Goal: Task Accomplishment & Management: Manage account settings

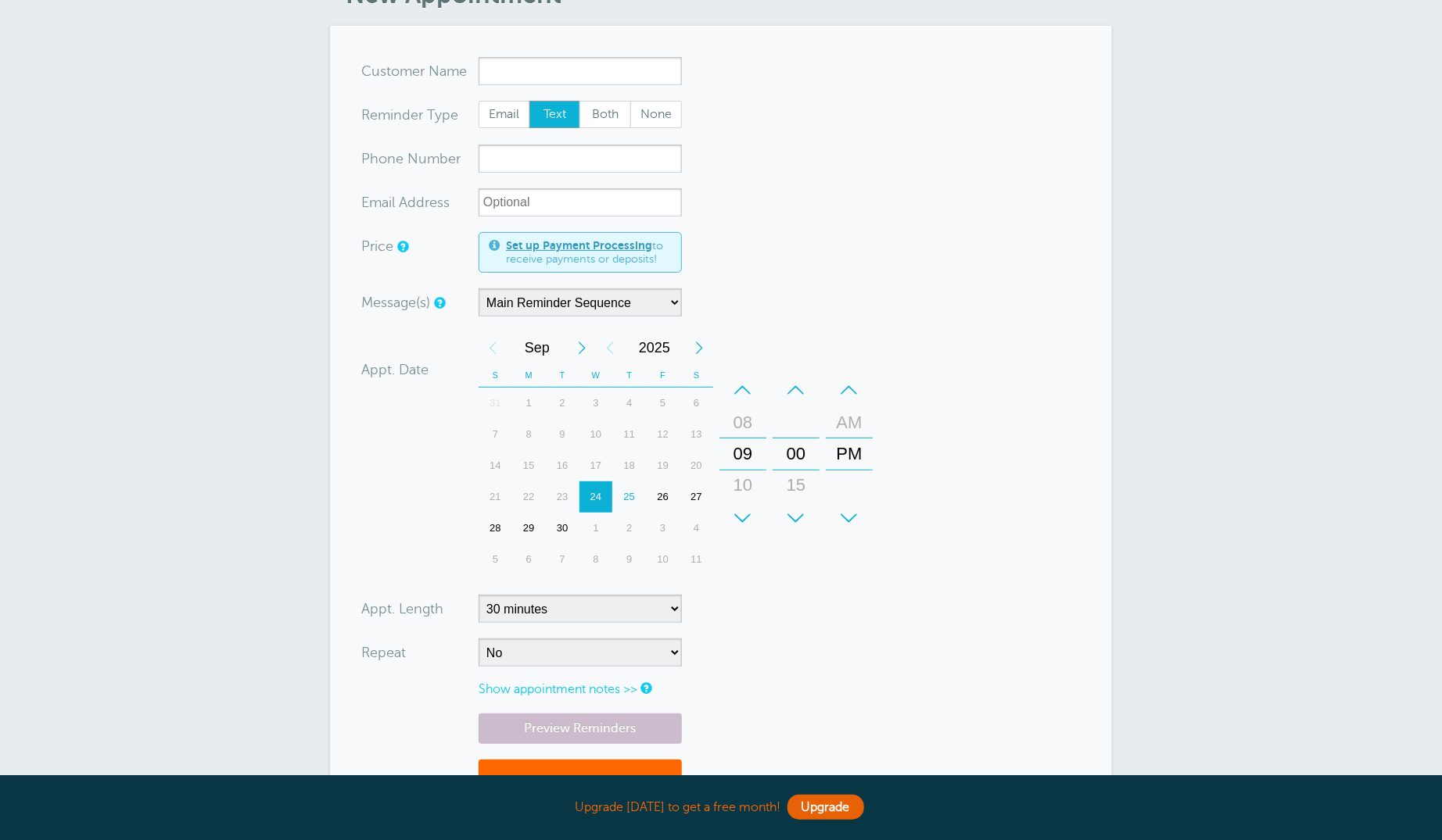
scroll to position [399, 0]
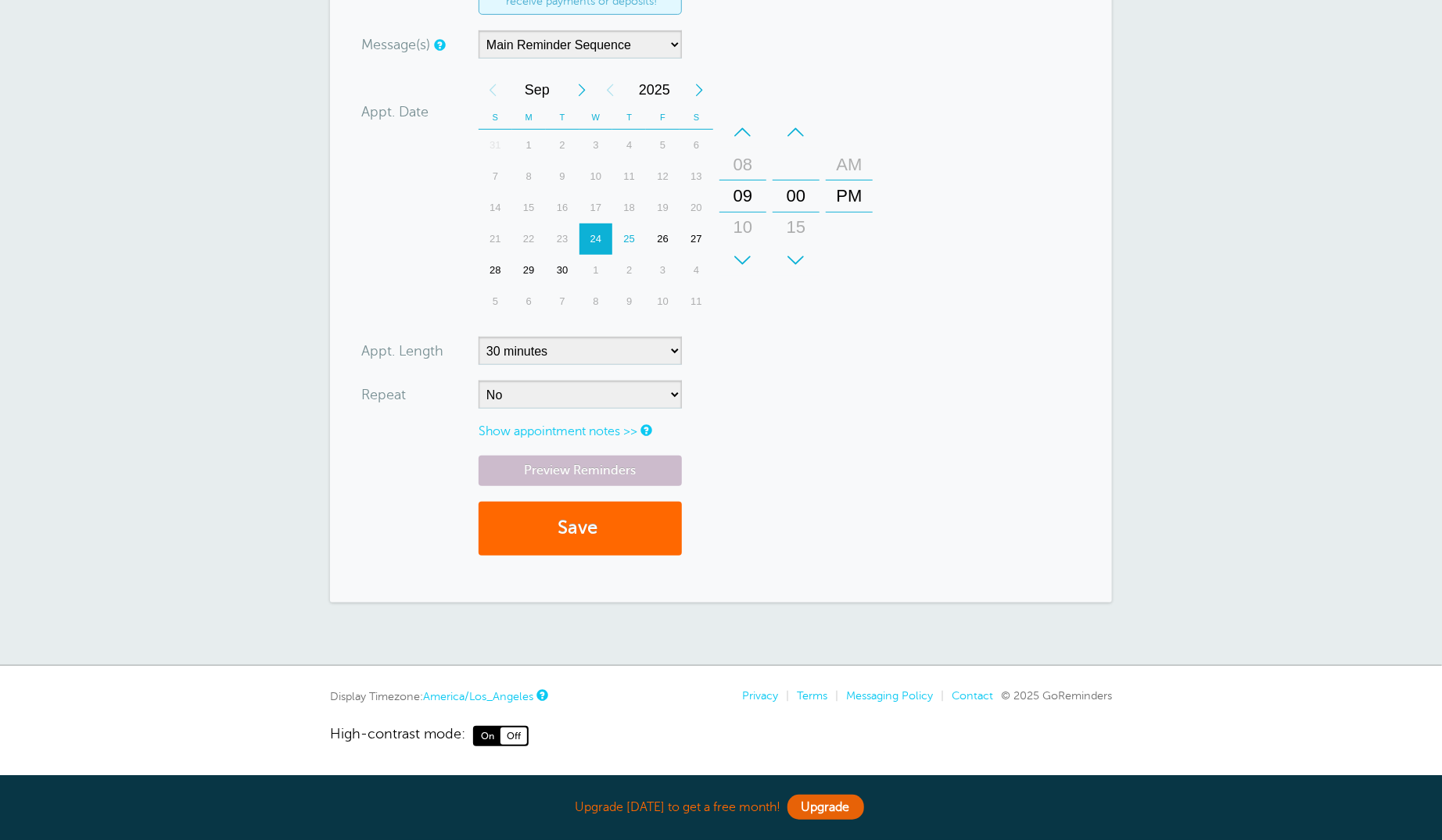
drag, startPoint x: 850, startPoint y: 170, endPoint x: 847, endPoint y: 339, distance: 169.0
click at [849, 170] on div "AM" at bounding box center [850, 164] width 38 height 31
drag, startPoint x: 852, startPoint y: 154, endPoint x: 850, endPoint y: 163, distance: 9.2
click at [852, 154] on div "AM" at bounding box center [850, 164] width 38 height 31
click at [849, 124] on div "–" at bounding box center [849, 132] width 46 height 31
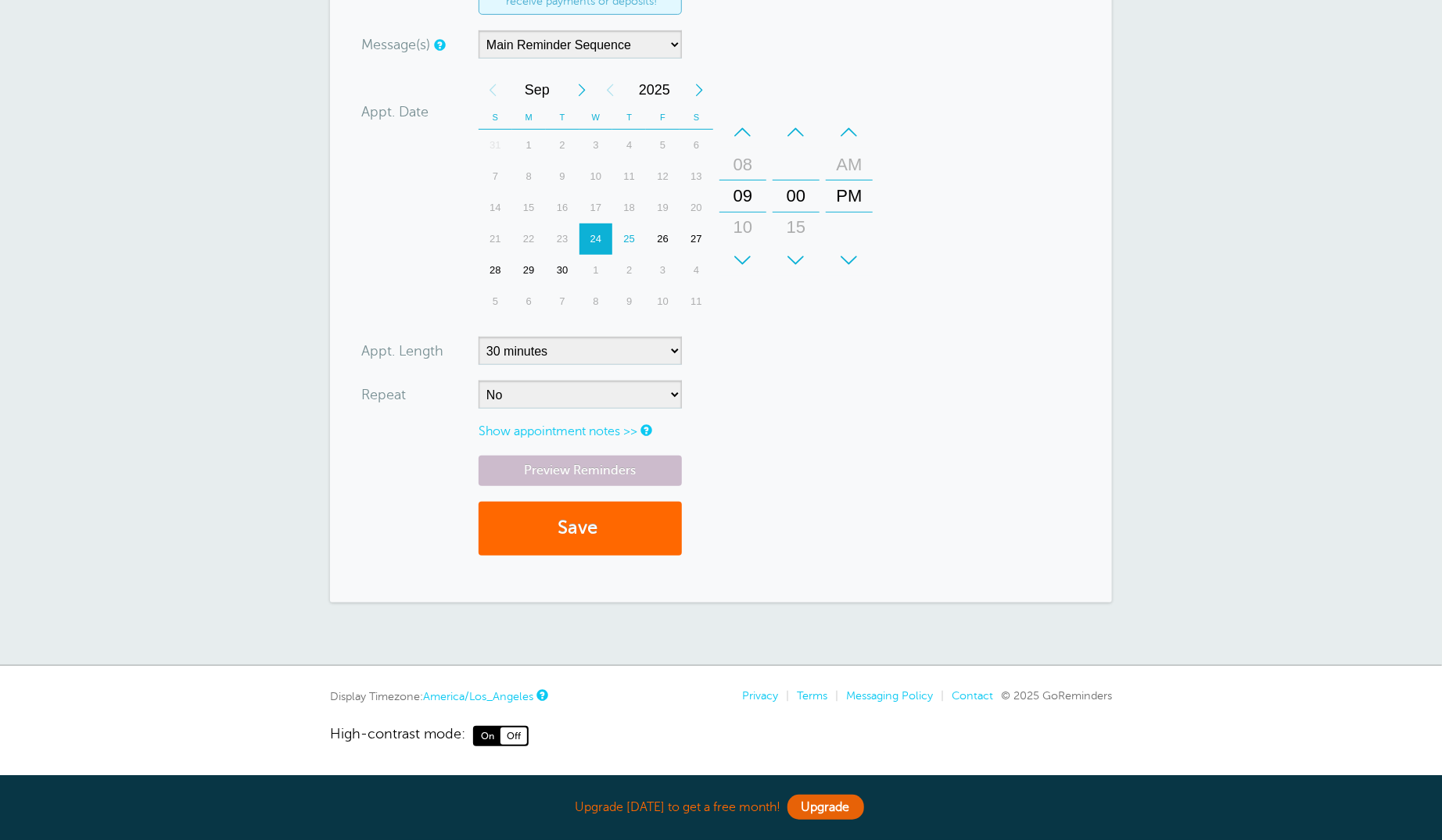
click at [852, 258] on div "+" at bounding box center [849, 260] width 46 height 31
drag, startPoint x: 852, startPoint y: 258, endPoint x: 812, endPoint y: 297, distance: 55.9
click at [852, 258] on div "+" at bounding box center [849, 260] width 46 height 31
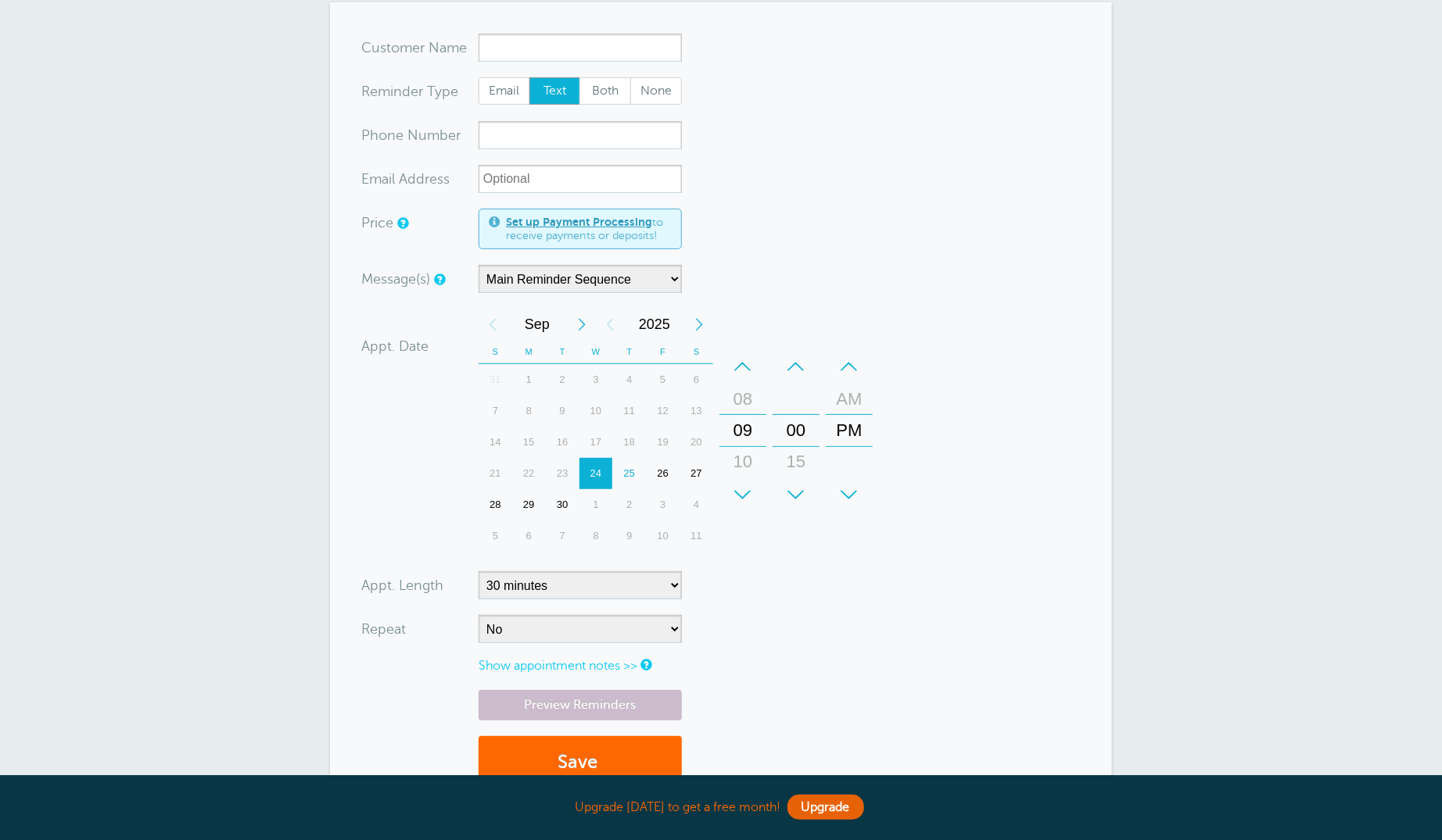
scroll to position [28, 0]
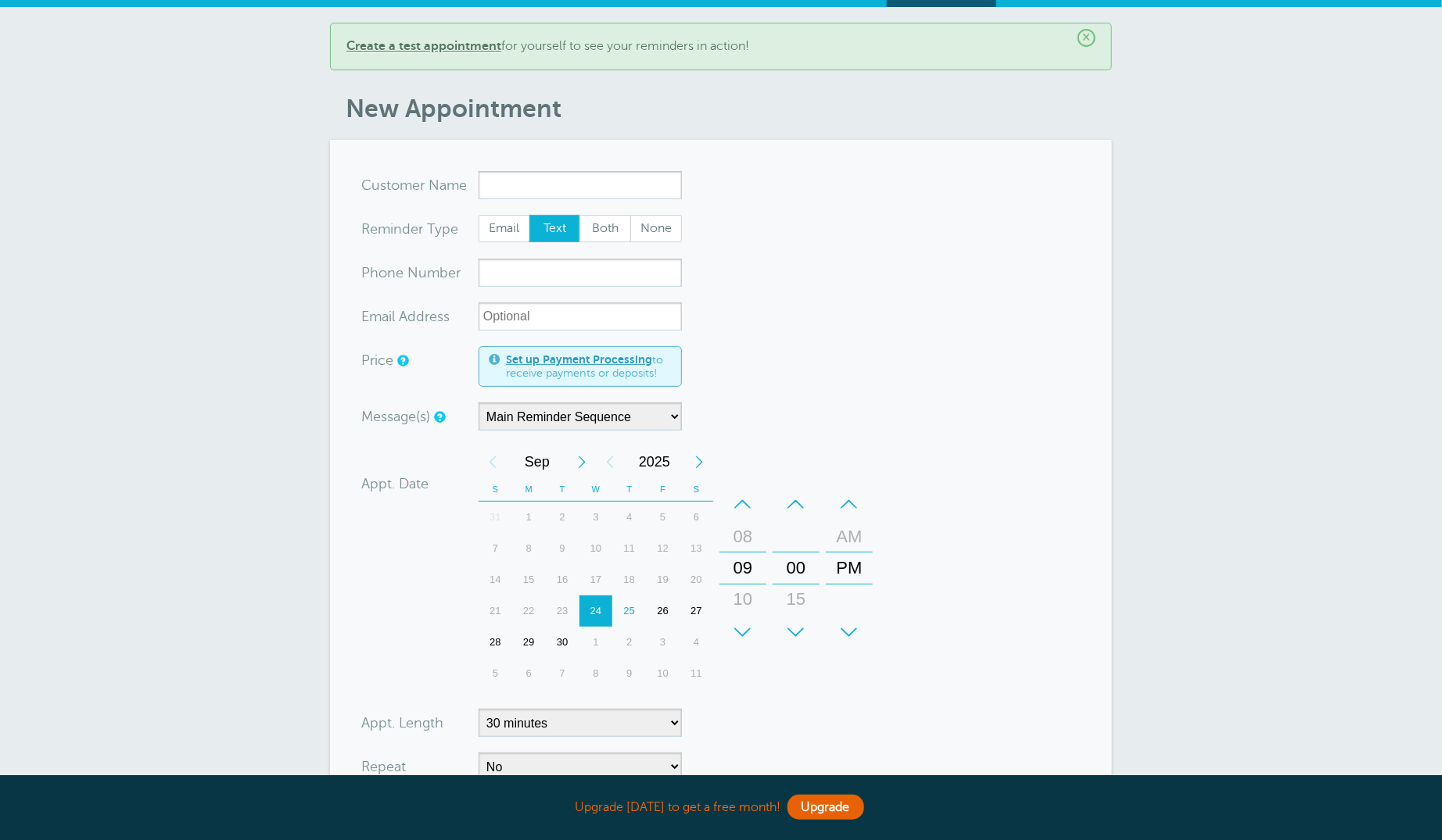
click at [621, 615] on div "25" at bounding box center [628, 611] width 34 height 31
click at [851, 503] on div "–" at bounding box center [849, 504] width 46 height 31
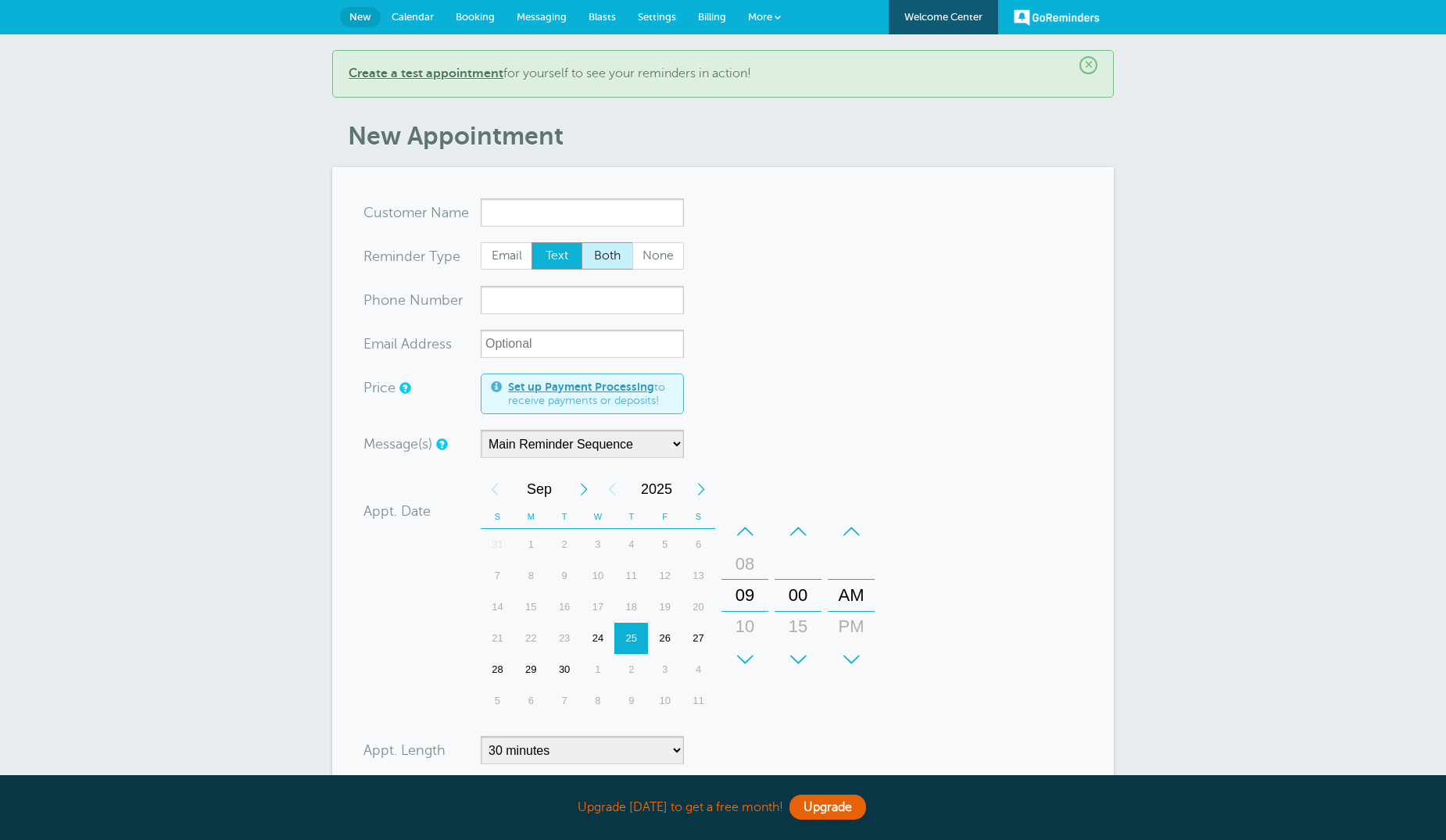
click at [618, 256] on span "Both" at bounding box center [608, 256] width 50 height 27
click at [582, 243] on input "Both" at bounding box center [581, 242] width 1 height 1
radio input "true"
click at [610, 451] on select "Main Reminder Sequence" at bounding box center [583, 444] width 203 height 28
click at [481, 430] on select "Main Reminder Sequence" at bounding box center [583, 444] width 203 height 28
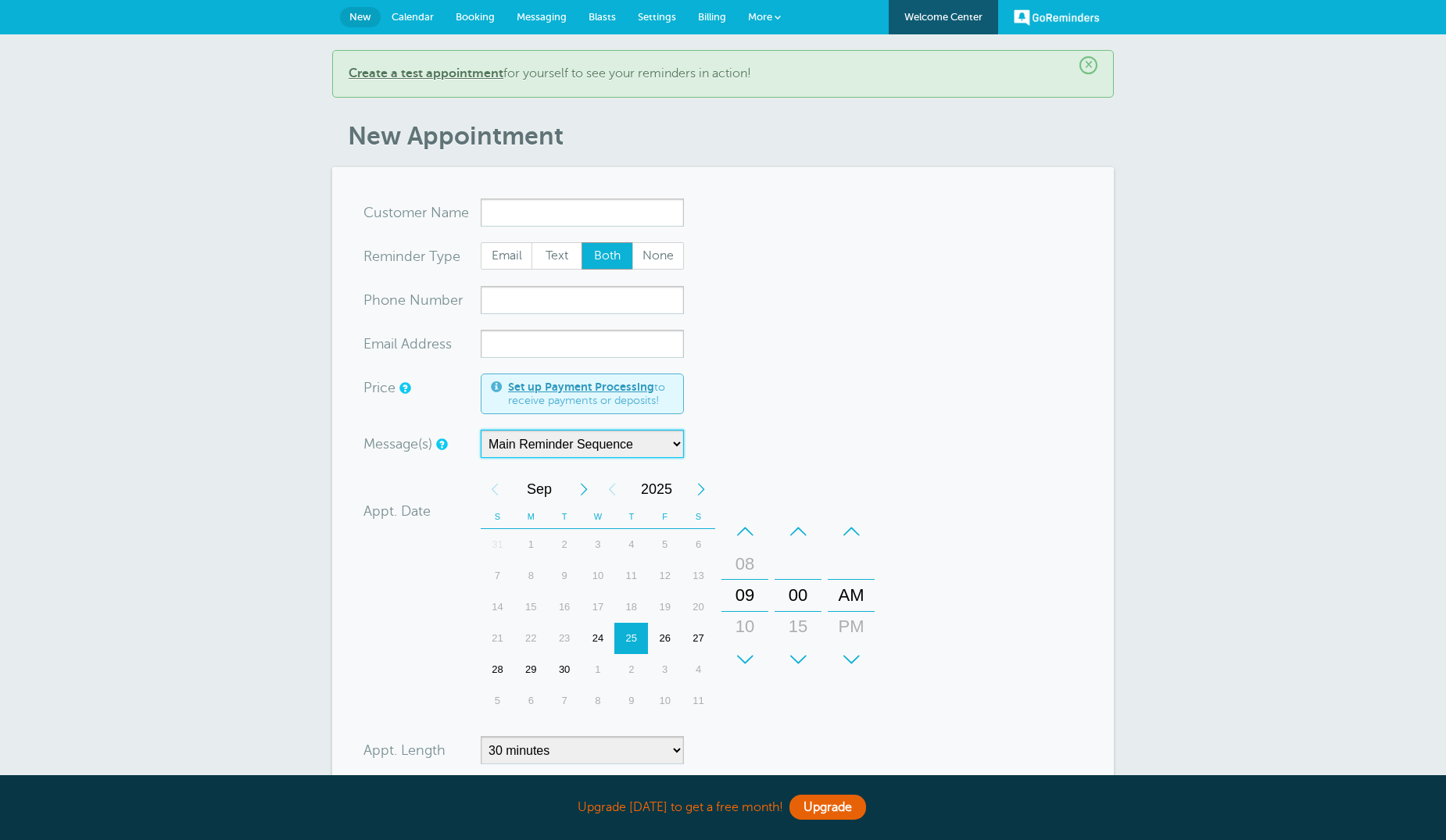
click at [620, 450] on select "Main Reminder Sequence" at bounding box center [583, 444] width 203 height 28
click at [538, 22] on link "Messaging" at bounding box center [542, 17] width 72 height 34
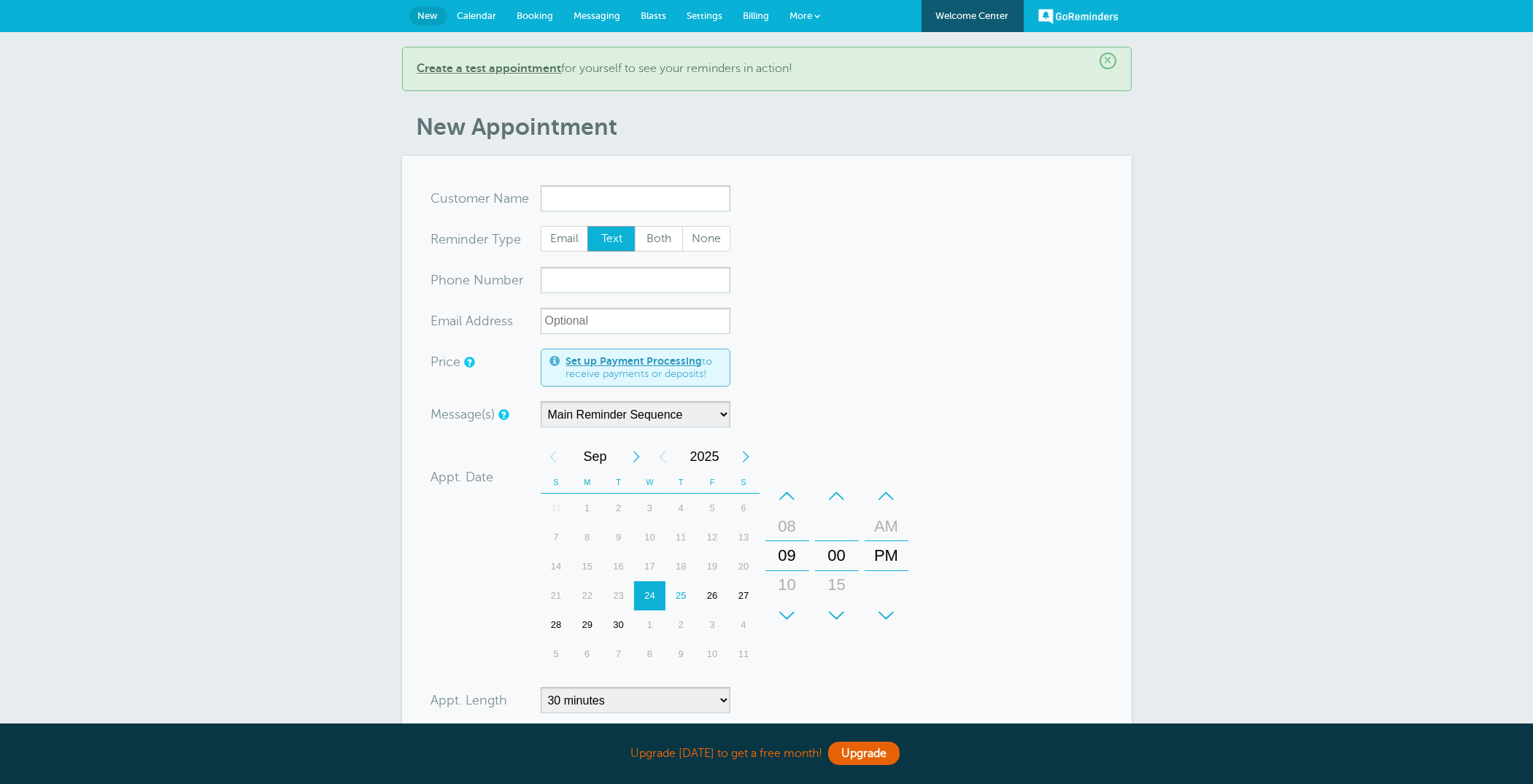
click at [730, 20] on link "Settings" at bounding box center [705, 16] width 56 height 32
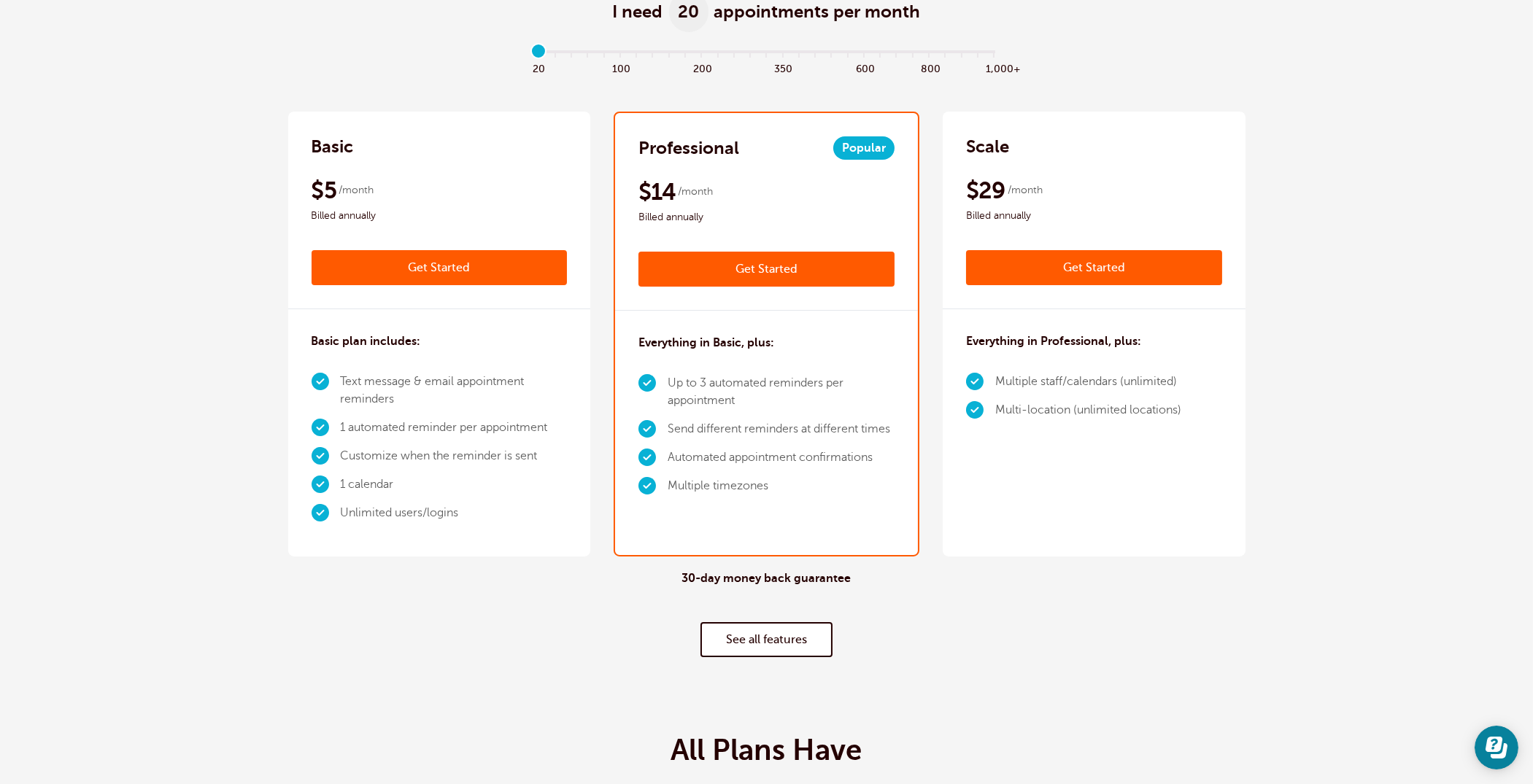
scroll to position [41, 0]
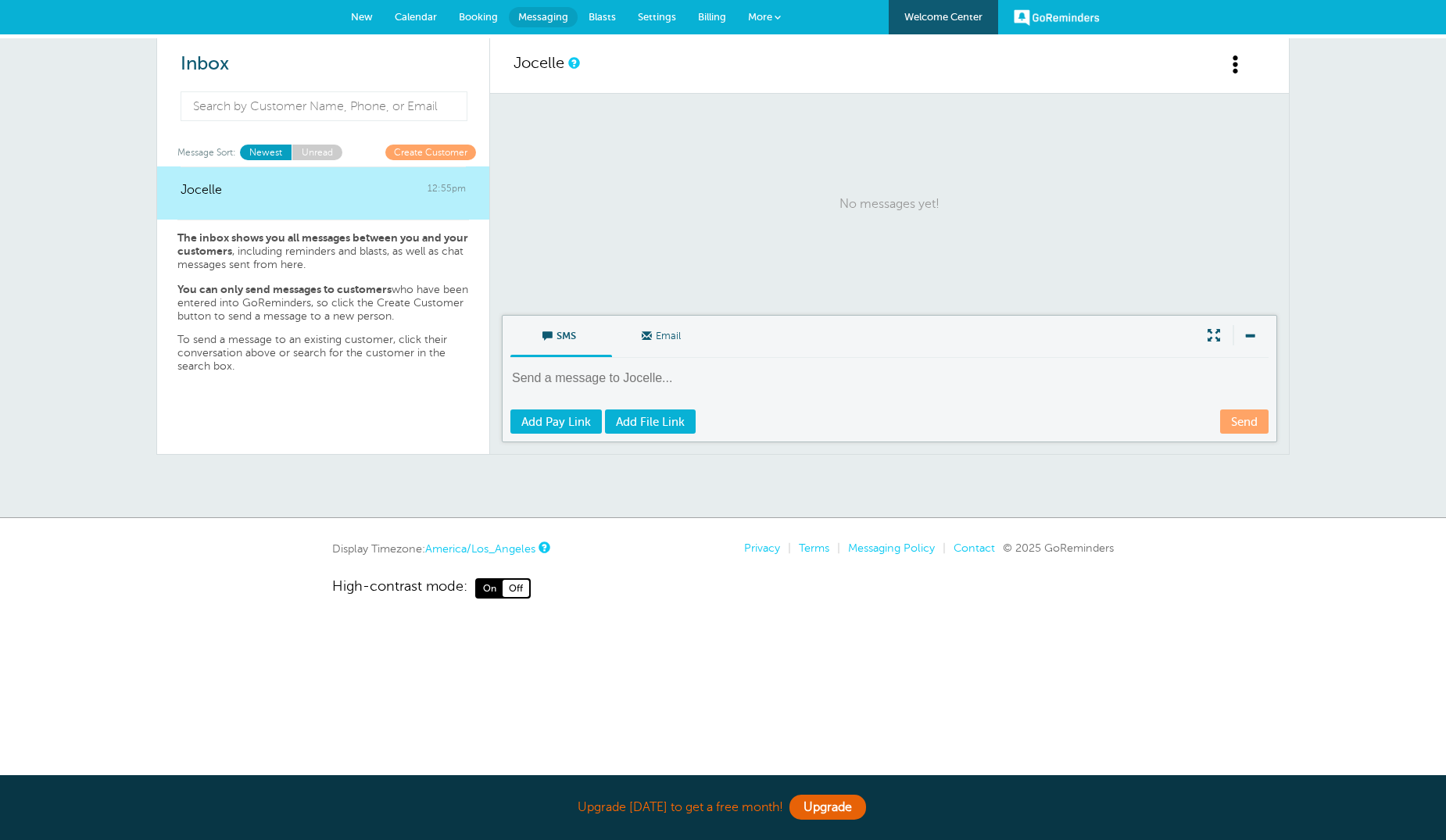
click at [747, 374] on textarea at bounding box center [891, 389] width 762 height 39
click at [662, 22] on span "Settings" at bounding box center [657, 17] width 39 height 12
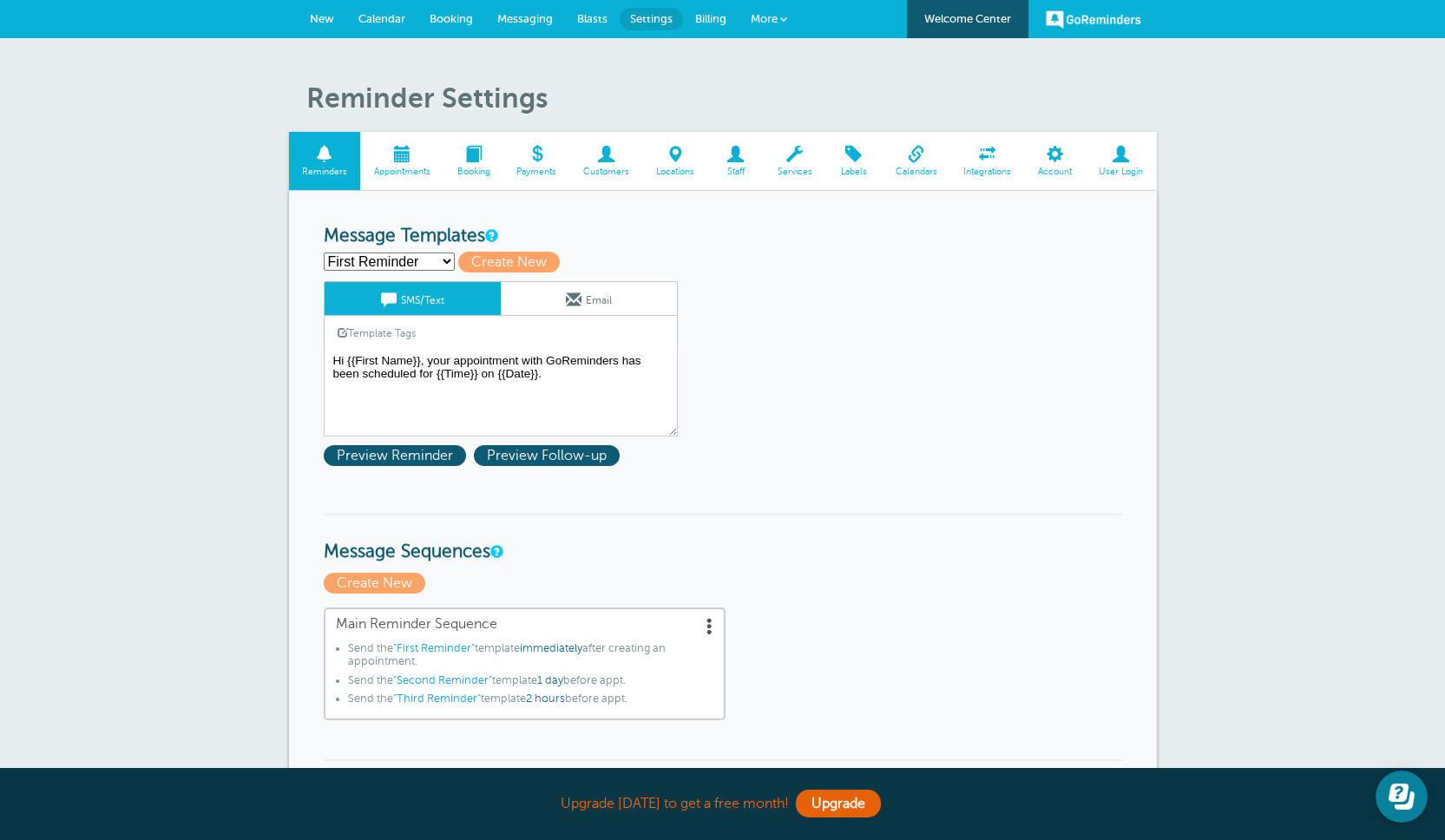
click at [601, 300] on link "Email" at bounding box center [589, 298] width 176 height 33
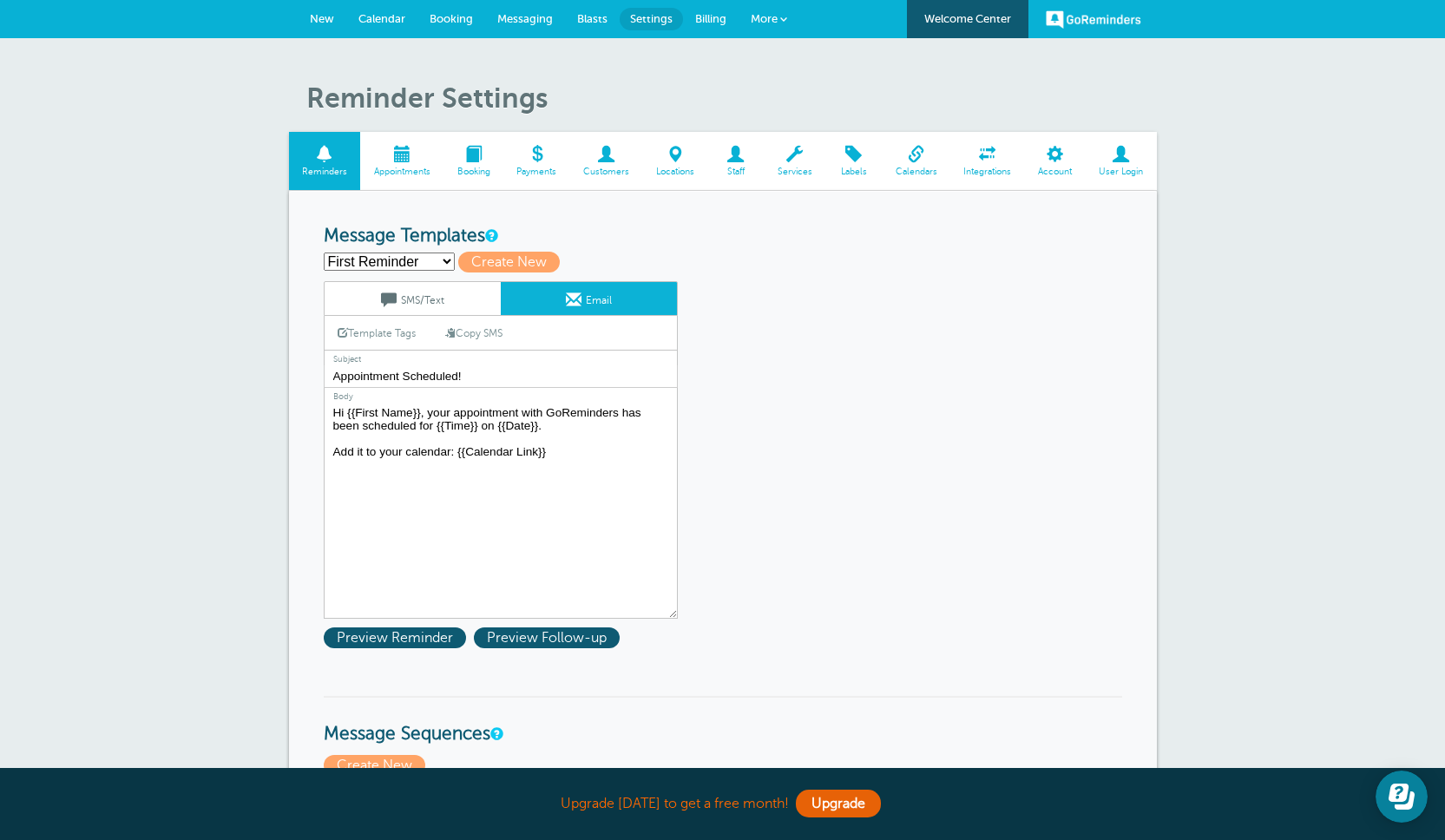
click at [554, 437] on textarea "Hi {{First Name}}, your appointment with GoReminders has been scheduled for {{T…" at bounding box center [501, 510] width 355 height 217
drag, startPoint x: 346, startPoint y: 414, endPoint x: 415, endPoint y: 412, distance: 69.0
click at [415, 412] on textarea "Hi {{First Name}}, your appointment with GoReminders has been scheduled for {{T…" at bounding box center [501, 510] width 355 height 217
drag, startPoint x: 434, startPoint y: 425, endPoint x: 547, endPoint y: 426, distance: 113.0
click at [547, 426] on textarea "Hi {{First Name}}, your appointment with GoReminders has been scheduled for {{T…" at bounding box center [501, 510] width 355 height 217
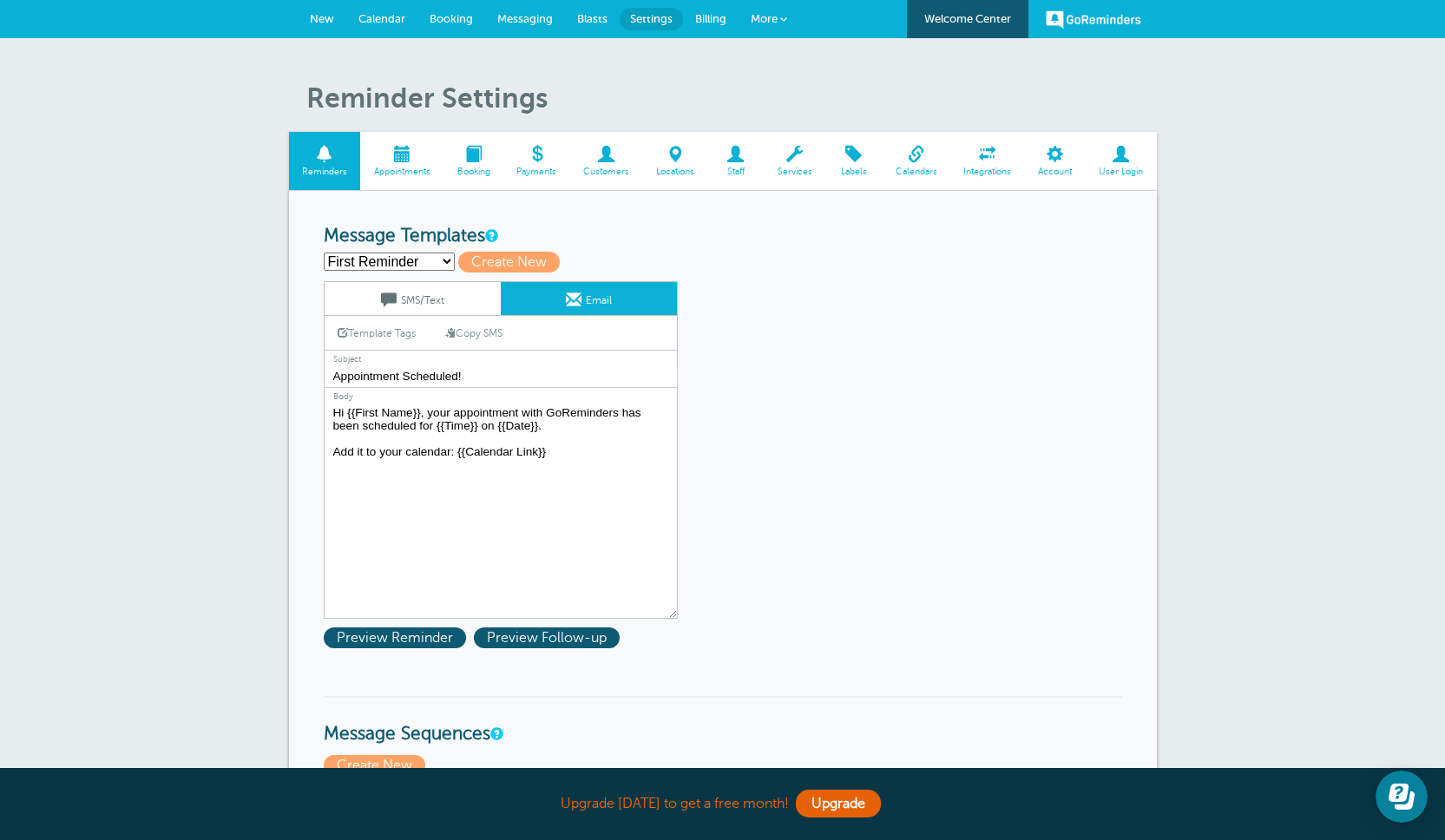
click at [616, 455] on textarea "Hi {{First Name}}, your appointment with GoReminders has been scheduled for {{T…" at bounding box center [501, 510] width 355 height 217
click at [561, 423] on textarea "Hi {{First Name}}, your appointment with GoReminders has been scheduled for {{T…" at bounding box center [501, 510] width 355 height 217
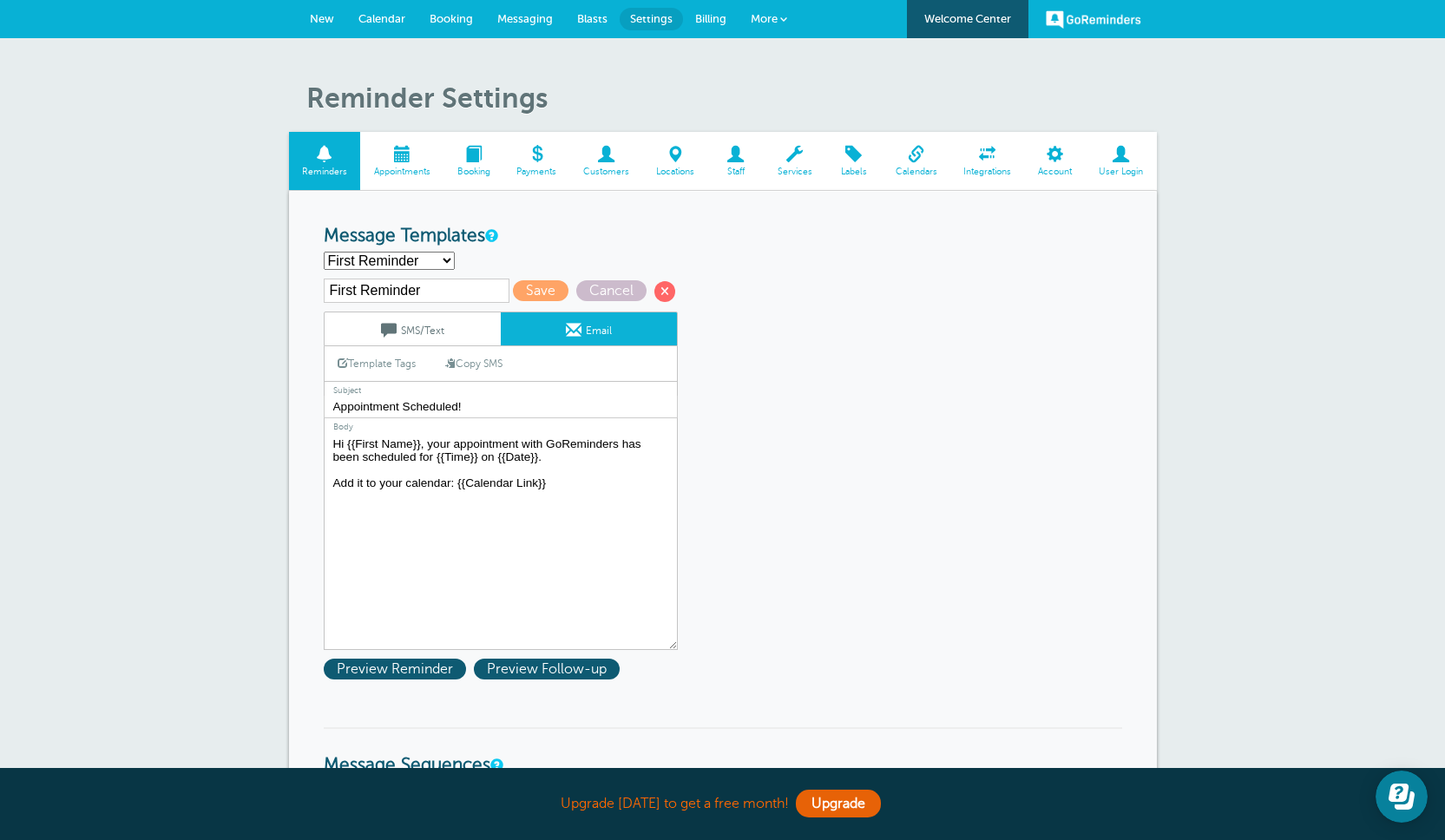
type textarea "Hi {{First Name}}, your appointment with GoReminders has been scheduled for {{T…"
click at [364, 365] on link "Template Tags" at bounding box center [377, 362] width 104 height 33
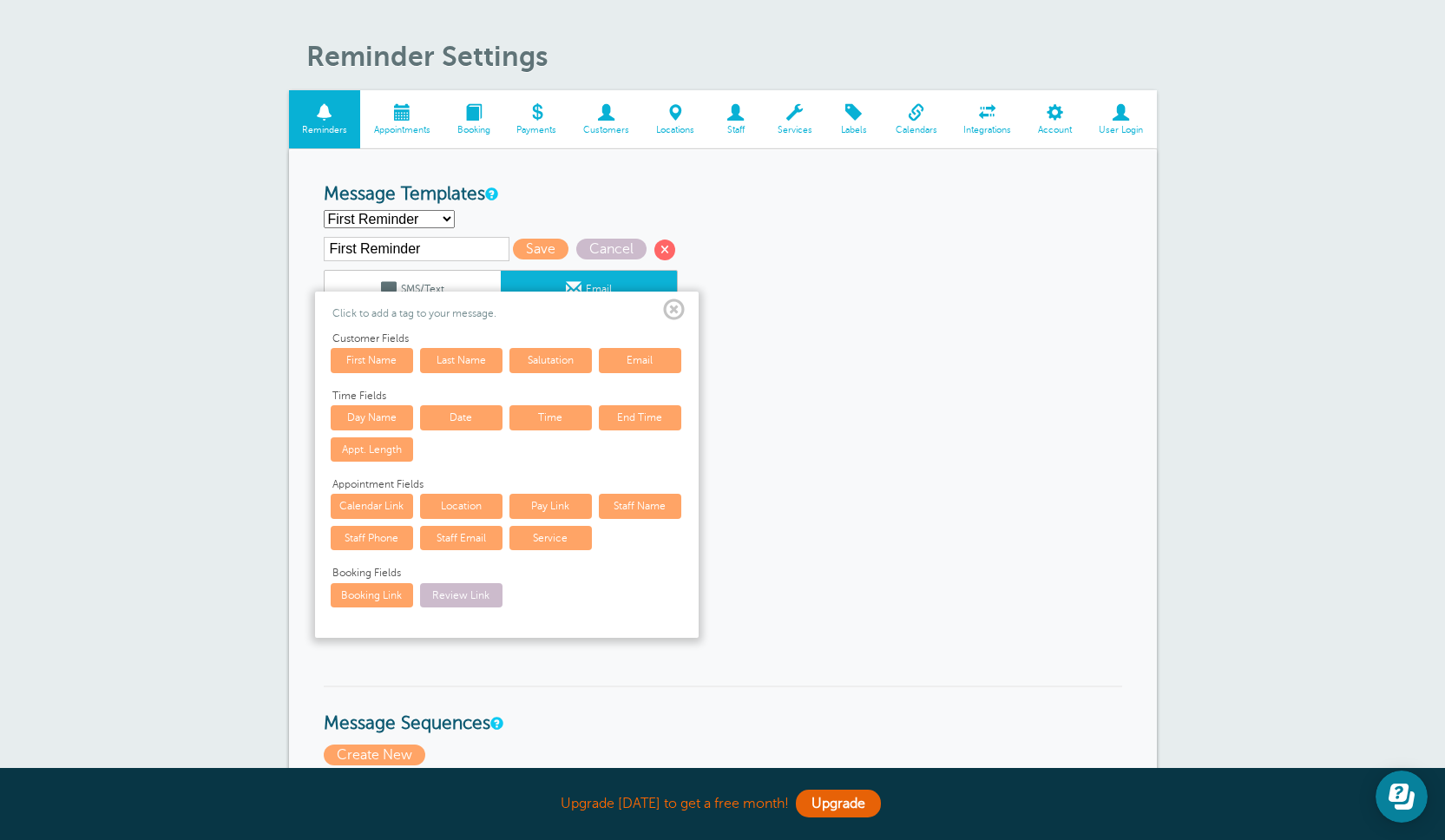
scroll to position [43, 0]
click at [674, 308] on span at bounding box center [674, 309] width 22 height 22
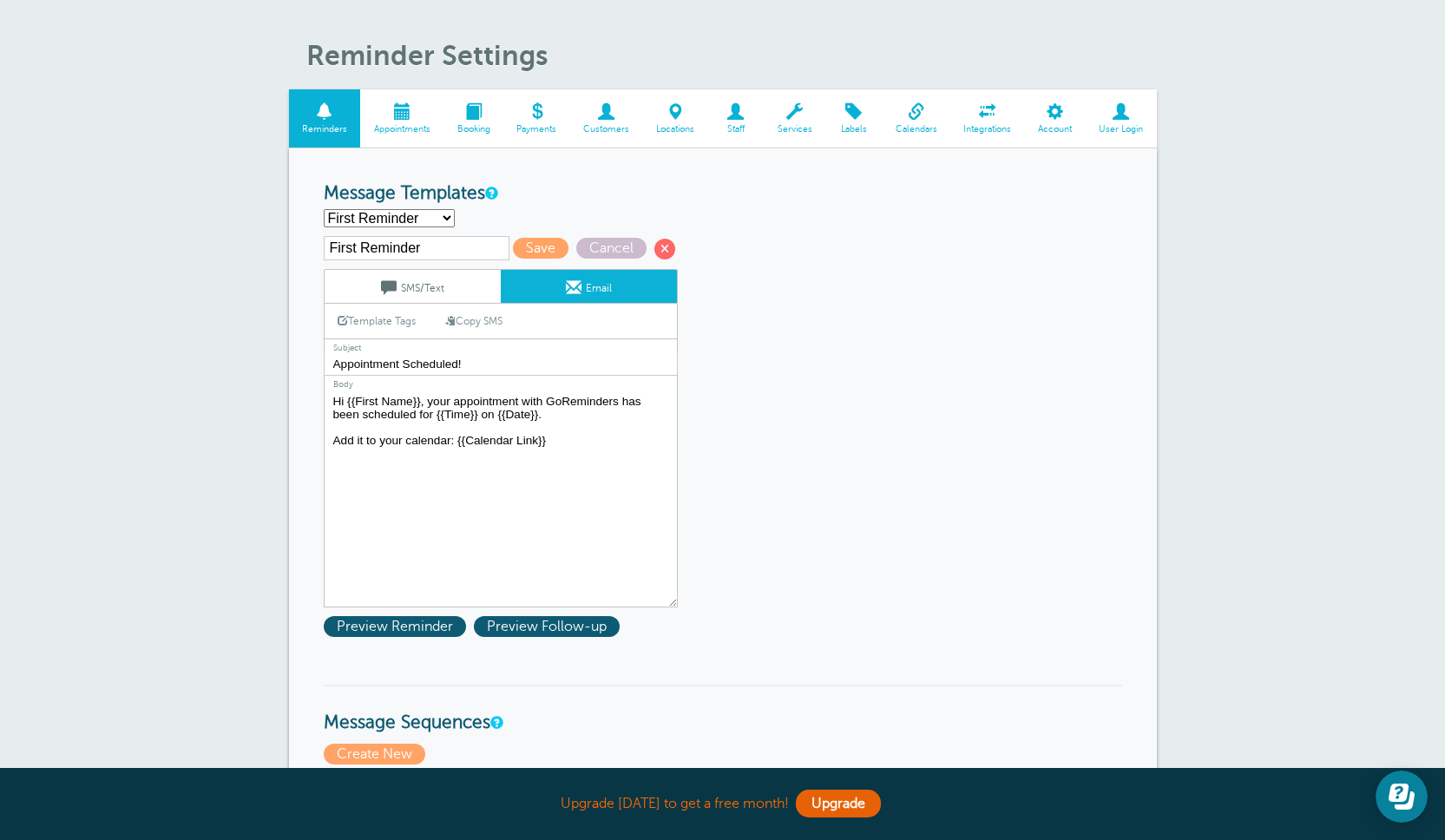
click at [556, 443] on textarea "Hi {{First Name}}, your appointment with GoReminders has been scheduled for {{T…" at bounding box center [501, 499] width 355 height 217
click at [415, 287] on link "SMS/Text" at bounding box center [413, 286] width 176 height 33
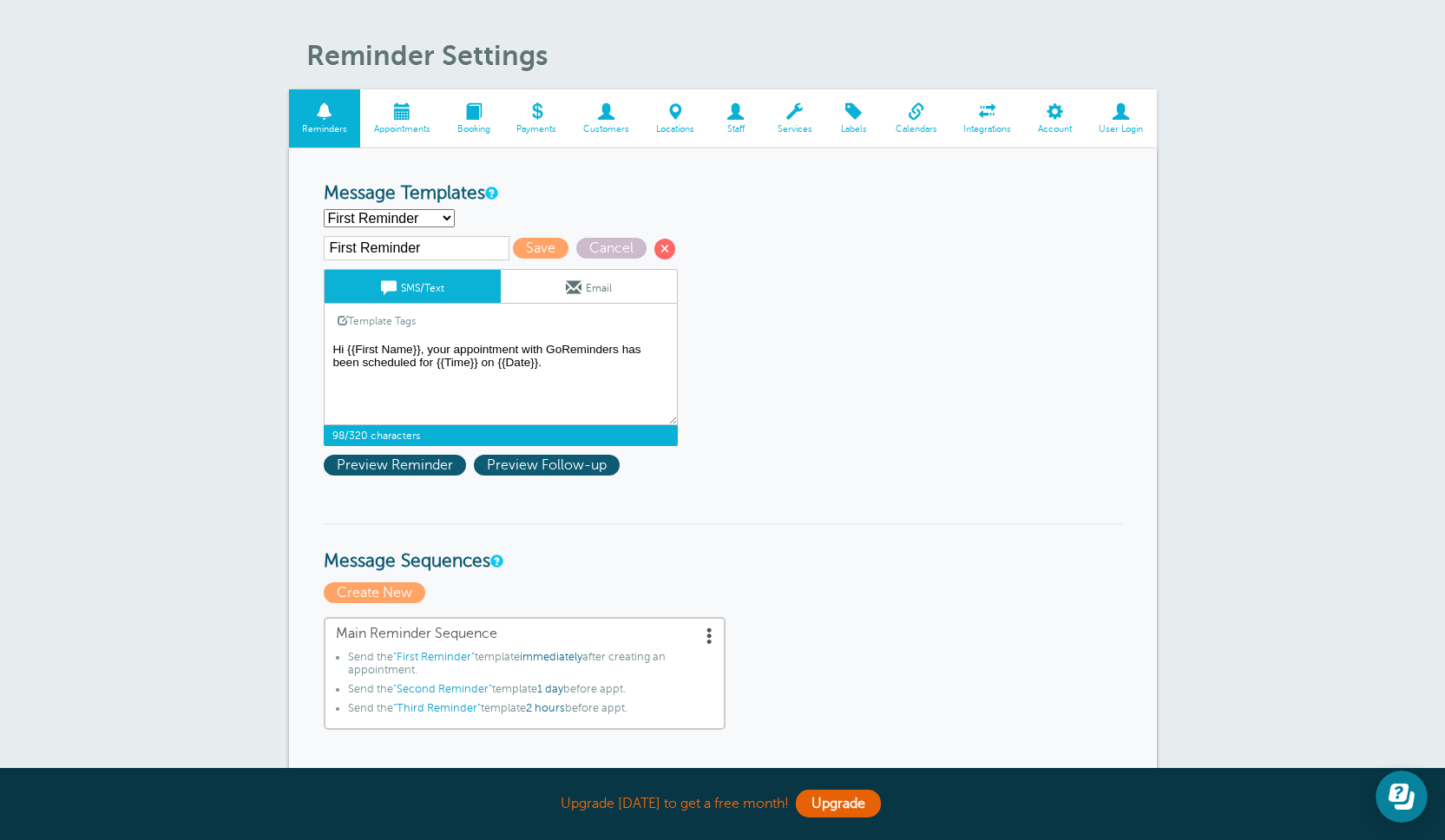
drag, startPoint x: 430, startPoint y: 349, endPoint x: 567, endPoint y: 365, distance: 137.9
click at [567, 365] on textarea "Hi {{First Name}}, your appointment with GoReminders has been scheduled for {{T…" at bounding box center [501, 381] width 355 height 87
drag, startPoint x: 744, startPoint y: 362, endPoint x: 726, endPoint y: 358, distance: 18.4
click at [588, 244] on span "Cancel" at bounding box center [612, 248] width 71 height 21
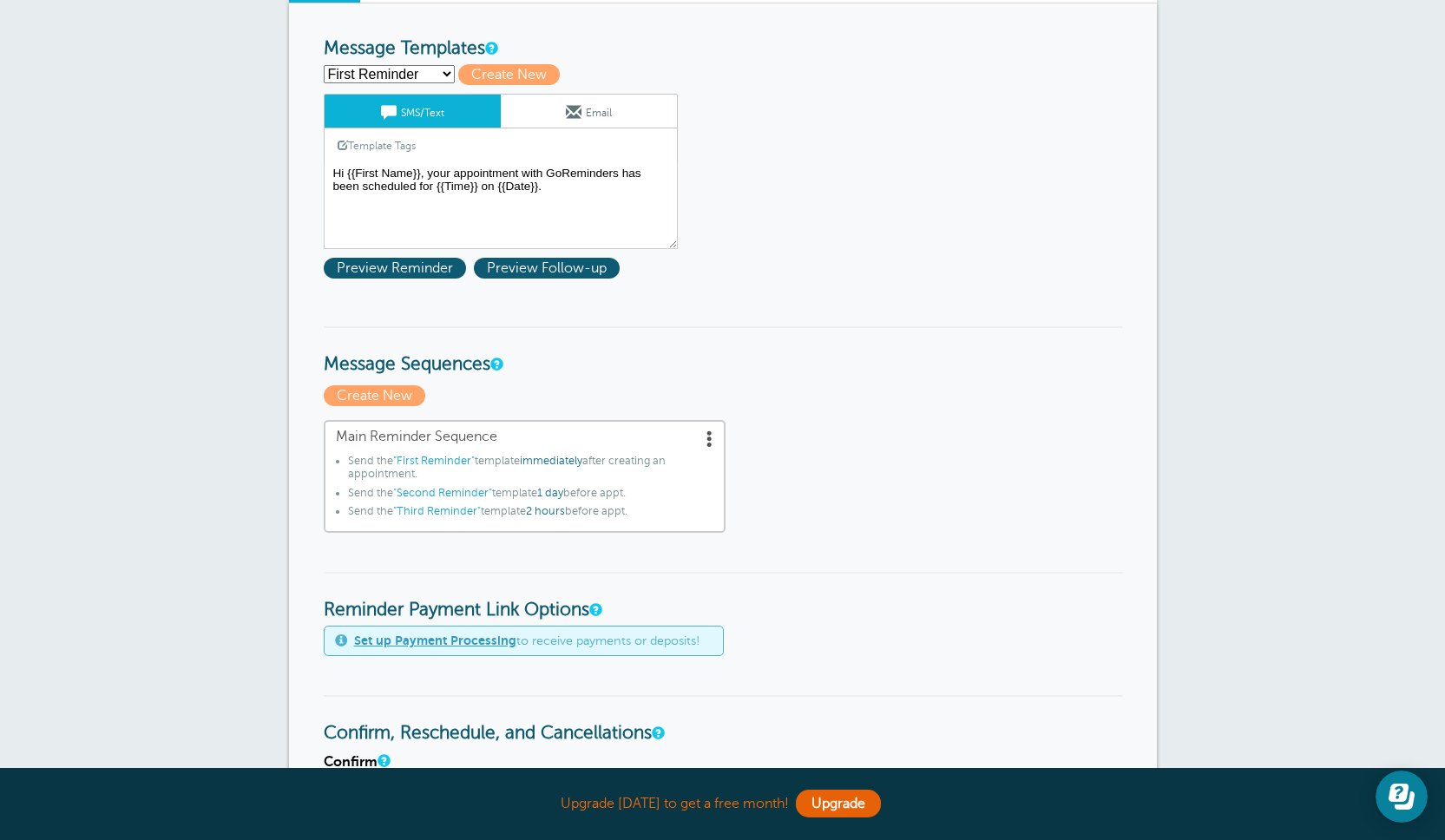
scroll to position [226, 0]
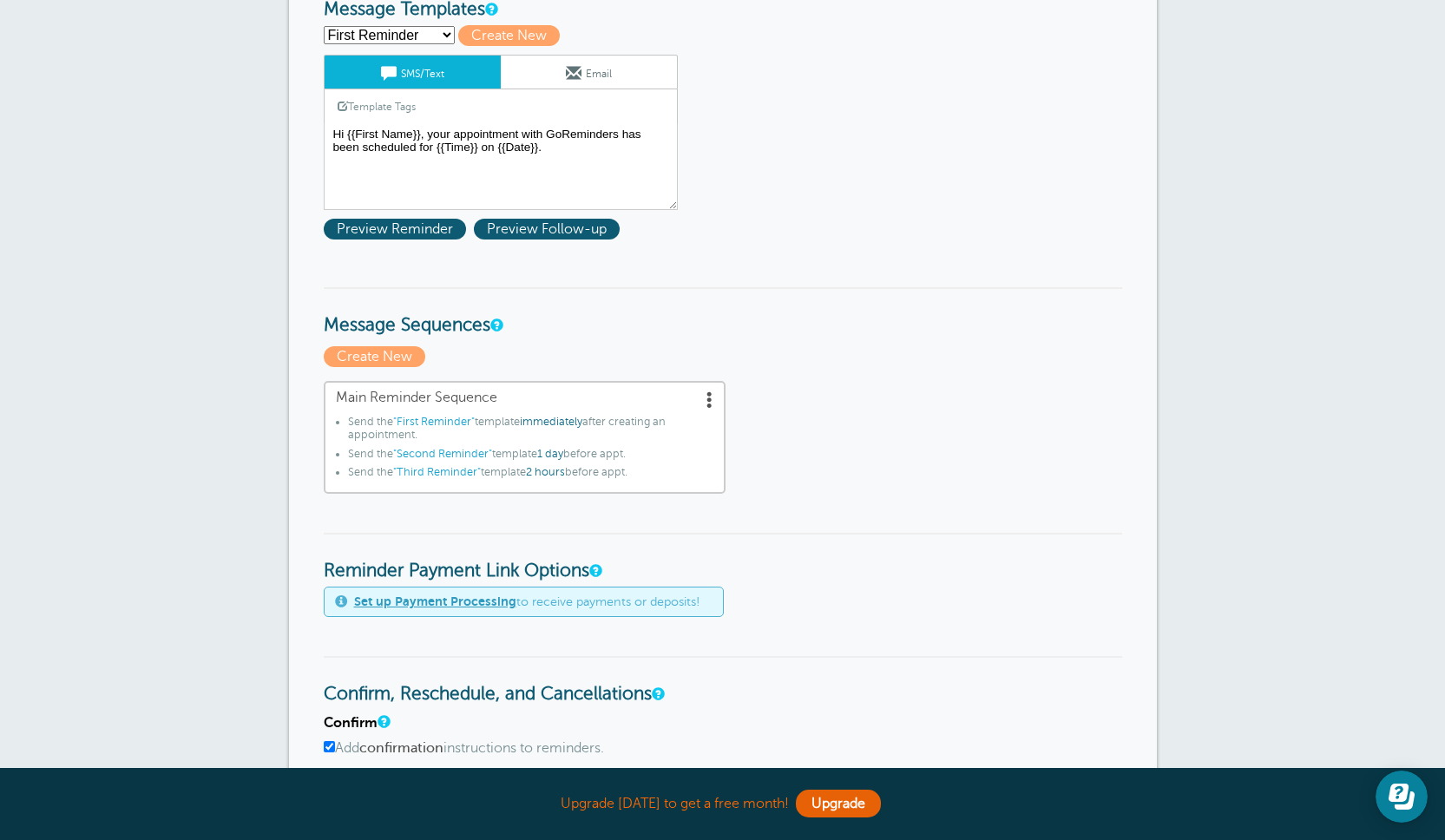
click at [555, 408] on link "Main Reminder Sequence Send the "First Reminder" template immediately after cre…" at bounding box center [525, 438] width 402 height 113
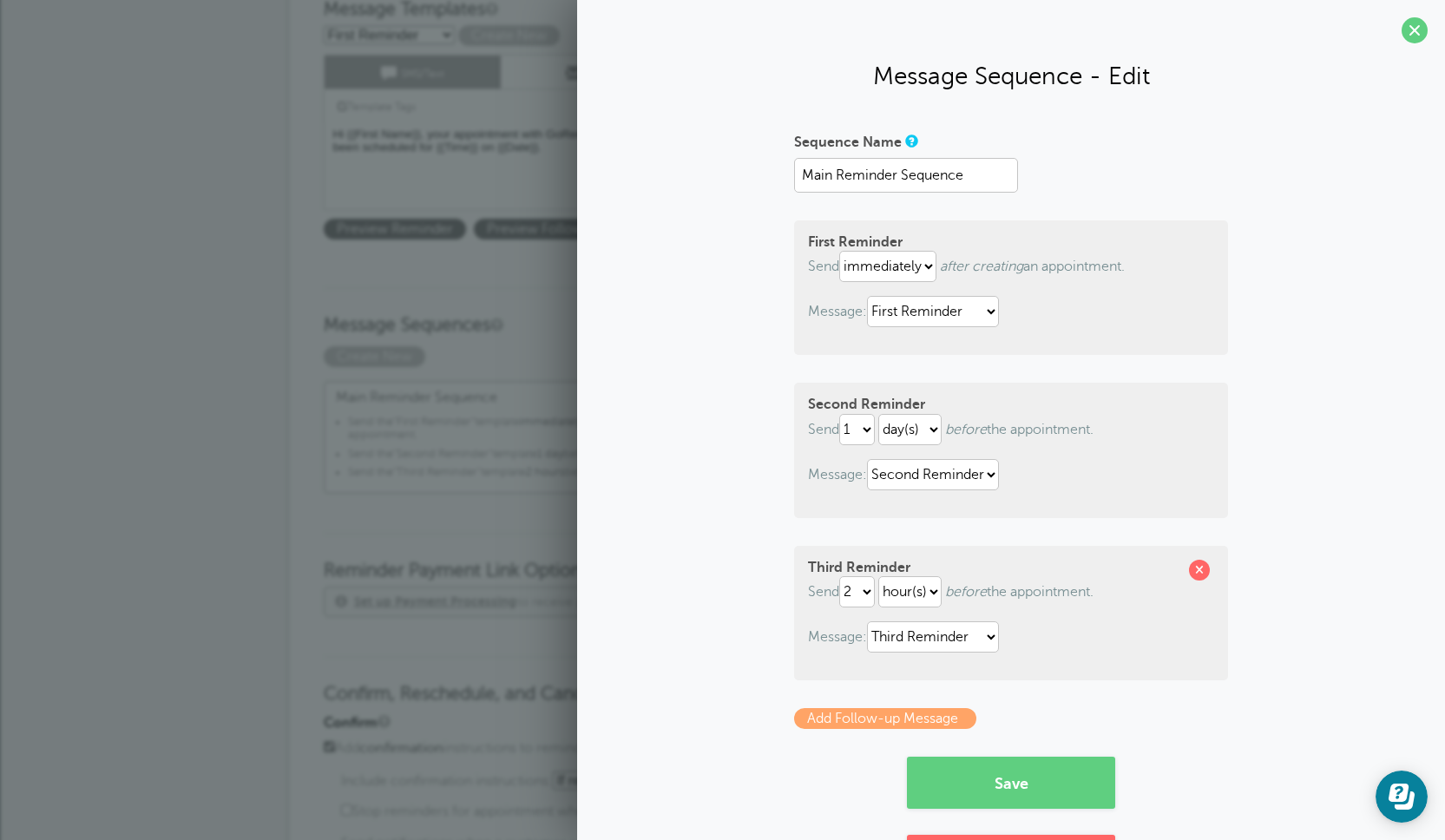
click at [1414, 33] on span at bounding box center [1414, 30] width 26 height 26
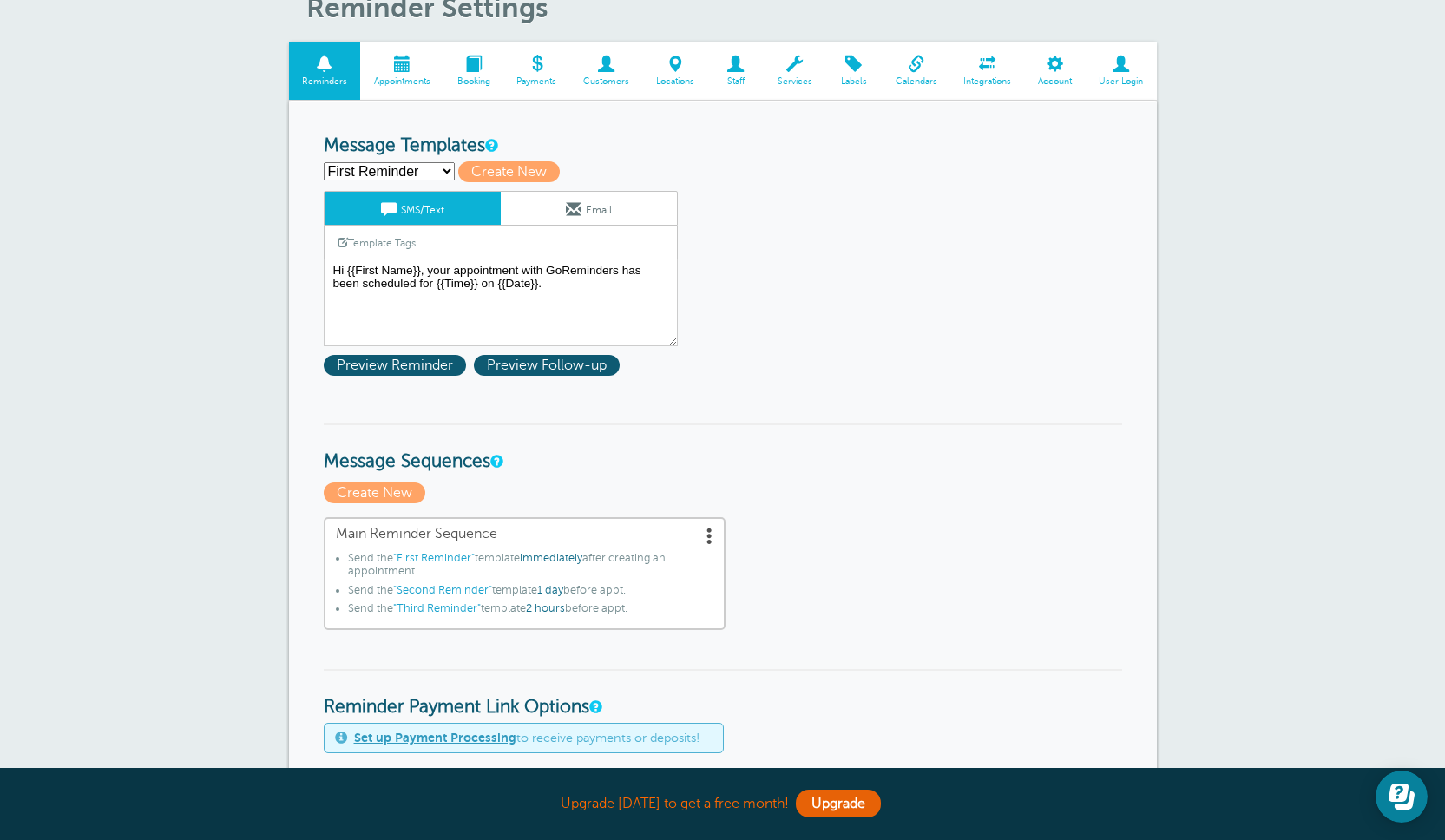
scroll to position [45, 0]
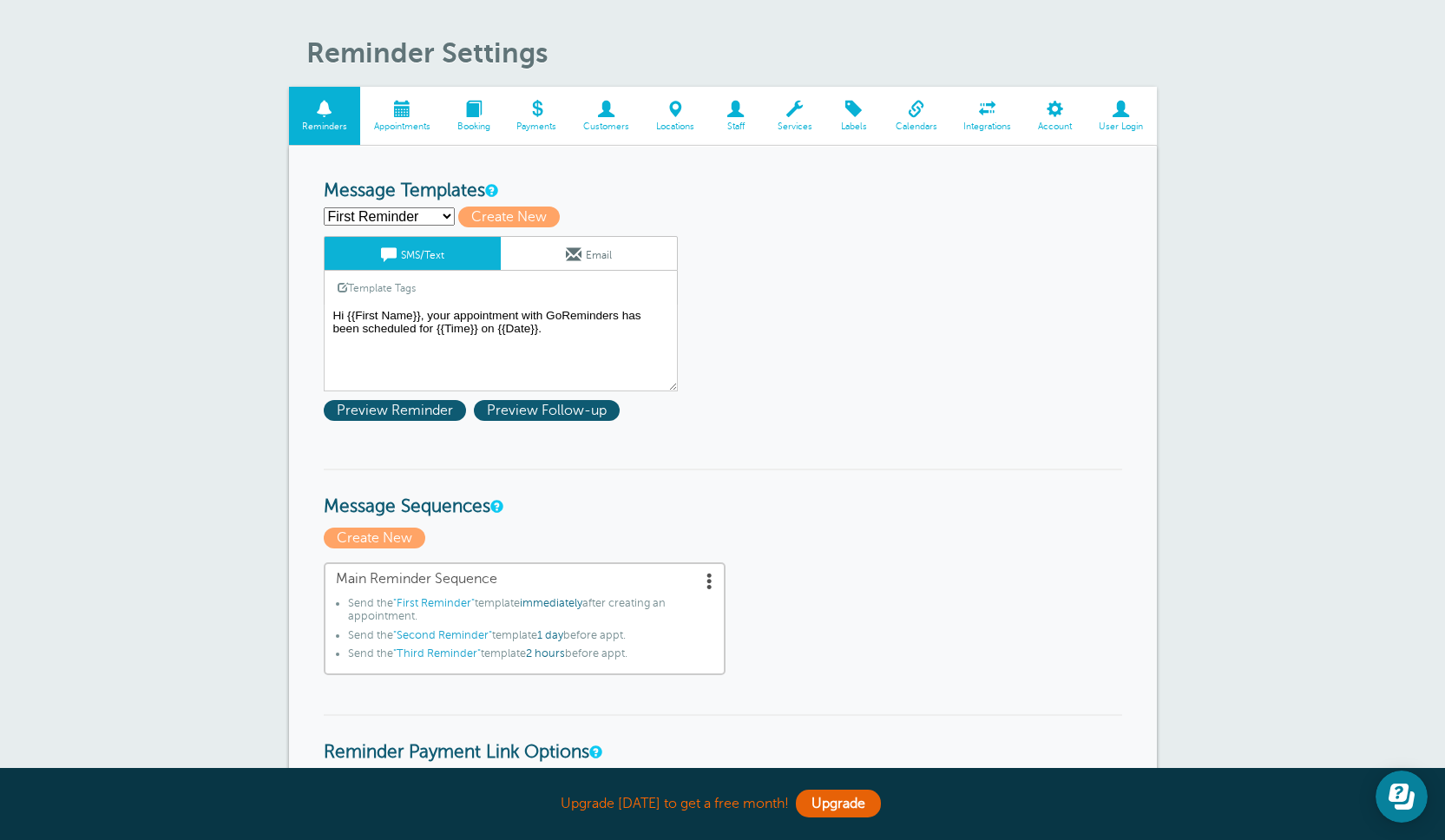
click at [409, 217] on select "First Reminder Second Reminder Third Reminder Create new..." at bounding box center [389, 216] width 131 height 18
select select "162544"
click at [324, 207] on select "First Reminder Second Reminder Third Reminder Create new..." at bounding box center [389, 216] width 131 height 18
type input "Second Reminder"
type textarea "Hi {{First Name}}, you have an appointment with GoReminders at {{Time}} on {{Da…"
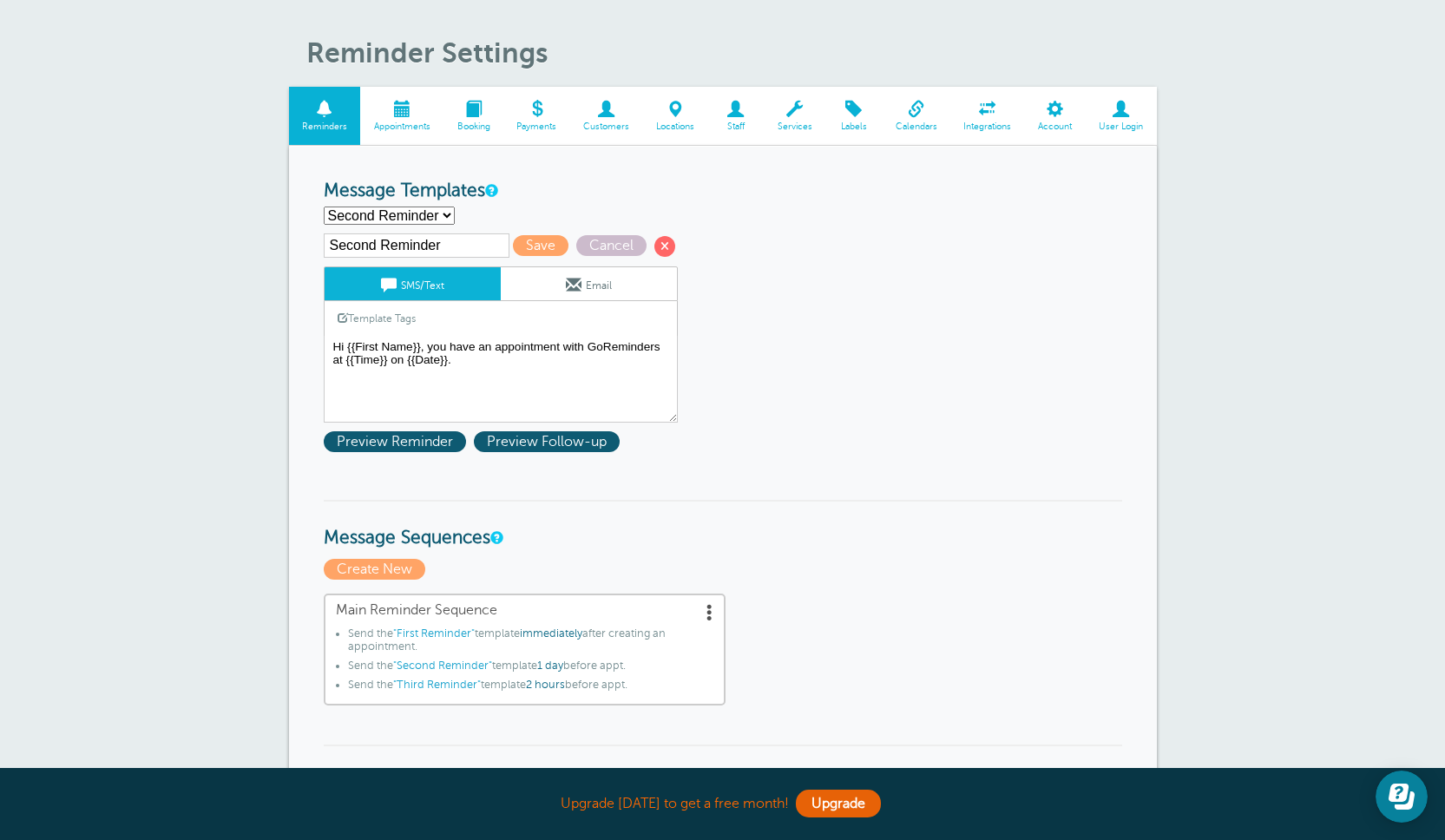
click at [374, 218] on select "First Reminder Second Reminder Third Reminder Create new..." at bounding box center [389, 215] width 131 height 18
select select "162545"
click at [324, 206] on select "First Reminder Second Reminder Third Reminder Create new..." at bounding box center [389, 215] width 131 height 18
type input "Third Reminder"
type textarea "Hi {{First Name}}, you have an appointment with GoReminders today at {{Time}}."
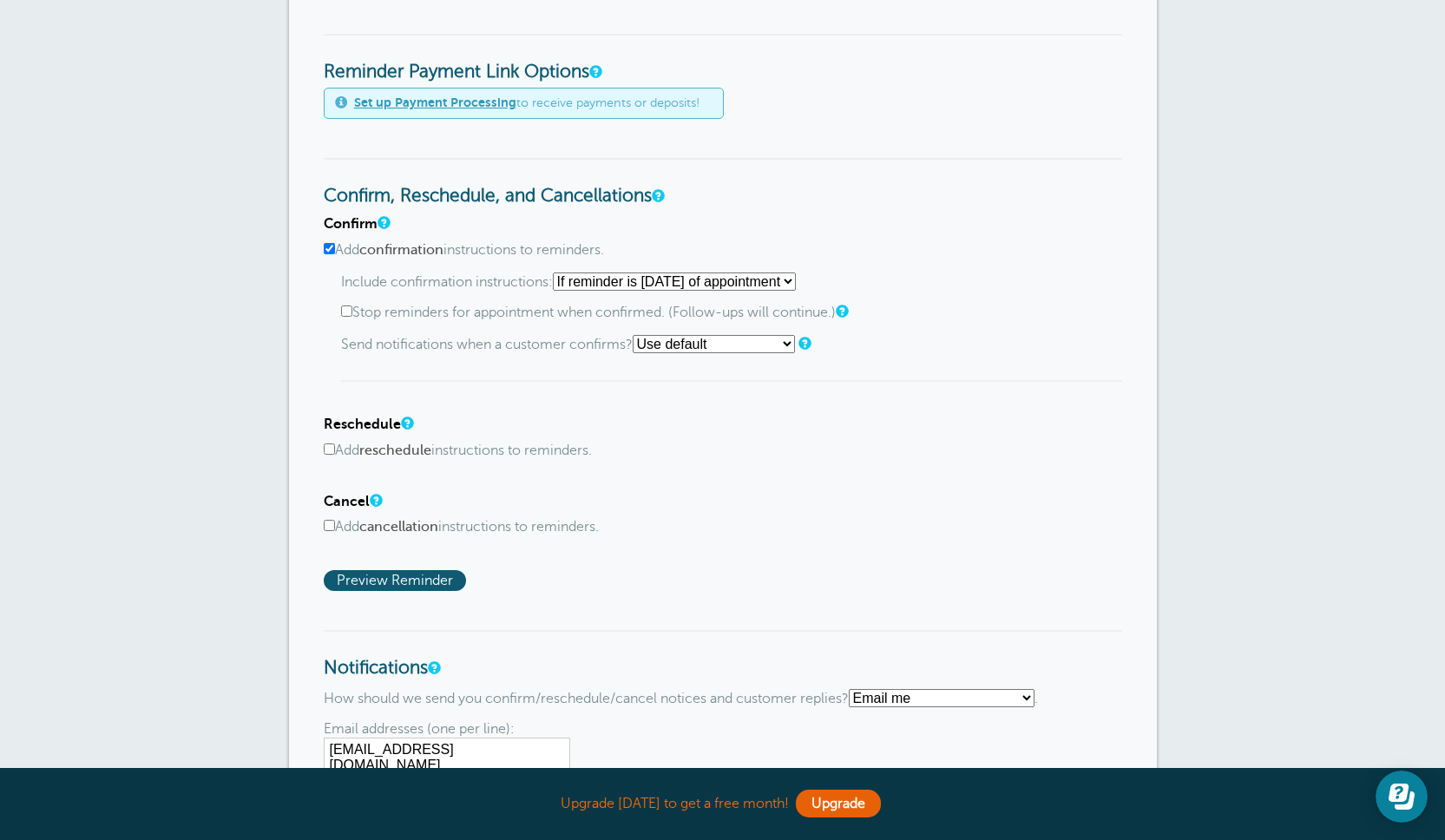
scroll to position [755, 0]
click at [507, 549] on div "Confirm Add confirmation instructions to reminders. Include confirmation instru…" at bounding box center [723, 404] width 799 height 375
click at [381, 585] on span "Preview Reminder" at bounding box center [395, 582] width 142 height 21
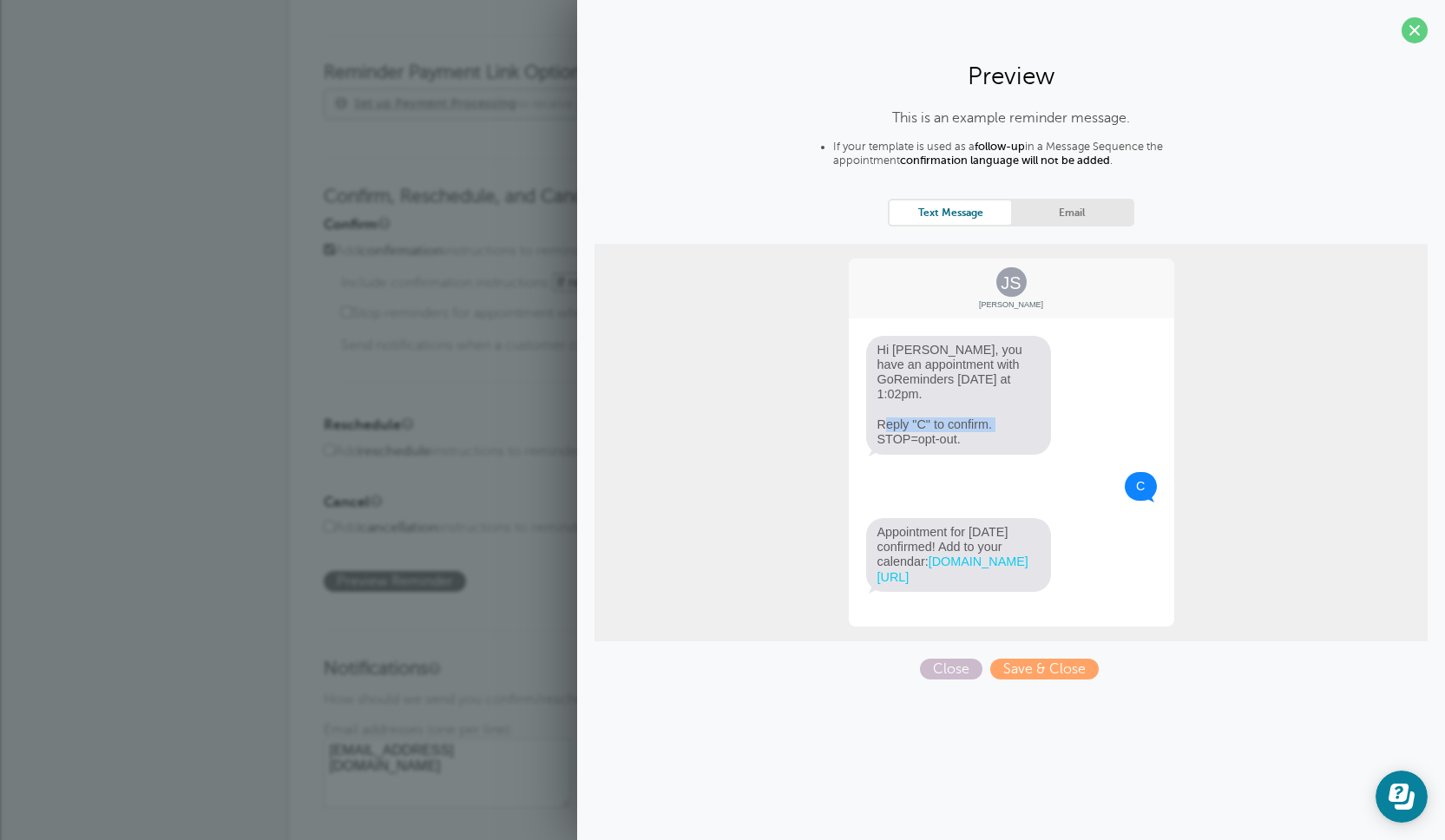
drag, startPoint x: 878, startPoint y: 426, endPoint x: 999, endPoint y: 423, distance: 121.0
click at [999, 423] on span "Hi Jane, you have an appointment with GoReminders today at 1:02pm. Reply "C" to…" at bounding box center [960, 396] width 185 height 118
click at [1410, 38] on span at bounding box center [1414, 30] width 26 height 26
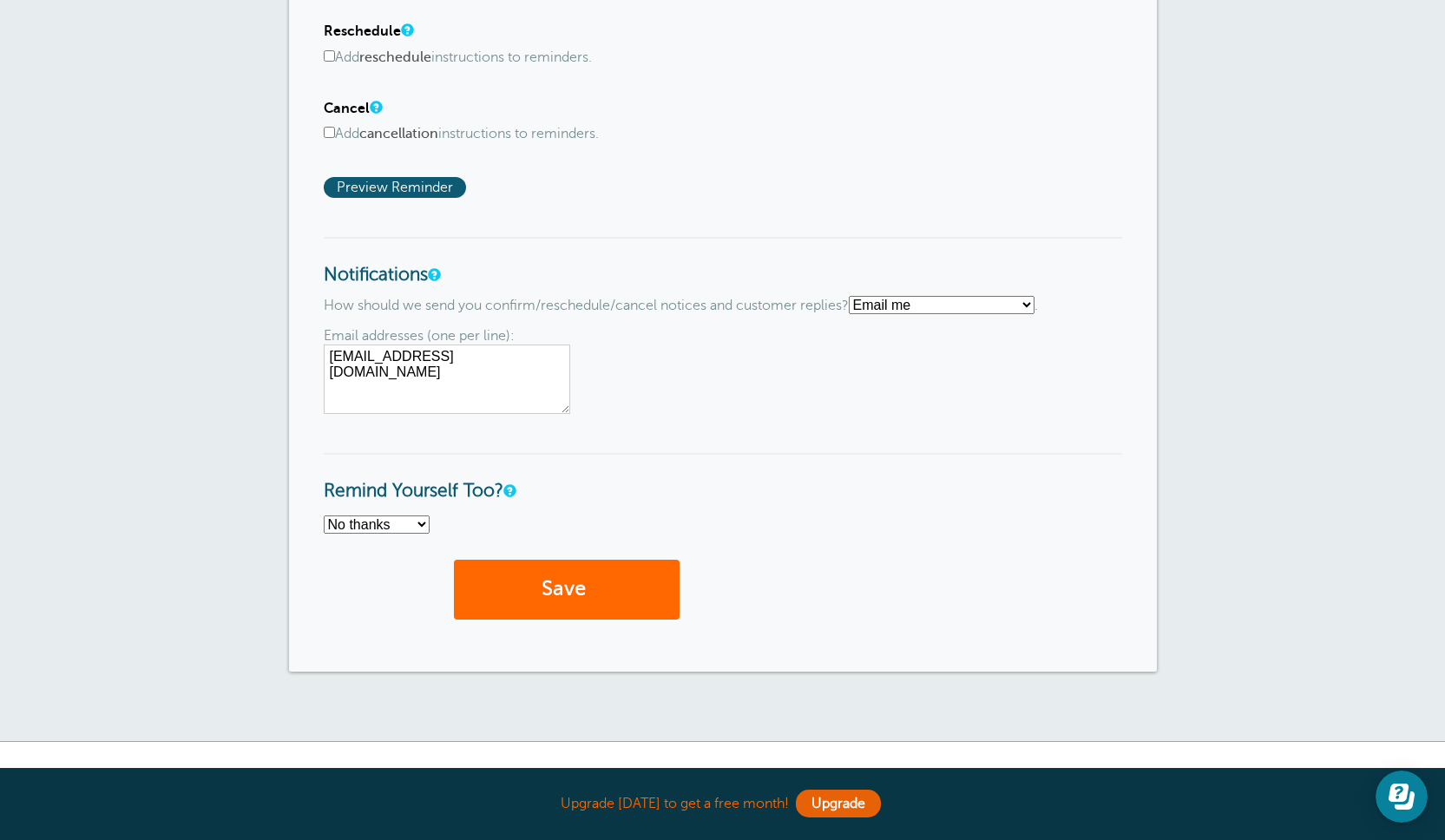
scroll to position [1152, 0]
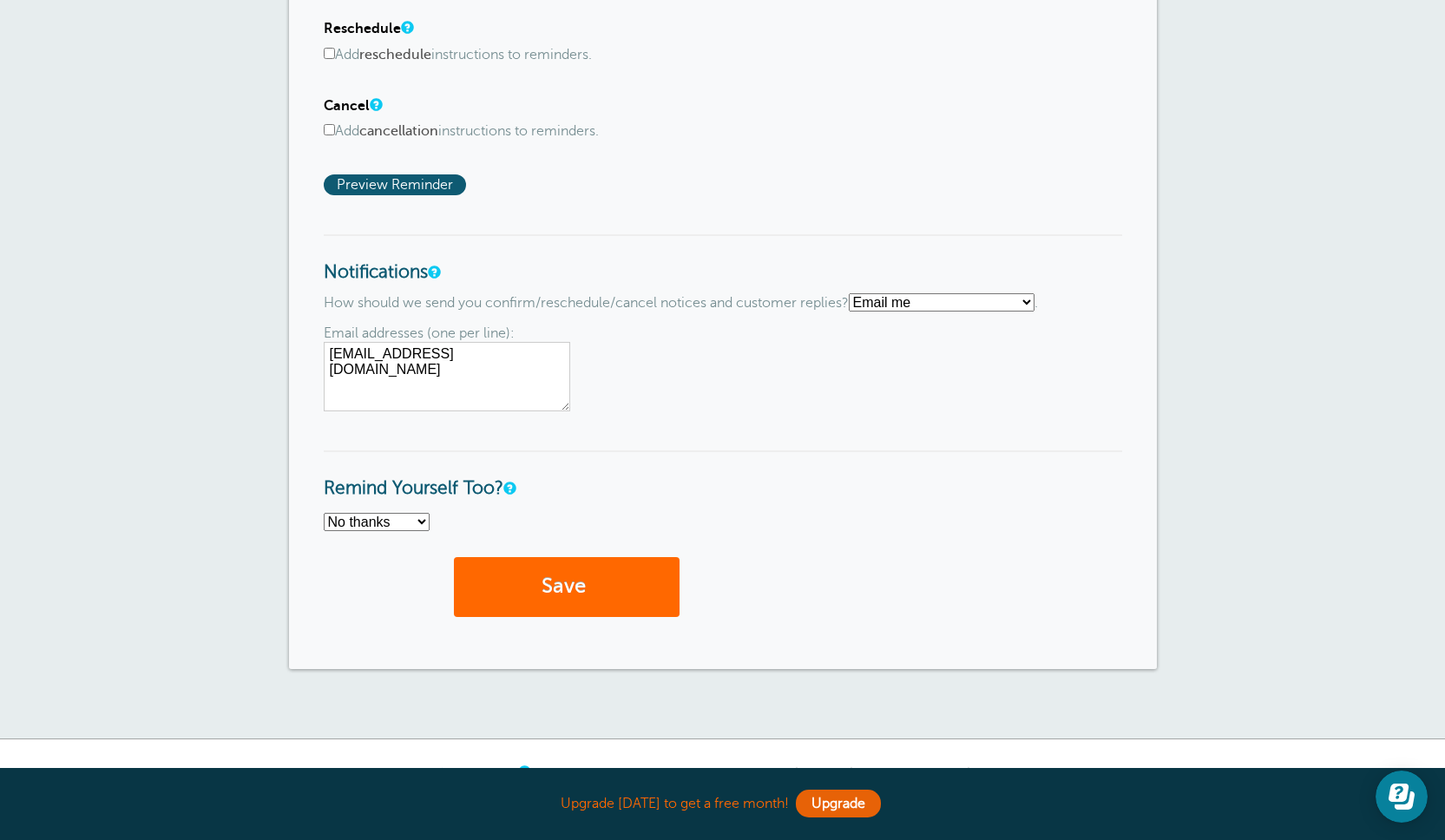
click at [969, 307] on select "Text me Email me Don't send me notifications" at bounding box center [941, 302] width 185 height 18
select select "4"
click at [856, 295] on select "Text me Email me Don't send me notifications" at bounding box center [941, 302] width 185 height 18
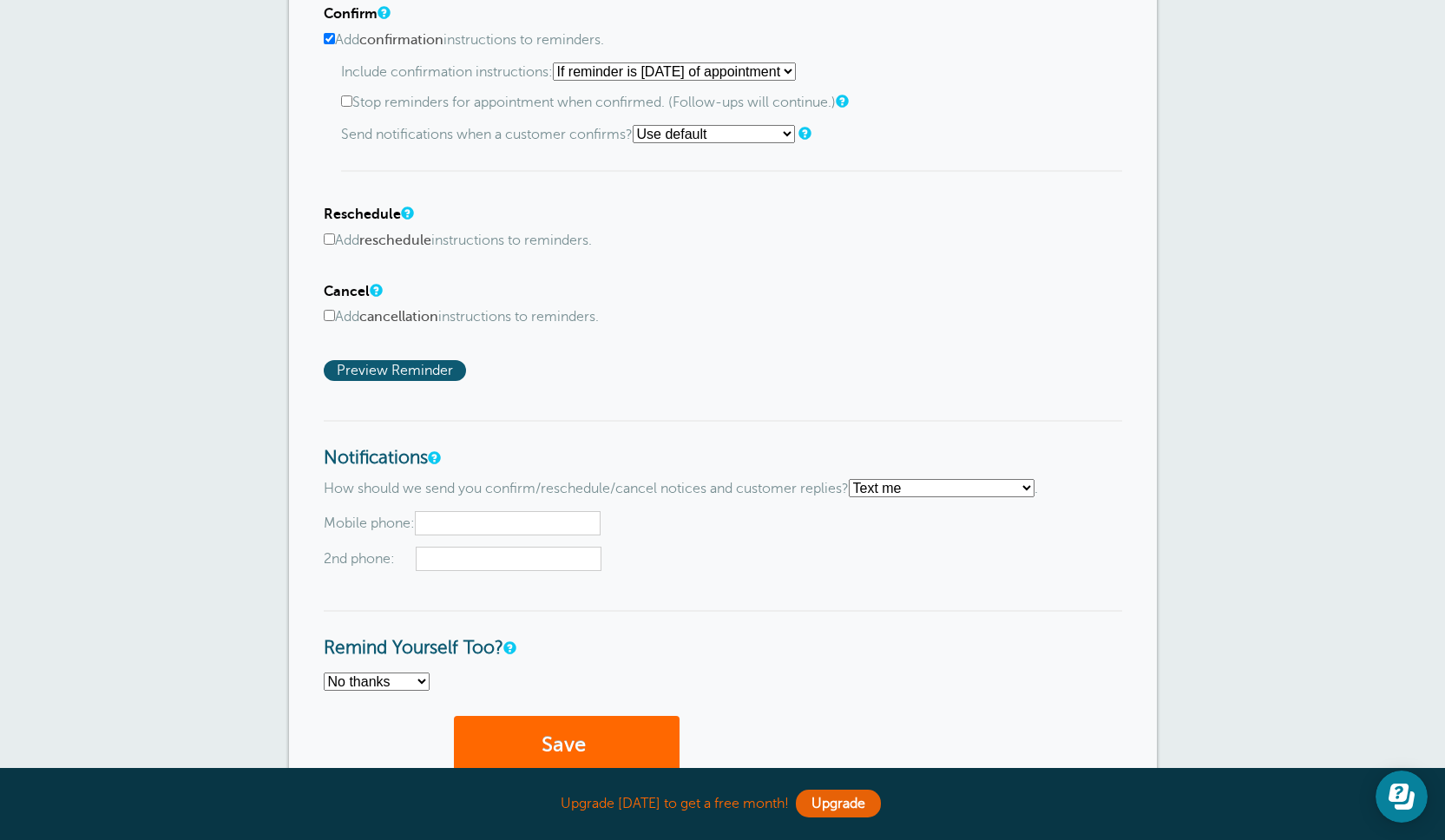
scroll to position [0, 0]
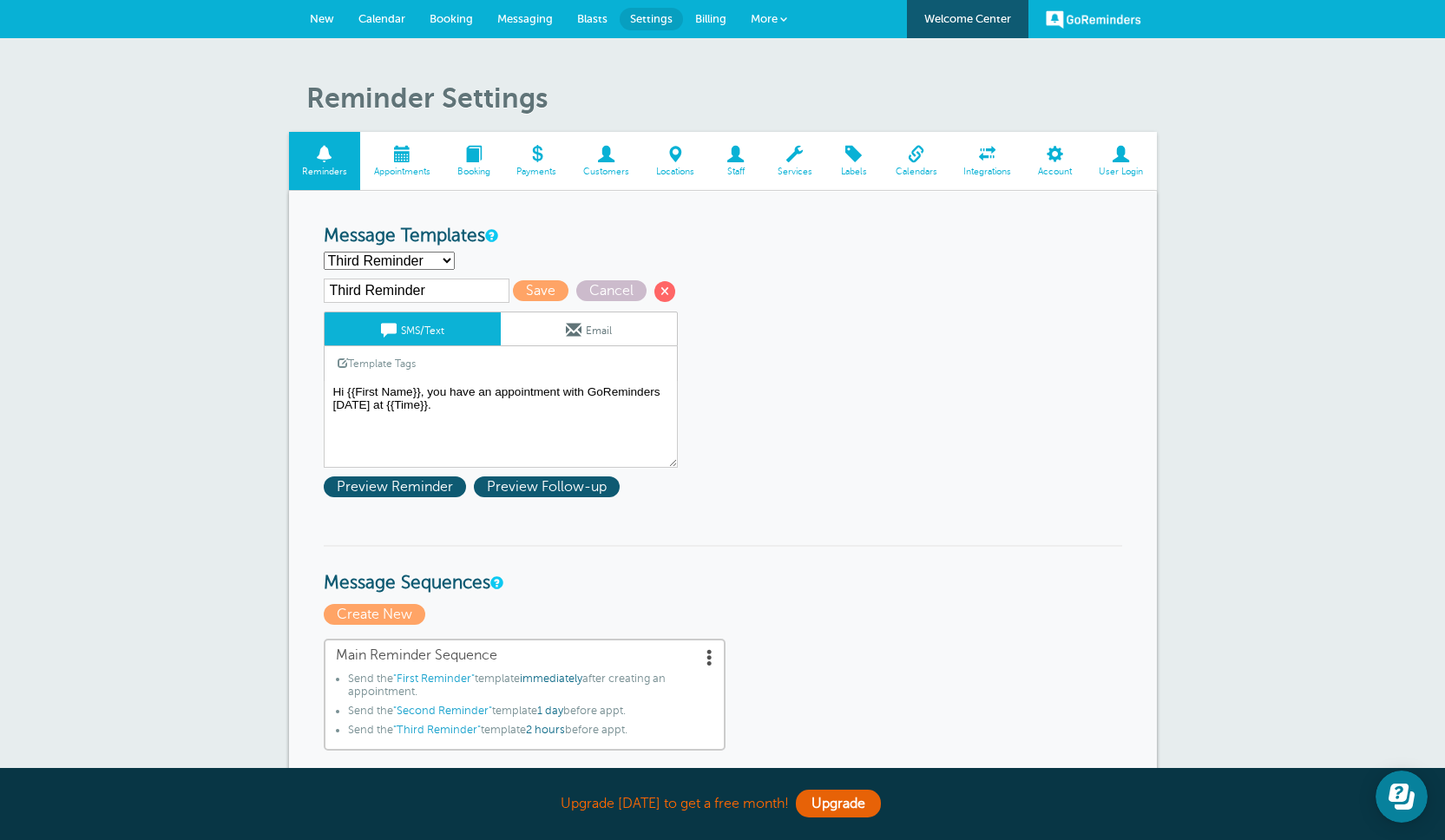
click at [1055, 162] on span at bounding box center [1056, 154] width 61 height 16
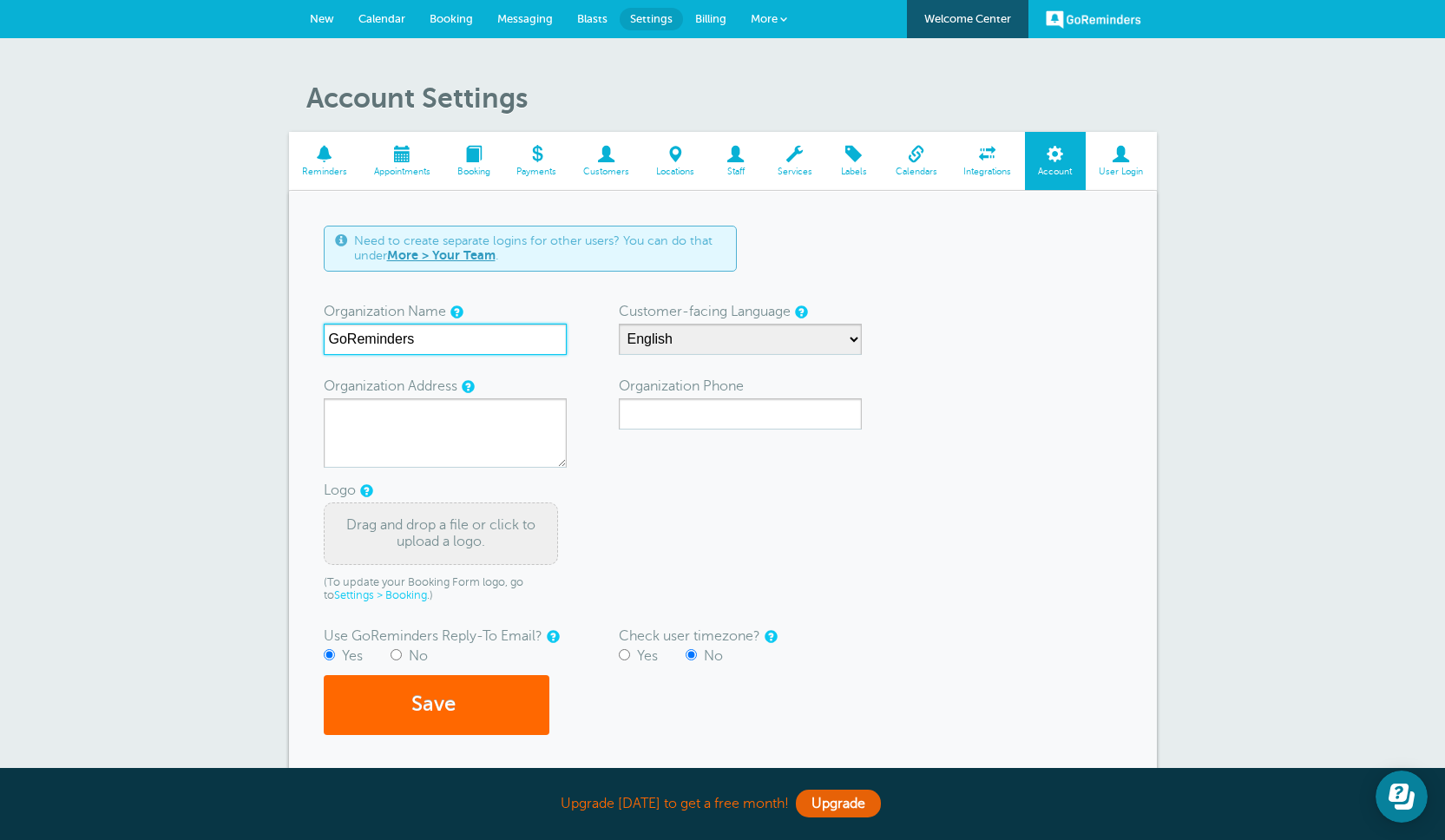
click at [360, 339] on input "GoReminders" at bounding box center [445, 339] width 243 height 32
click at [862, 482] on form "Need to create separate logins for other users? You can do that under More > Yo…" at bounding box center [723, 480] width 799 height 509
click at [540, 90] on h1 "Account Settings" at bounding box center [732, 97] width 851 height 33
click at [524, 14] on span "Messaging" at bounding box center [525, 19] width 55 height 13
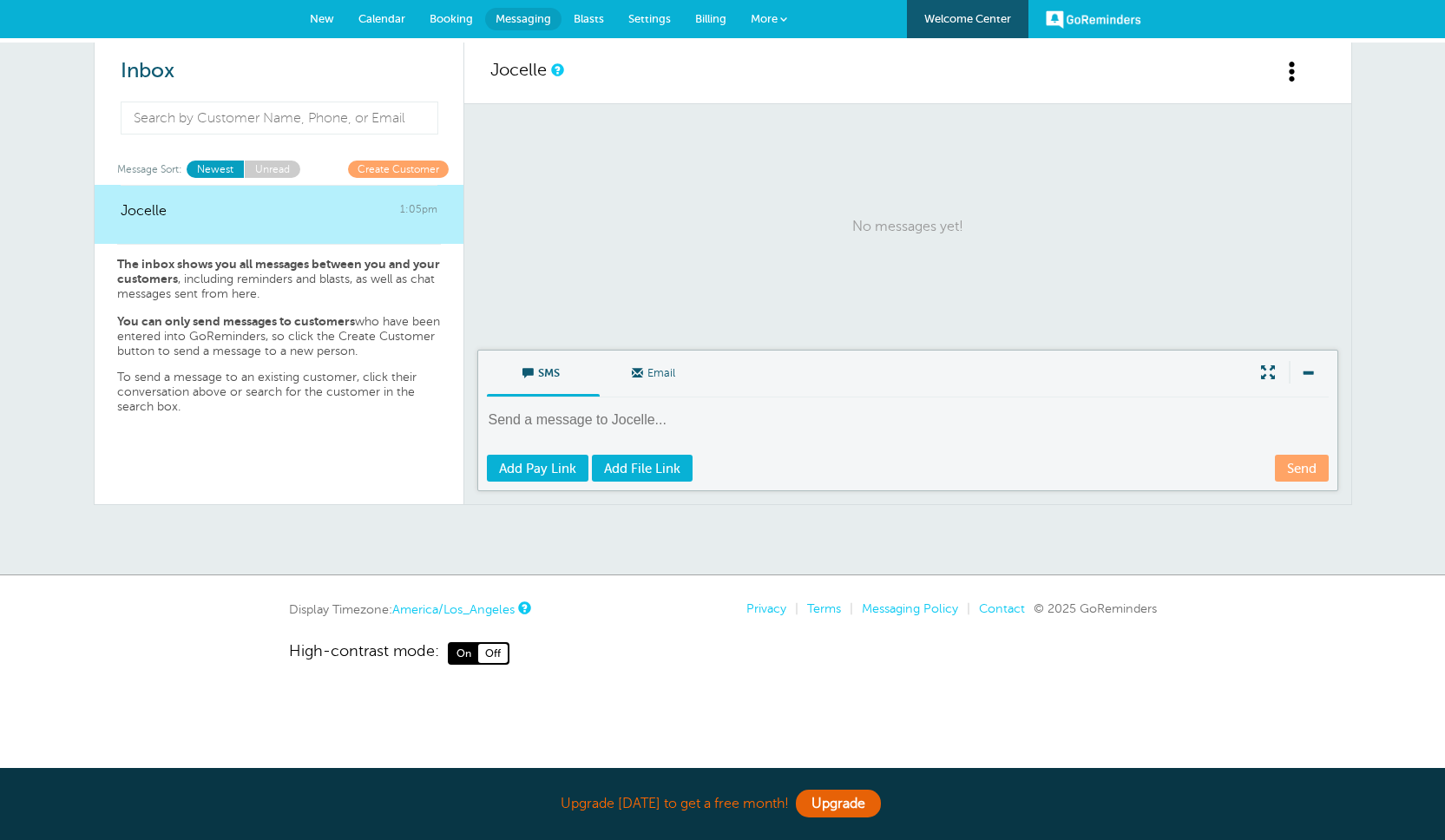
click at [670, 22] on link "Settings" at bounding box center [650, 19] width 67 height 38
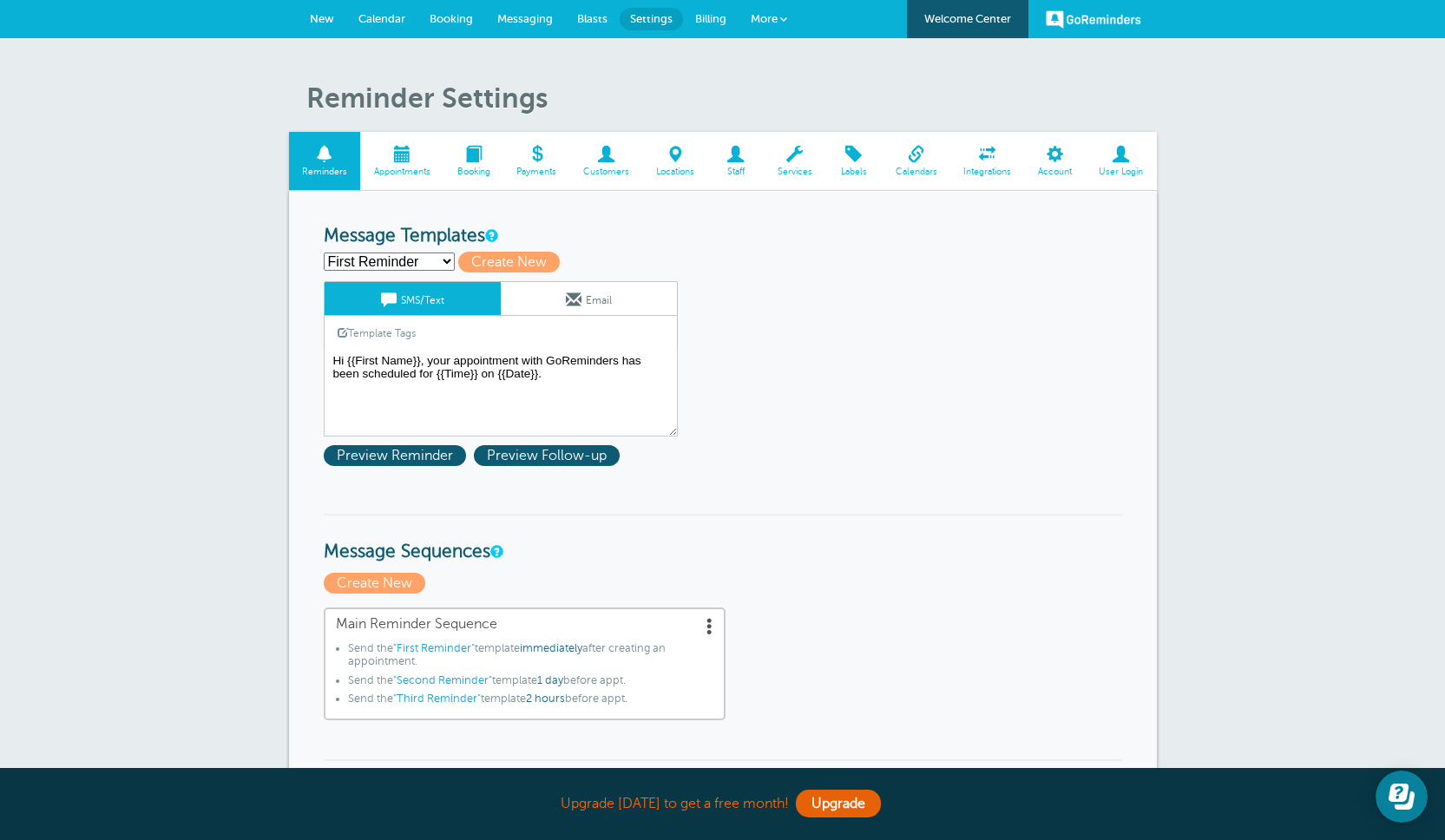
click at [732, 156] on span at bounding box center [735, 154] width 56 height 16
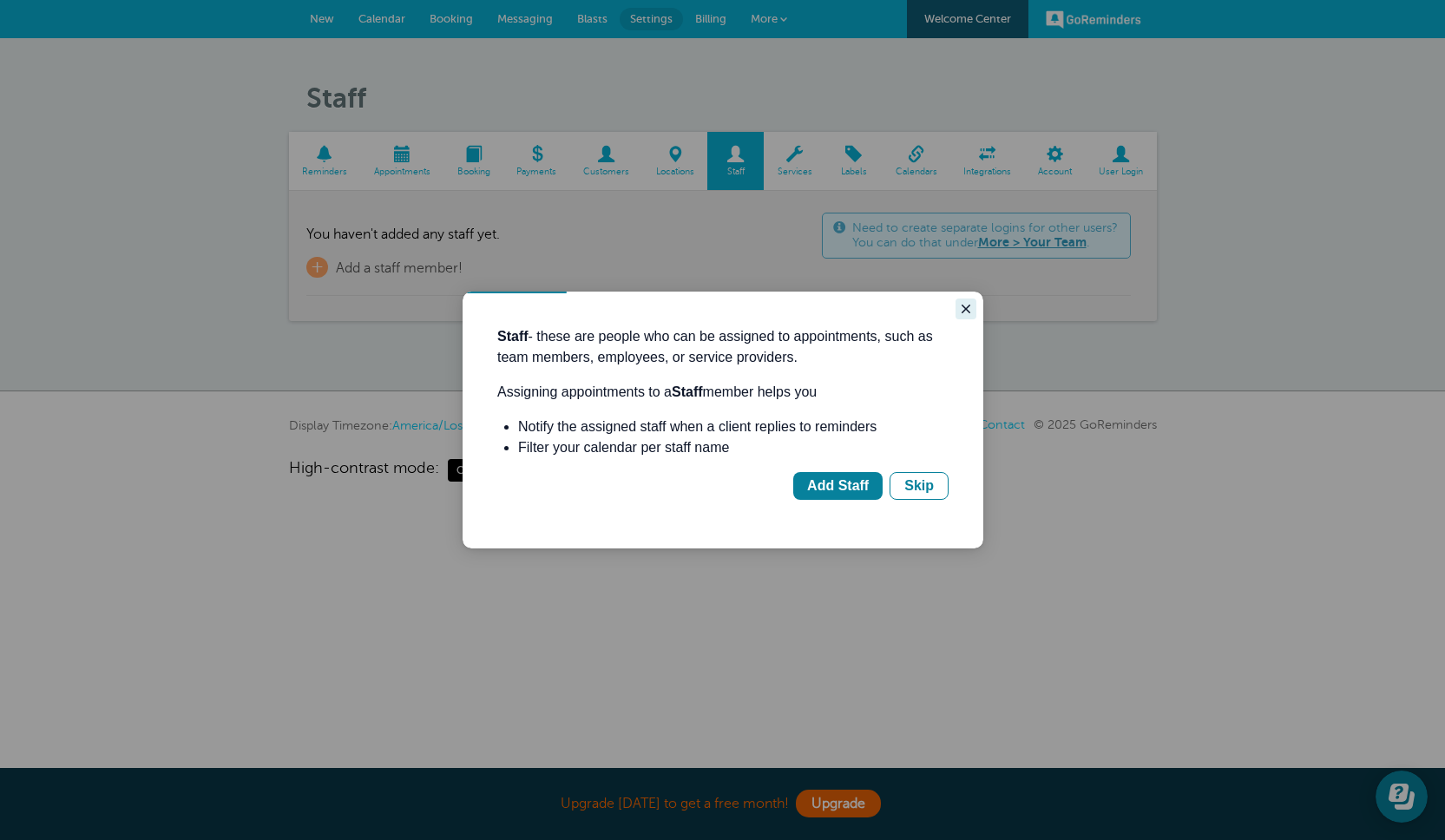
click at [966, 305] on icon "Close guide" at bounding box center [966, 309] width 14 height 14
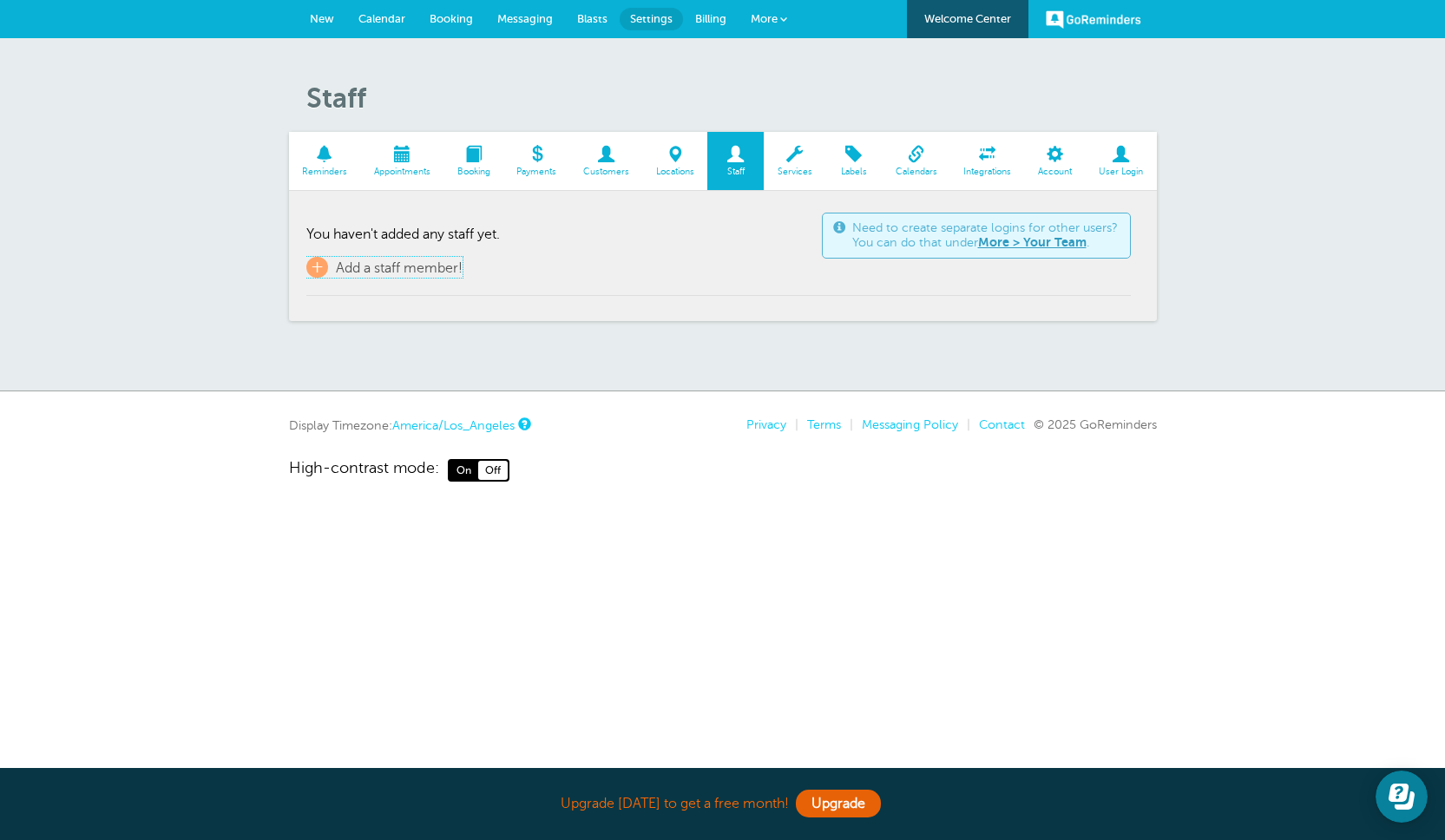
click at [413, 266] on span "Add a staff member!" at bounding box center [399, 268] width 127 height 15
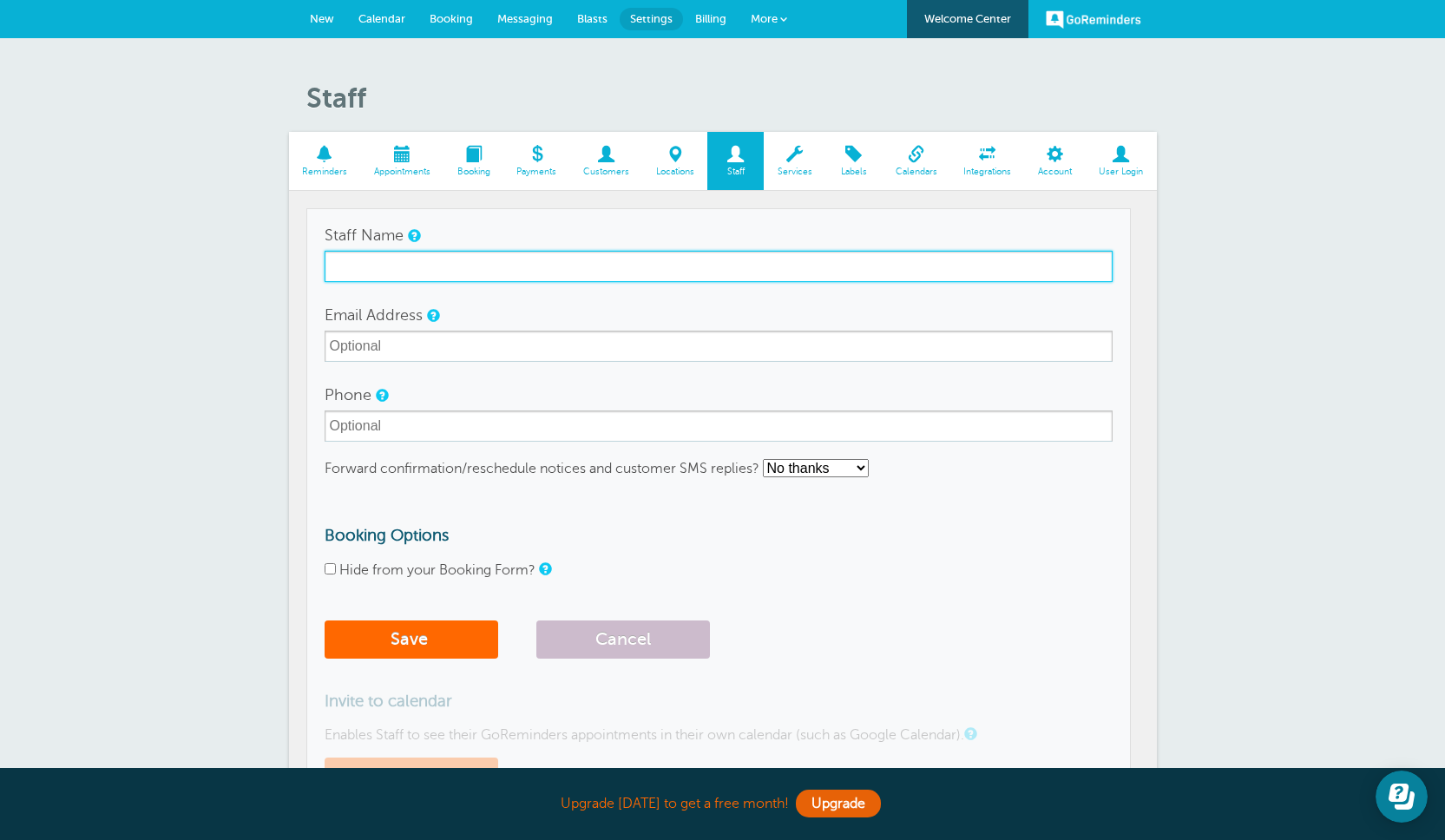
click at [421, 265] on input "Staff Name" at bounding box center [719, 267] width 788 height 32
type input "Jane"
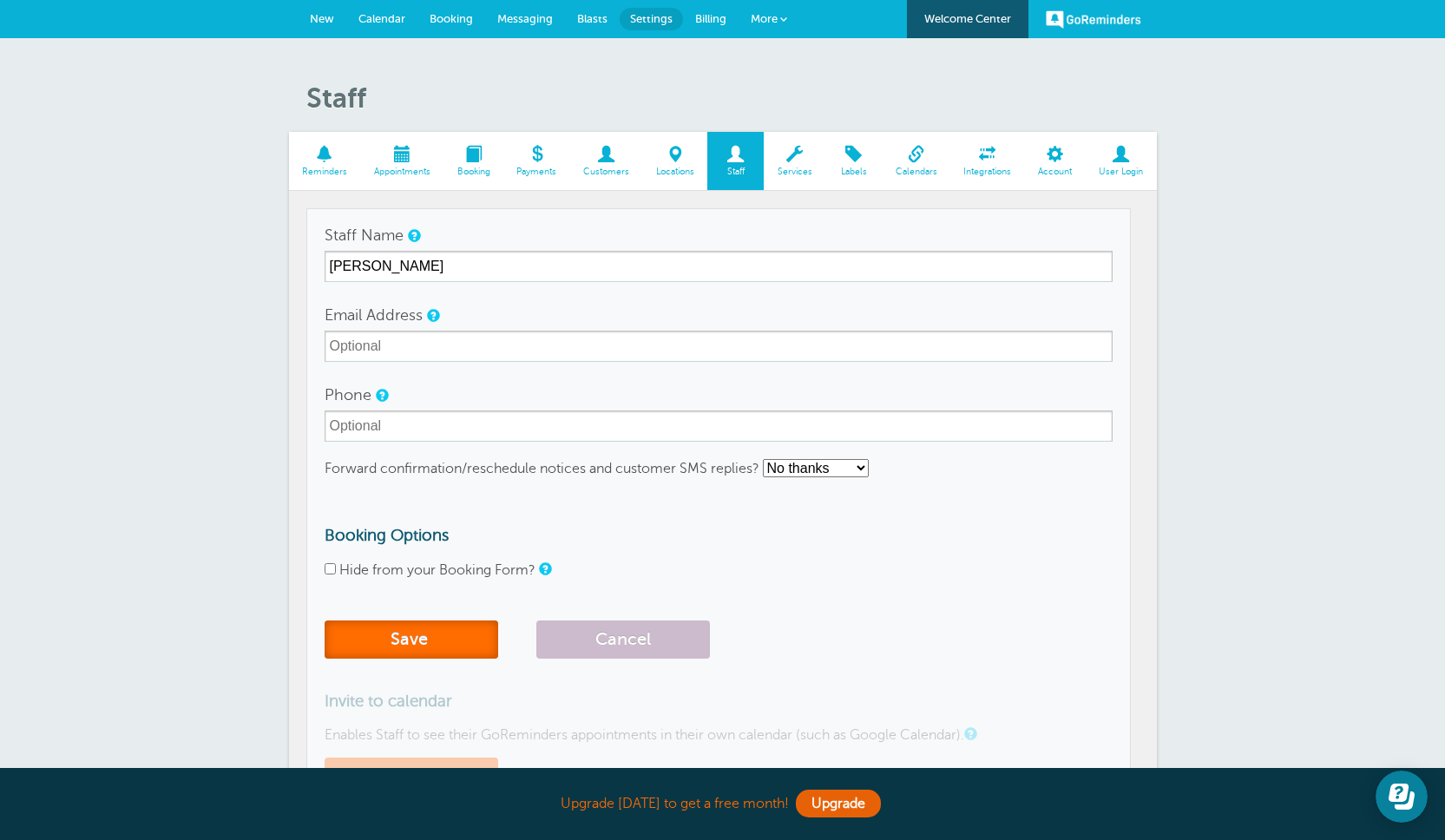
drag, startPoint x: 401, startPoint y: 643, endPoint x: 441, endPoint y: 625, distance: 43.9
click at [400, 643] on button "Save" at bounding box center [412, 639] width 174 height 38
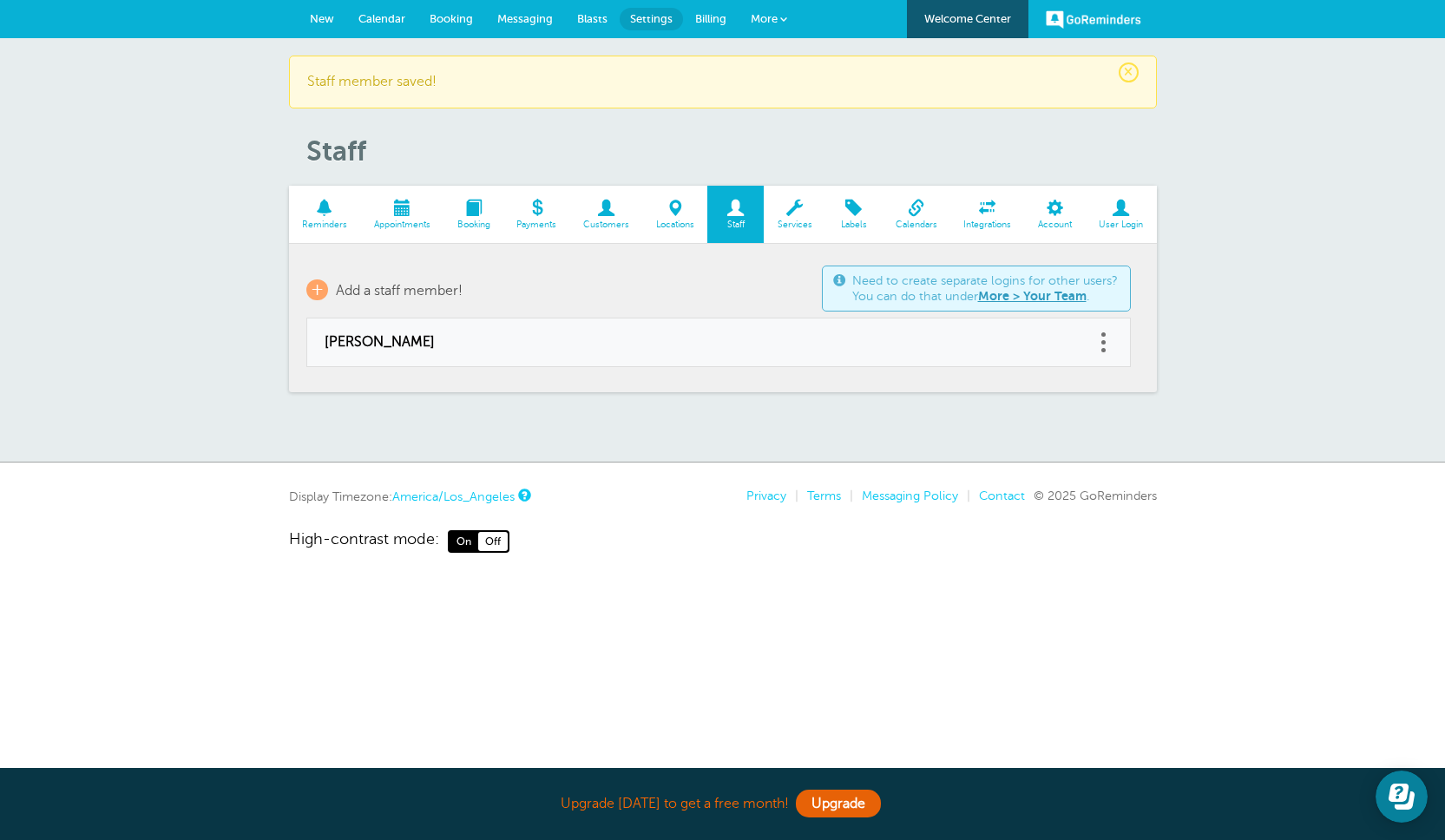
click at [325, 24] on span "New" at bounding box center [321, 19] width 24 height 13
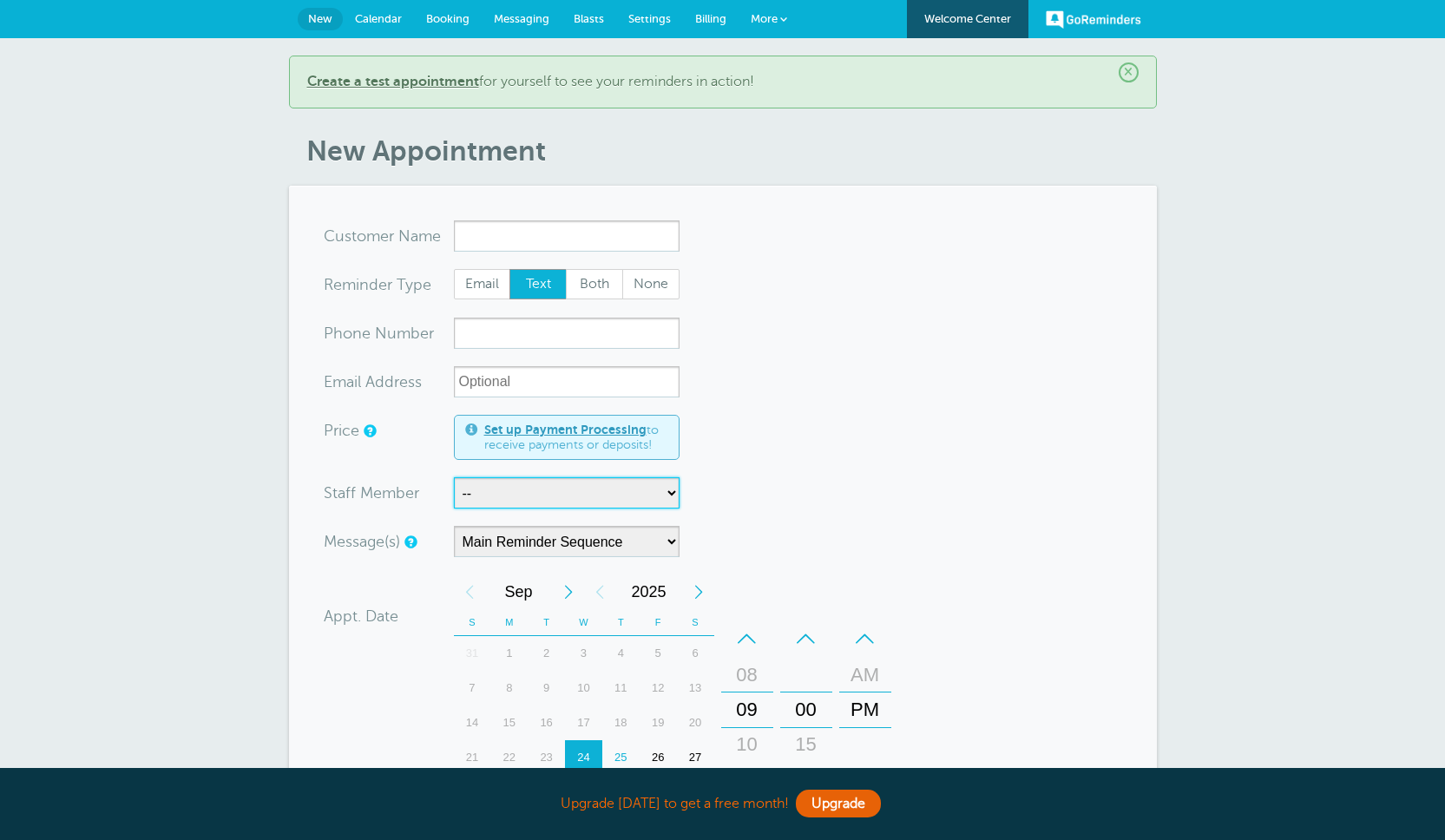
click at [523, 495] on select "-- Jane" at bounding box center [567, 493] width 226 height 32
select select "21643"
click at [454, 478] on select "-- Jane" at bounding box center [567, 493] width 226 height 32
click at [649, 26] on link "Settings" at bounding box center [650, 19] width 67 height 38
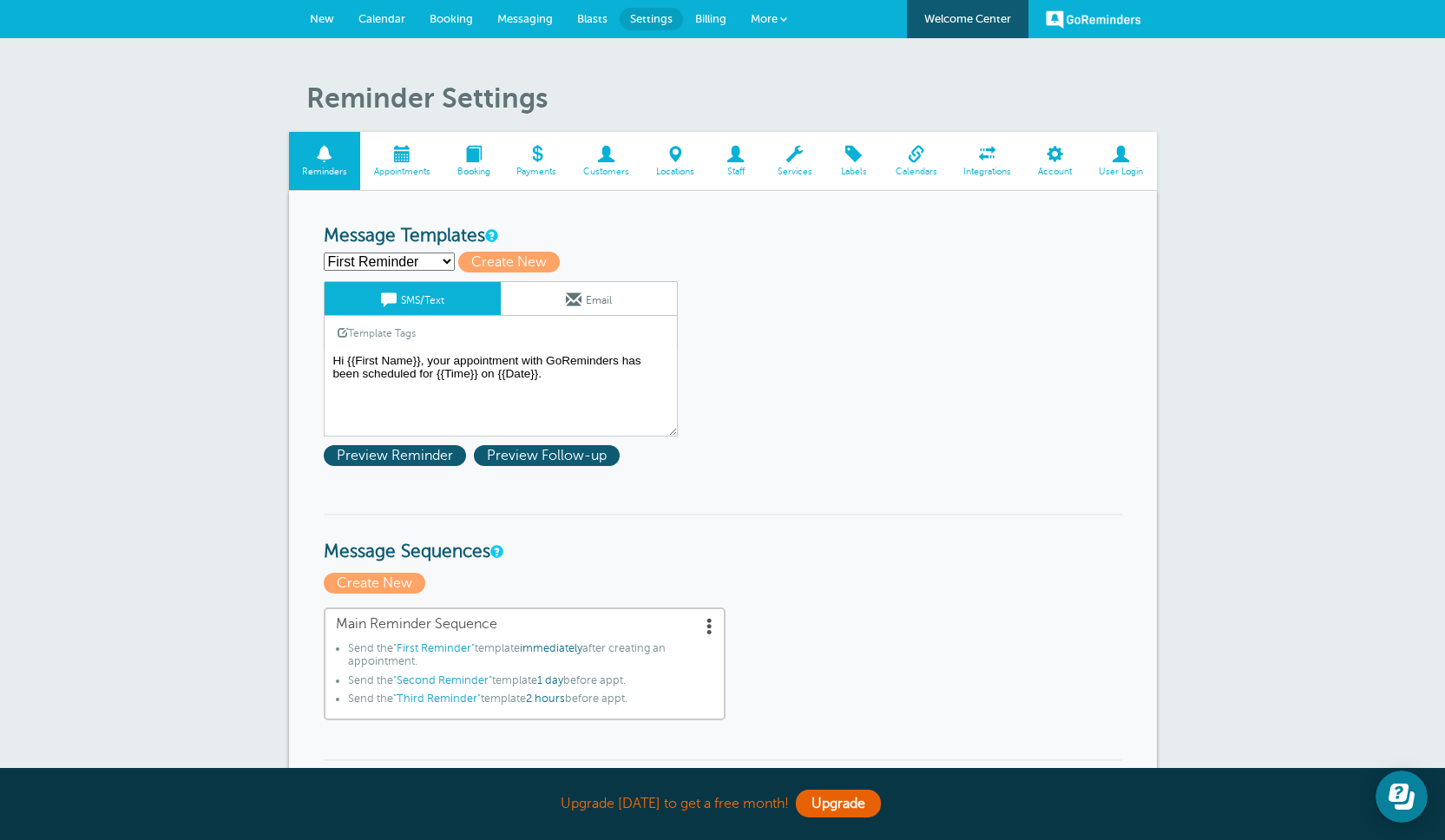
click at [738, 152] on span at bounding box center [735, 154] width 56 height 16
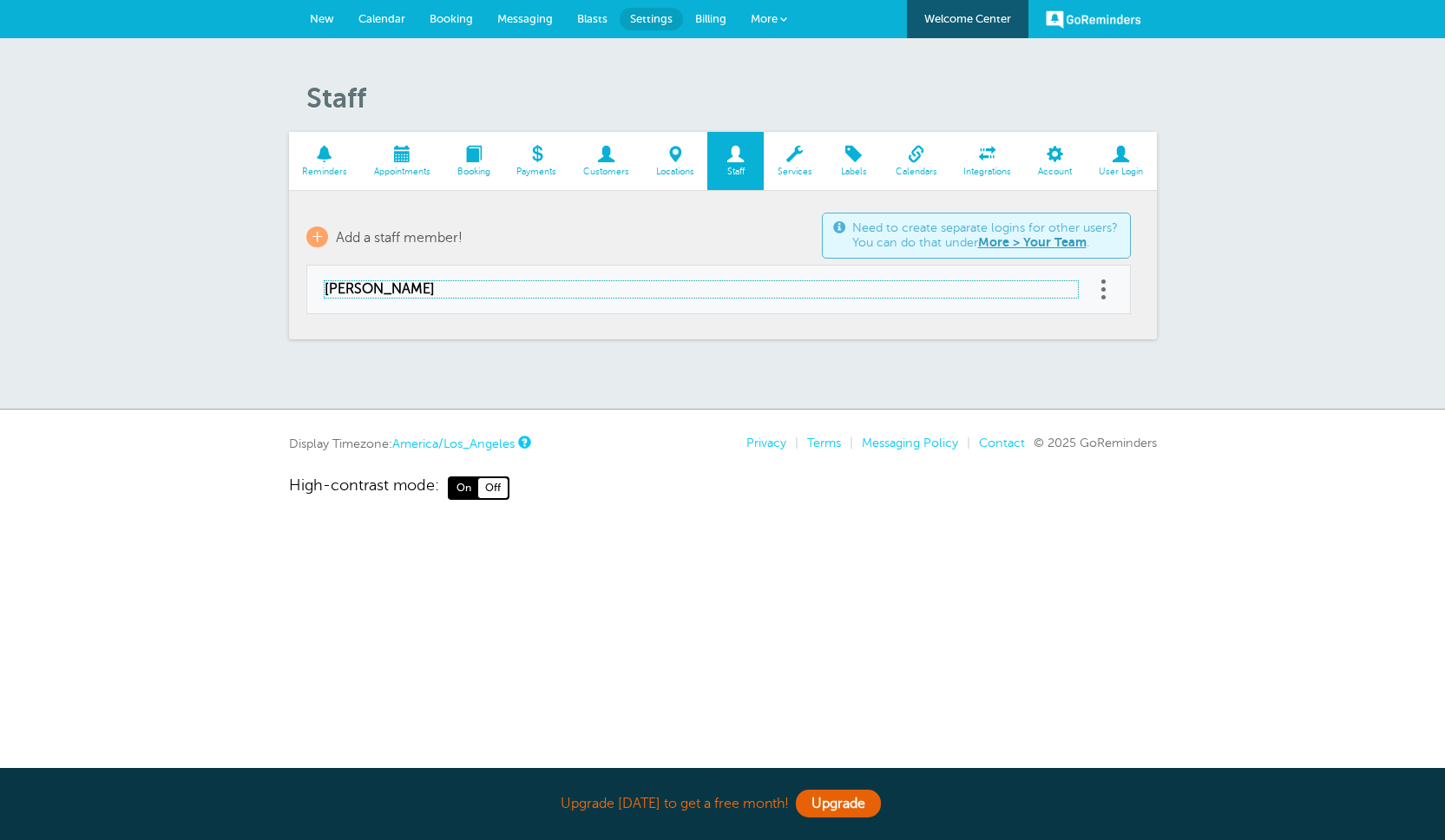
click at [485, 295] on span "Jane" at bounding box center [701, 289] width 753 height 16
type input "Jane"
checkbox input "false"
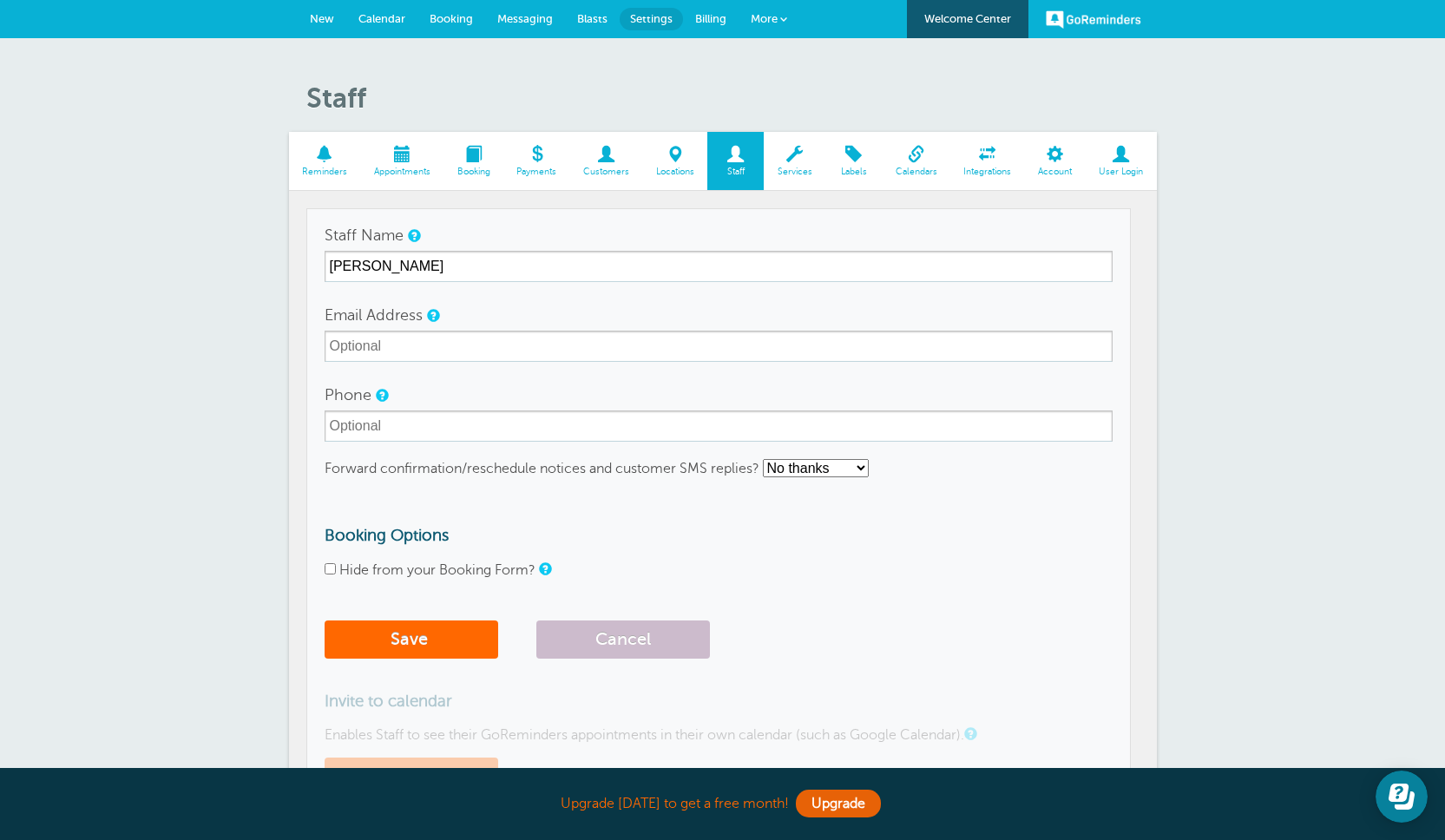
click at [813, 58] on div "Staff Reminders Appointments Booking Payments Customers Locations Staff Service…" at bounding box center [722, 473] width 1445 height 870
click at [761, 24] on span "More" at bounding box center [765, 19] width 27 height 13
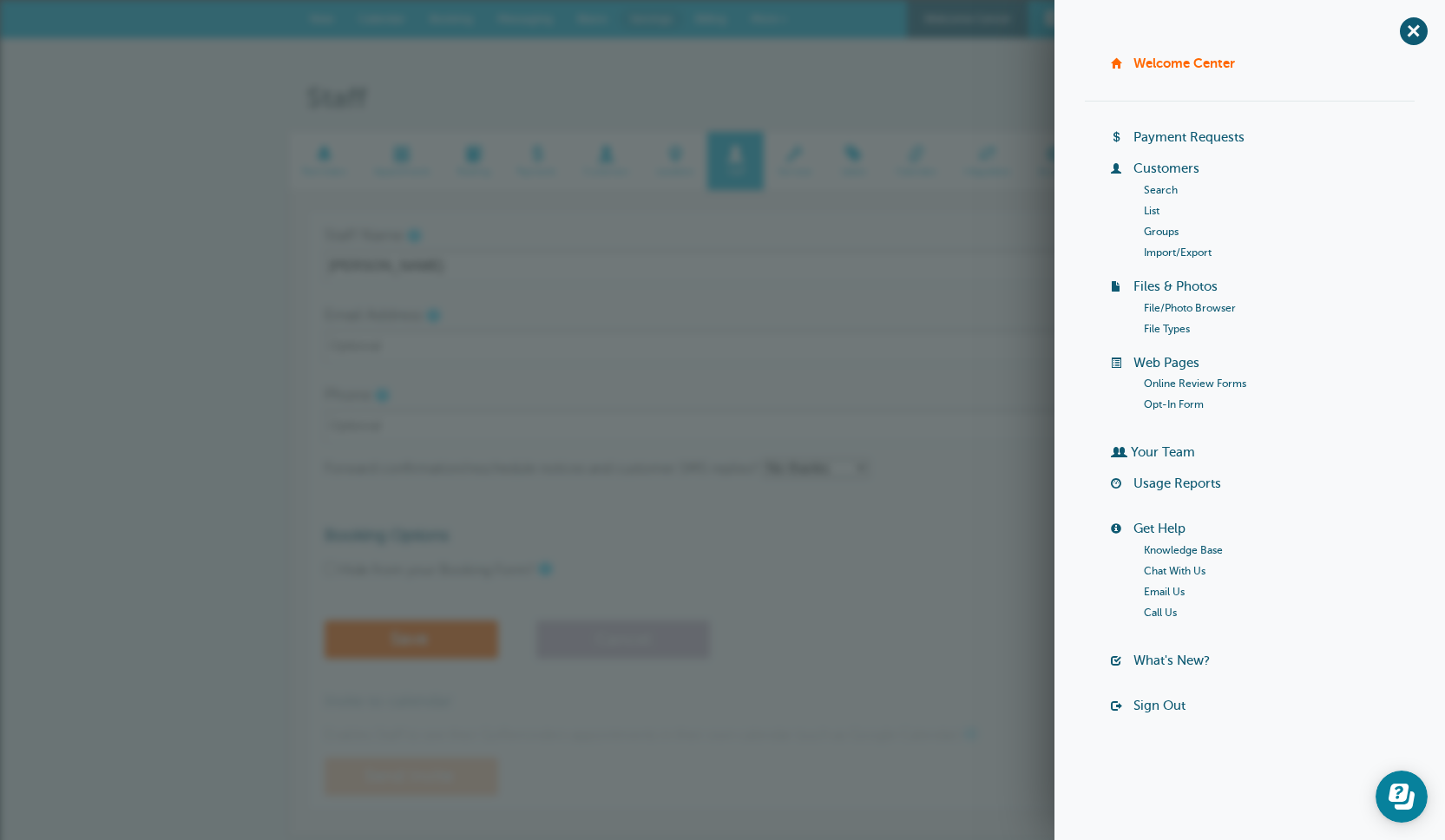
click at [1154, 190] on link "Search" at bounding box center [1160, 190] width 33 height 12
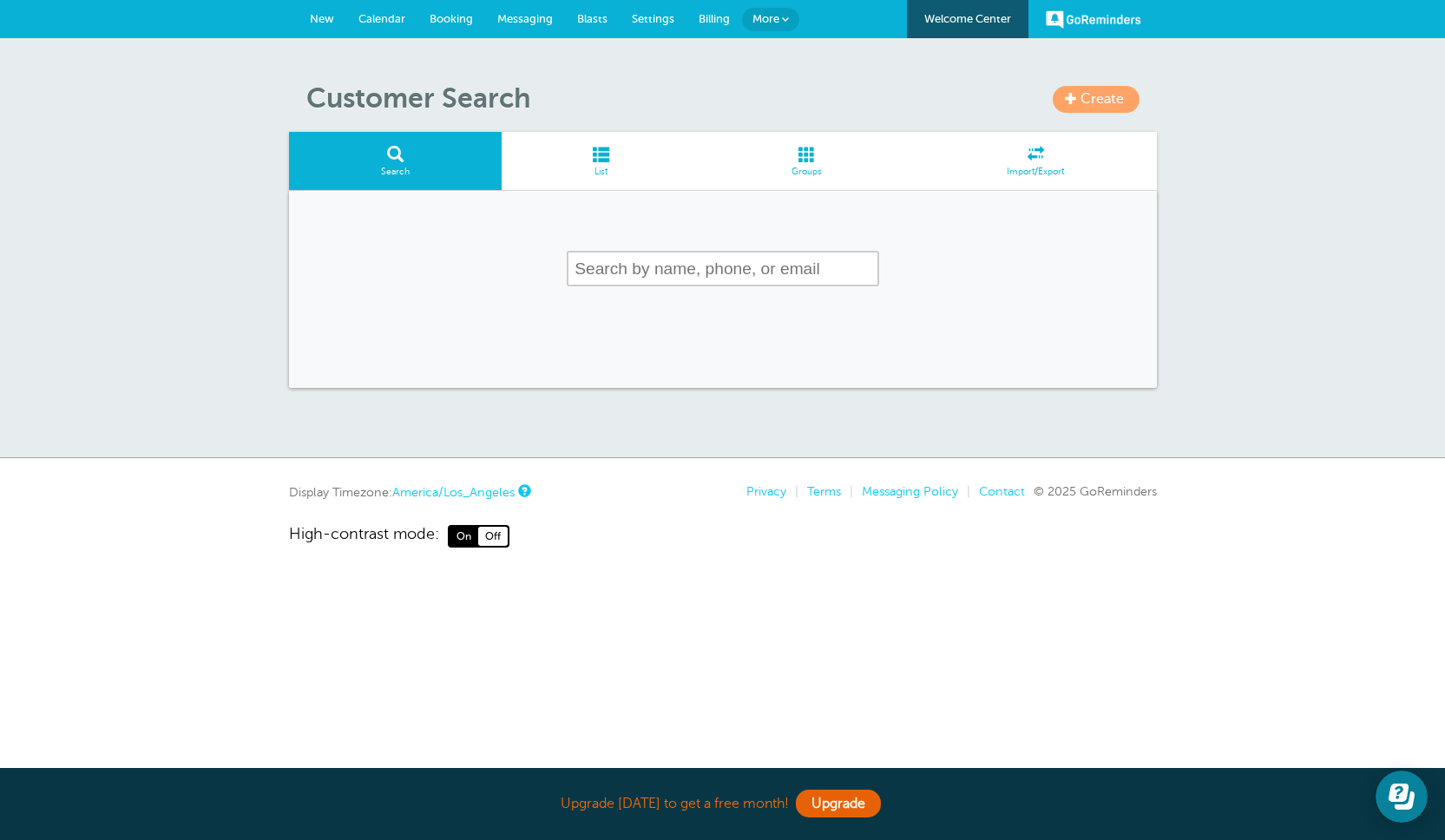
click at [596, 162] on span at bounding box center [600, 154] width 198 height 16
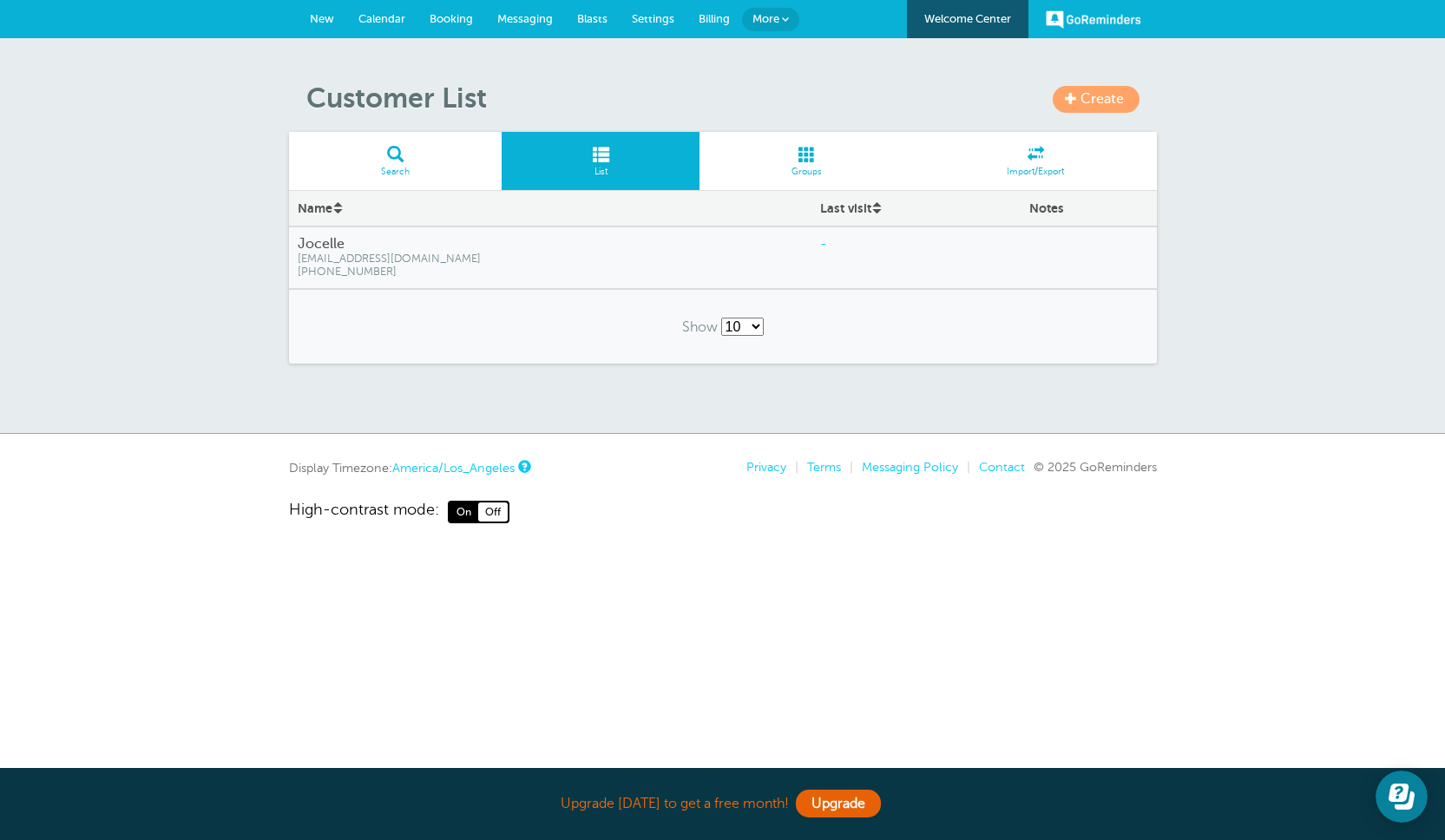
click at [1078, 99] on link "Create" at bounding box center [1096, 99] width 87 height 27
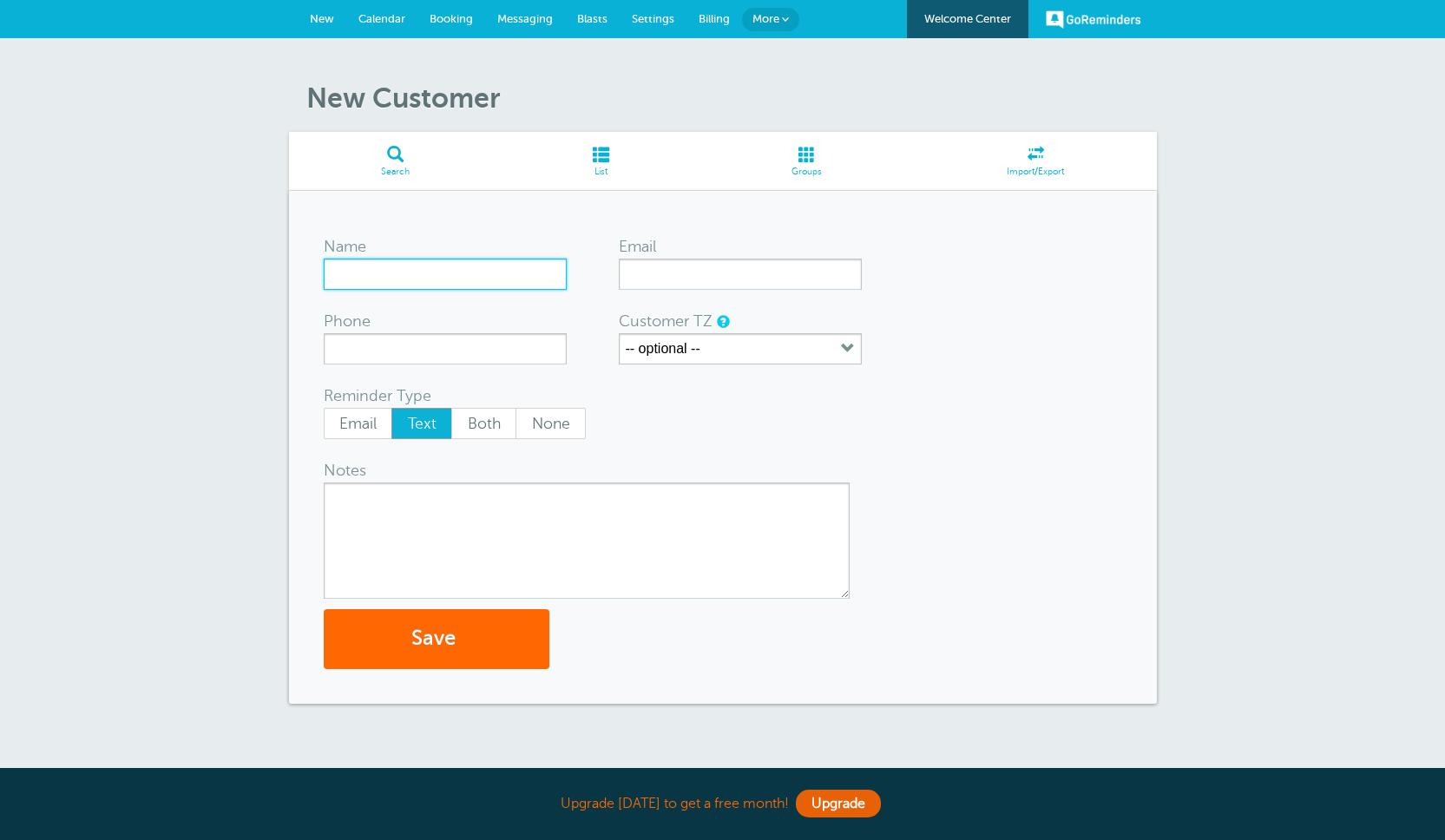
click at [390, 274] on input "Name" at bounding box center [445, 274] width 243 height 32
type input "[PERSON_NAME]"
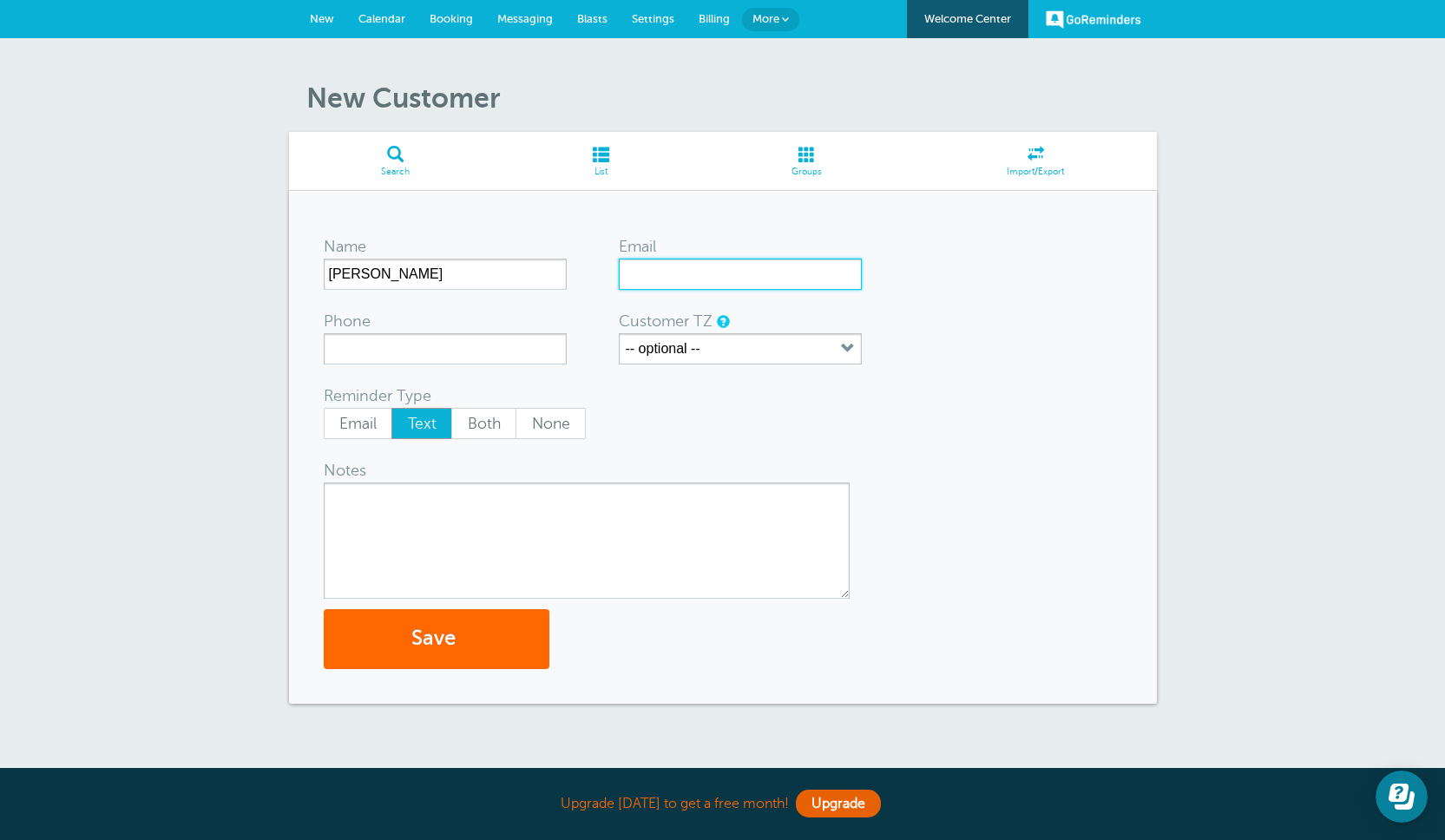
click at [671, 273] on input "Email" at bounding box center [741, 274] width 243 height 32
type input "[EMAIL_ADDRESS][DOMAIN_NAME]"
click at [358, 421] on span "Email" at bounding box center [358, 423] width 68 height 30
click at [324, 408] on input "Email" at bounding box center [323, 407] width 1 height 1
radio input "true"
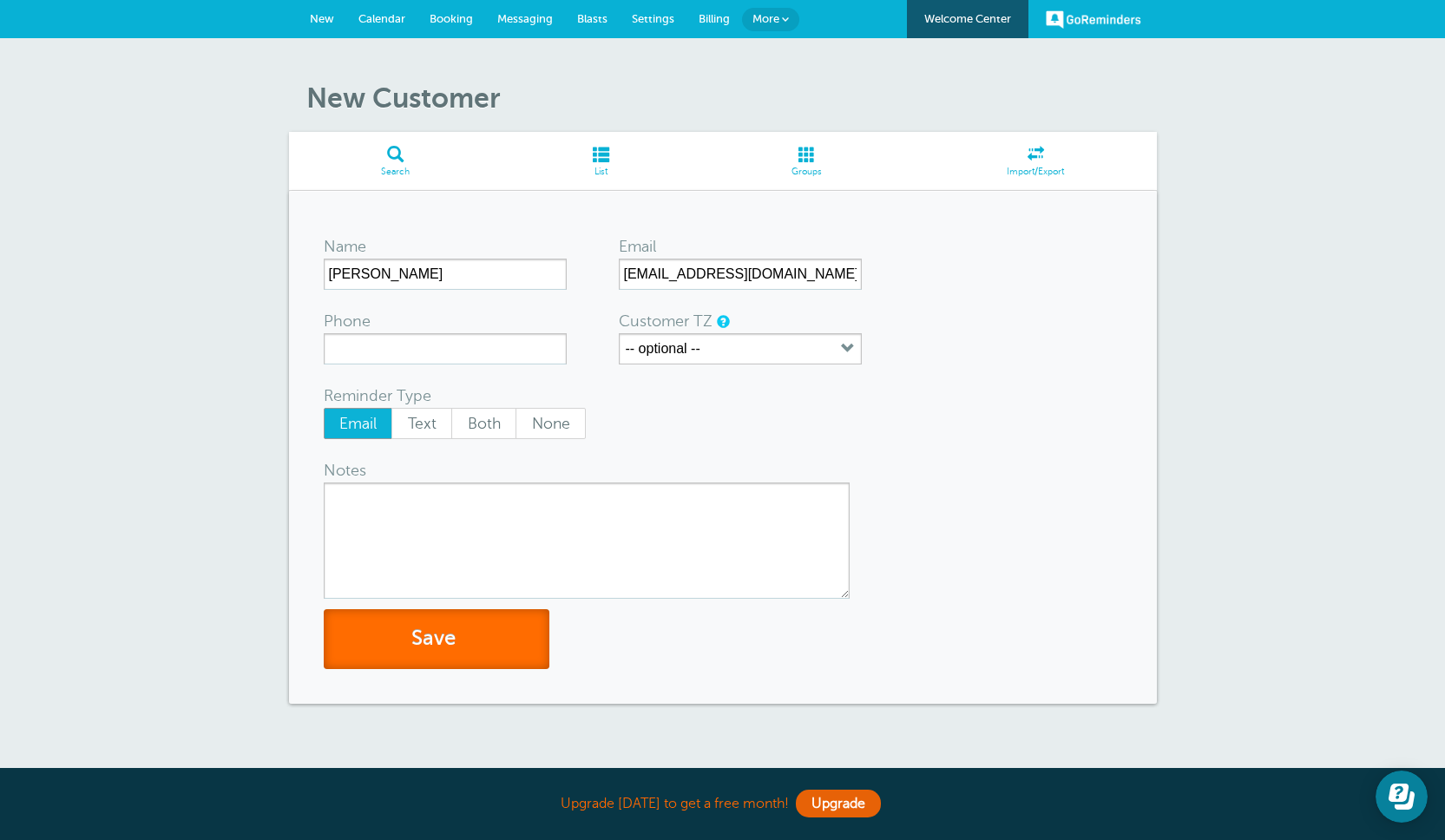
click at [451, 630] on button "Save" at bounding box center [437, 639] width 226 height 60
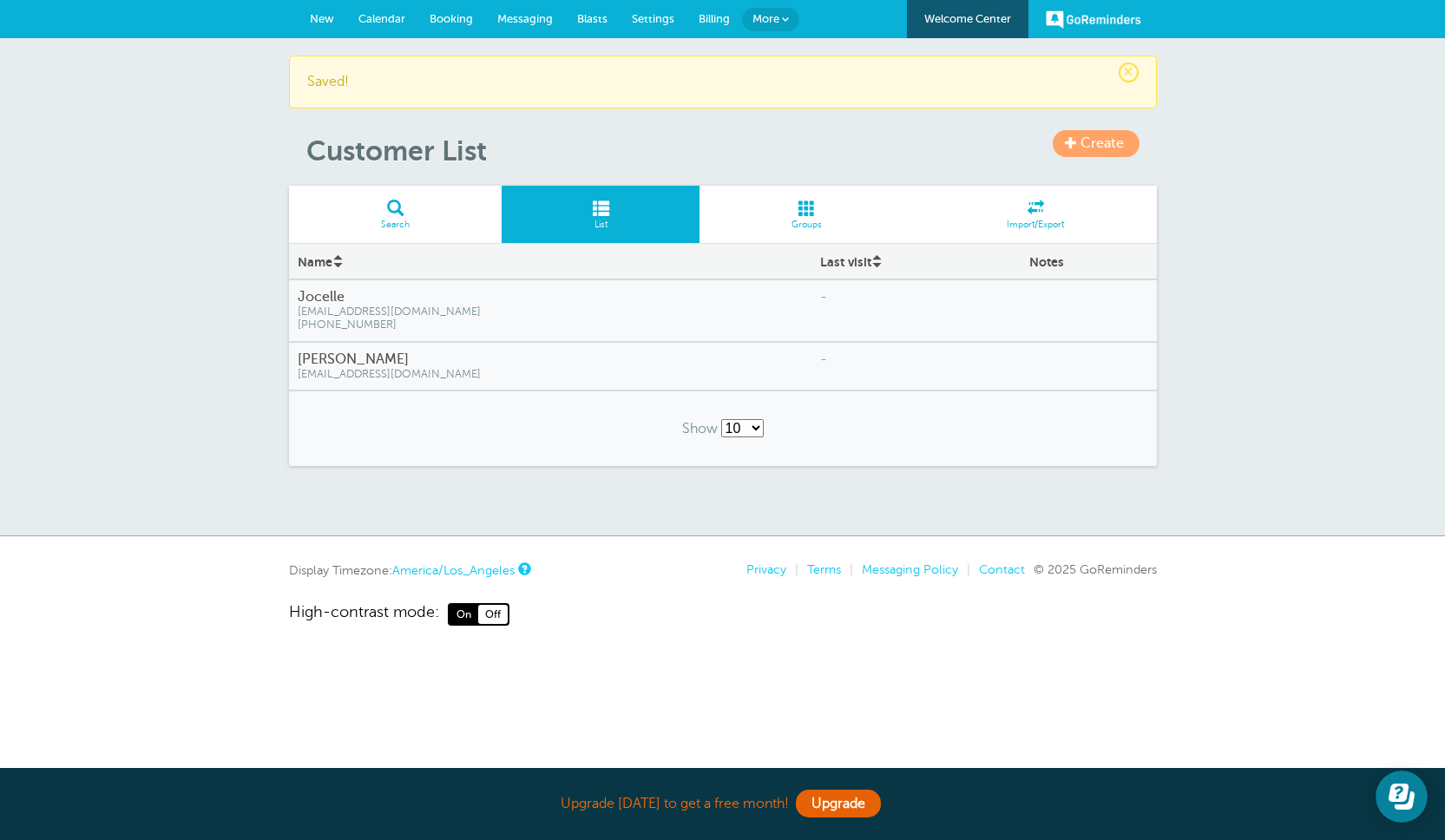
click at [803, 219] on link "Groups" at bounding box center [807, 214] width 215 height 58
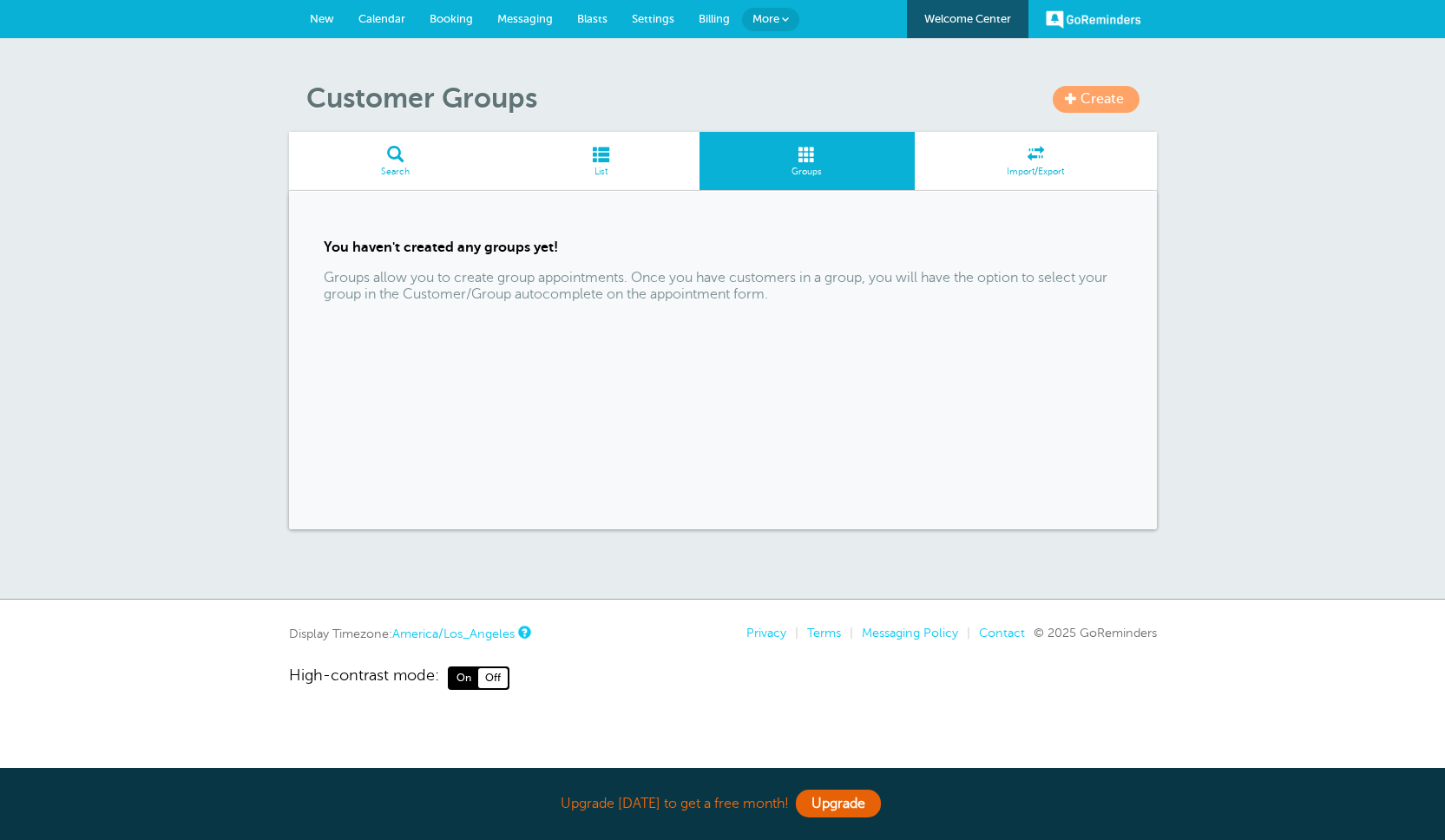
click at [1089, 101] on span "Create" at bounding box center [1102, 98] width 43 height 15
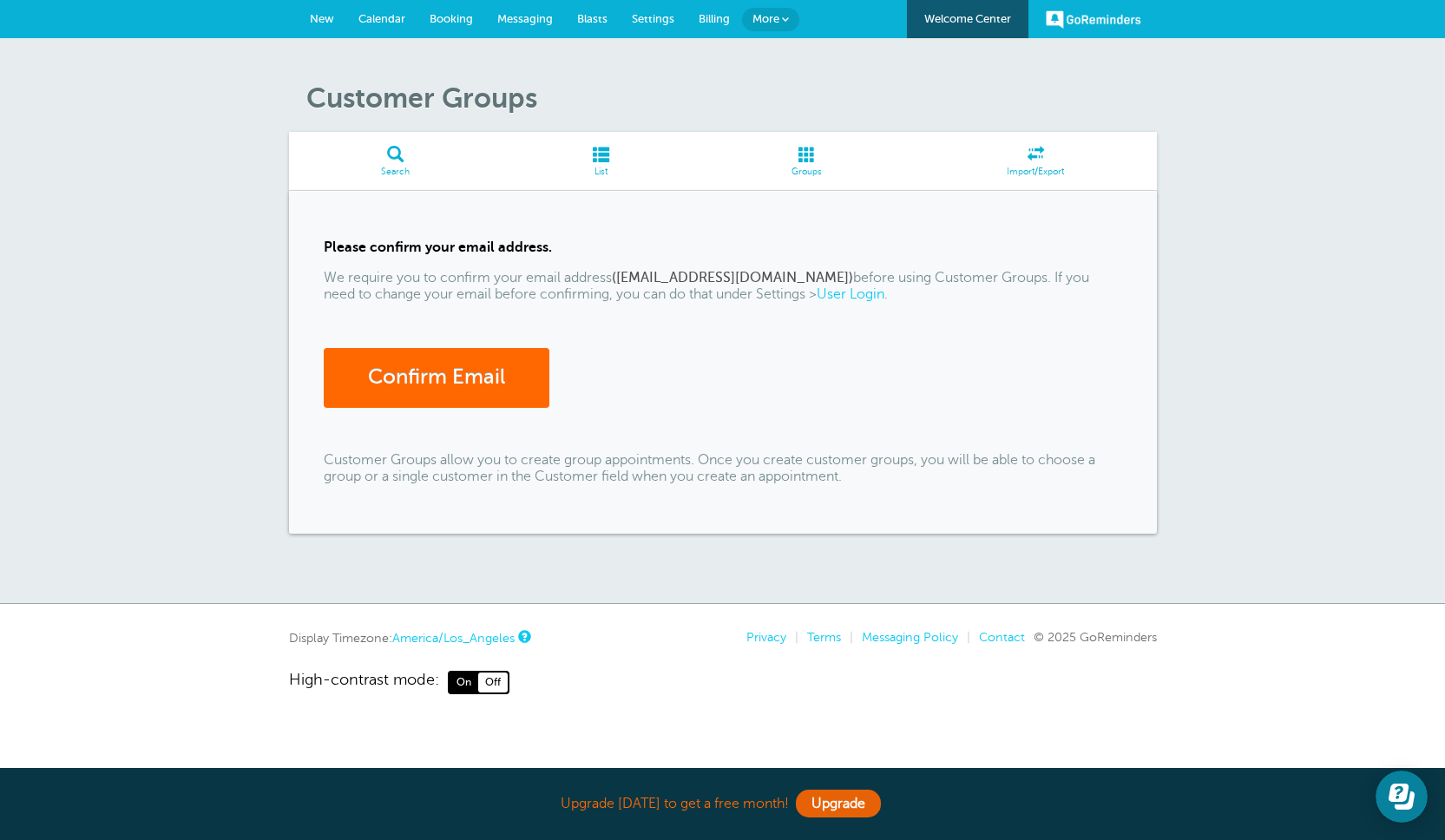
click at [602, 147] on span at bounding box center [600, 154] width 198 height 16
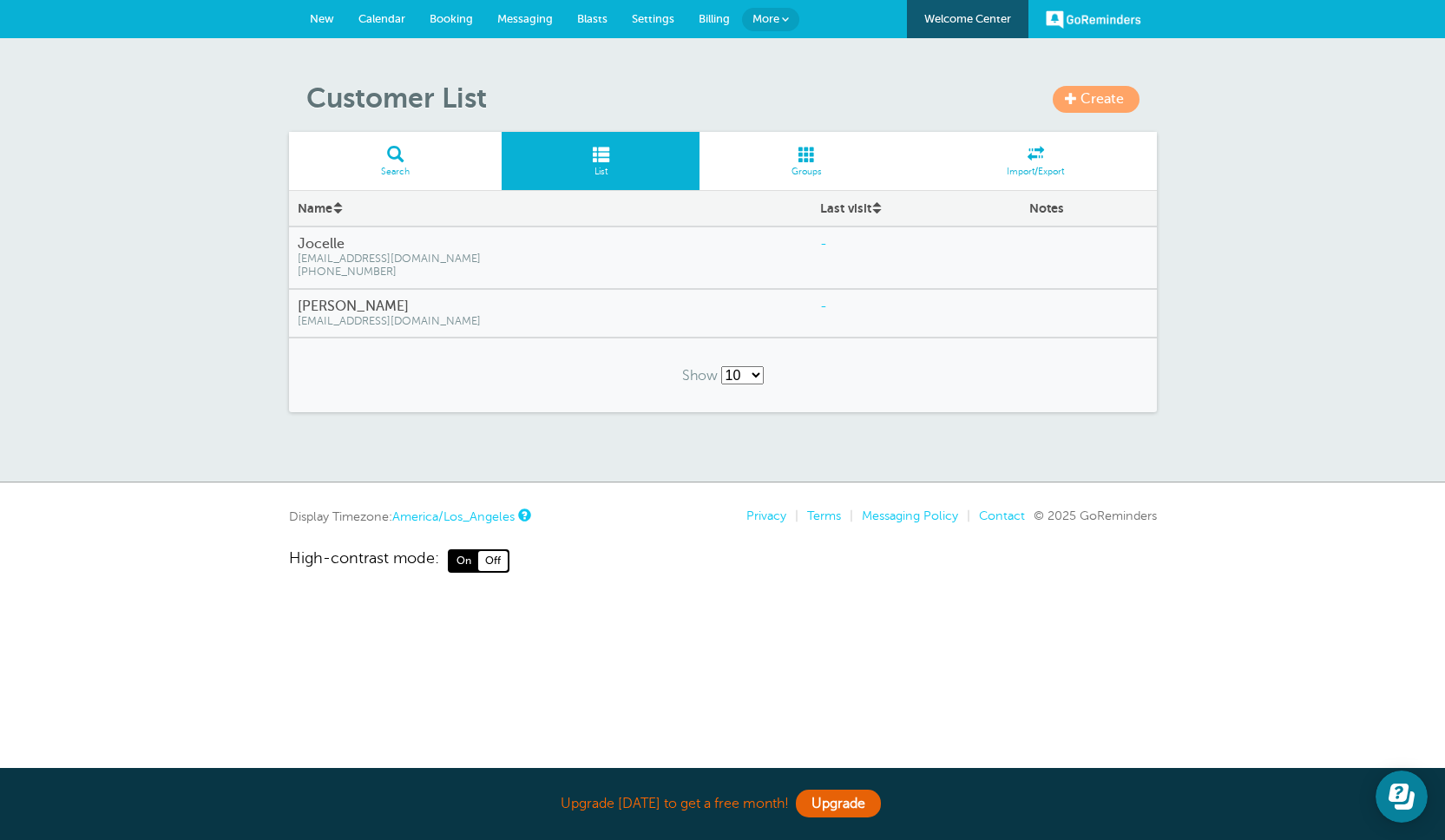
click at [1093, 98] on span "Create" at bounding box center [1102, 98] width 43 height 15
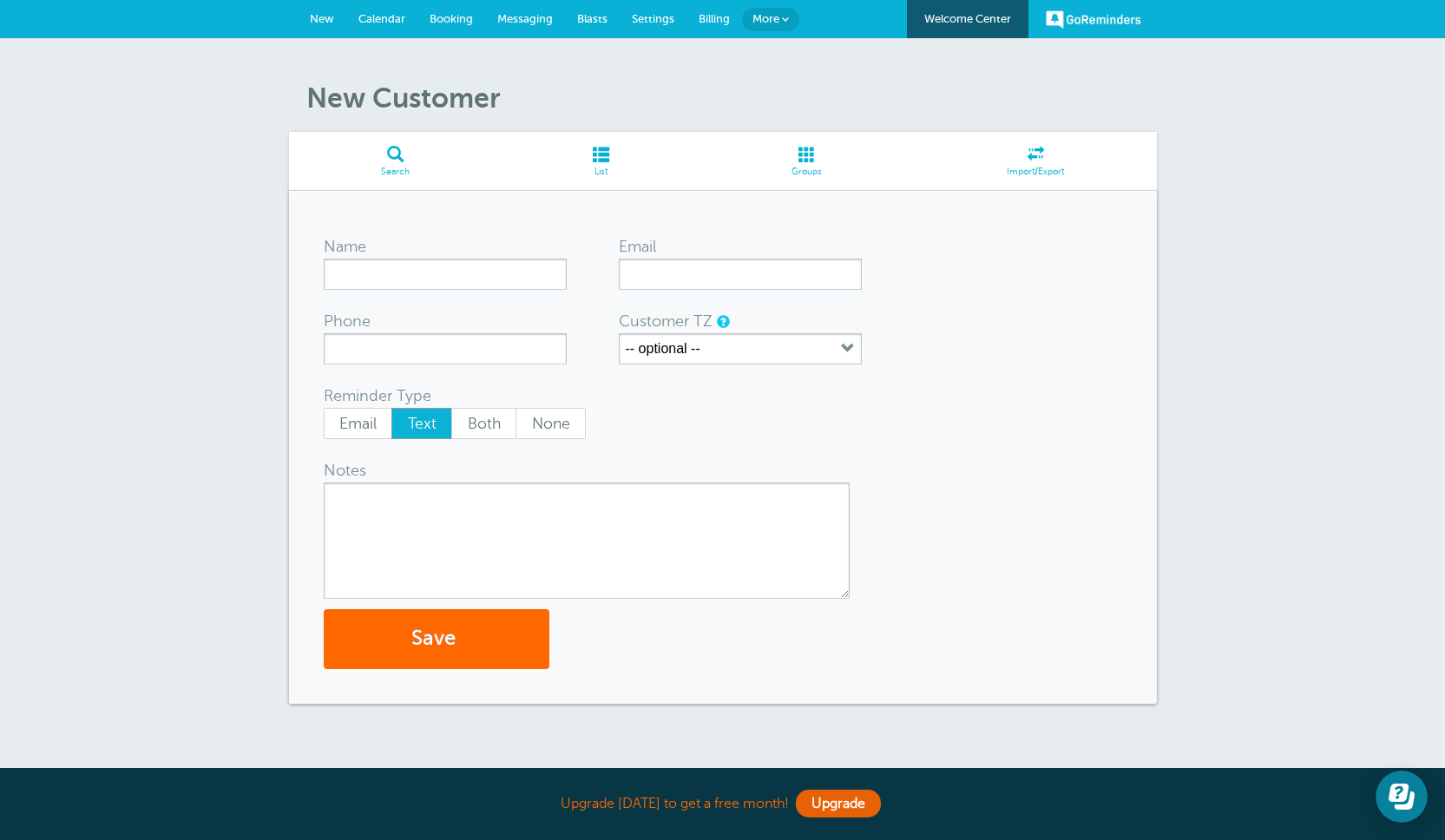
click at [807, 159] on span at bounding box center [807, 154] width 215 height 16
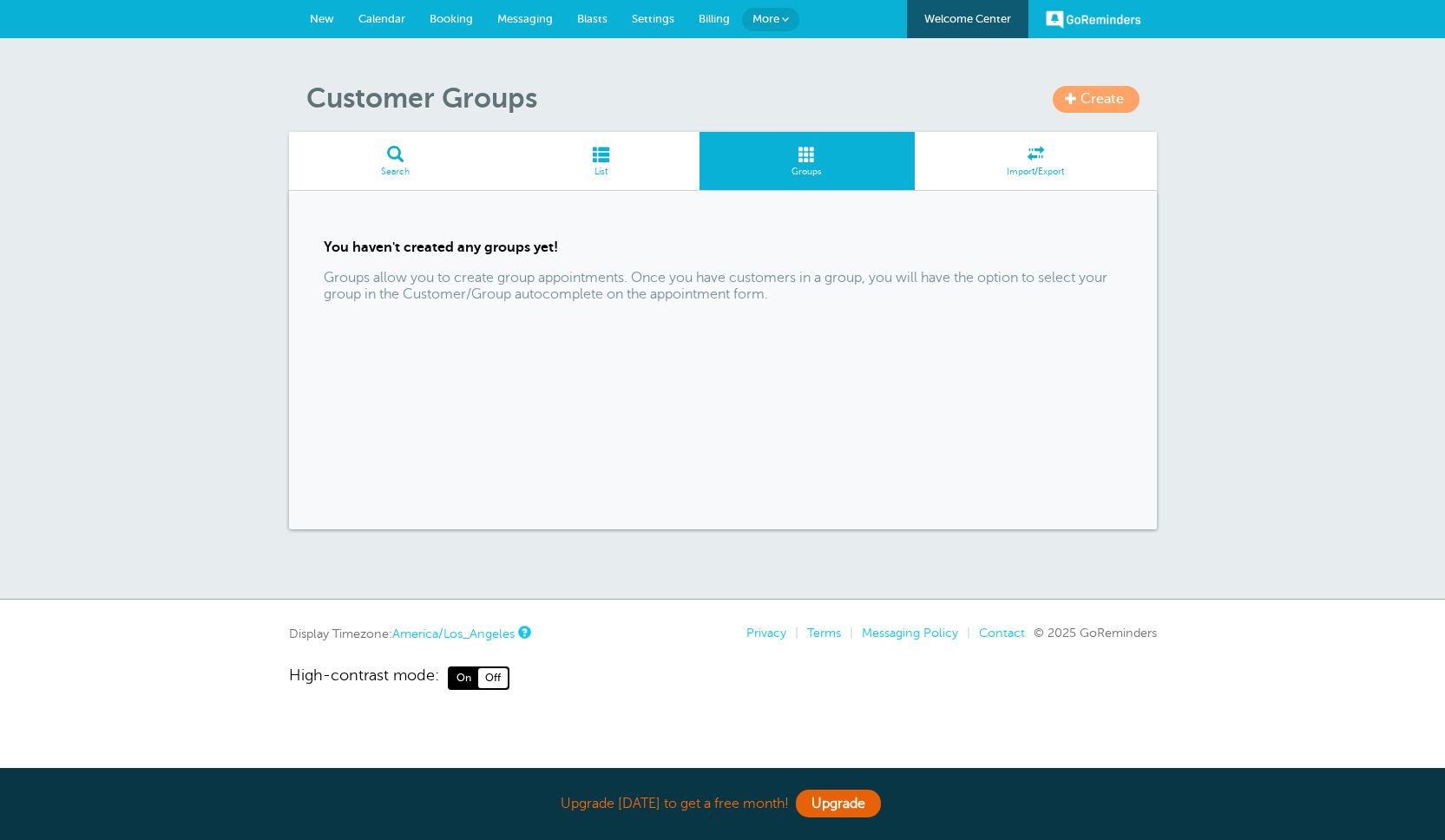
click at [1105, 105] on span "Create" at bounding box center [1102, 98] width 43 height 15
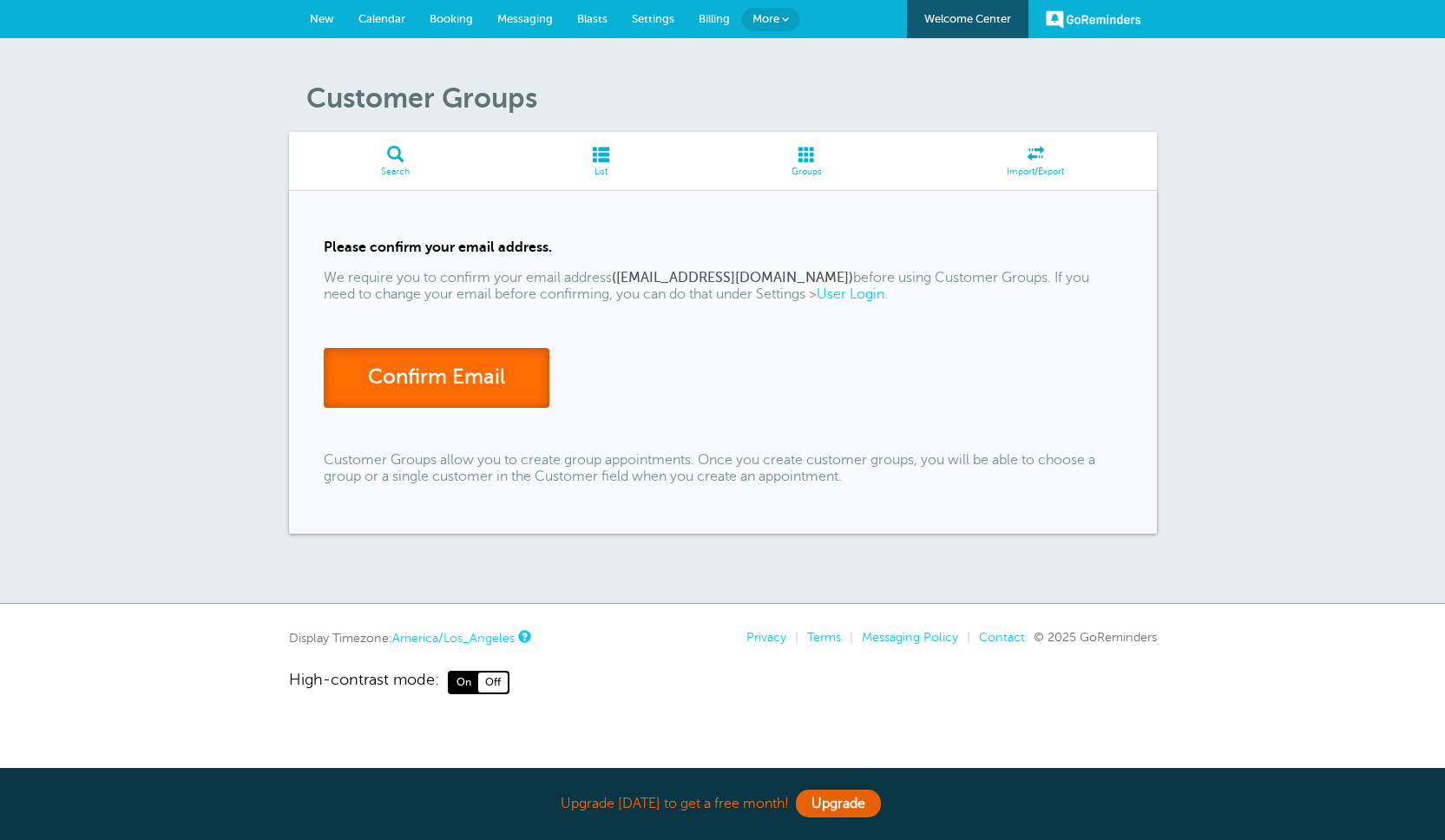
click at [471, 375] on link "Confirm Email" at bounding box center [437, 377] width 226 height 60
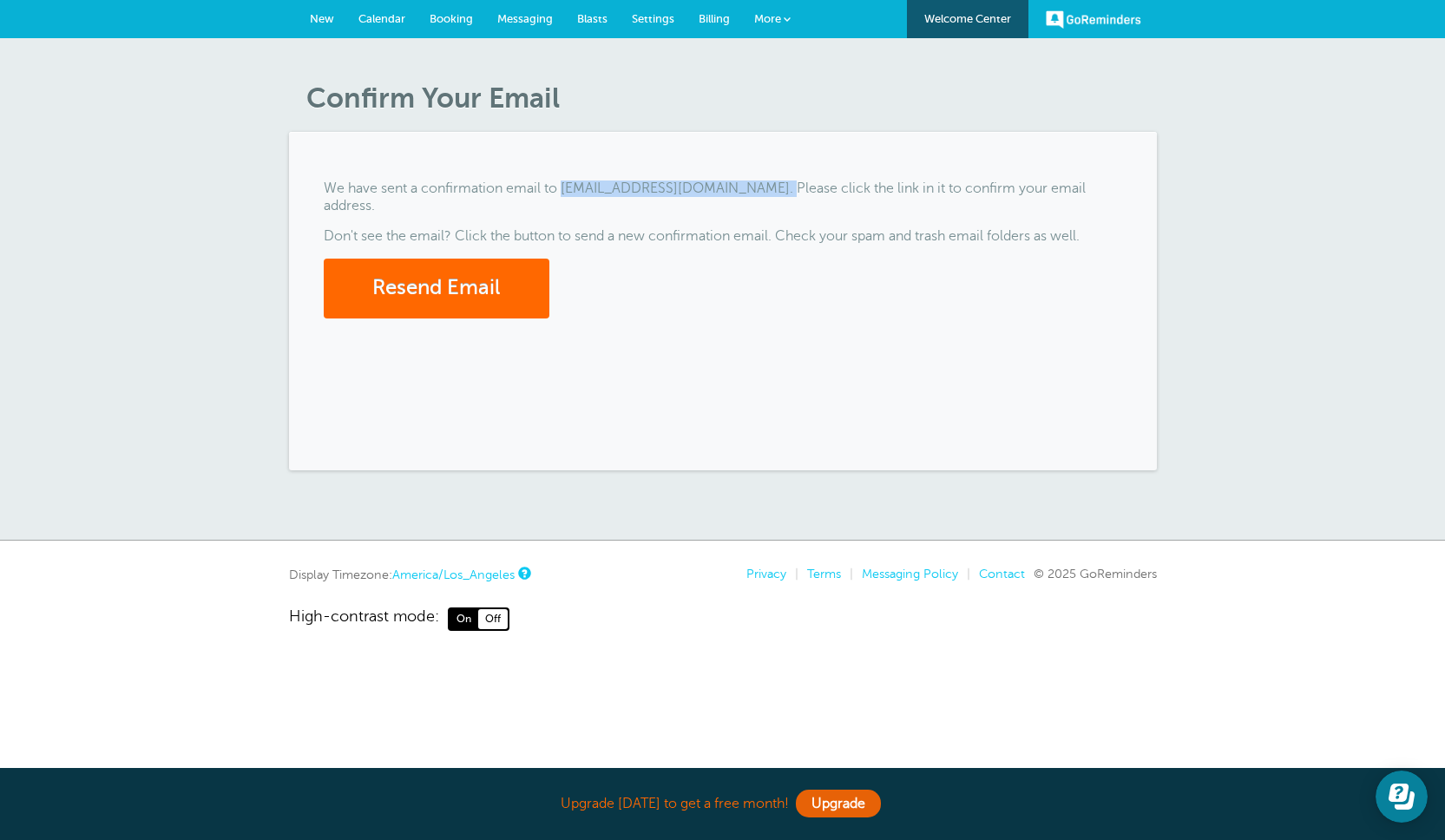
drag, startPoint x: 562, startPoint y: 188, endPoint x: 796, endPoint y: 204, distance: 234.5
click at [807, 190] on p "We have sent a confirmation email to jocelle+20250924b@goreminders.com. Please …" at bounding box center [723, 197] width 799 height 33
copy p "jocelle+20250924b@goreminders.com"
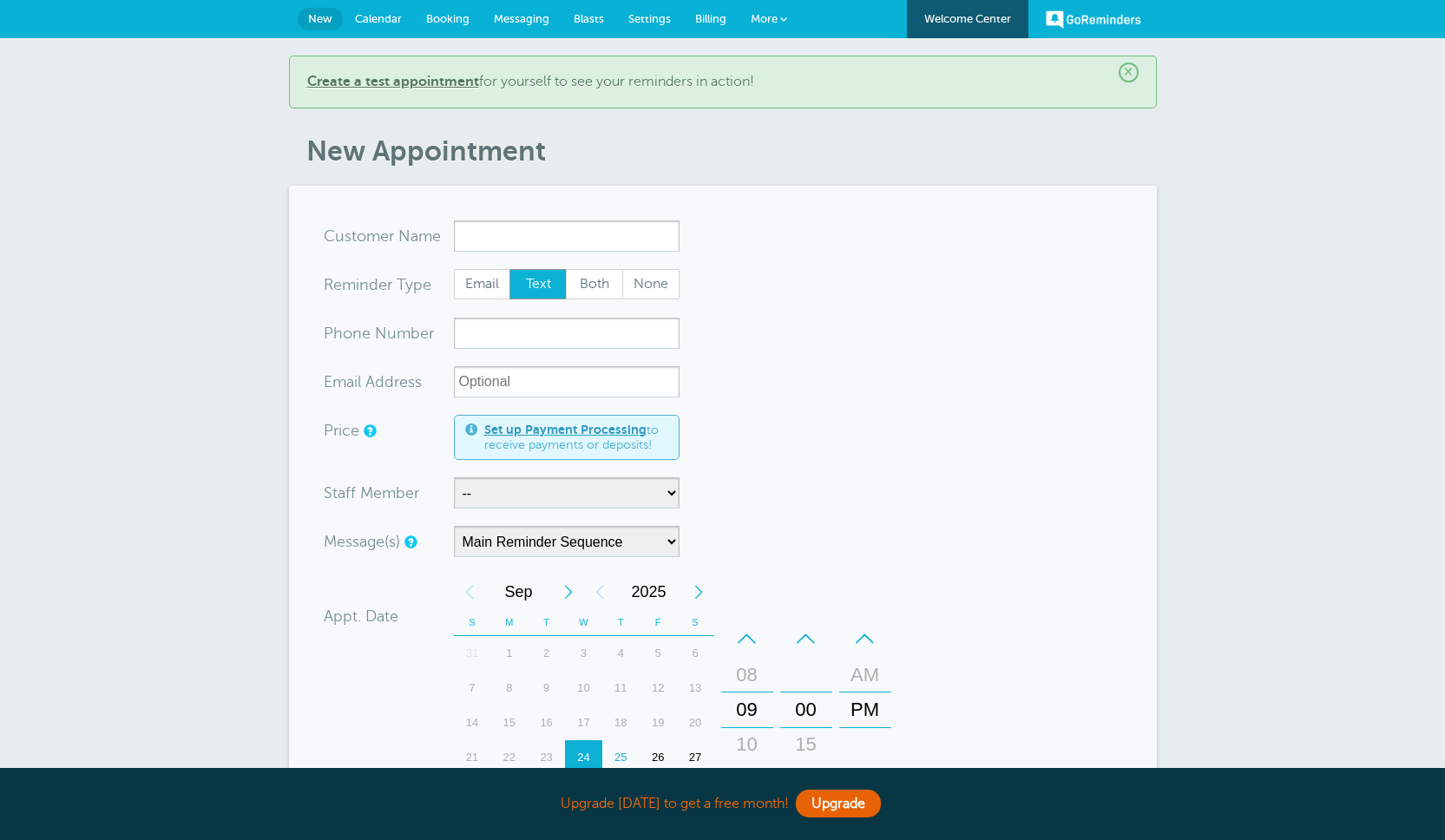
click at [753, 17] on span "More" at bounding box center [765, 19] width 27 height 13
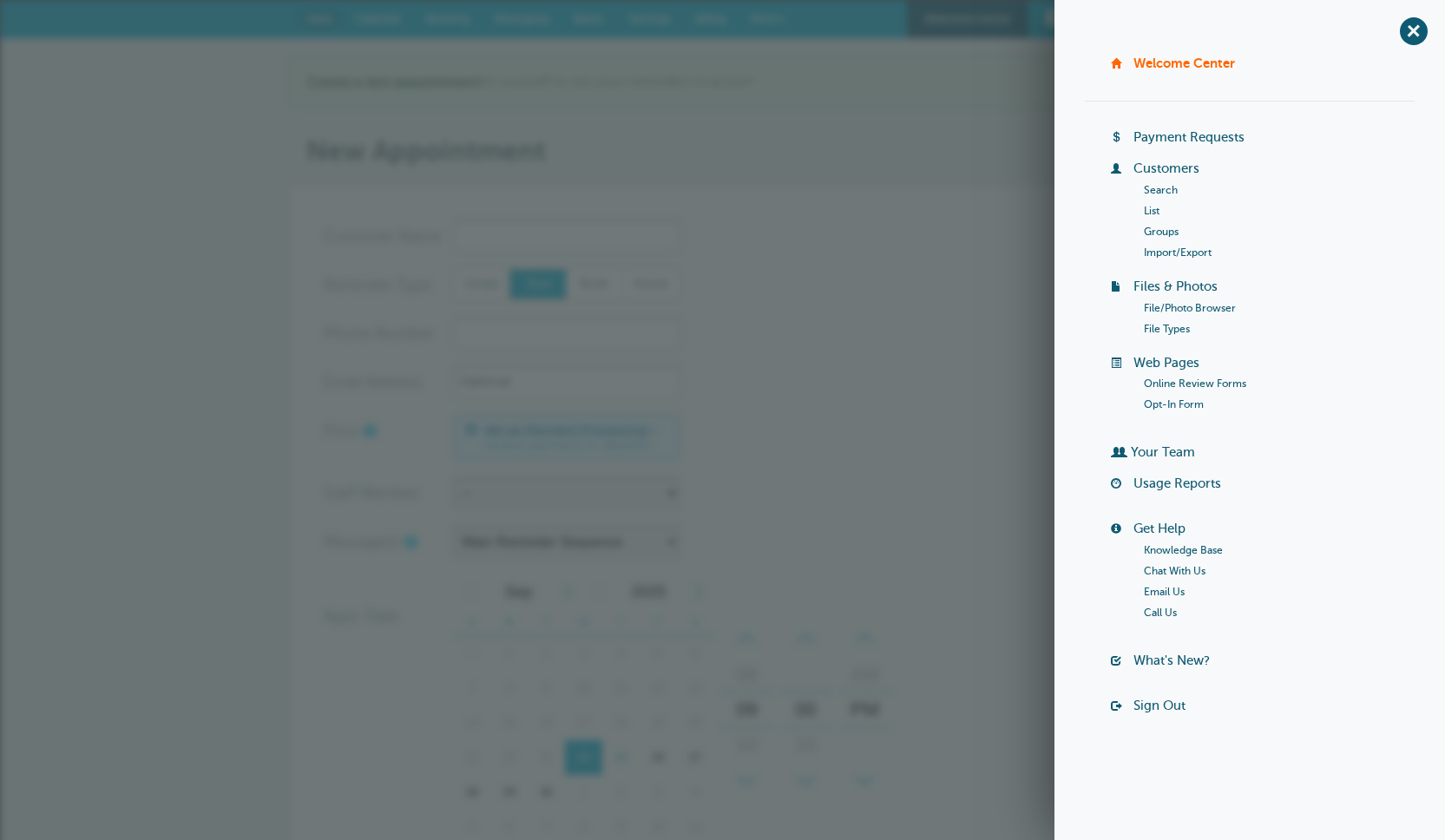
click at [1162, 230] on link "Groups" at bounding box center [1161, 231] width 34 height 12
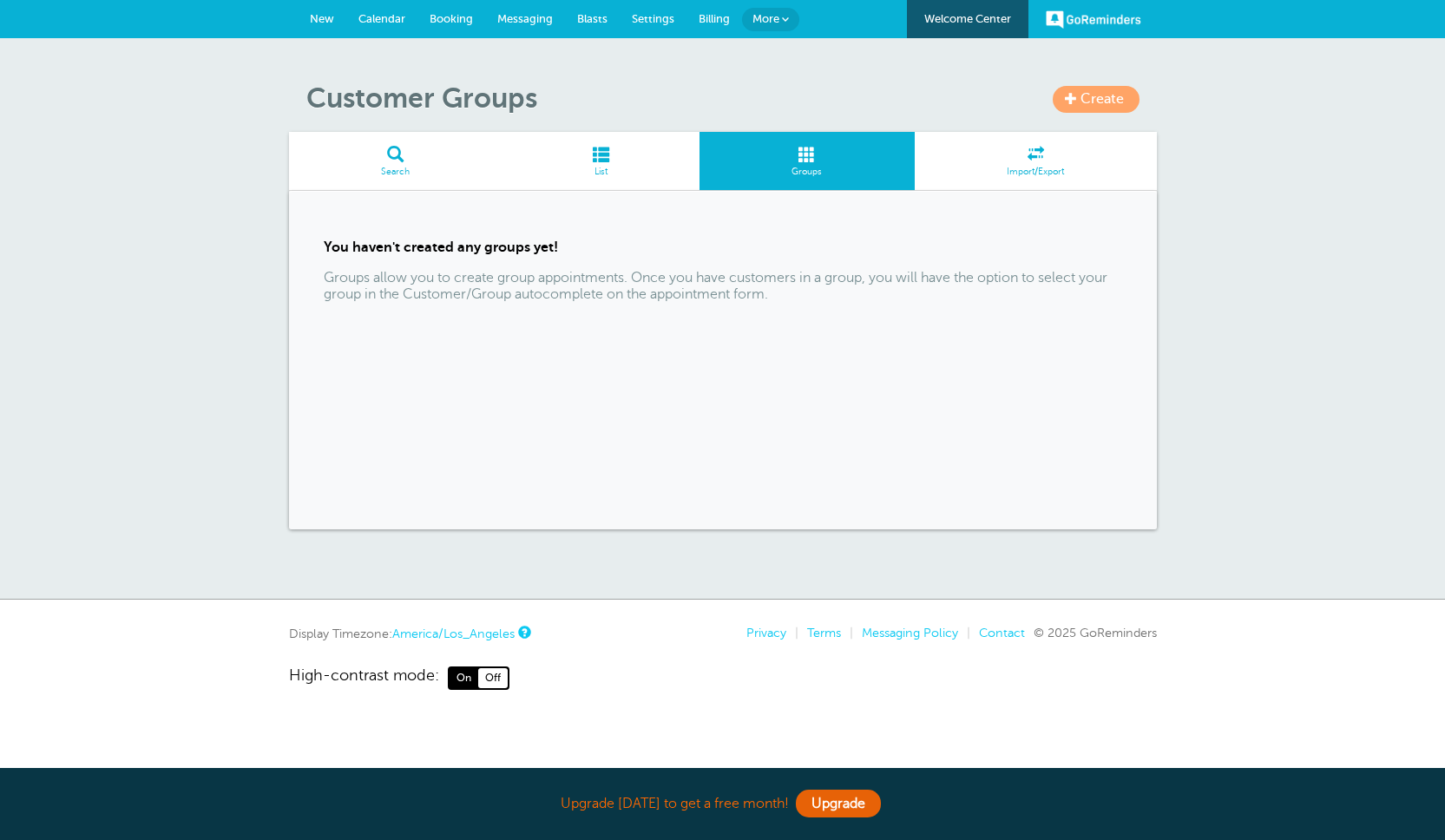
click at [1085, 105] on span "Create" at bounding box center [1102, 98] width 43 height 15
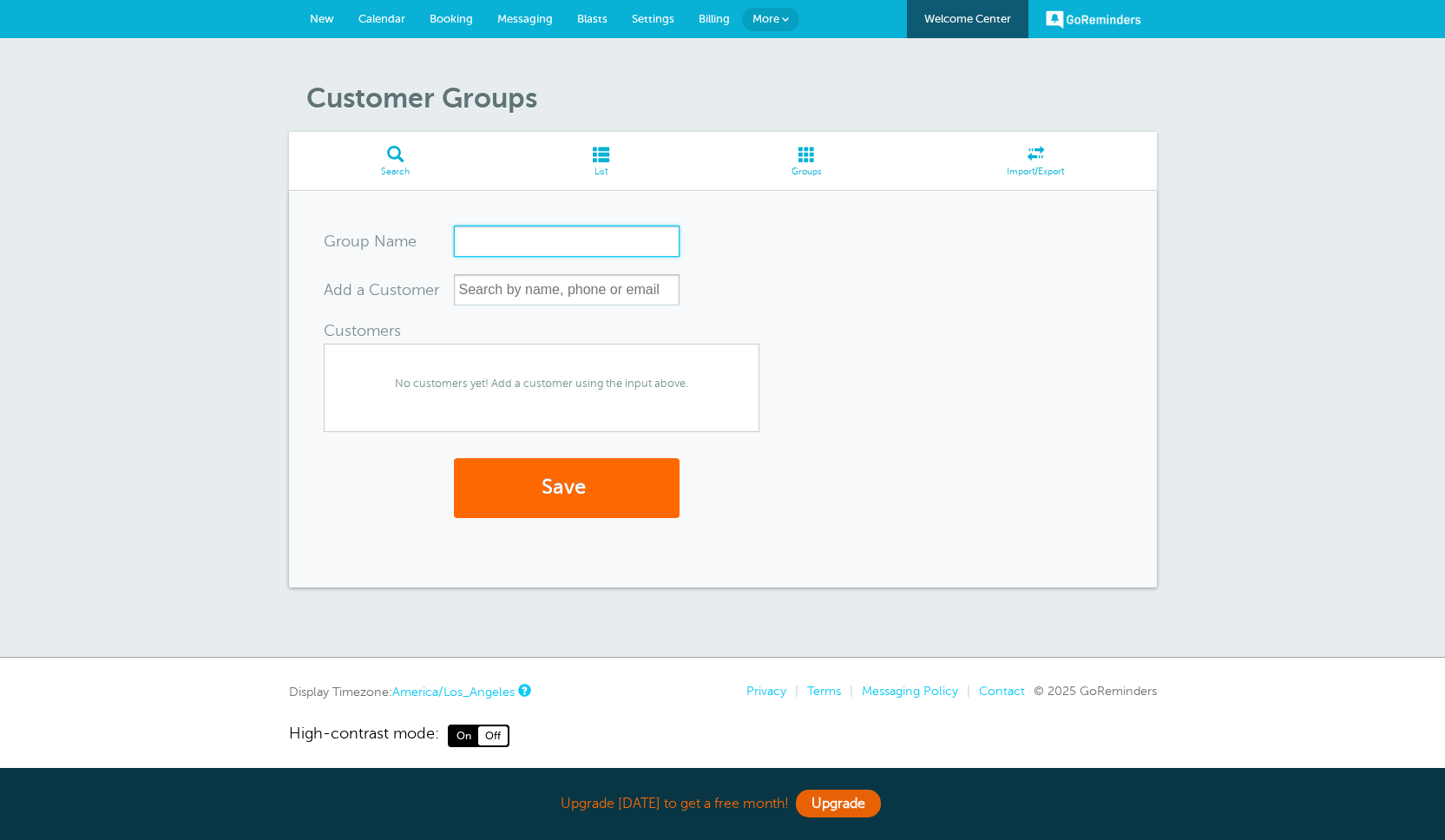
click at [539, 233] on input "Group Name" at bounding box center [567, 241] width 226 height 32
type input "[PERSON_NAME] Invitation"
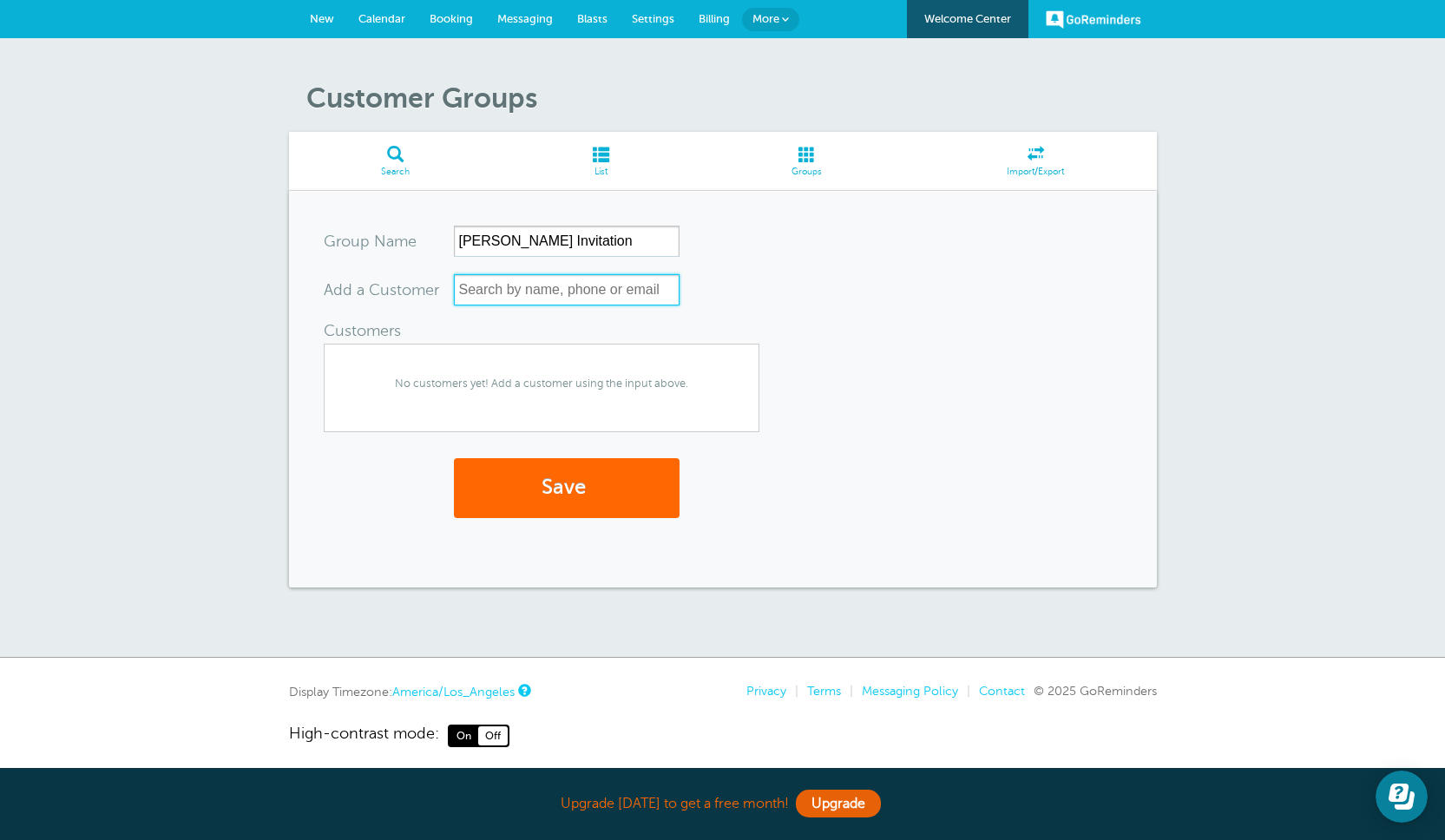
click at [566, 297] on input "text" at bounding box center [567, 290] width 226 height 32
click at [809, 291] on form "Group Name [PERSON_NAME] Invitation Add a Customer Customers (This group has th…" at bounding box center [723, 389] width 799 height 327
click at [619, 279] on input "text" at bounding box center [567, 290] width 226 height 32
click at [745, 272] on form "Group Name [PERSON_NAME] Invitation Add a Customer Customers (This group has th…" at bounding box center [723, 389] width 799 height 327
click at [481, 287] on input "text" at bounding box center [567, 290] width 226 height 32
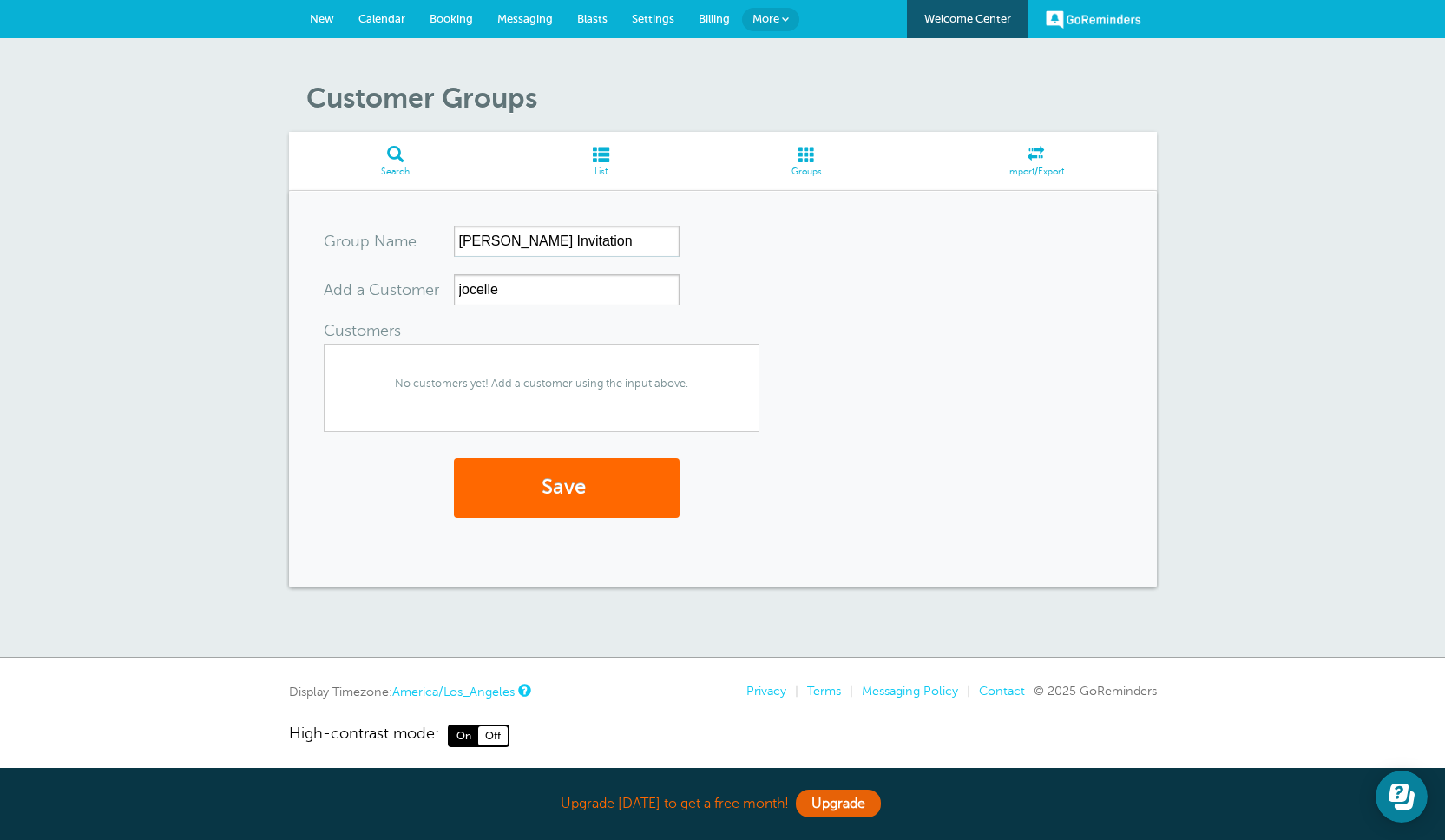
click at [981, 252] on form "Group Name Jane Invitation Add a Customer jocelle 1 result is available, use up…" at bounding box center [723, 389] width 799 height 327
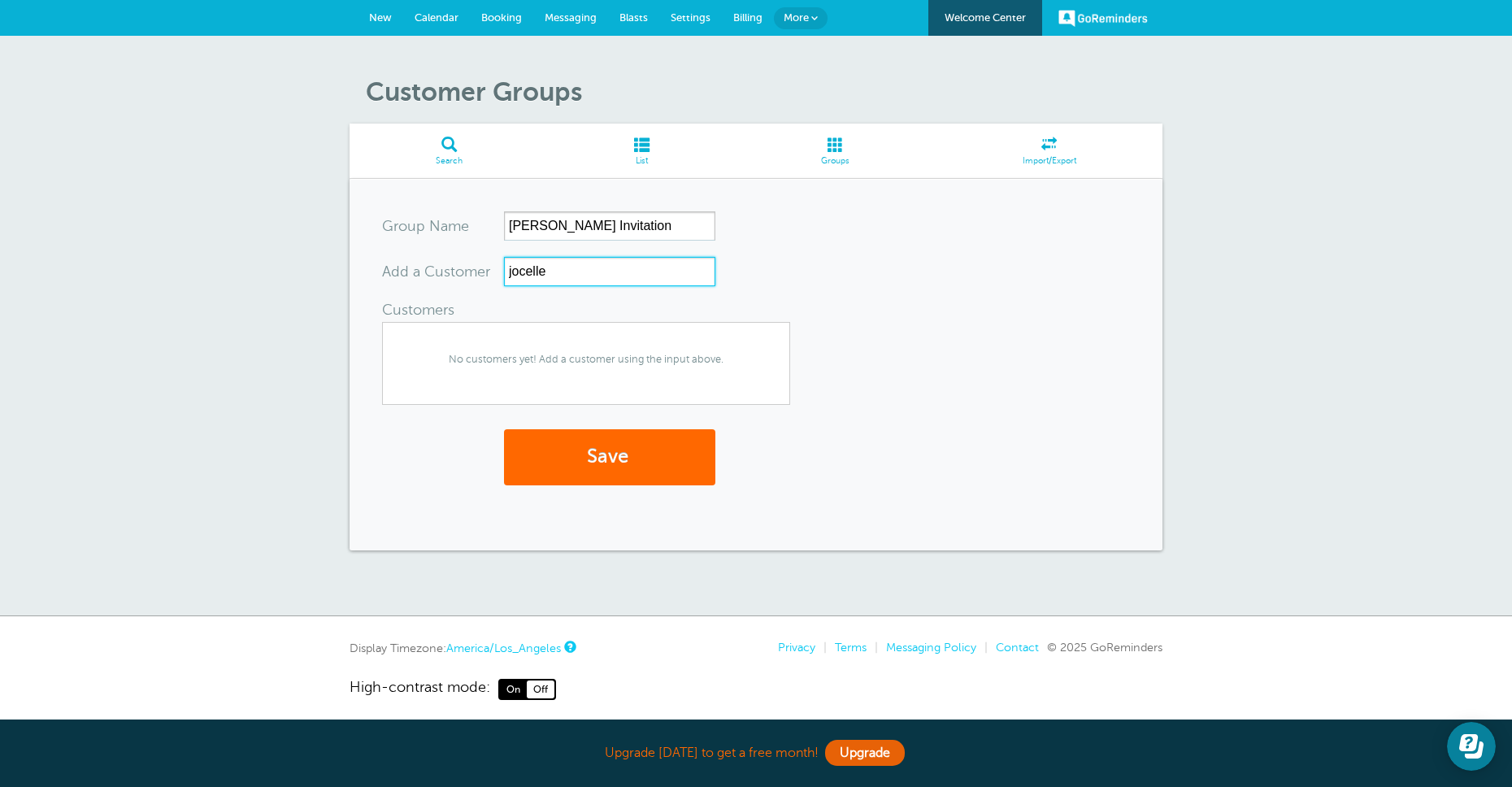
click at [568, 269] on input "jocelle" at bounding box center [610, 271] width 211 height 30
click at [847, 243] on form "Group Name Jane Invitation Add a Customer jocelle 1 result is available, use up…" at bounding box center [756, 364] width 748 height 306
click at [504, 257] on div at bounding box center [504, 257] width 0 height 0
click at [546, 270] on input "jocelle" at bounding box center [610, 271] width 211 height 30
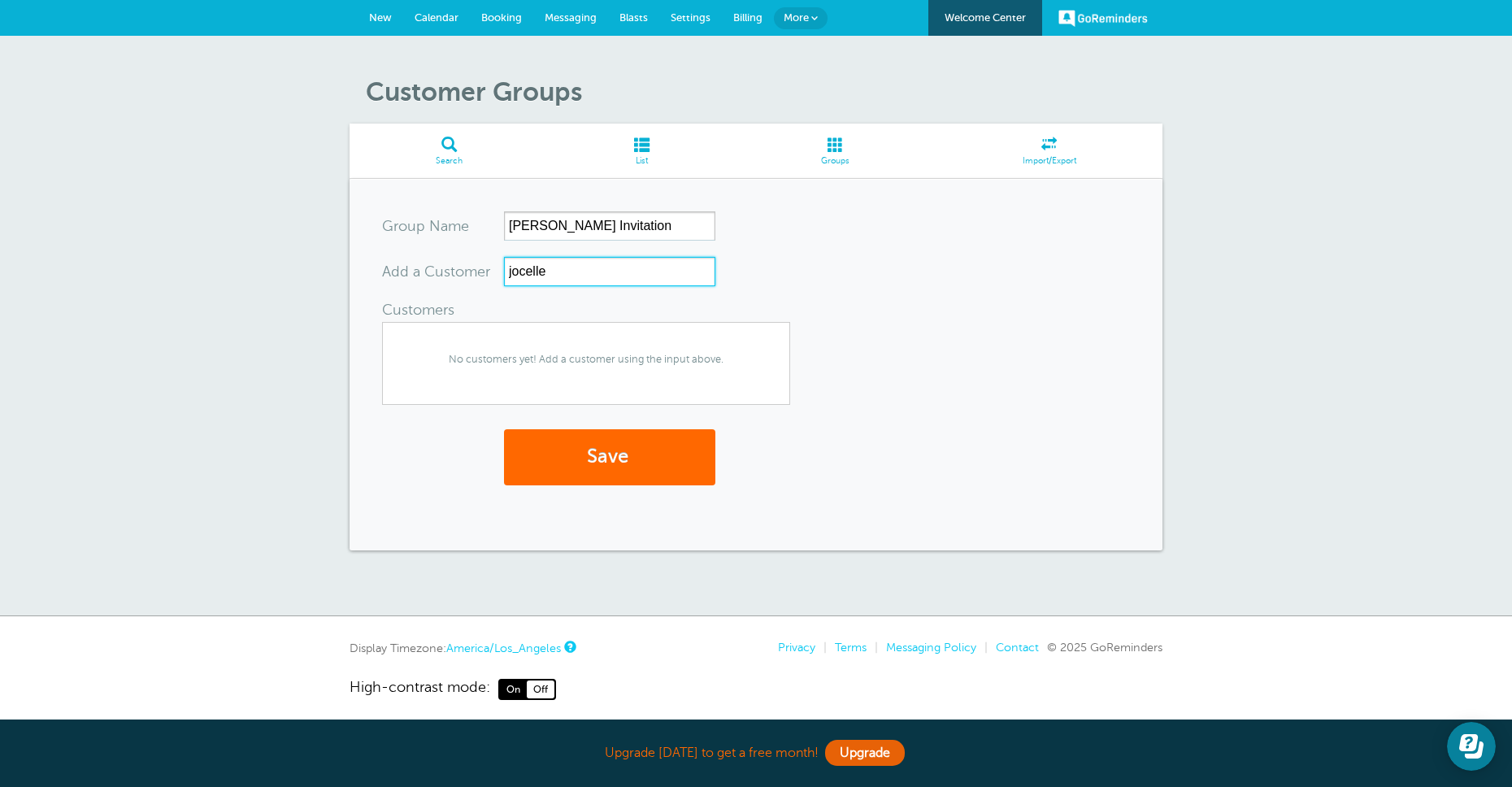
click at [545, 270] on input "jocelle" at bounding box center [610, 271] width 211 height 30
type input "john"
click at [848, 279] on form "Group Name Jane Invitation Add a Customer john 1 result is available, use up an…" at bounding box center [756, 364] width 748 height 306
click at [565, 280] on input "text" at bounding box center [610, 271] width 211 height 30
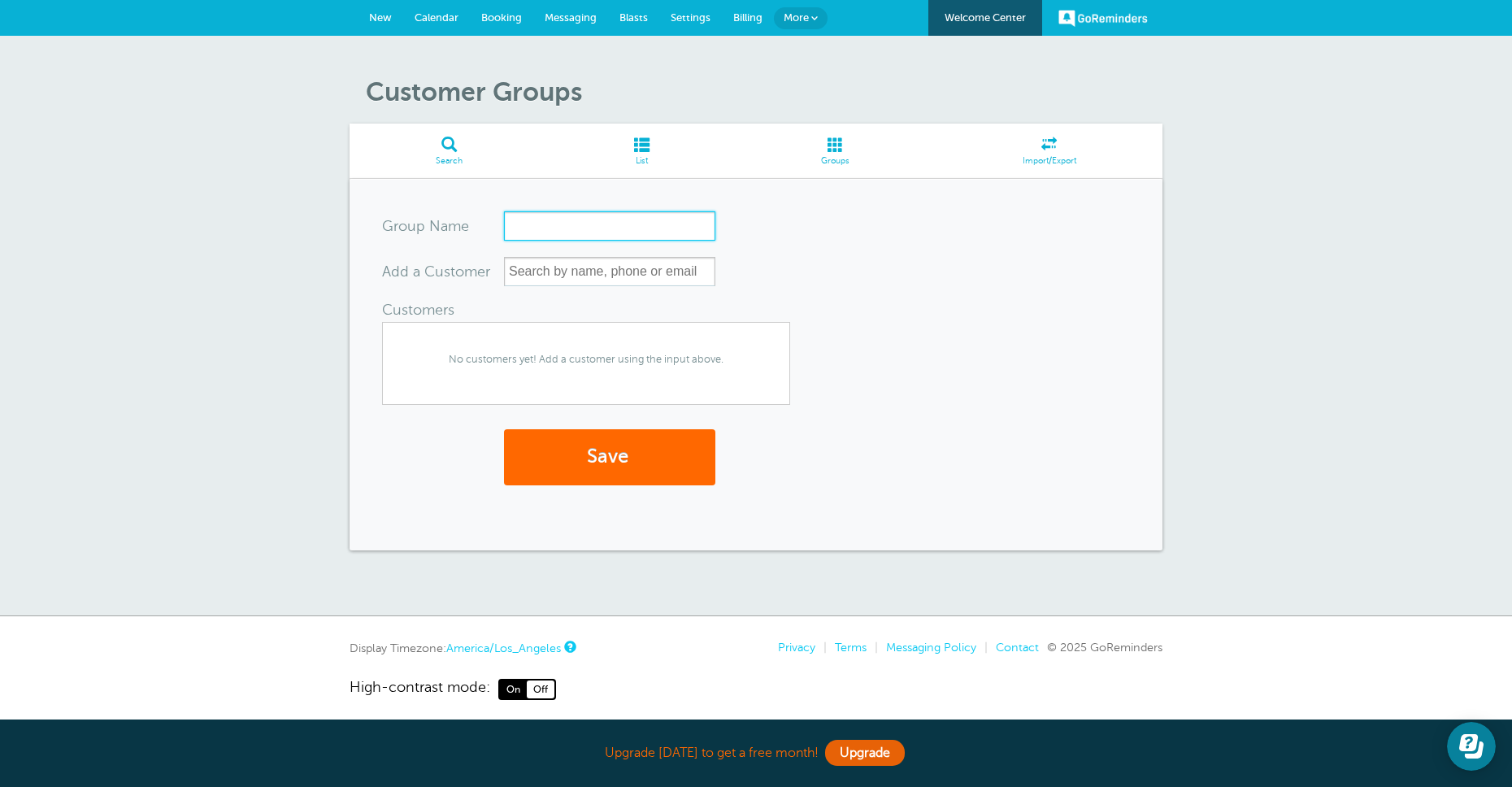
click at [572, 232] on input "Group Name" at bounding box center [610, 226] width 211 height 30
type input "[PERSON_NAME] Invitation"
click at [560, 274] on input "text" at bounding box center [610, 271] width 211 height 30
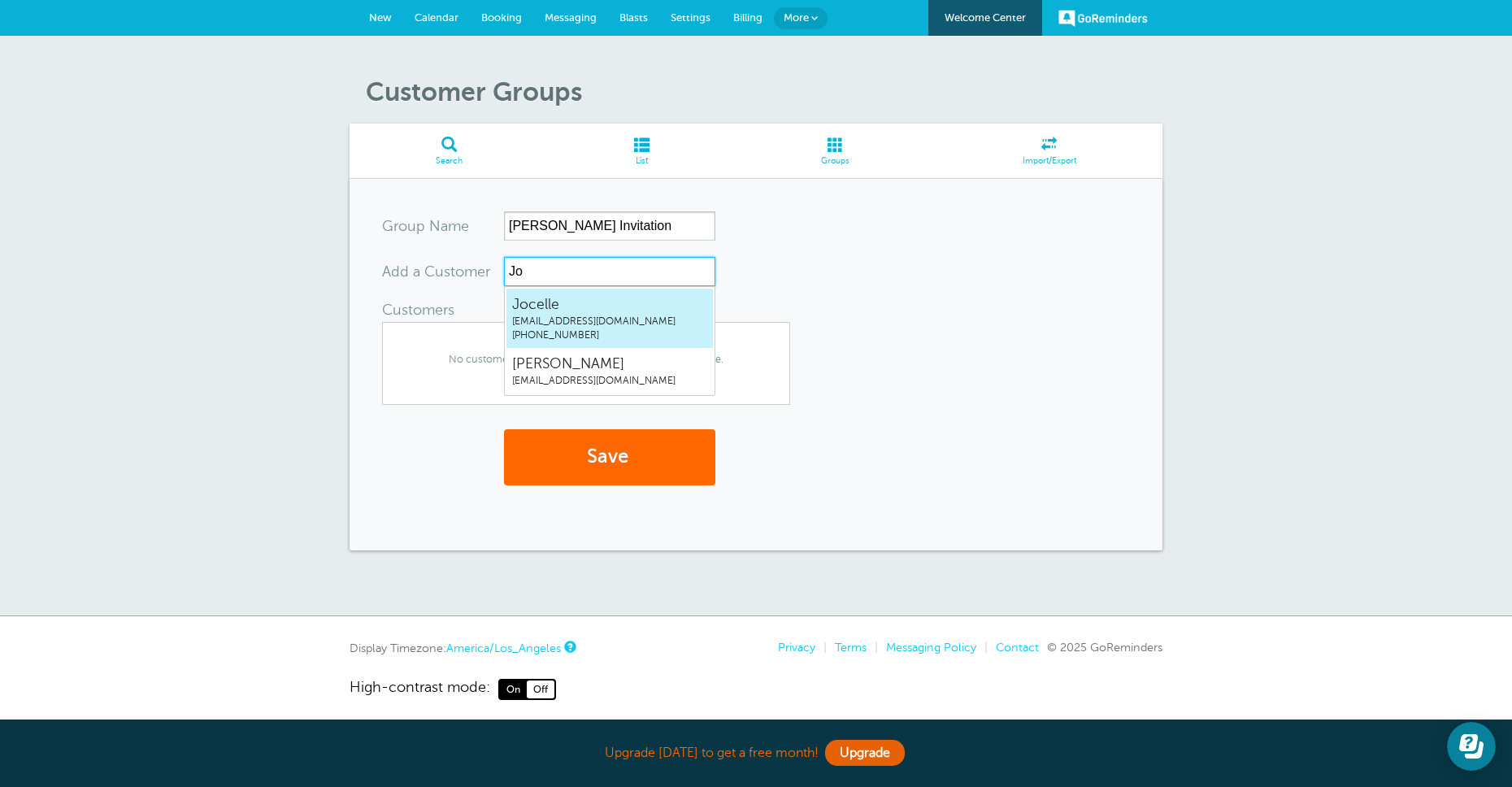
type input "Joh"
click at [568, 306] on span "John" at bounding box center [610, 304] width 195 height 21
type input "joce"
click at [548, 331] on span "(845) 419-3274" at bounding box center [610, 335] width 195 height 13
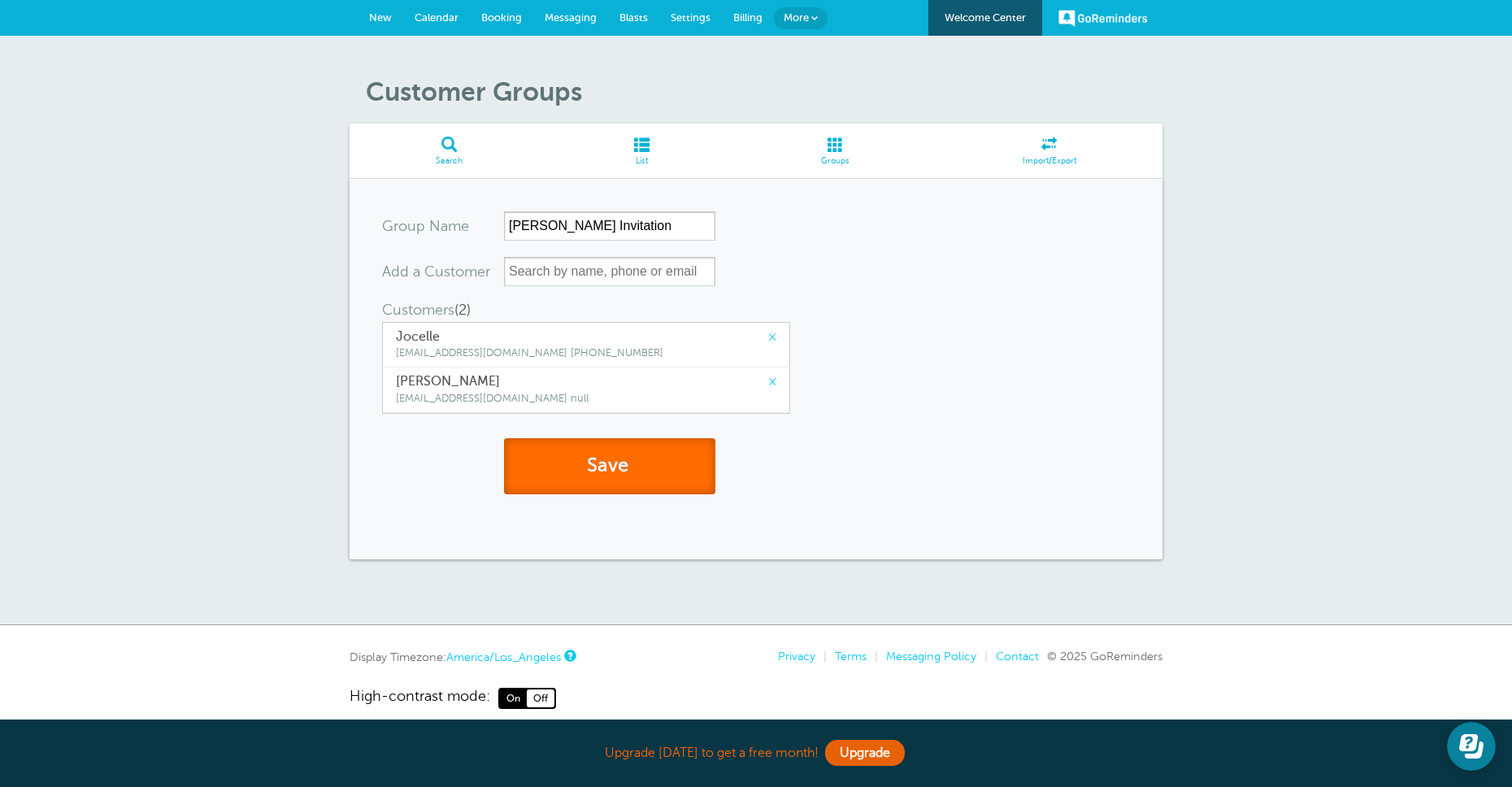
drag, startPoint x: 593, startPoint y: 492, endPoint x: 599, endPoint y: 480, distance: 13.4
click at [593, 492] on button "Save" at bounding box center [610, 466] width 211 height 56
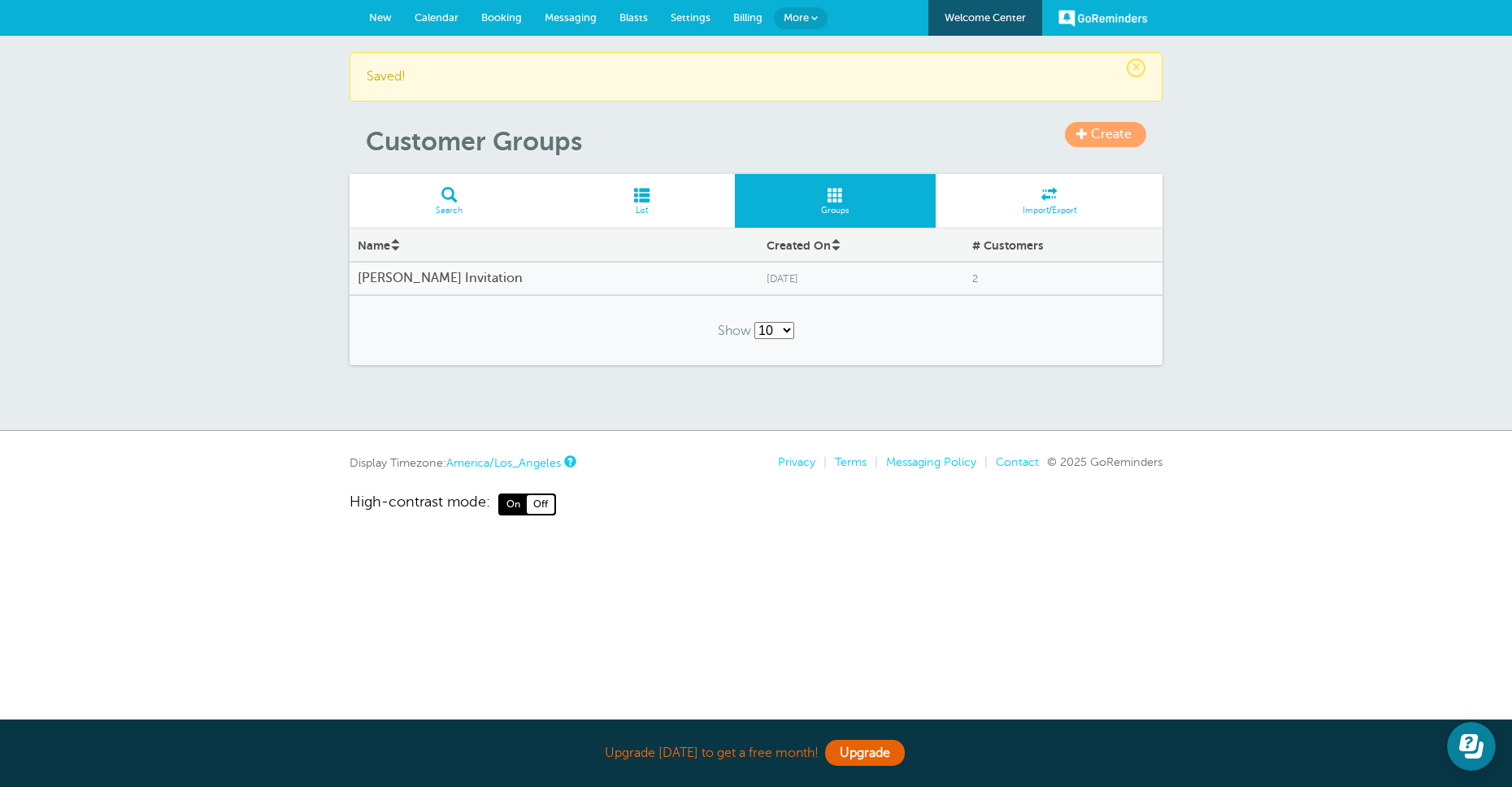
click at [379, 21] on span "New" at bounding box center [380, 18] width 22 height 13
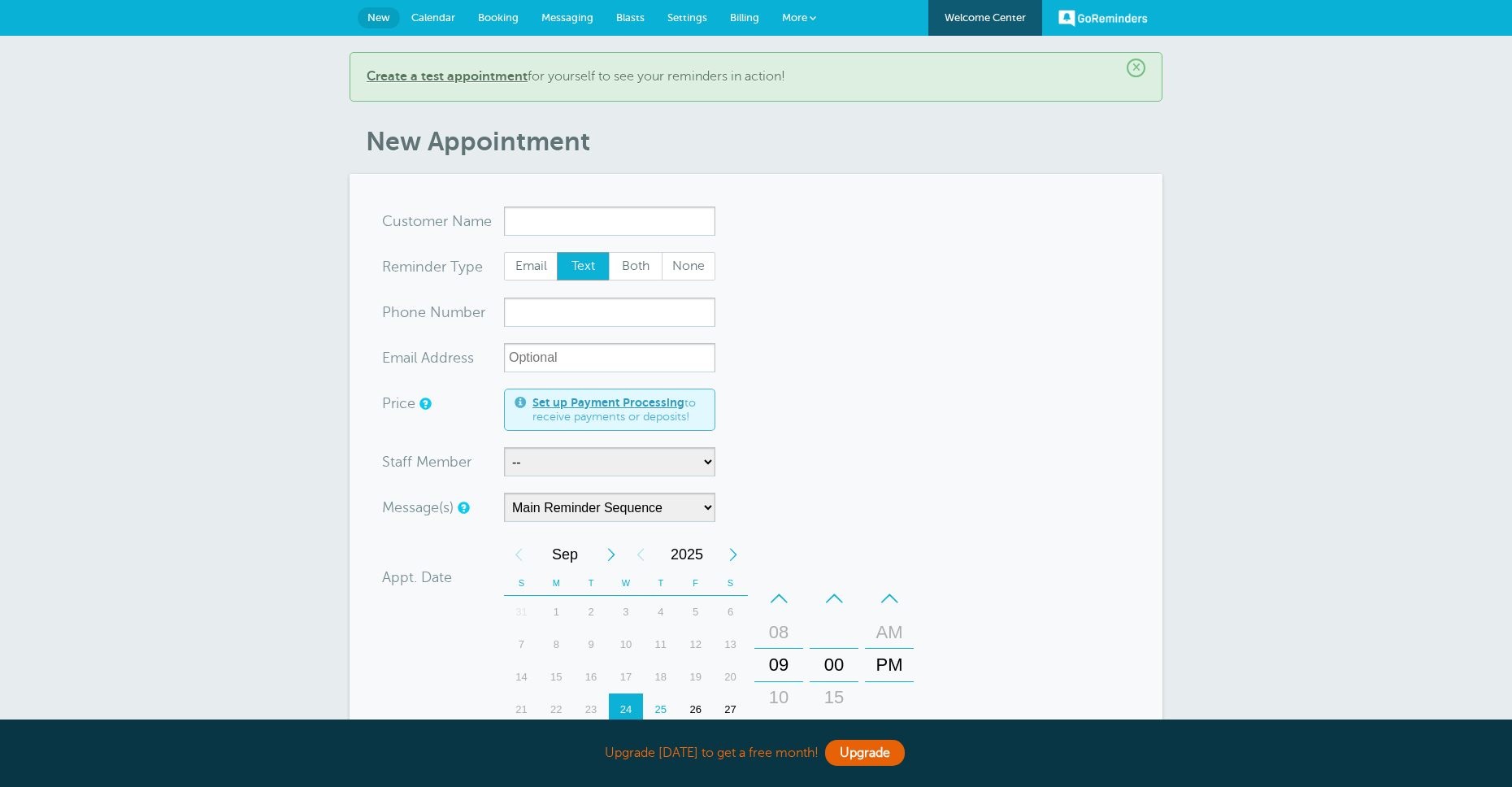
click at [572, 218] on input "x-no-autofill" at bounding box center [610, 221] width 211 height 30
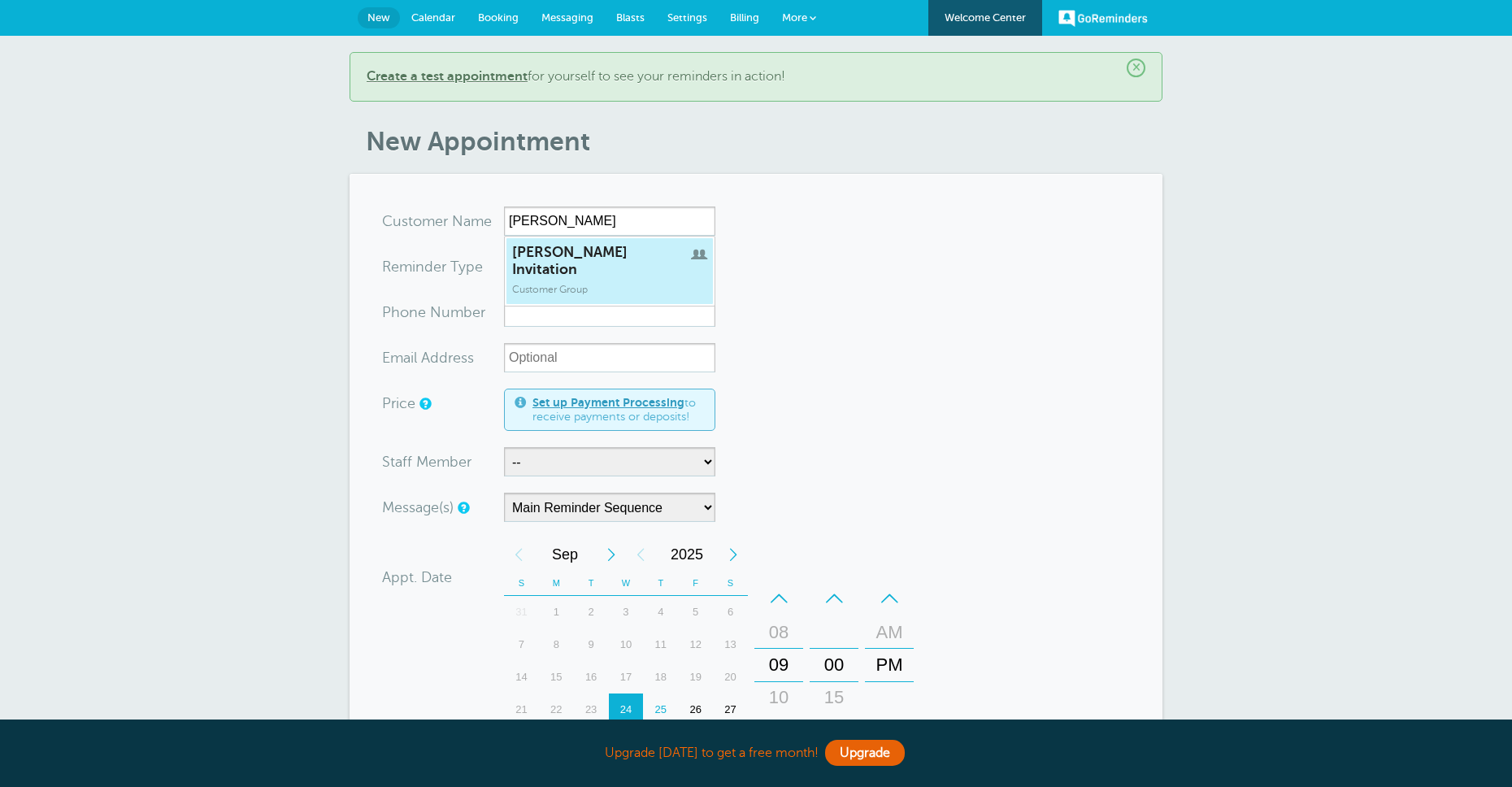
click at [563, 258] on span "[PERSON_NAME] Invitation" at bounding box center [610, 261] width 195 height 34
type input "JaneInvitation"
type input "[PERSON_NAME] Invitation"
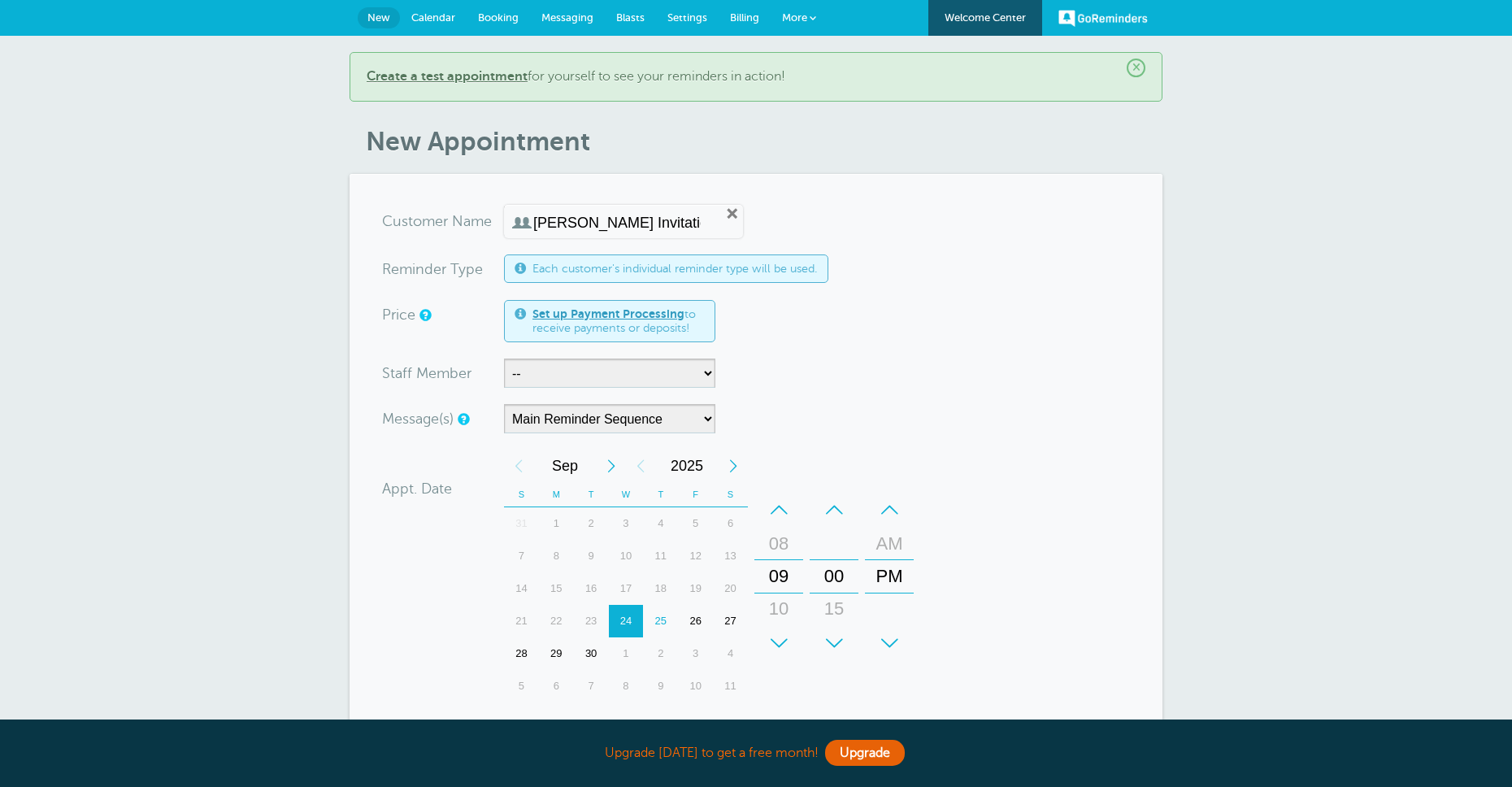
click at [688, 17] on span "Settings" at bounding box center [688, 18] width 40 height 13
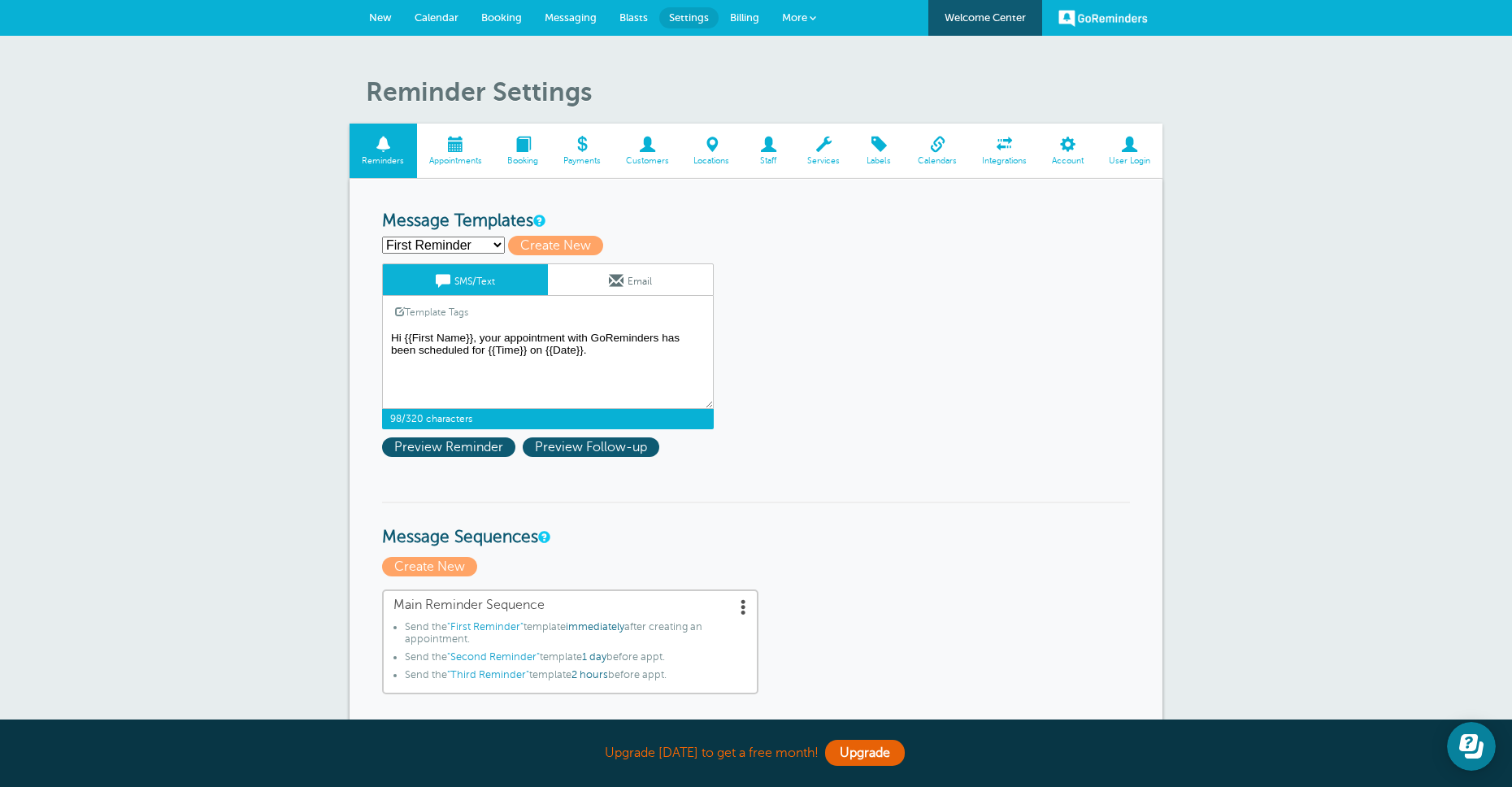
drag, startPoint x: 404, startPoint y: 338, endPoint x: 472, endPoint y: 339, distance: 68.0
click at [472, 339] on textarea "Hi {{First Name}}, your appointment with GoReminders has been scheduled for {{T…" at bounding box center [548, 368] width 332 height 81
click at [639, 341] on textarea "Hi {{First Name}}, your appointment with GoReminders has been scheduled for {{T…" at bounding box center [548, 368] width 332 height 81
click at [577, 286] on link "Email" at bounding box center [630, 279] width 165 height 31
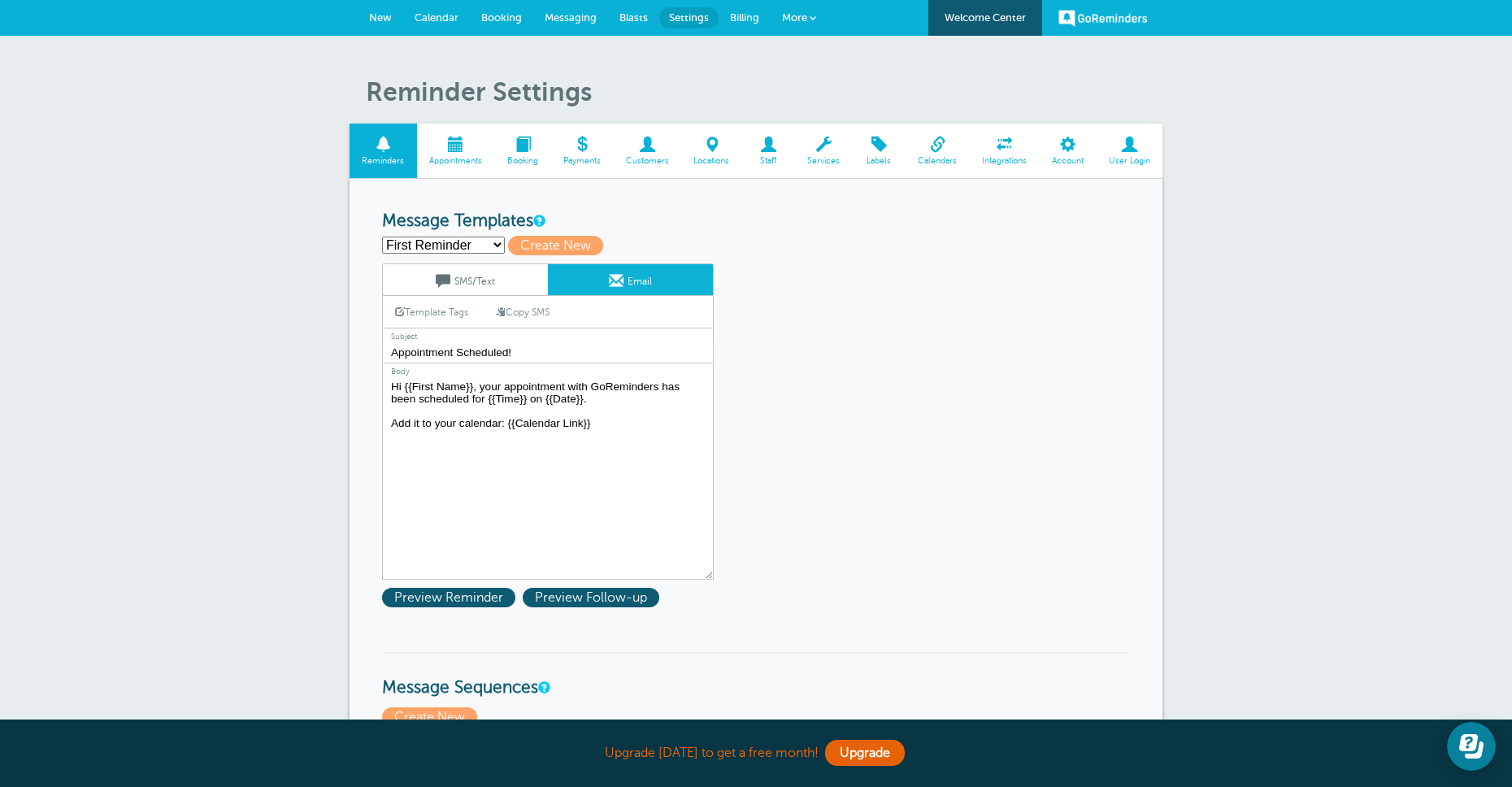
click at [608, 404] on textarea "Hi {{First Name}}, your appointment with GoReminders has been scheduled for {{T…" at bounding box center [548, 478] width 332 height 203
click at [650, 147] on span at bounding box center [647, 144] width 68 height 15
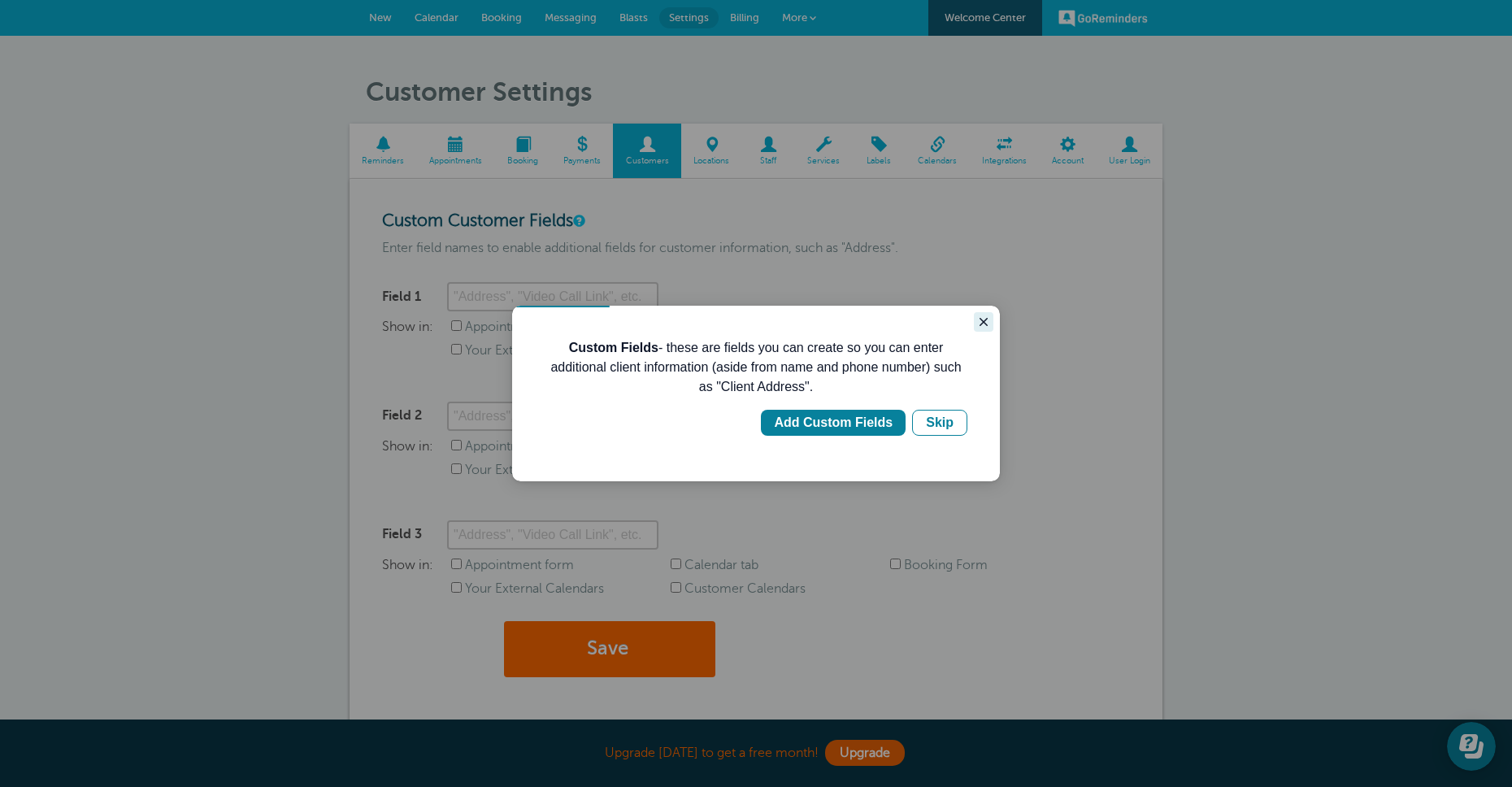
click at [984, 320] on icon "Close guide" at bounding box center [984, 321] width 13 height 13
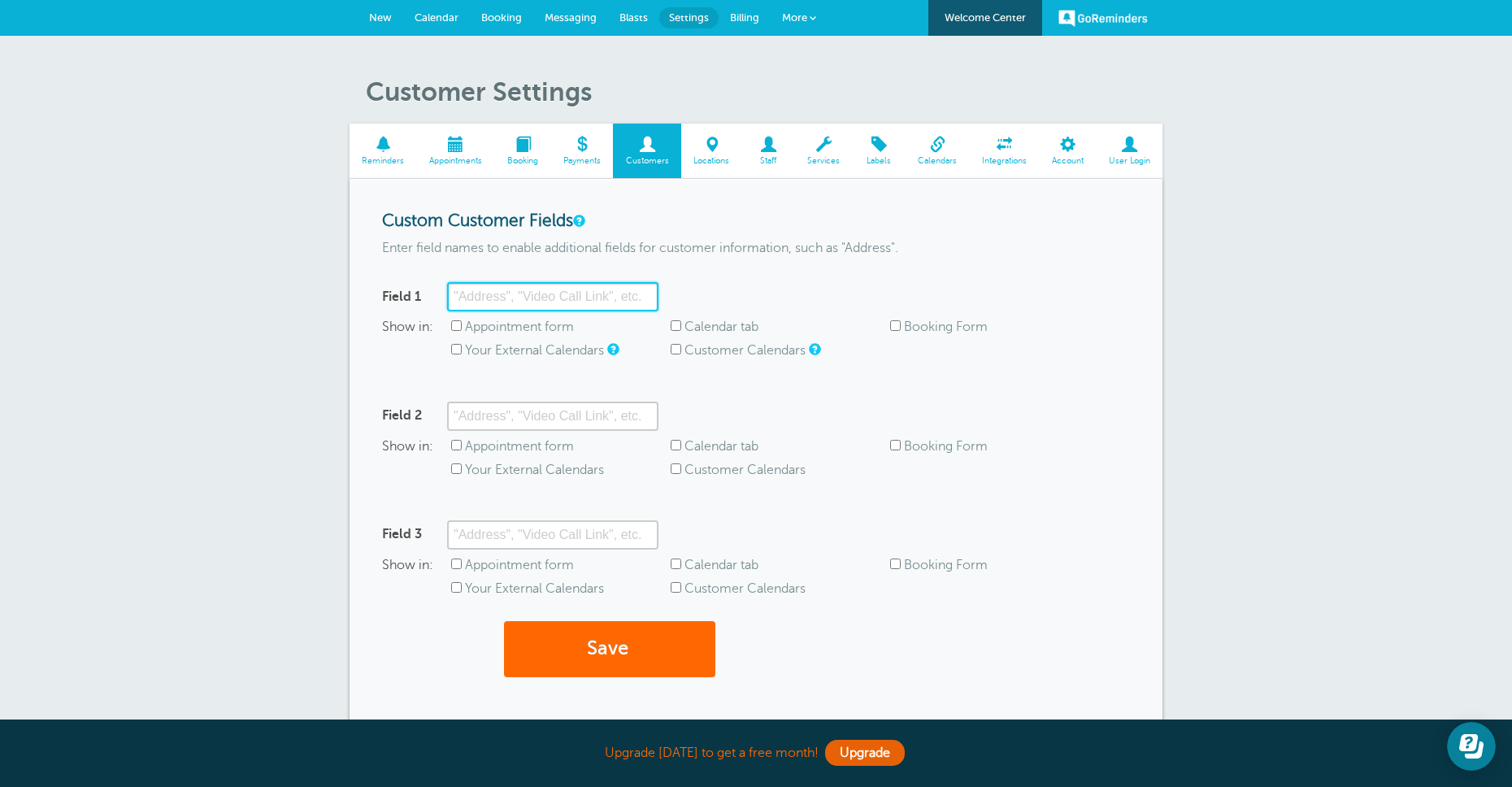
click at [512, 297] on input "Field 1" at bounding box center [553, 296] width 211 height 30
type input "Client Name"
click at [459, 327] on input "Appointment form" at bounding box center [457, 326] width 11 height 11
checkbox input "true"
click at [614, 639] on button "Save" at bounding box center [610, 649] width 211 height 56
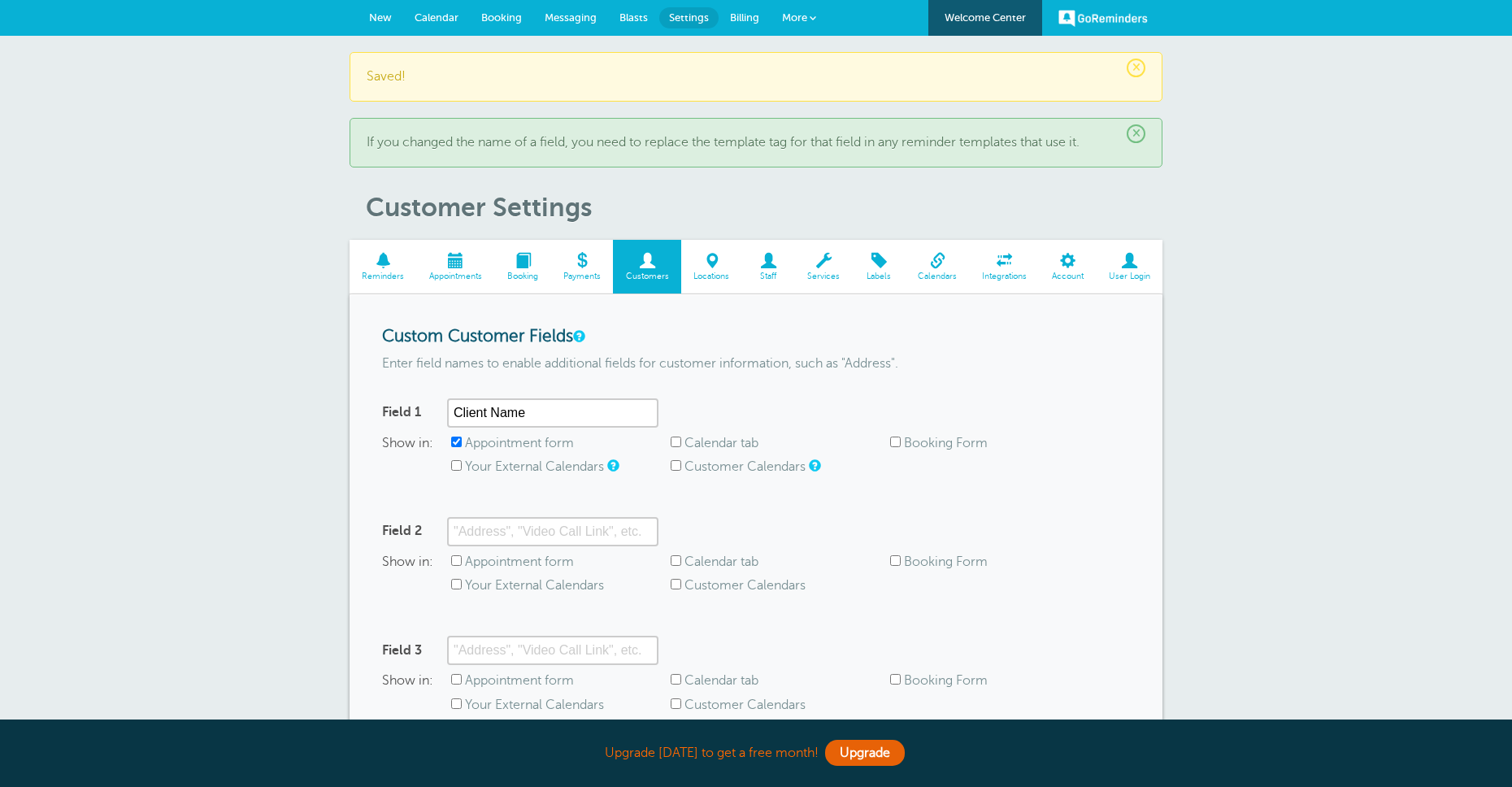
click at [390, 262] on span at bounding box center [383, 260] width 67 height 15
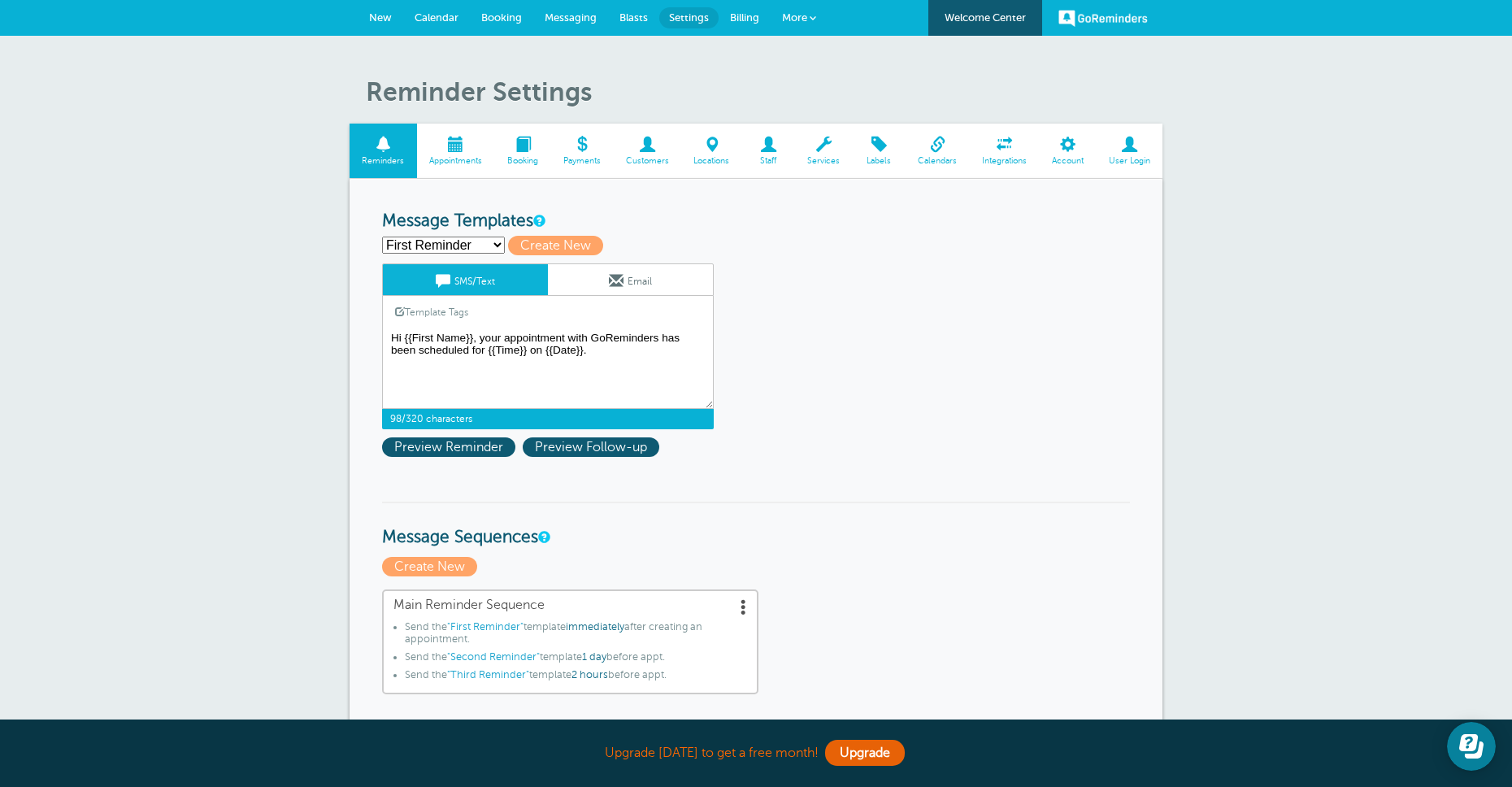
drag, startPoint x: 480, startPoint y: 338, endPoint x: 609, endPoint y: 350, distance: 129.6
click at [609, 350] on textarea "Hi {{First Name}}, your appointment with GoReminders has been scheduled for {{T…" at bounding box center [548, 368] width 332 height 81
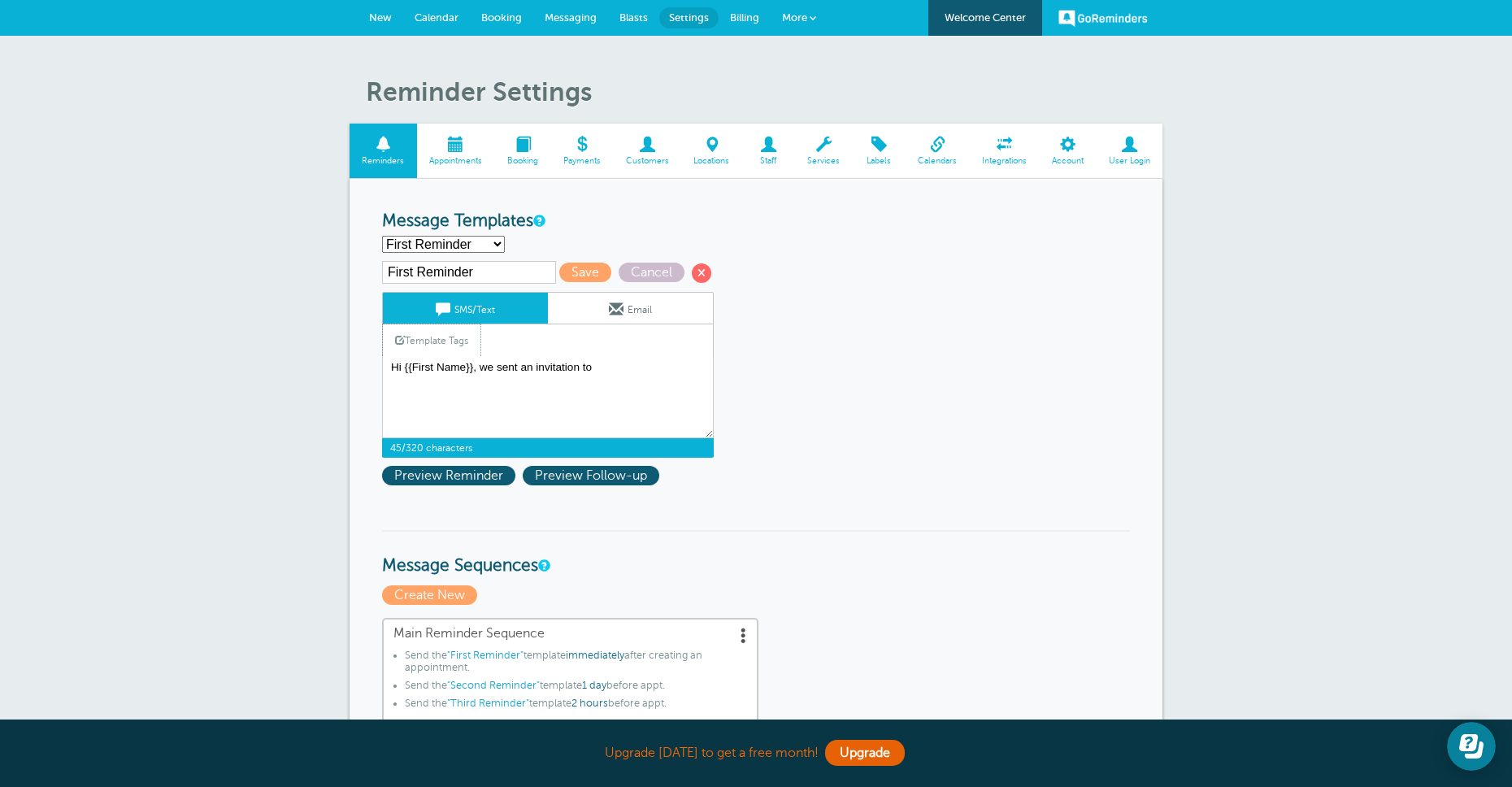
click at [458, 341] on link "Template Tags" at bounding box center [431, 339] width 98 height 31
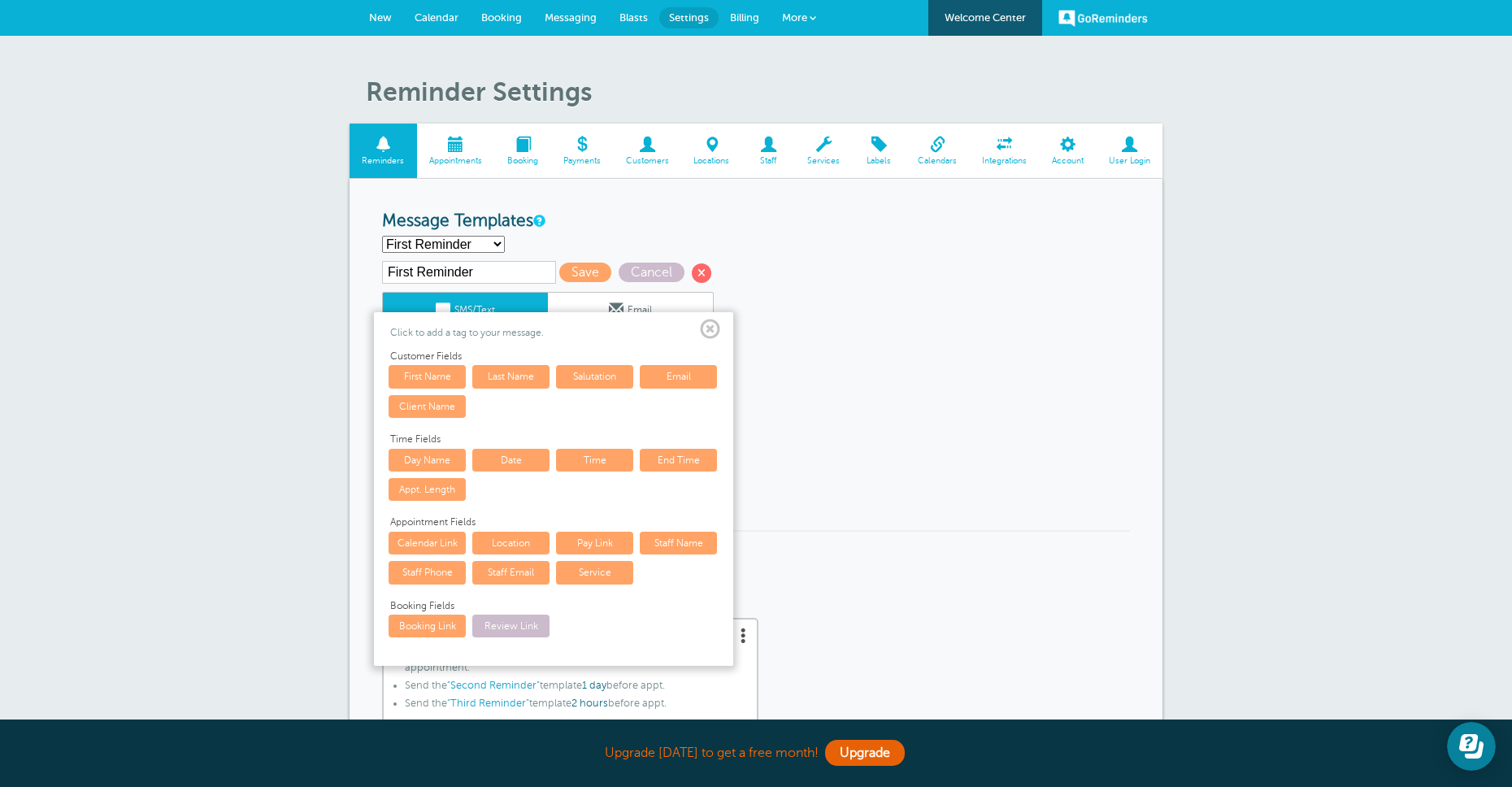
click at [434, 407] on link "Client Name" at bounding box center [427, 406] width 77 height 22
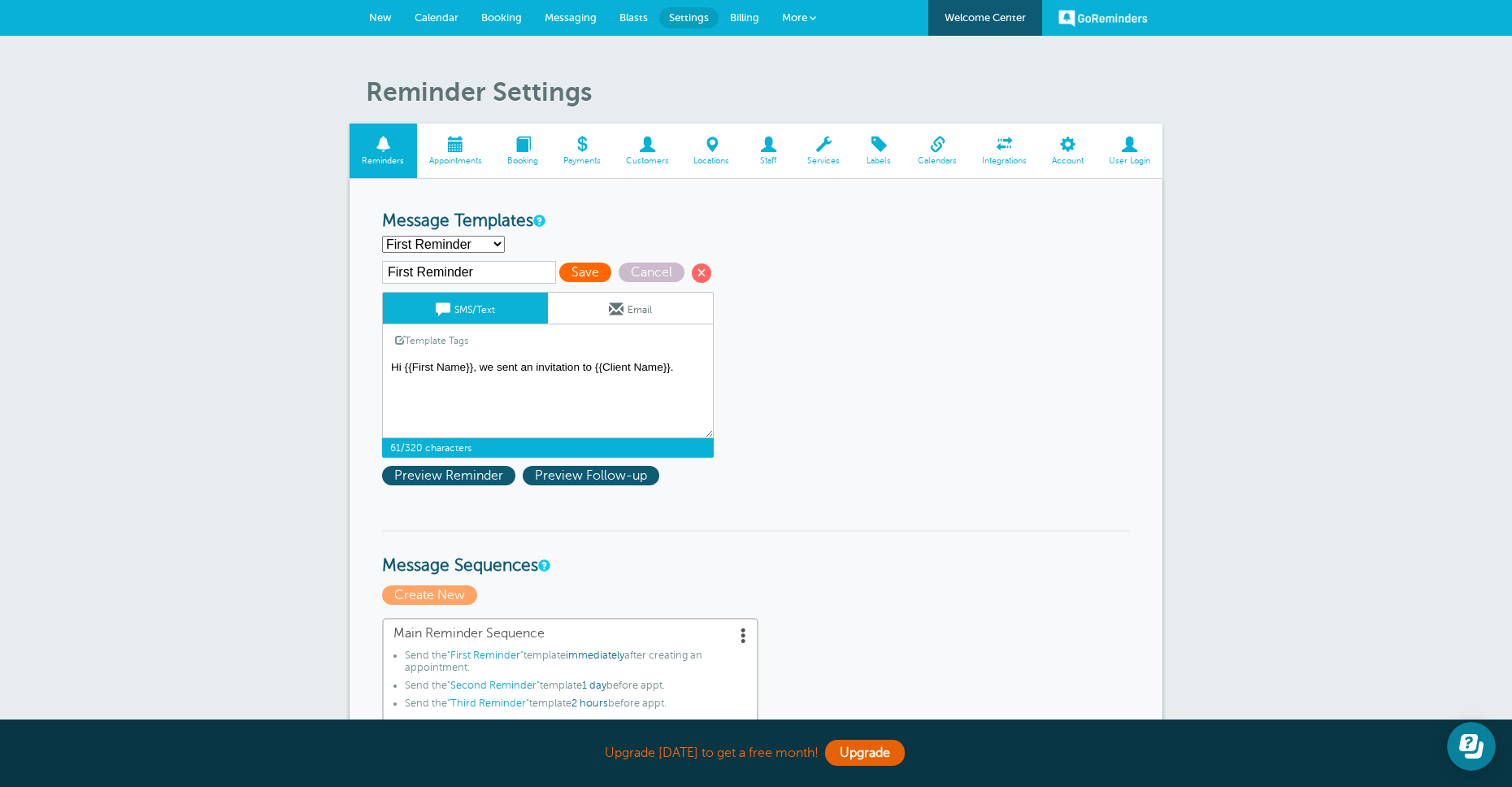
type textarea "Hi {{First Name}}, we sent an invitation to {{Client Name}}."
click at [563, 268] on span "Save" at bounding box center [585, 272] width 52 height 20
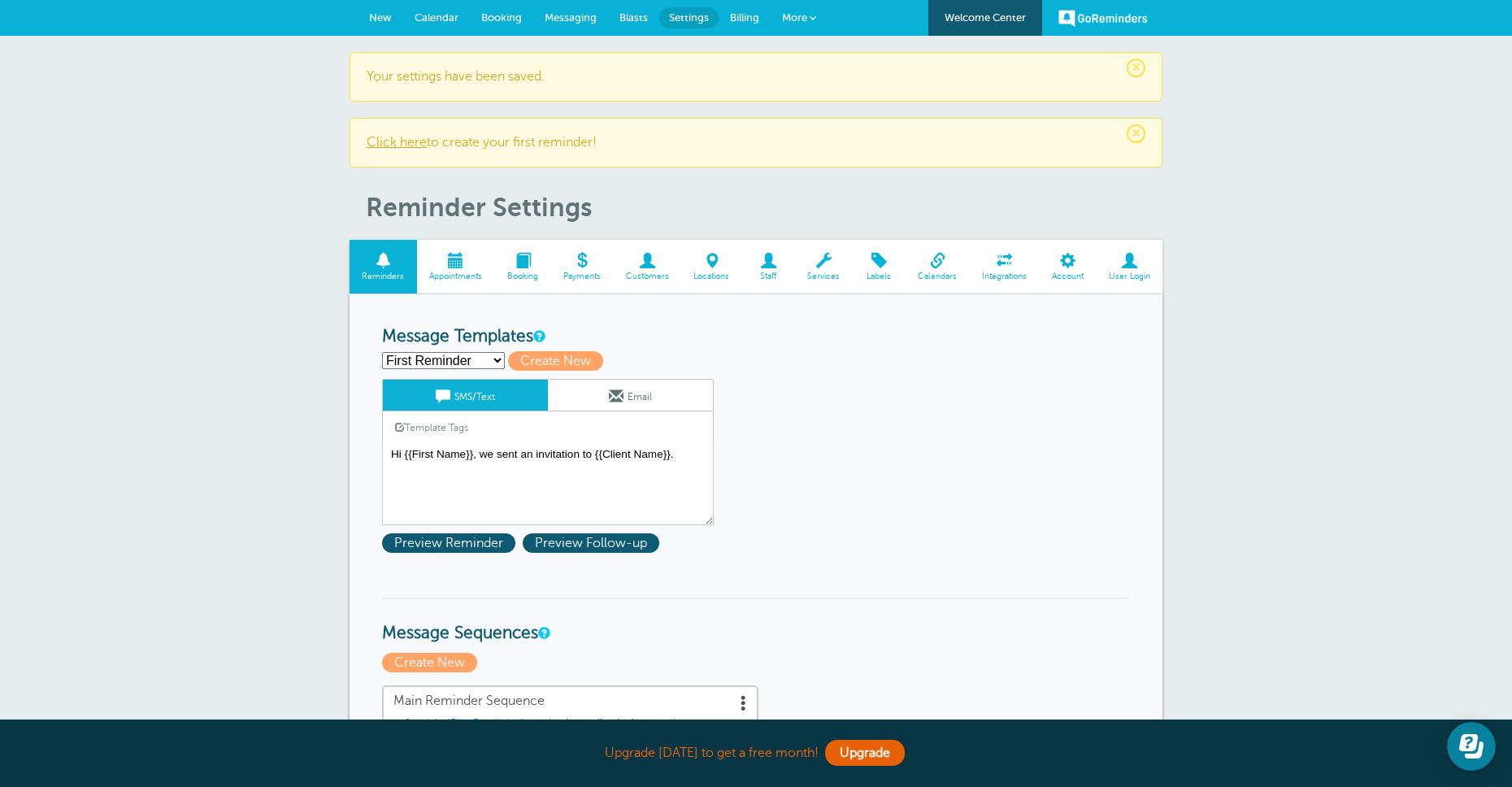
click at [383, 15] on span "New" at bounding box center [380, 18] width 22 height 13
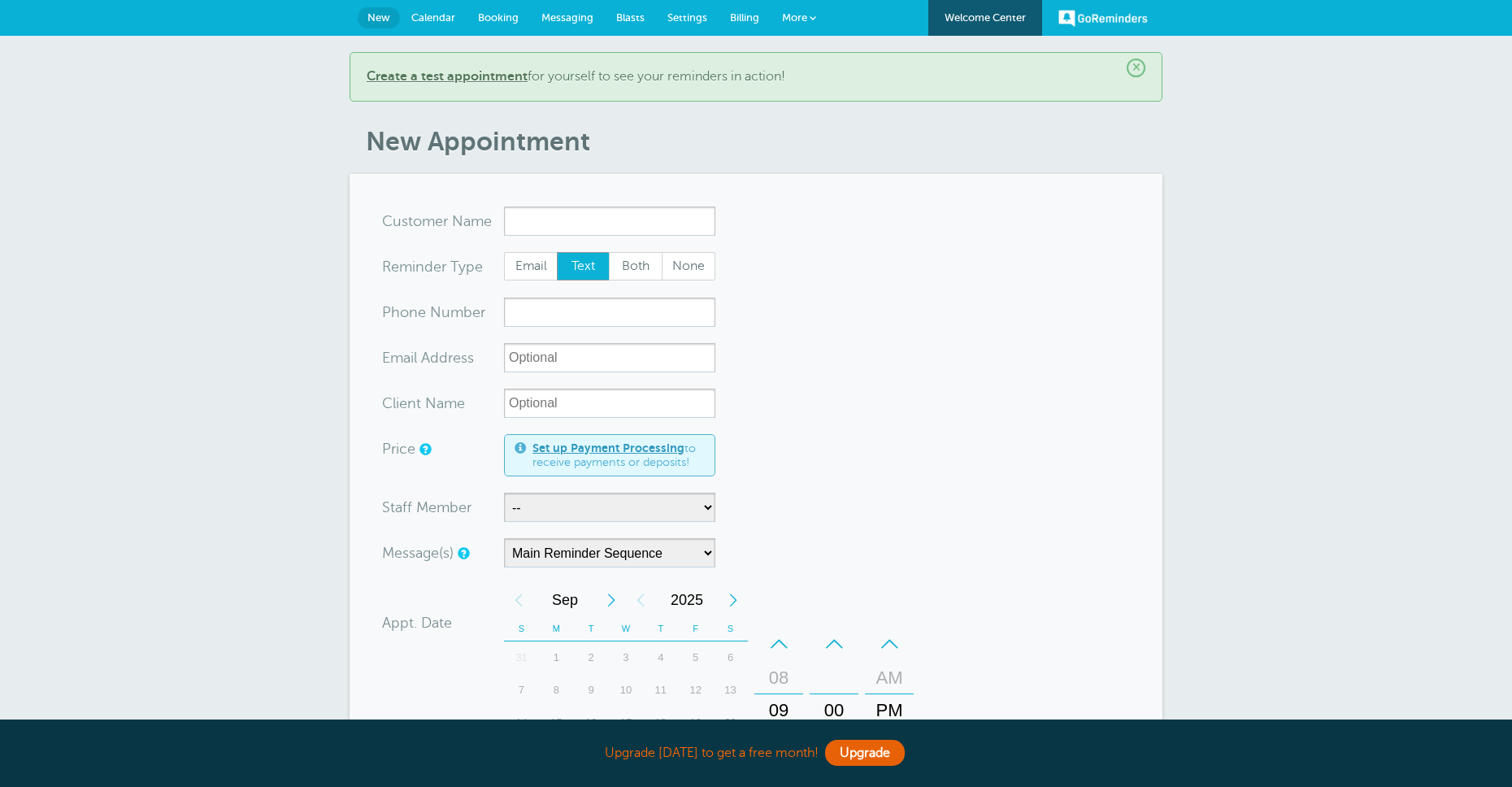
click at [525, 227] on input "x-no-autofill" at bounding box center [610, 221] width 211 height 30
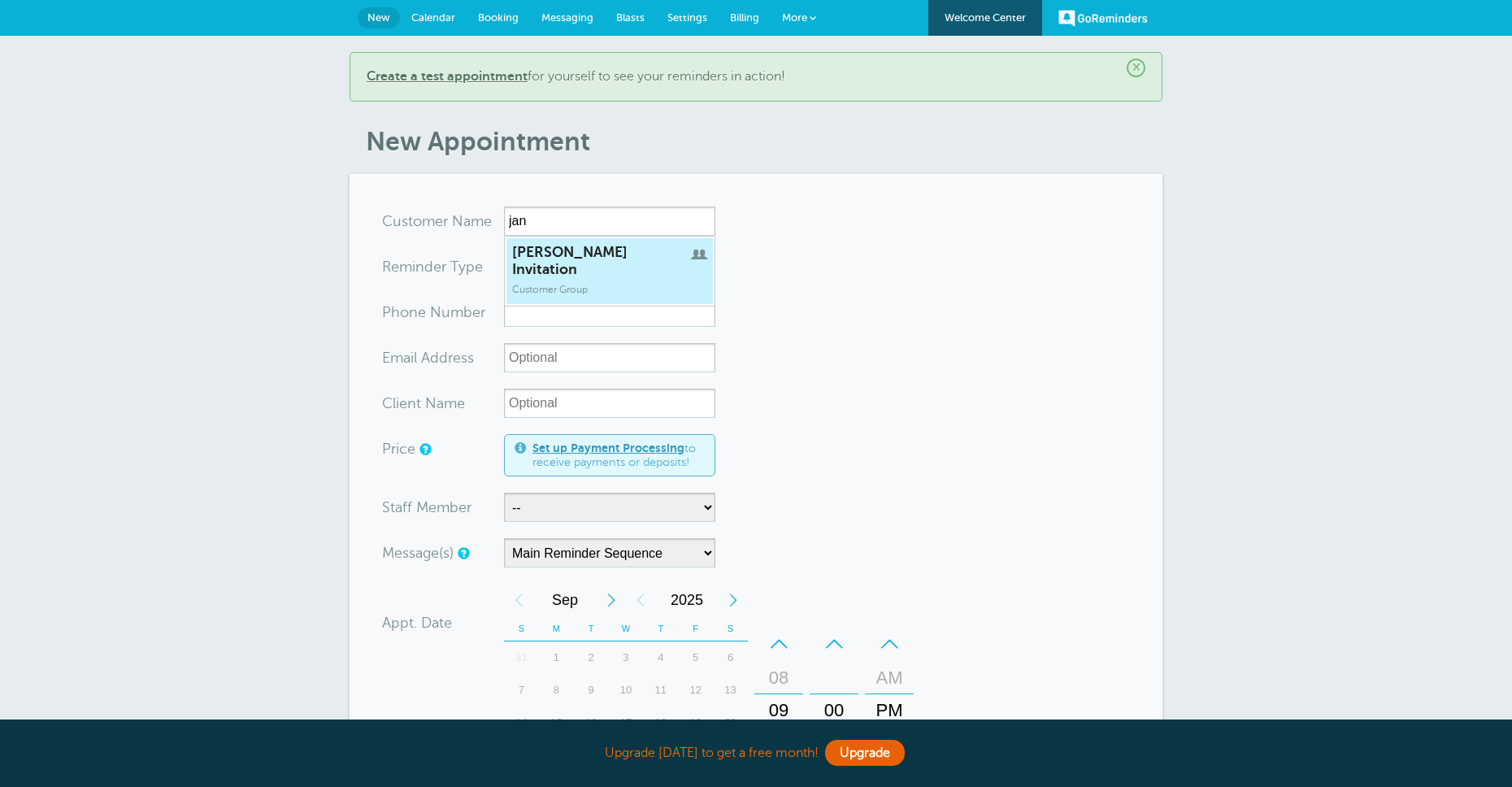
click at [528, 245] on span "[PERSON_NAME] Invitation" at bounding box center [610, 261] width 195 height 34
type input "JaneInvitation"
type input "[PERSON_NAME] Invitation"
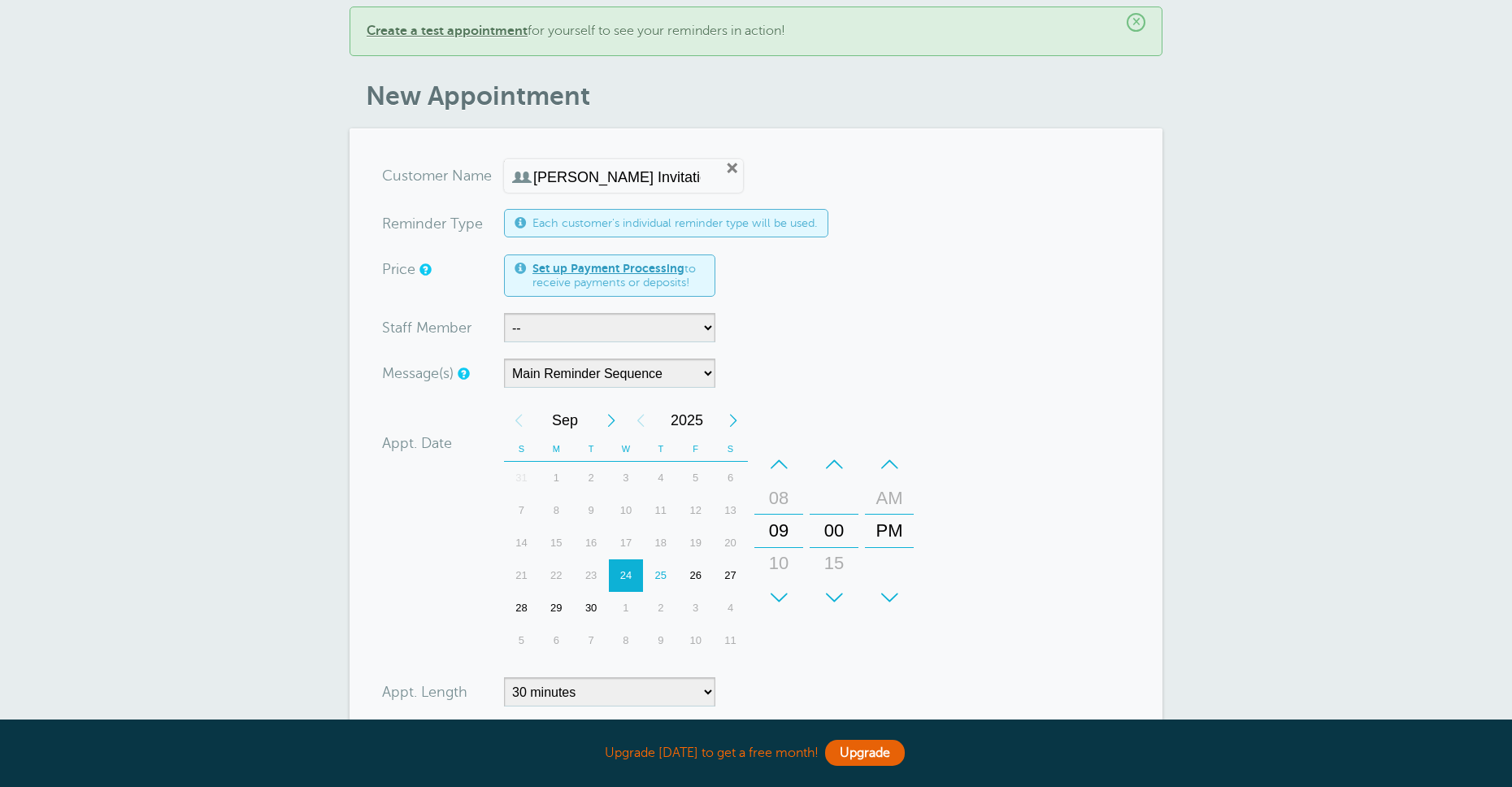
scroll to position [12, 0]
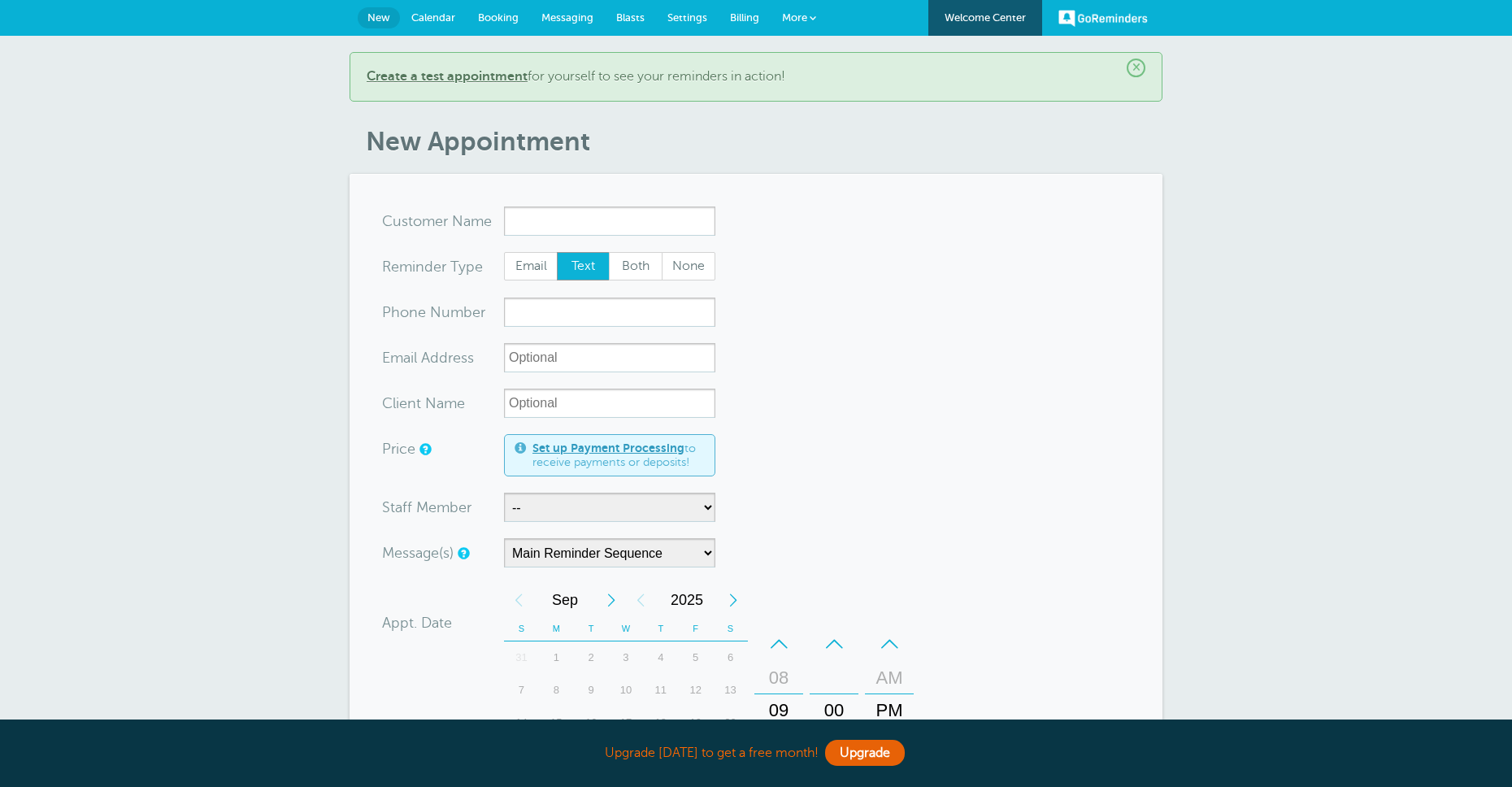
click at [568, 223] on input "x-no-autofill" at bounding box center [610, 221] width 211 height 30
click at [577, 248] on span "Jane Invitation" at bounding box center [610, 261] width 195 height 34
type input "JaneInvitation"
type input "Jane Invitation"
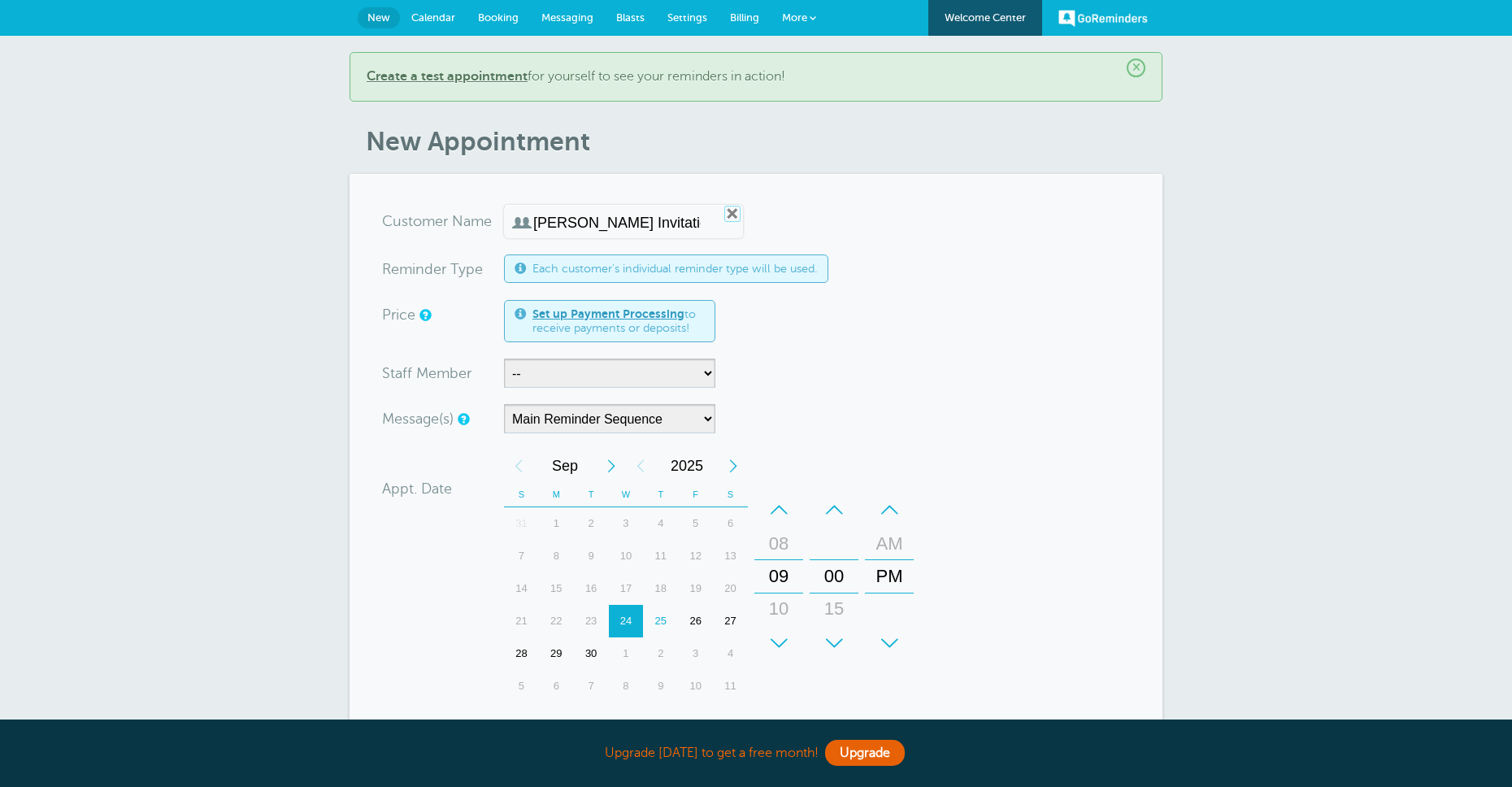
click at [725, 212] on link "Remove" at bounding box center [732, 214] width 14 height 14
radio input "true"
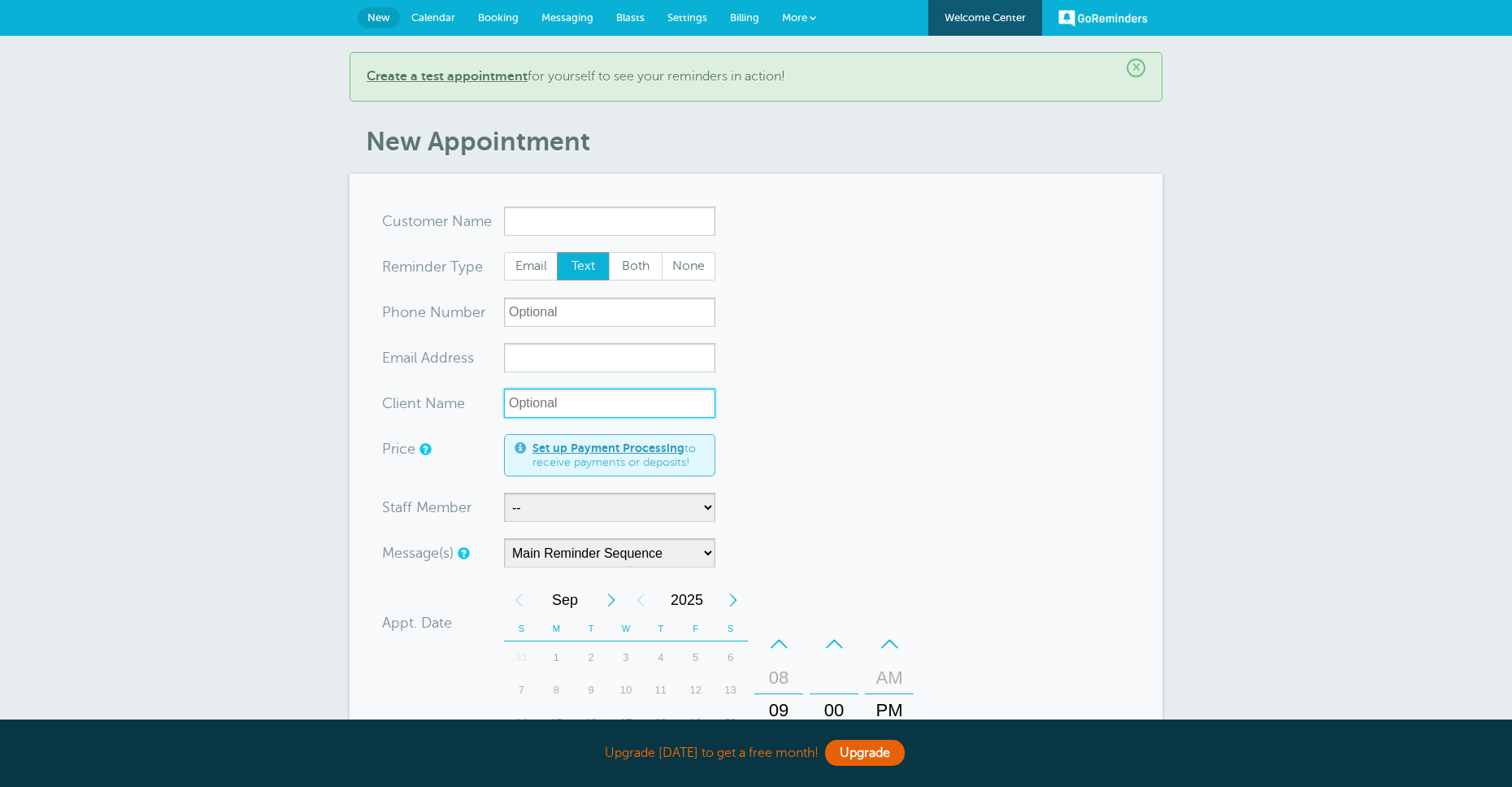
click at [557, 406] on input "Client Name" at bounding box center [610, 403] width 211 height 30
click at [547, 220] on input "x-no-autofill" at bounding box center [610, 221] width 211 height 30
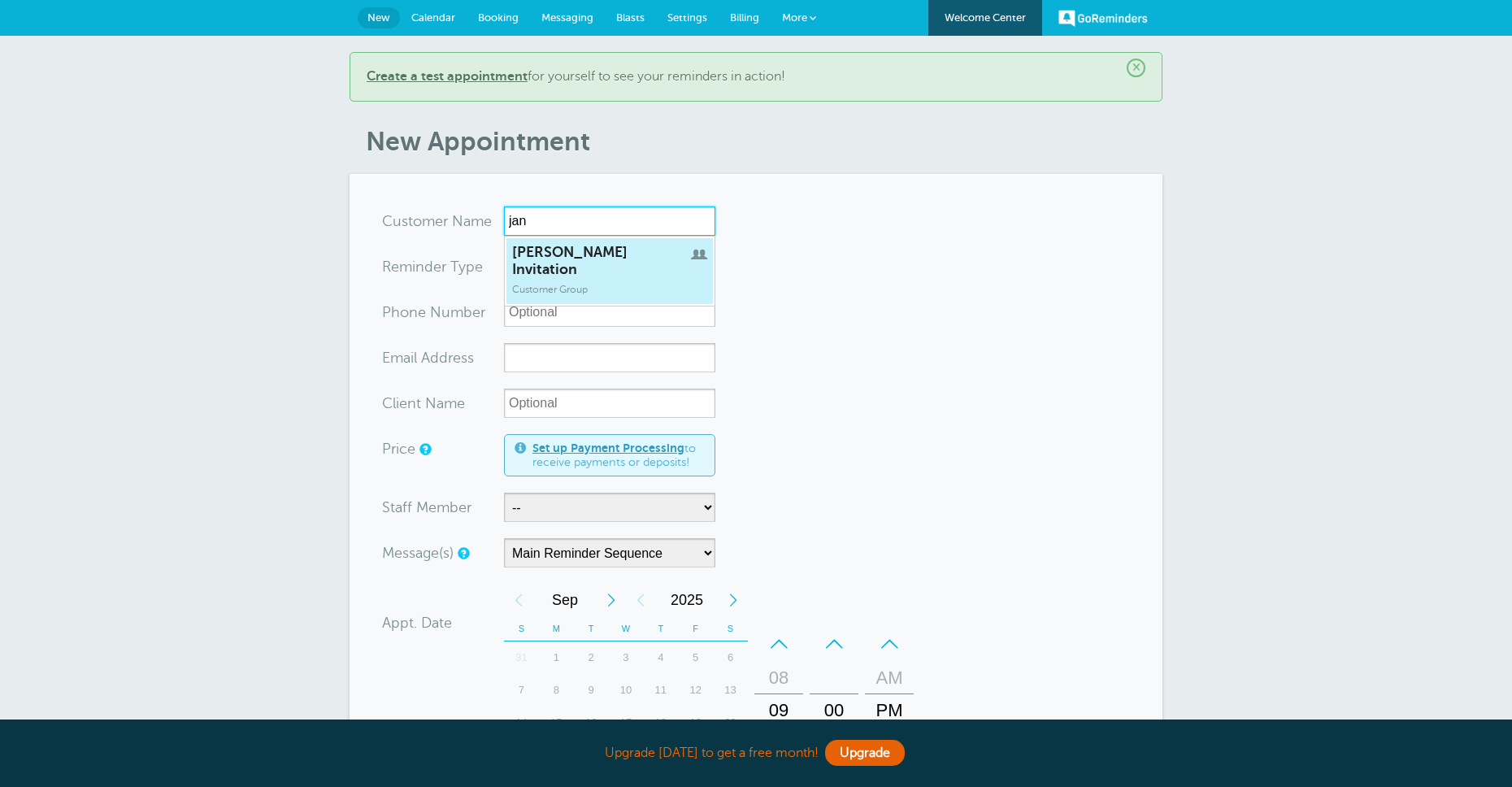
click at [555, 246] on span "Jane Invitation" at bounding box center [610, 261] width 195 height 34
type input "JaneInvitation"
type input "Jane Invitation"
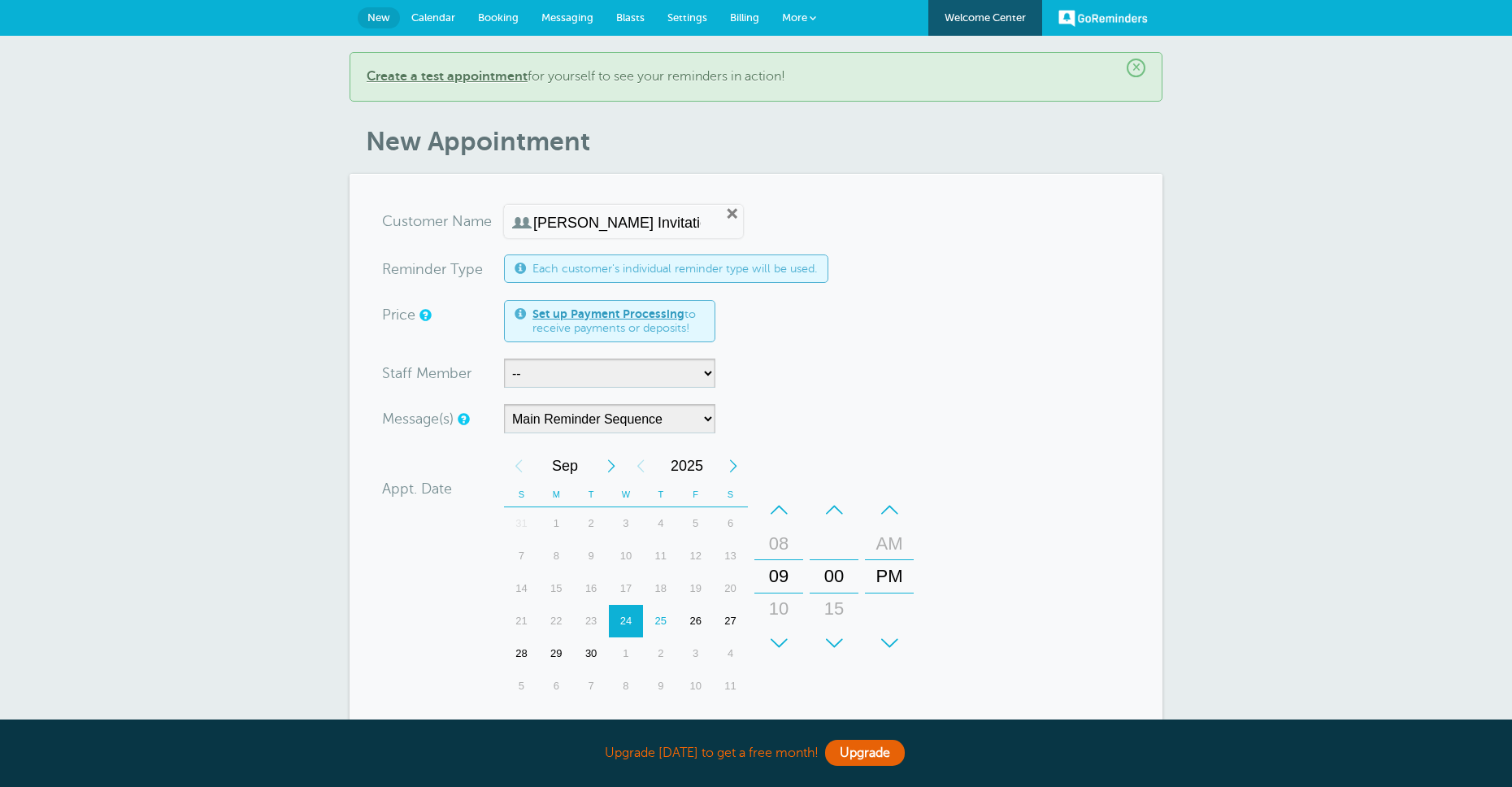
click at [634, 18] on span "Blasts" at bounding box center [631, 18] width 29 height 13
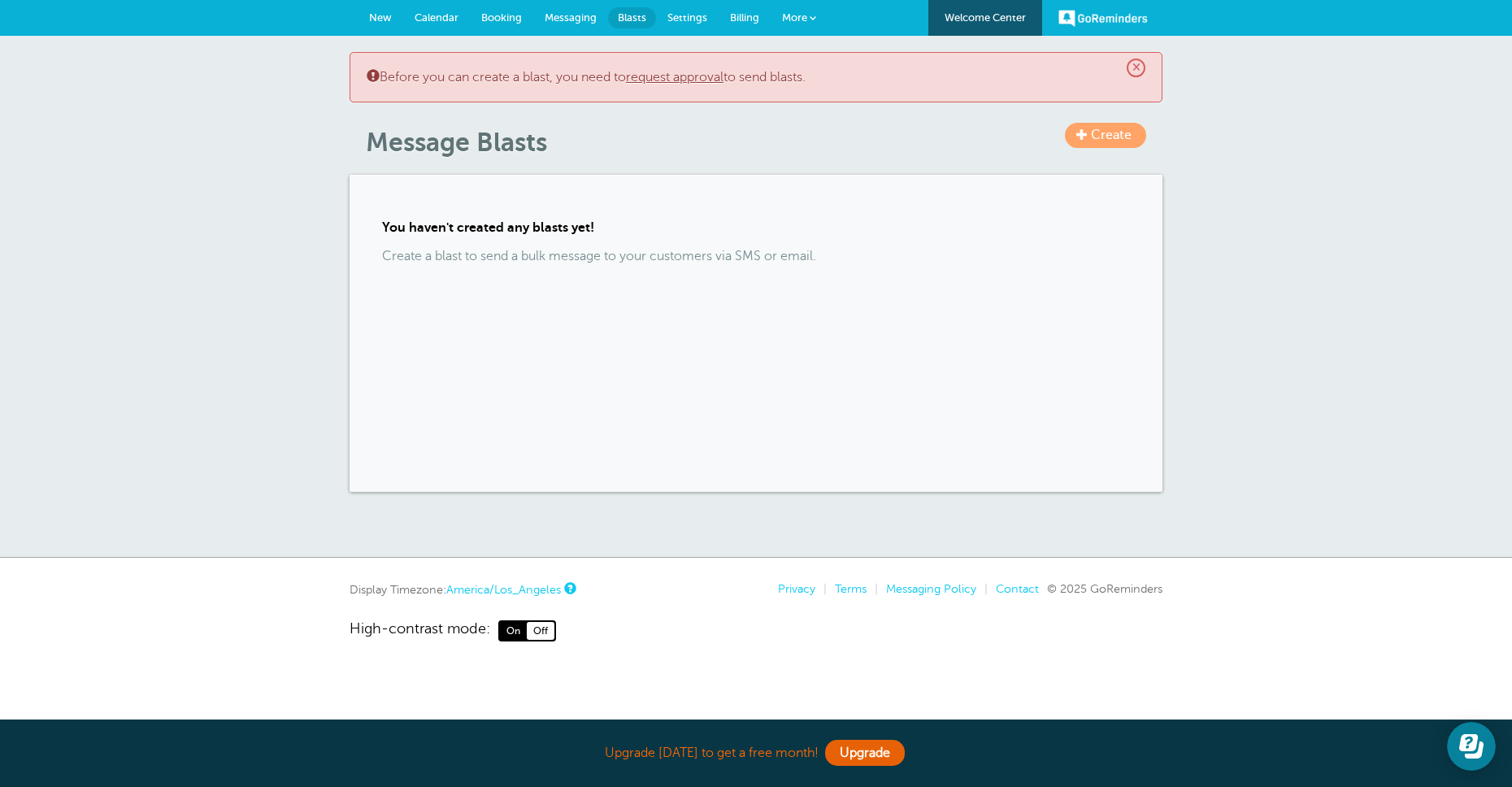
click at [1109, 140] on span "Create" at bounding box center [1111, 135] width 40 height 14
drag, startPoint x: 790, startPoint y: 20, endPoint x: 827, endPoint y: 170, distance: 154.5
click at [790, 20] on span "More" at bounding box center [795, 18] width 25 height 13
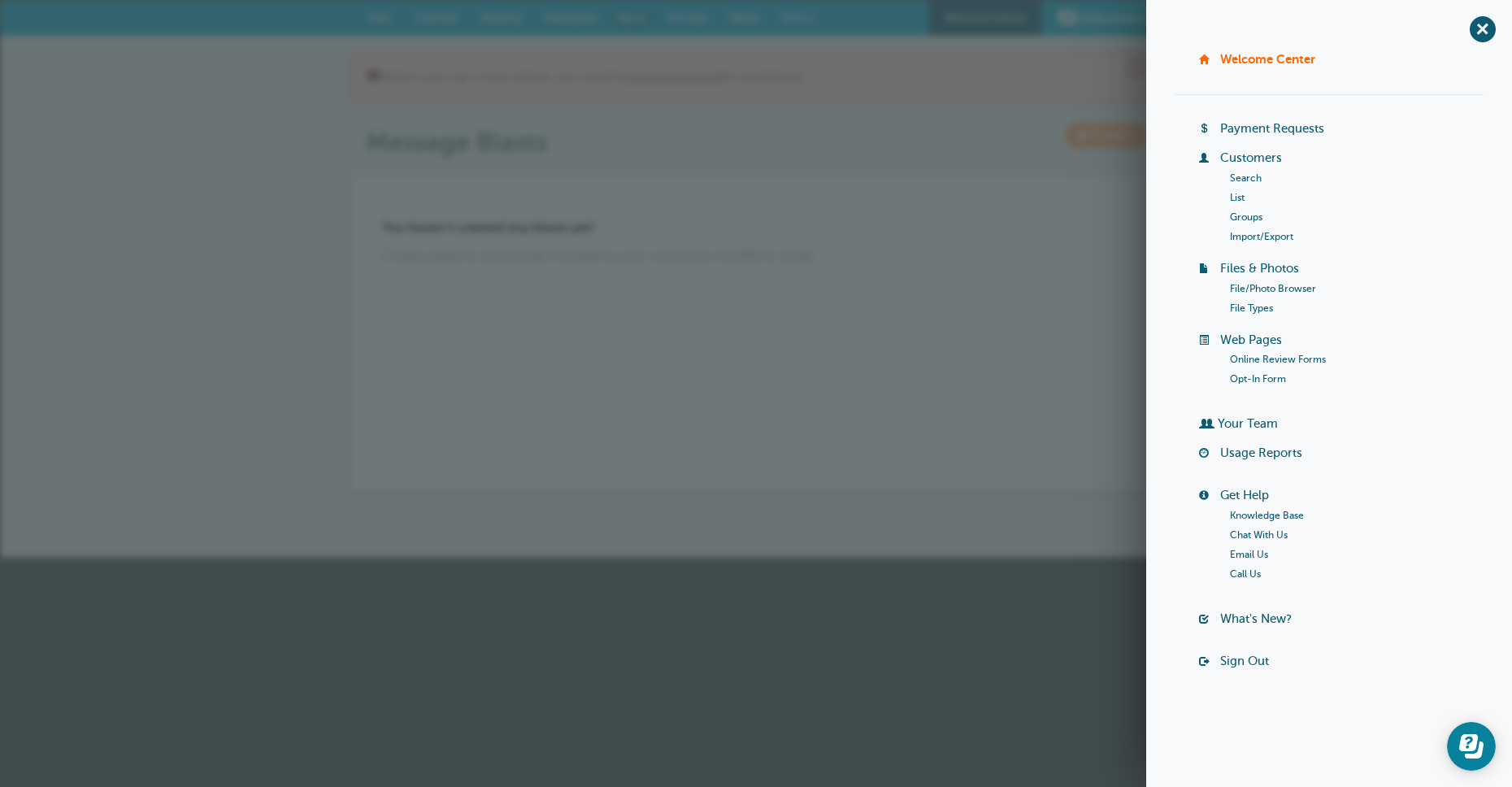
drag, startPoint x: 975, startPoint y: 249, endPoint x: 1007, endPoint y: 246, distance: 32.1
click at [974, 249] on p "Create a blast to send a bulk message to your customers via SMS or email." at bounding box center [756, 256] width 748 height 15
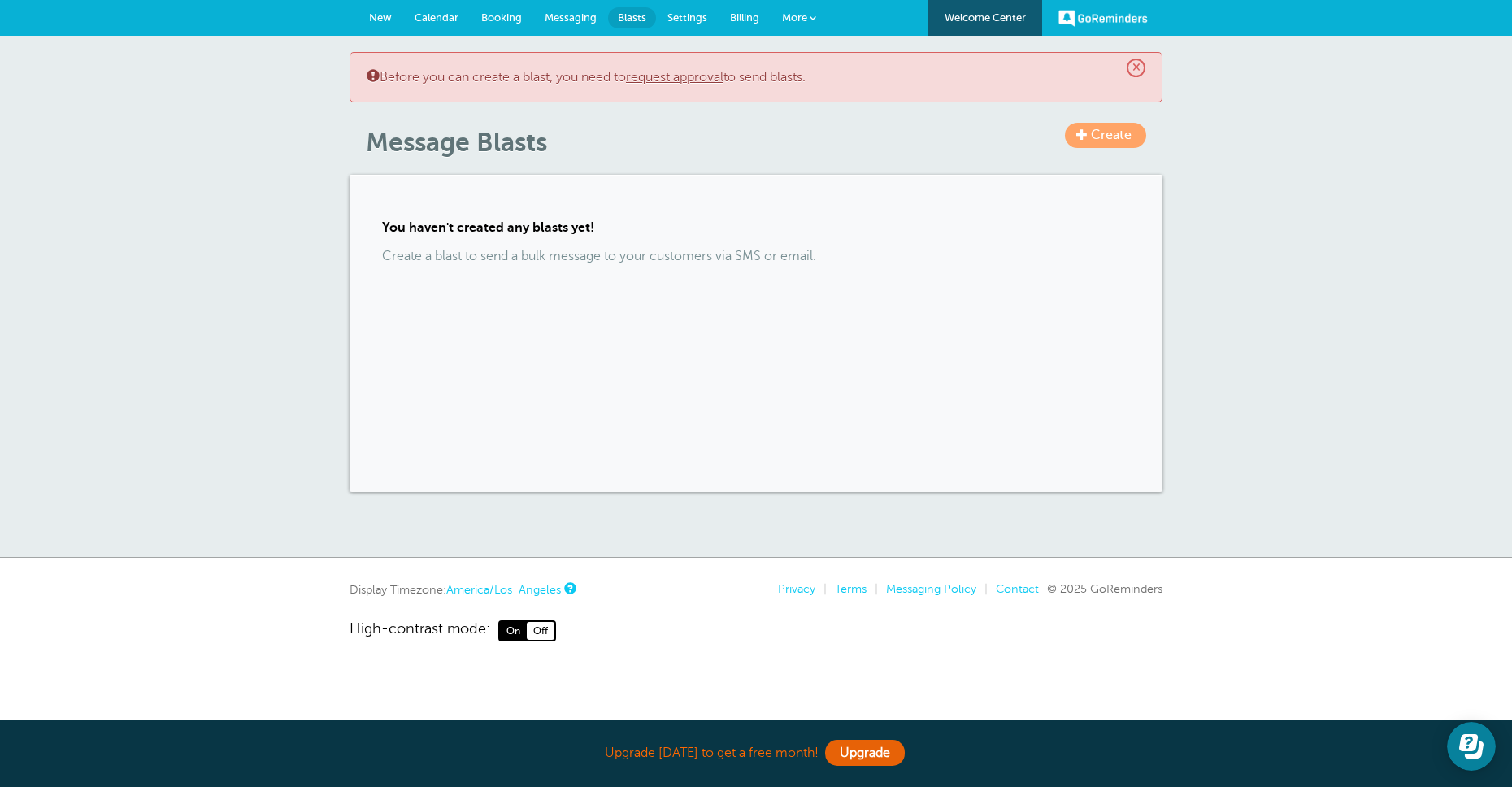
click at [685, 20] on span "Settings" at bounding box center [688, 18] width 40 height 13
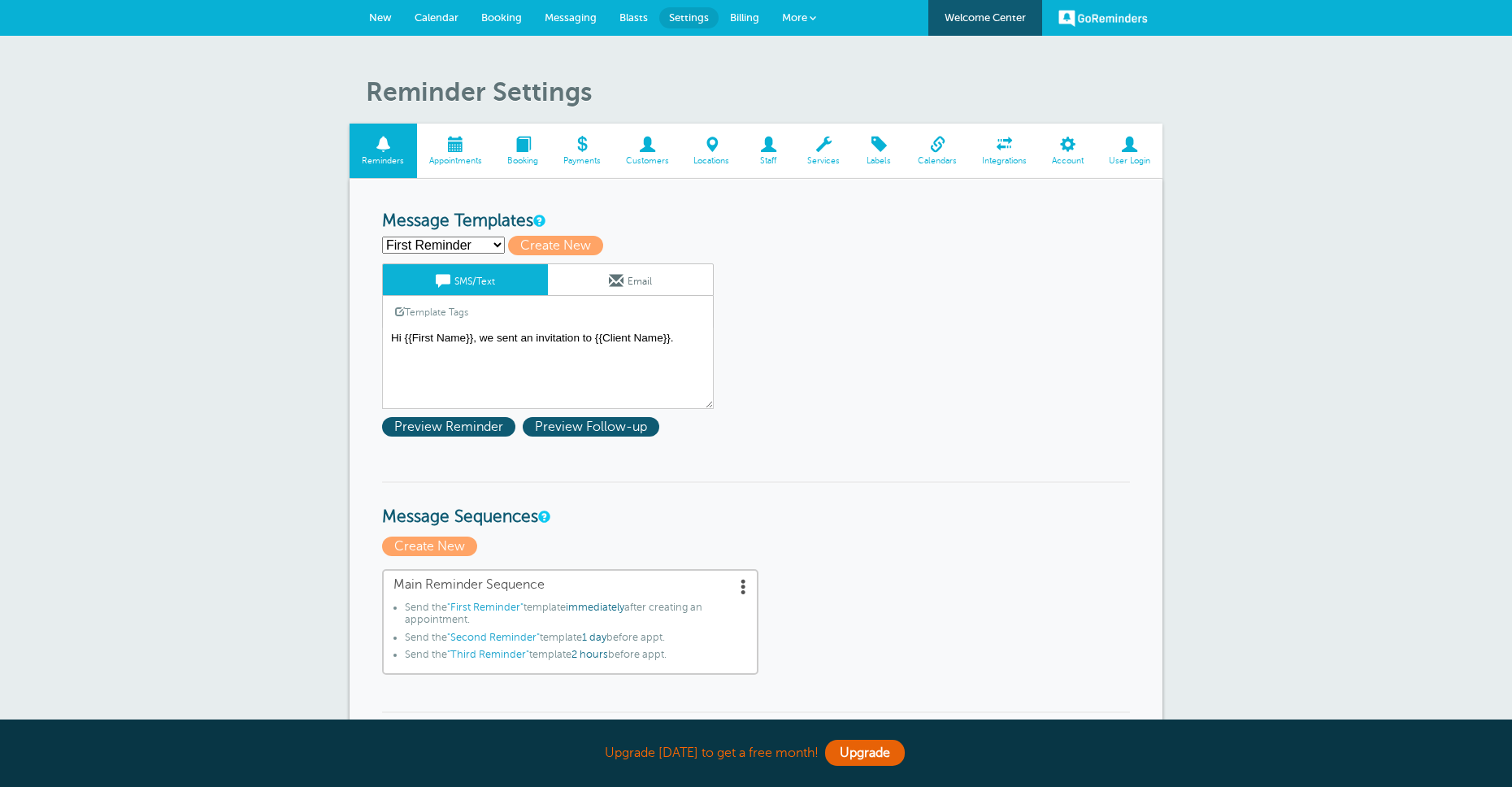
click at [1078, 158] on span "Account" at bounding box center [1067, 160] width 40 height 10
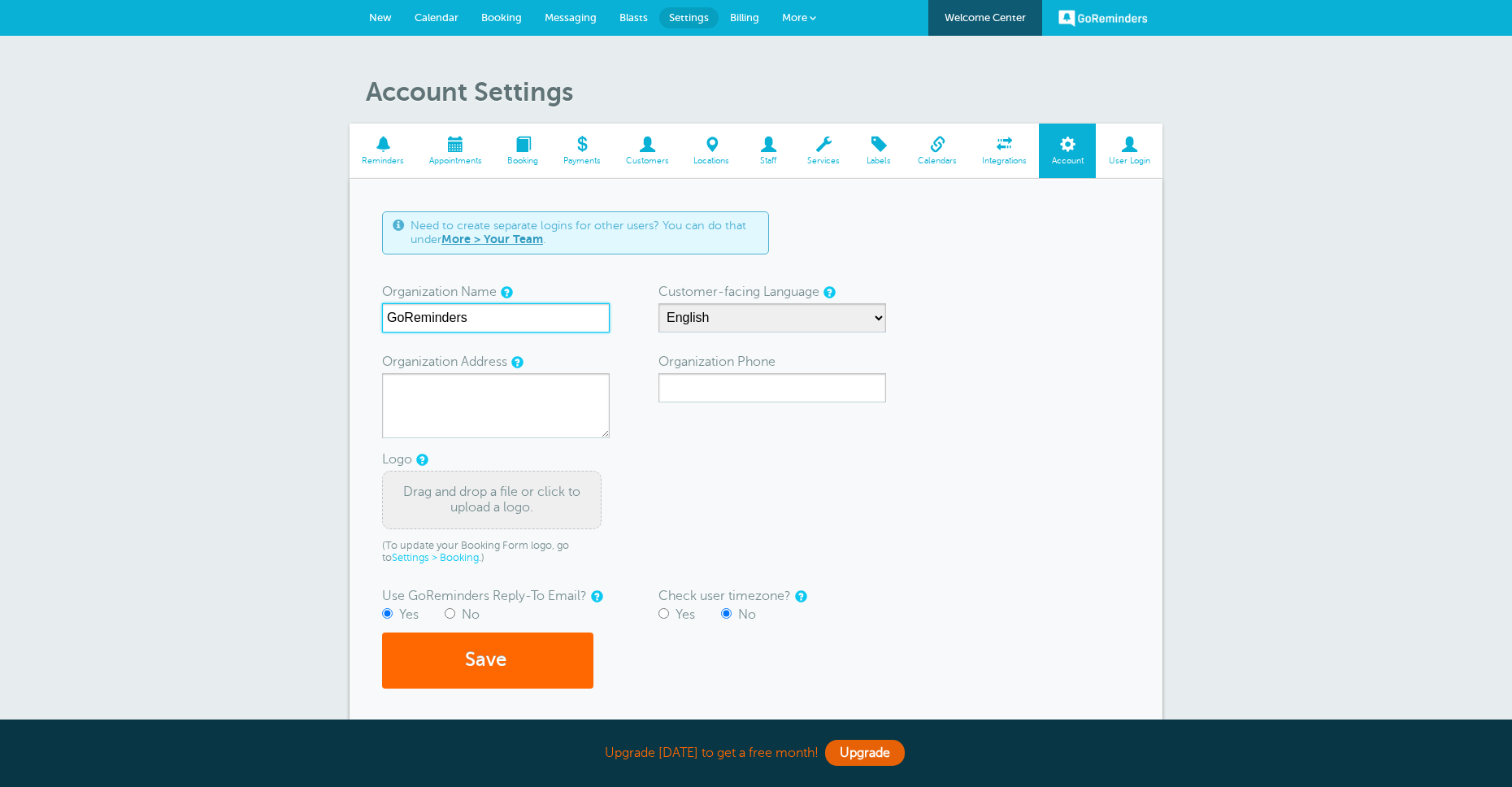
click at [458, 320] on input "GoReminders" at bounding box center [496, 318] width 227 height 30
type input "[GEOGRAPHIC_DATA]"
drag, startPoint x: 493, startPoint y: 668, endPoint x: 565, endPoint y: 647, distance: 75.0
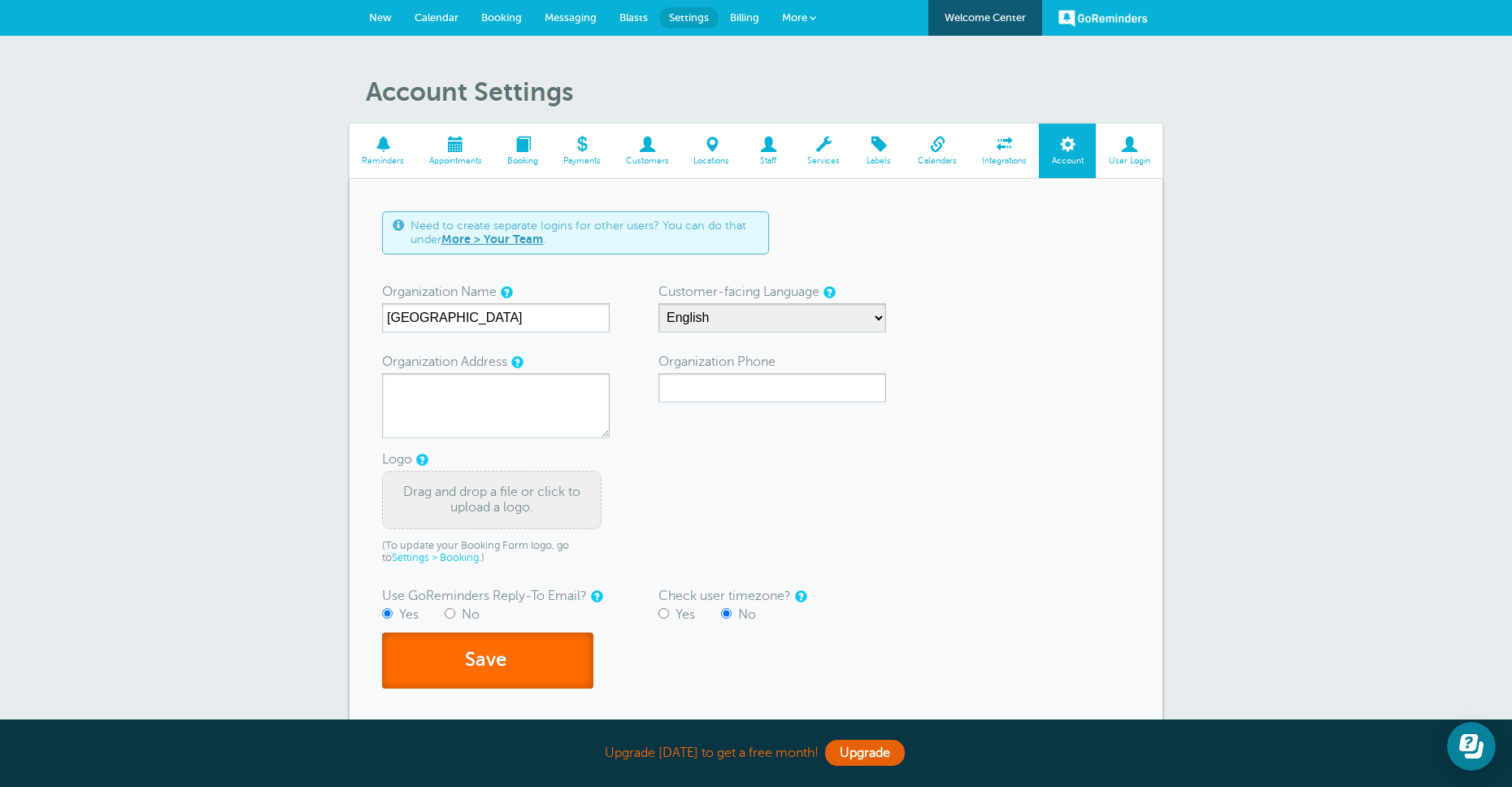
click at [494, 668] on button "Save" at bounding box center [488, 661] width 211 height 56
drag, startPoint x: 468, startPoint y: 395, endPoint x: 361, endPoint y: 395, distance: 107.0
click at [468, 395] on textarea "Organization Address" at bounding box center [496, 406] width 227 height 65
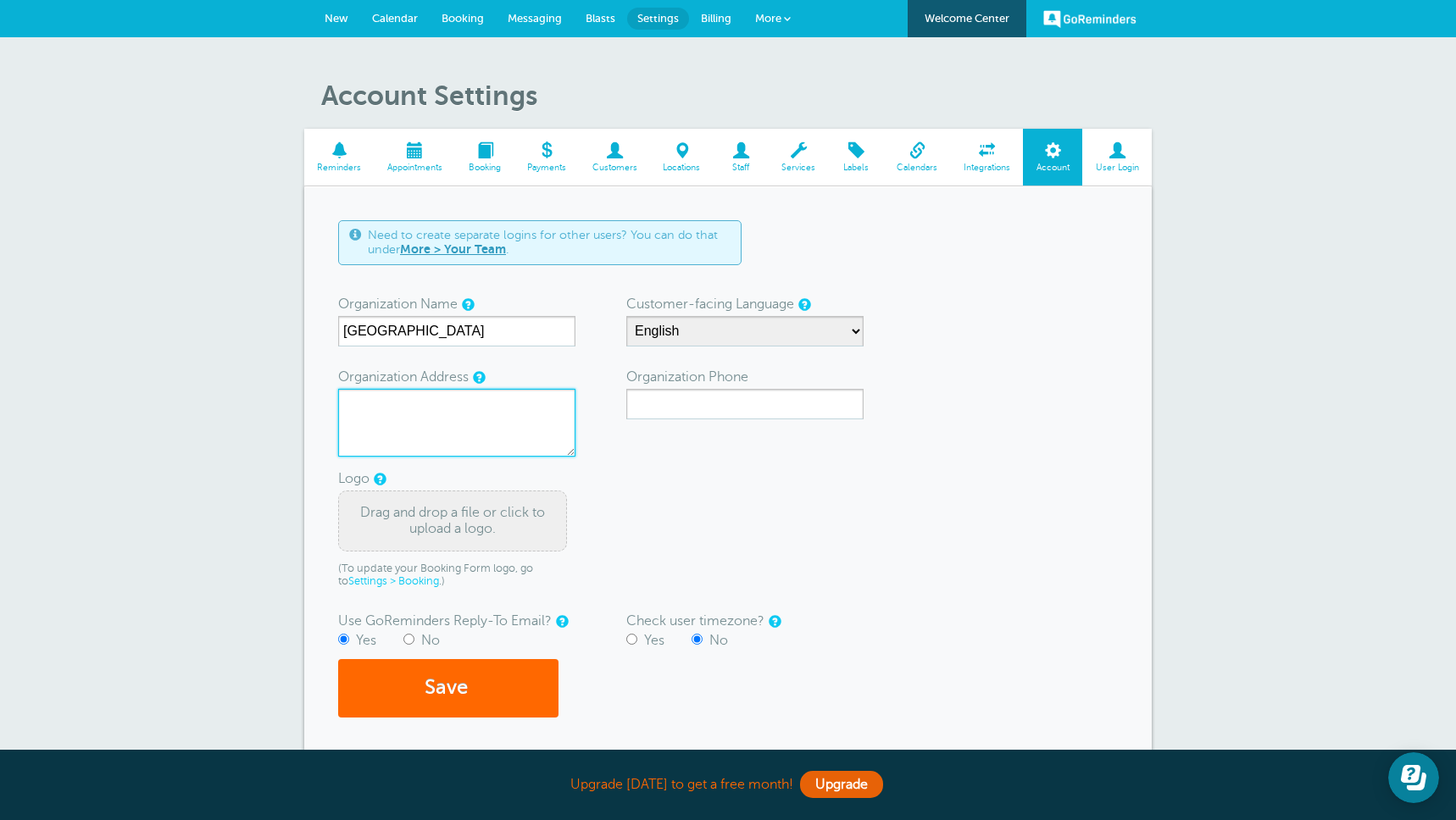
click at [513, 426] on textarea "Organization Address" at bounding box center [456, 423] width 237 height 68
paste textarea "[STREET_ADDRESS][US_STATE]"
type textarea "[STREET_ADDRESS][US_STATE]"
click at [458, 685] on button "Save" at bounding box center [448, 688] width 220 height 59
click at [629, 496] on form "Need to create separate logins for other users? You can do that under More > Yo…" at bounding box center [728, 468] width 780 height 497
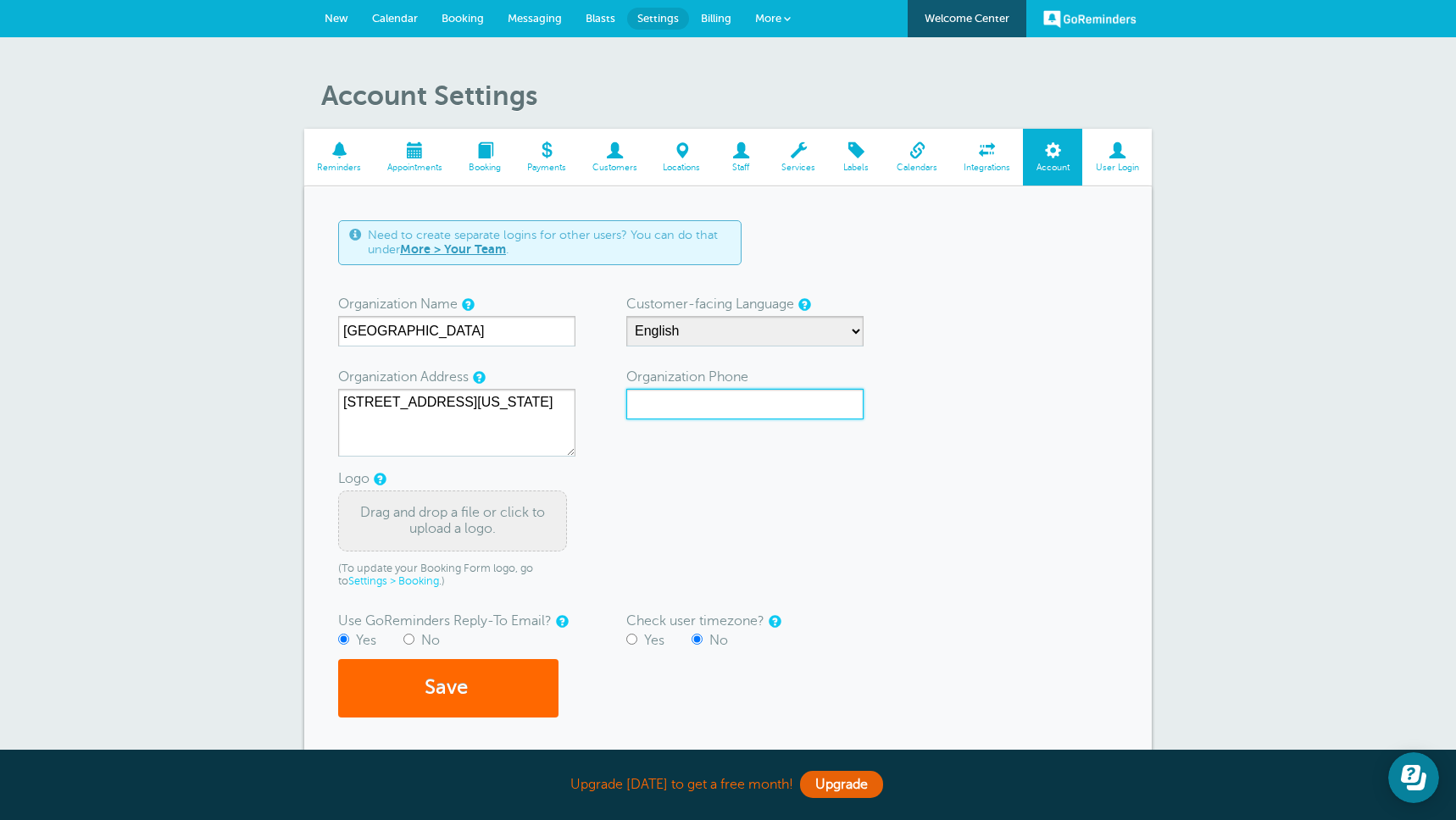
click at [692, 399] on input "Organization Phone" at bounding box center [745, 404] width 237 height 31
paste input "‪(845) 419-3274‬"
type input "‪(845) 419-3274‬"
click at [432, 691] on button "Save" at bounding box center [448, 688] width 220 height 59
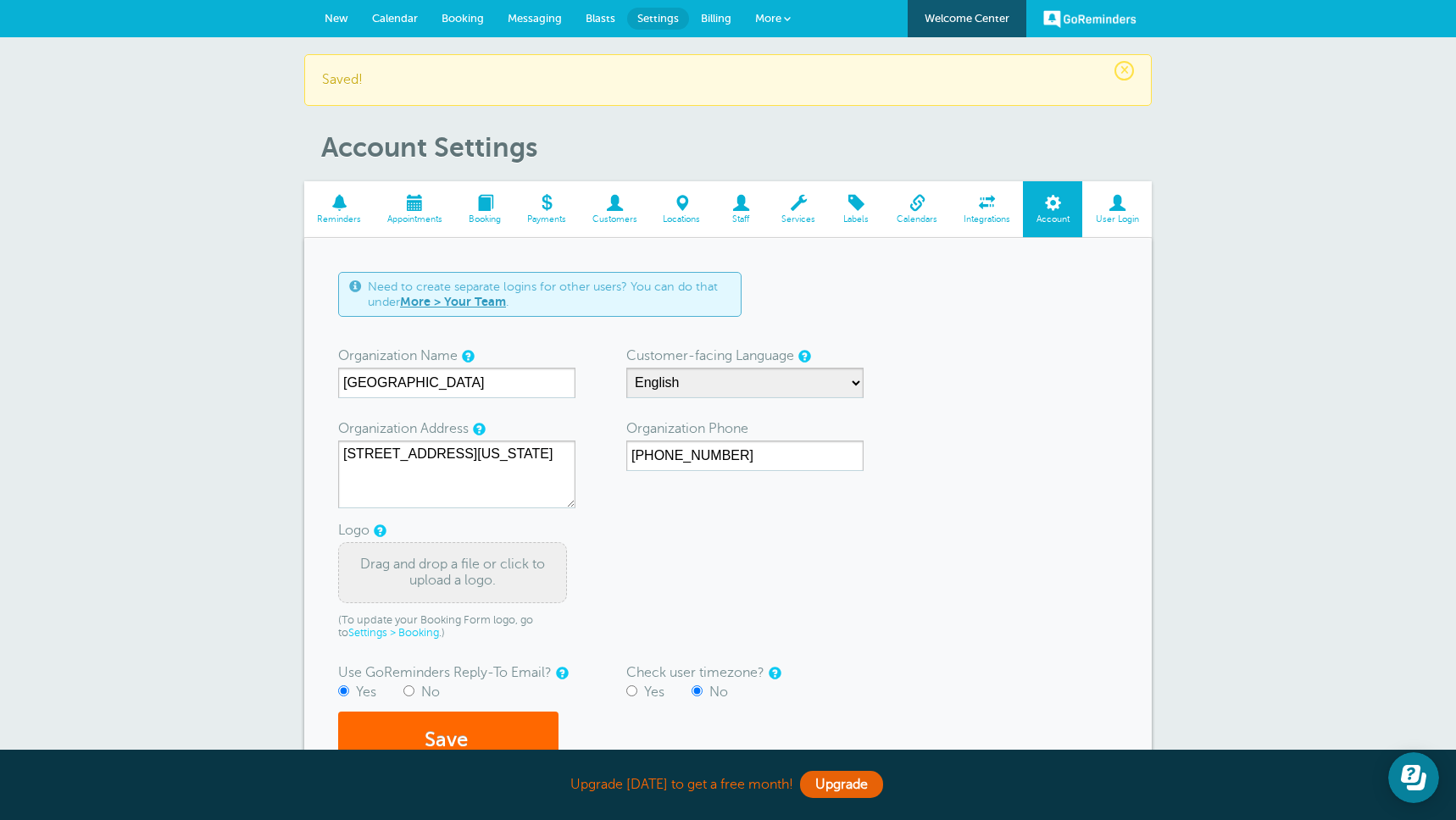
click at [339, 22] on span "New" at bounding box center [336, 19] width 23 height 13
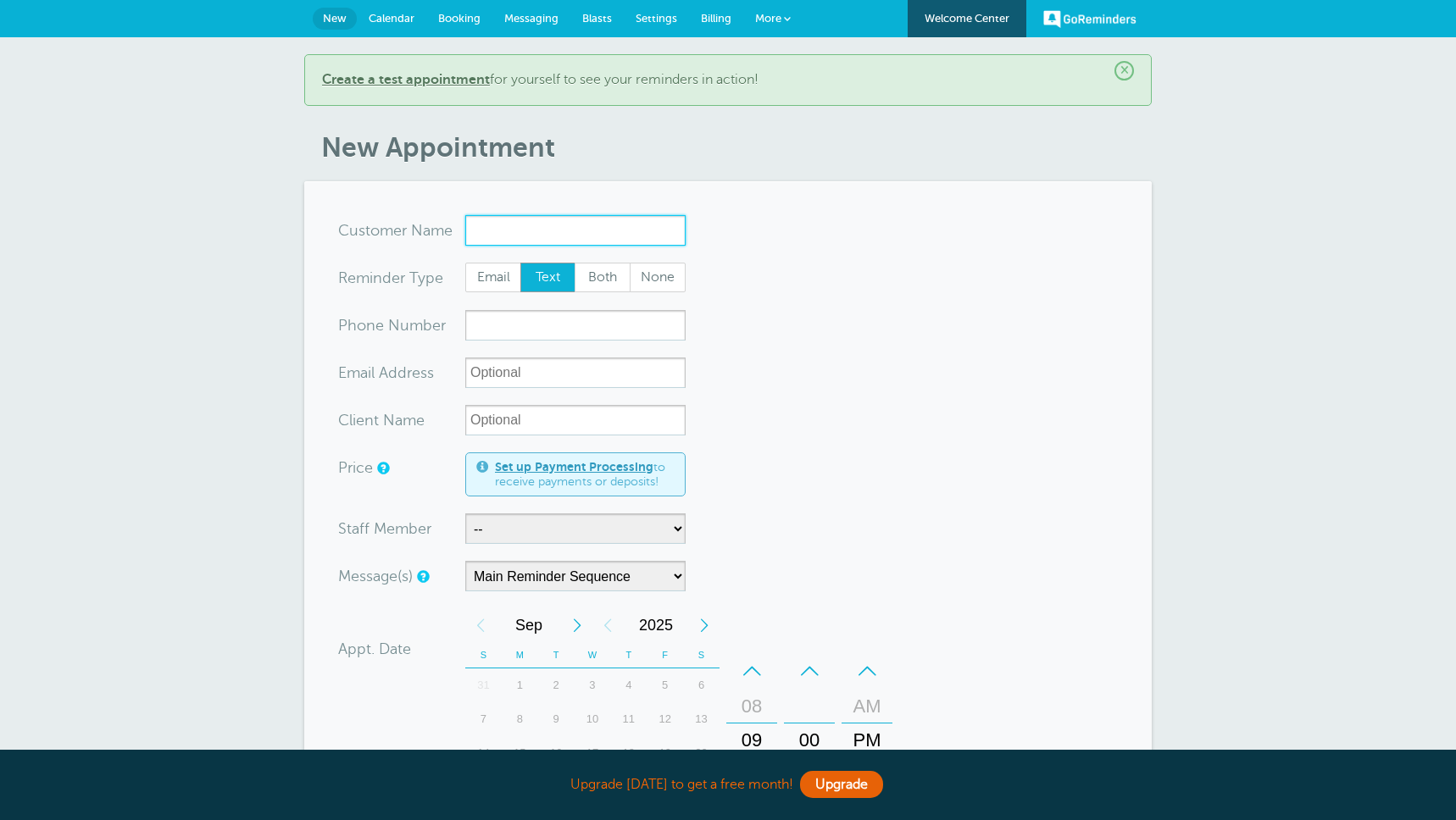
paste input "Ako Kaluna"
type input "Ako Kaluna"
click at [482, 275] on span "Email" at bounding box center [494, 277] width 54 height 29
click at [466, 263] on input "Email" at bounding box center [465, 262] width 1 height 1
radio input "true"
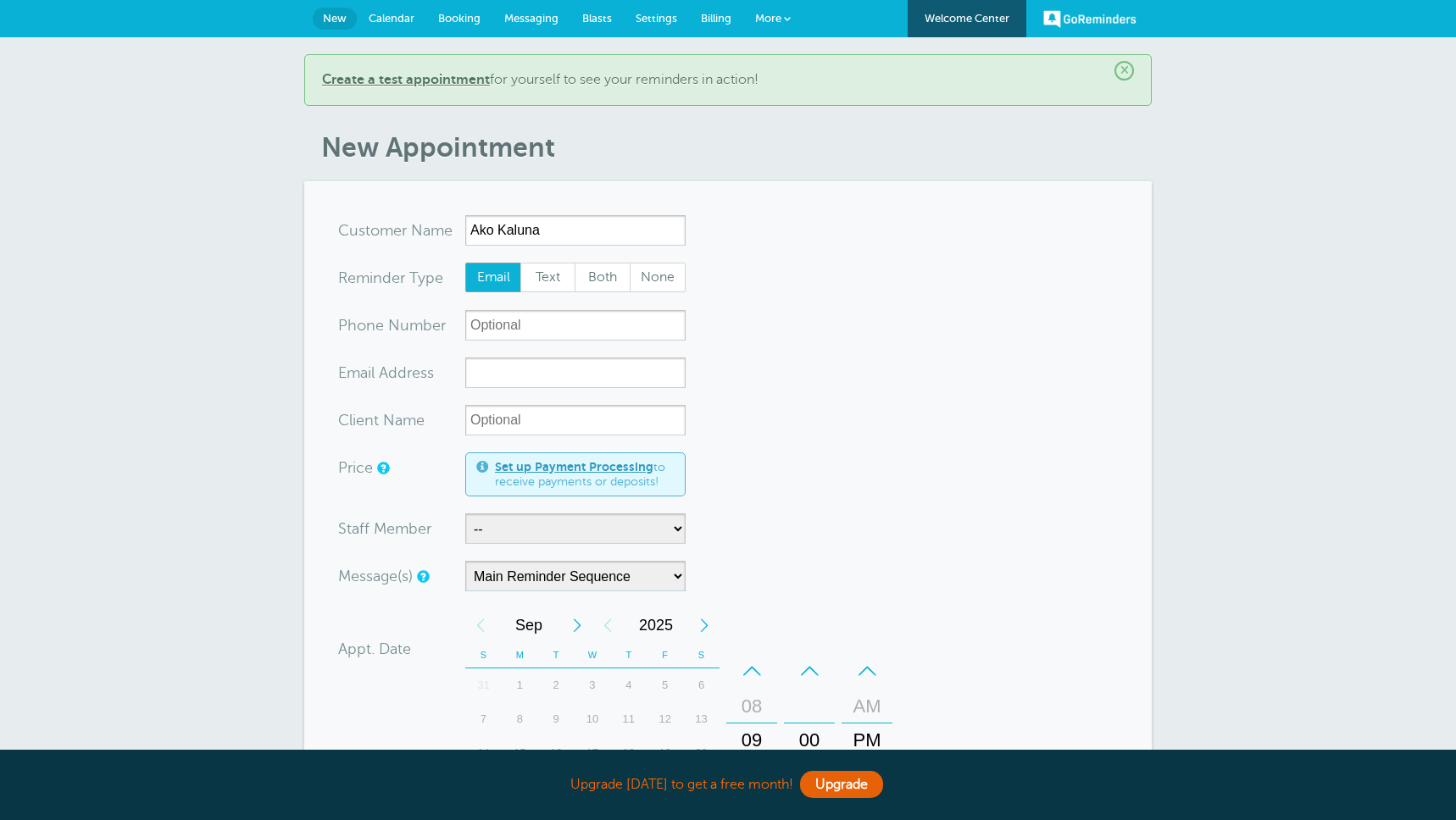
click at [647, 23] on span "Settings" at bounding box center [656, 19] width 42 height 13
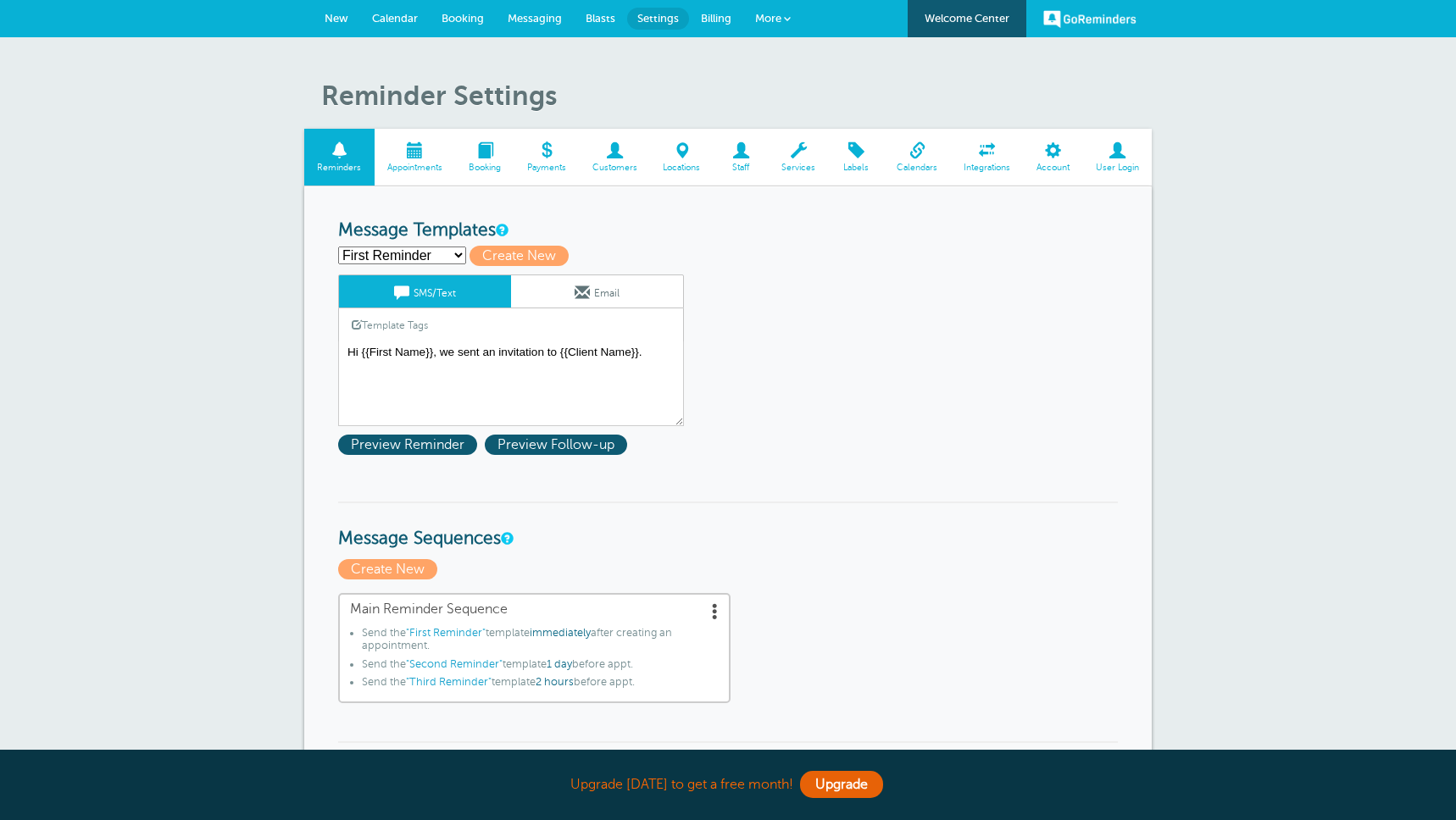
click at [592, 291] on link "Email" at bounding box center [597, 291] width 172 height 33
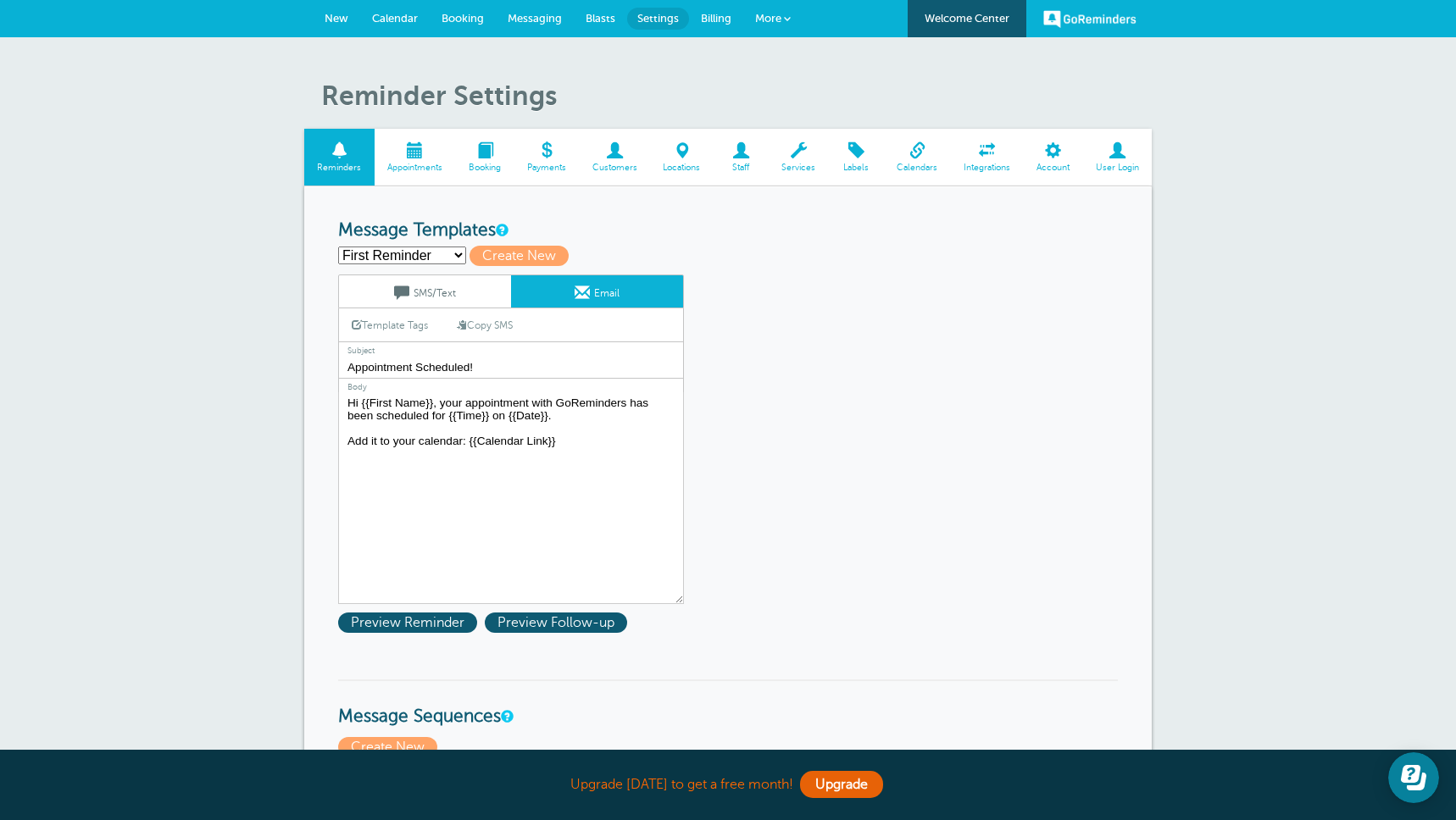
drag, startPoint x: 350, startPoint y: 368, endPoint x: 506, endPoint y: 361, distance: 156.2
click at [507, 361] on input "Appointment Scheduled!" at bounding box center [511, 368] width 346 height 22
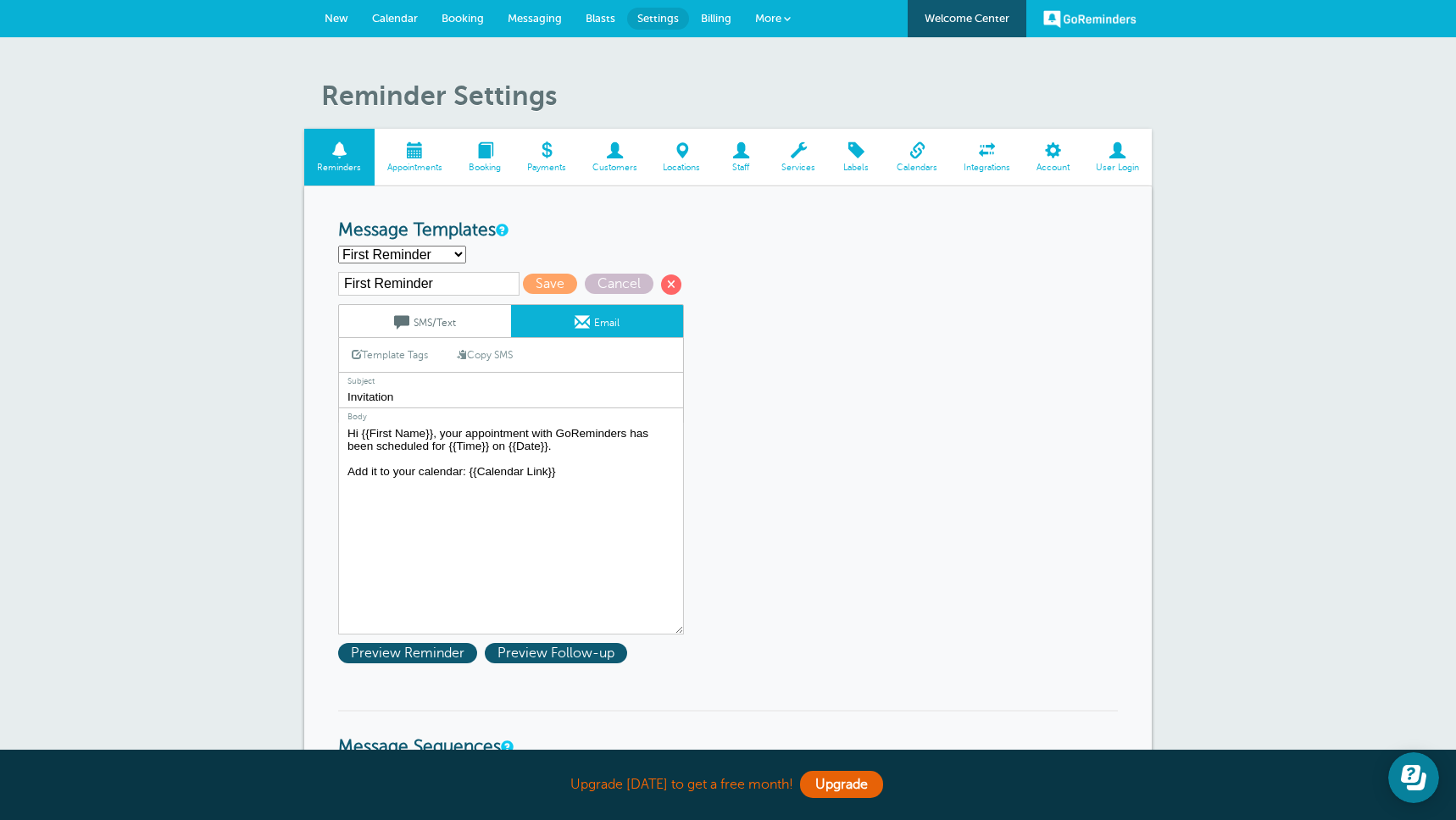
type input "Invitation"
click at [442, 328] on link "SMS/Text" at bounding box center [425, 321] width 172 height 33
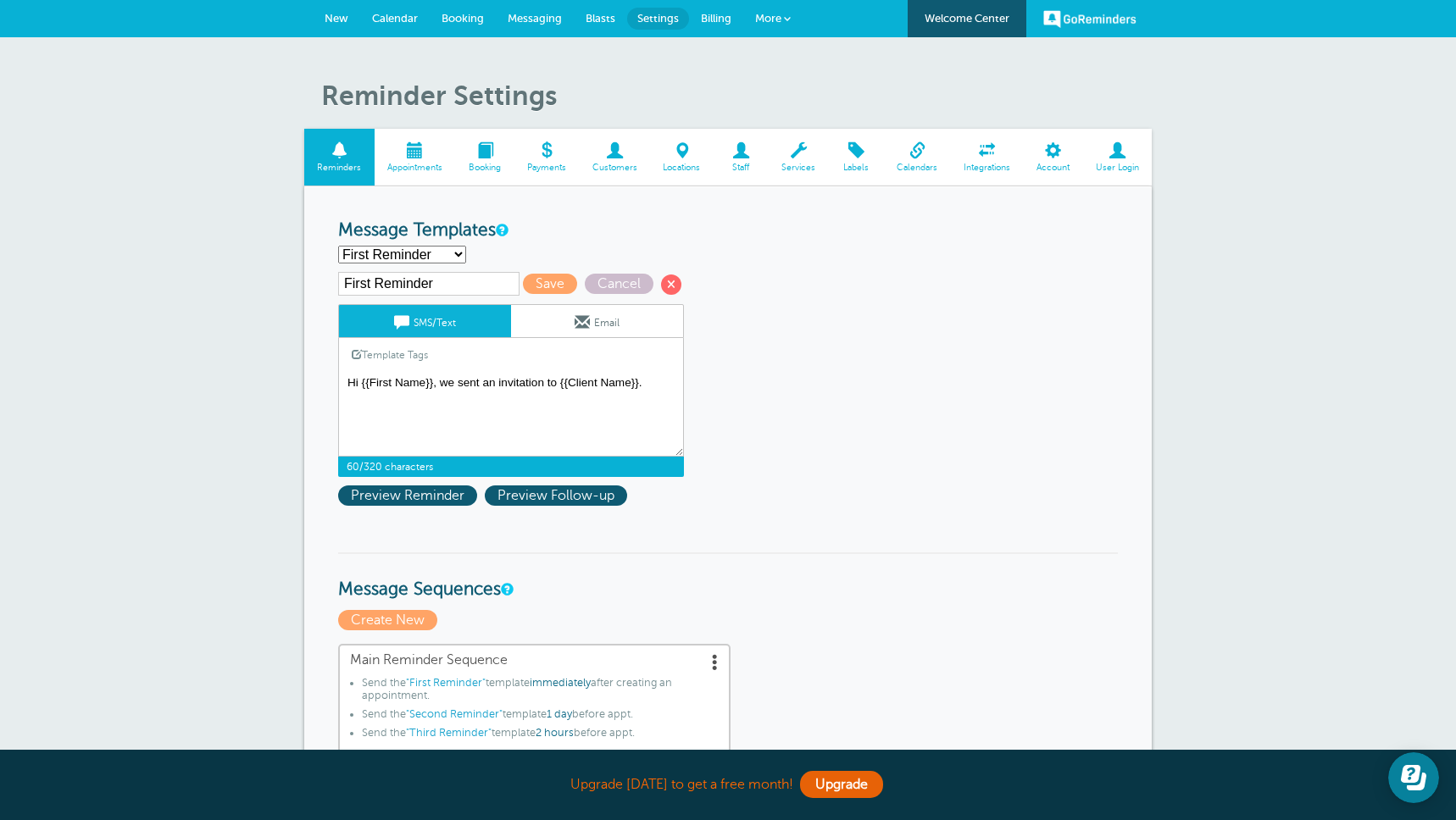
drag, startPoint x: 483, startPoint y: 383, endPoint x: 664, endPoint y: 379, distance: 181.0
click at [664, 379] on textarea "Hi {{First Name}}, we sent an invitation to {{Client Name}}." at bounding box center [511, 414] width 346 height 85
type textarea "Hi {{First Name}}, we just sent you an invitation."
click at [523, 285] on span "Save" at bounding box center [550, 284] width 54 height 21
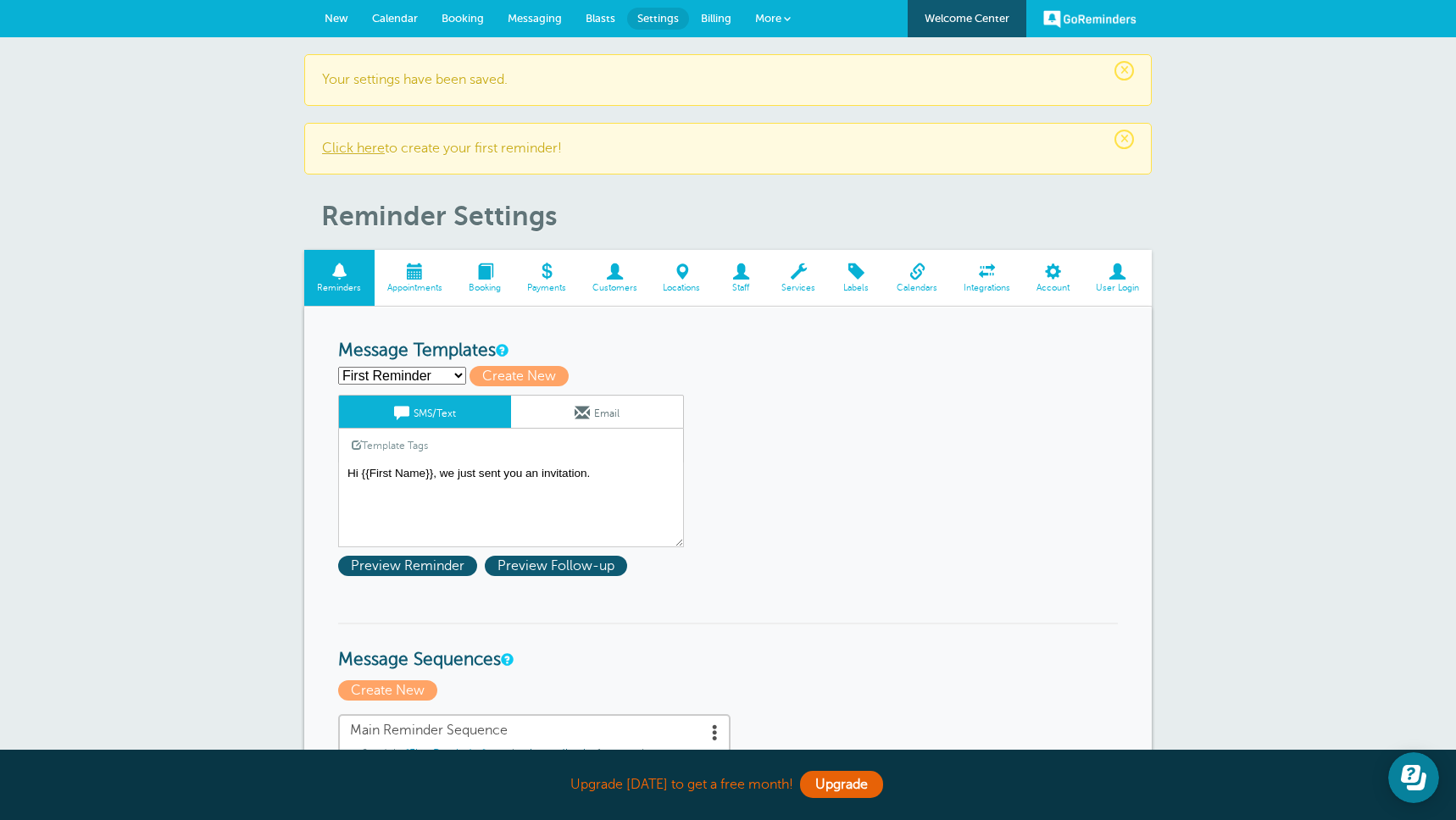
click at [327, 27] on link "New" at bounding box center [336, 19] width 48 height 37
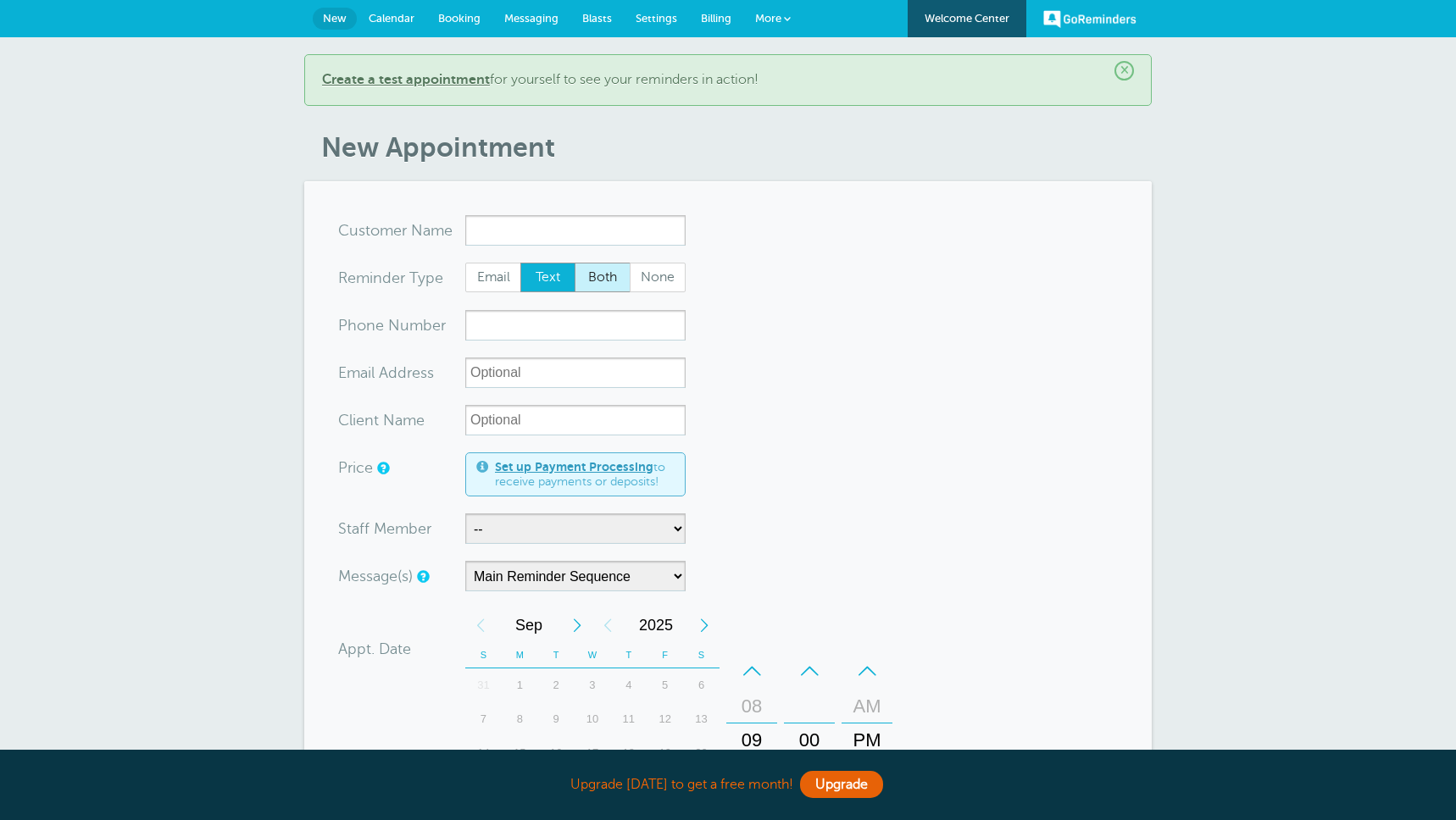
click at [591, 273] on span "Both" at bounding box center [603, 277] width 54 height 29
click at [575, 263] on input "Both" at bounding box center [574, 262] width 1 height 1
radio input "true"
click at [497, 372] on input "xx-no-autofill" at bounding box center [576, 372] width 220 height 31
paste input "[EMAIL_ADDRESS][DOMAIN_NAME]"
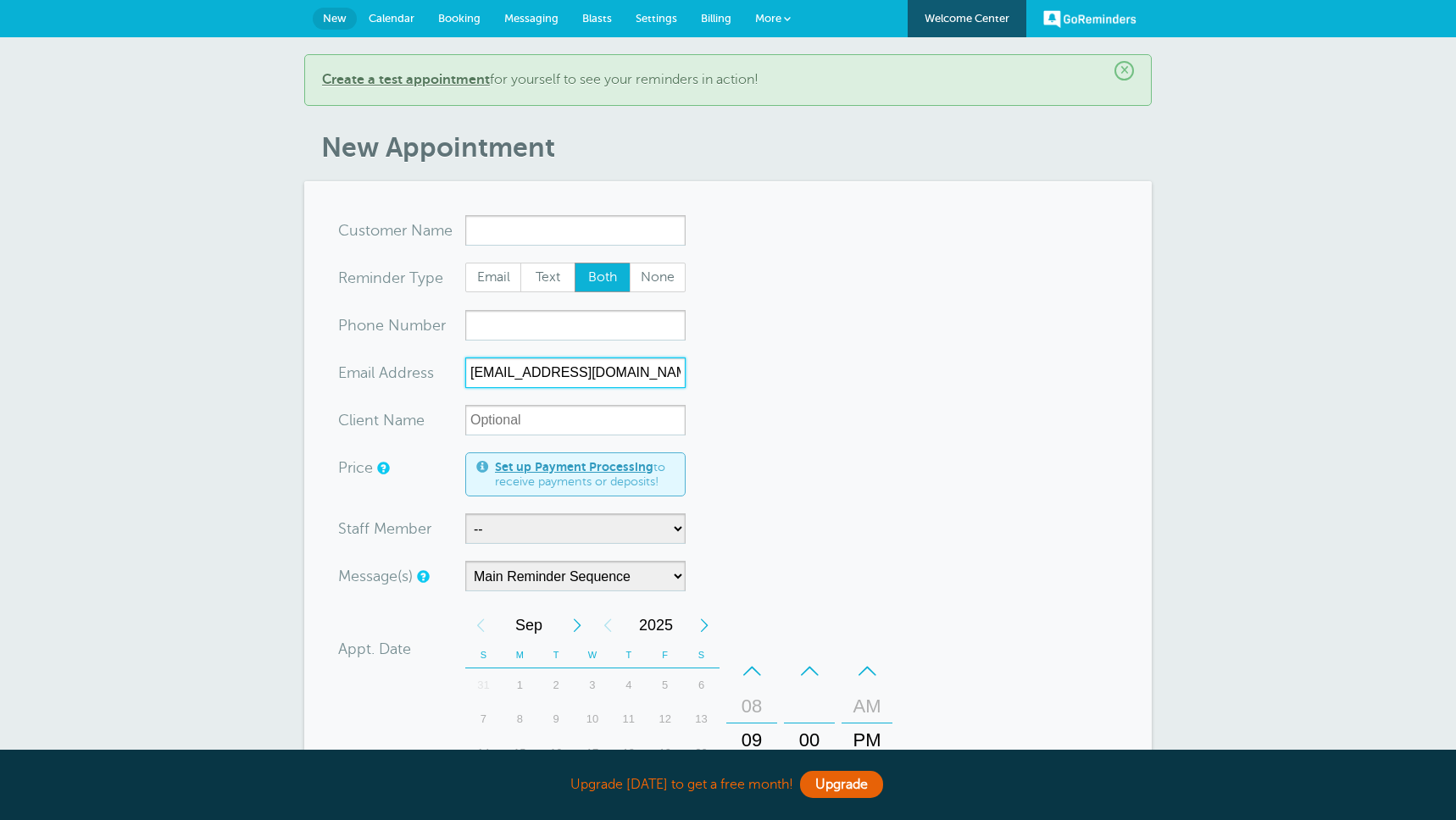
type input "[EMAIL_ADDRESS][DOMAIN_NAME]"
click at [501, 226] on input "x-no-autofill" at bounding box center [576, 230] width 220 height 31
paste input "Ako Kaluna"
type input "Ako Kaluna"
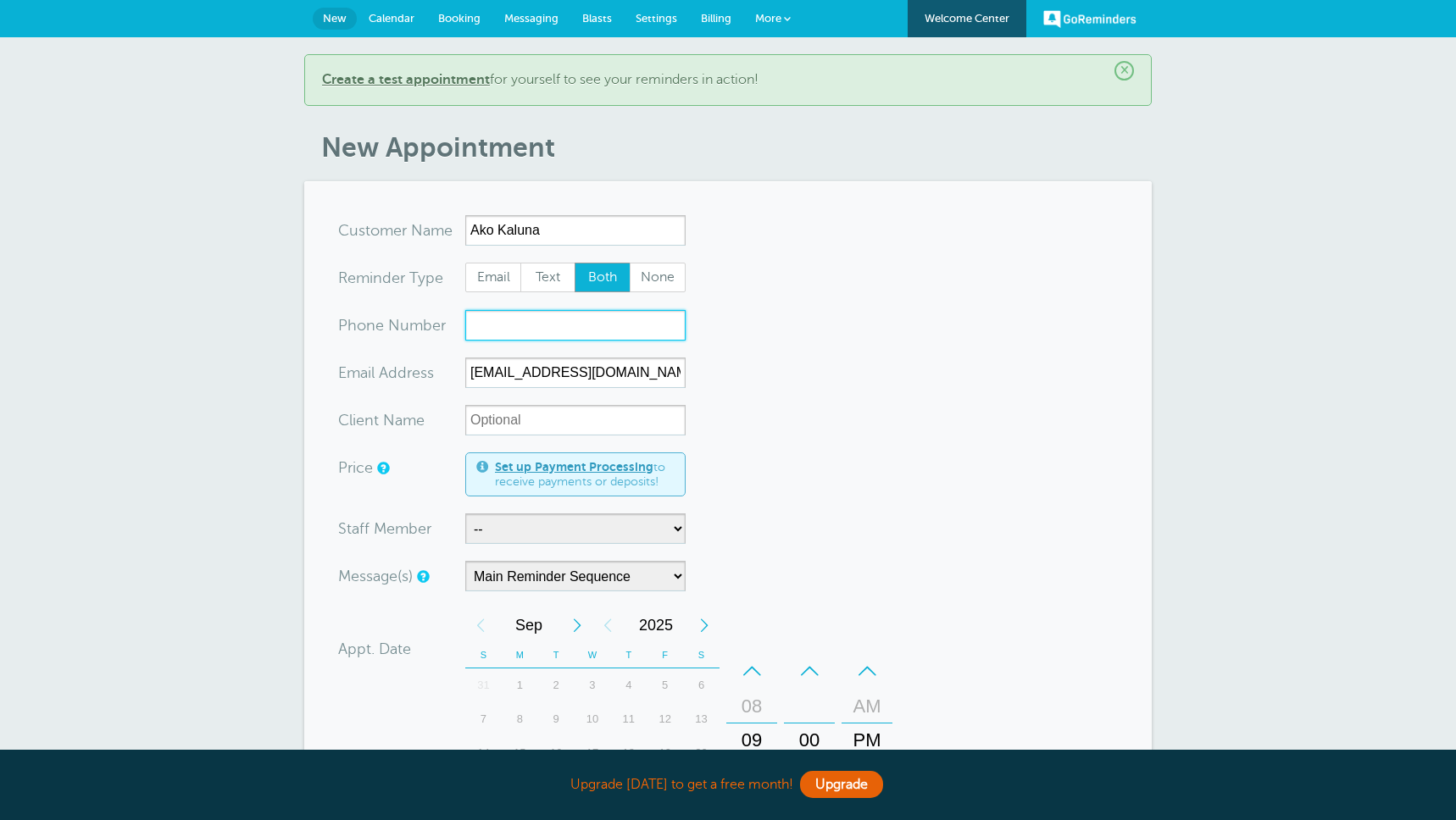
click at [512, 328] on input "xxx-no-autofill" at bounding box center [576, 325] width 220 height 31
click at [530, 324] on input "xxx-no-autofill" at bounding box center [576, 325] width 220 height 31
paste input "[PHONE_NUMBER]"
click at [501, 327] on input "[PHONE_NUMBER]" at bounding box center [576, 325] width 220 height 31
click at [524, 328] on input "661312 6620" at bounding box center [576, 325] width 220 height 31
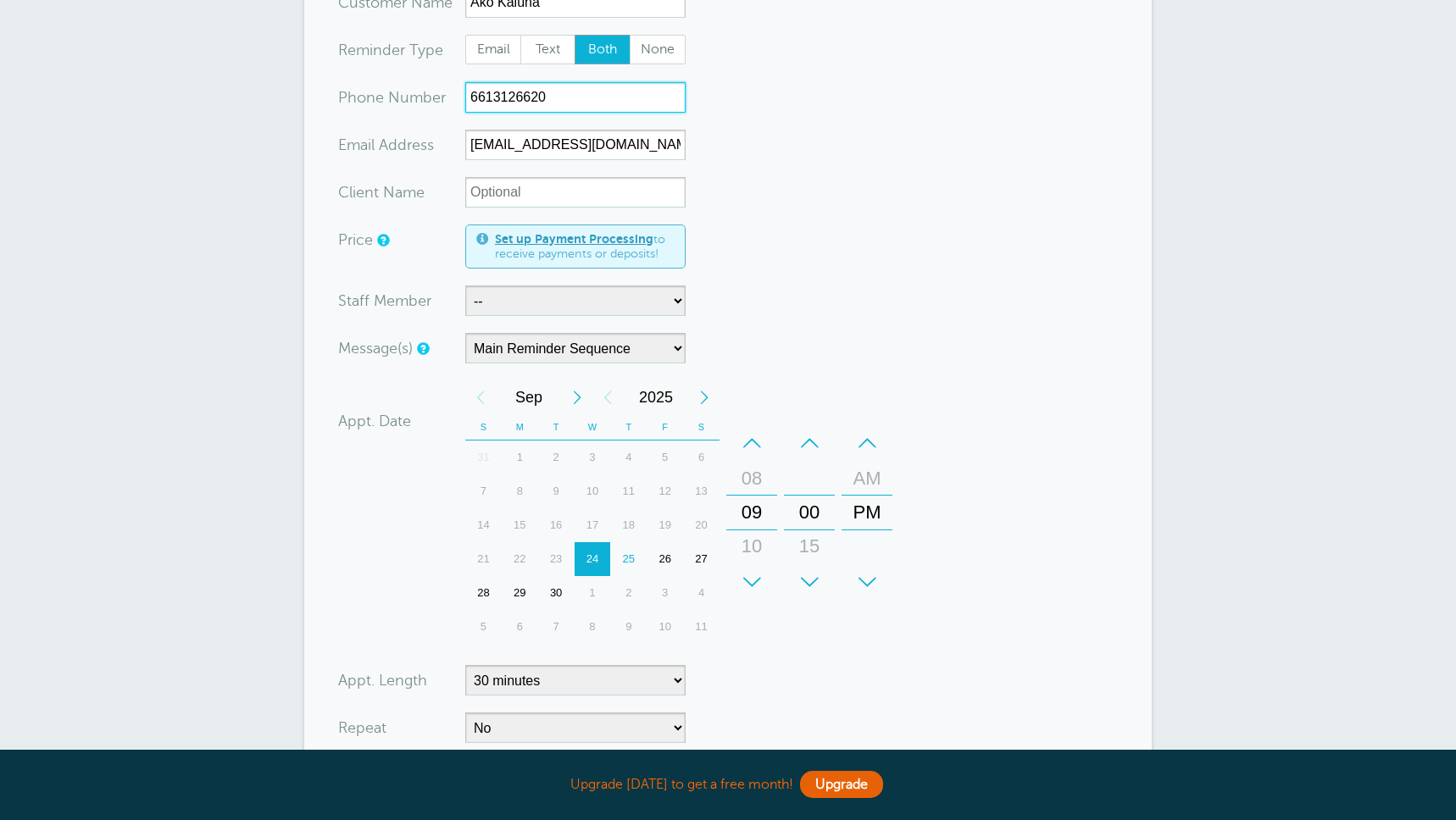
scroll to position [240, 0]
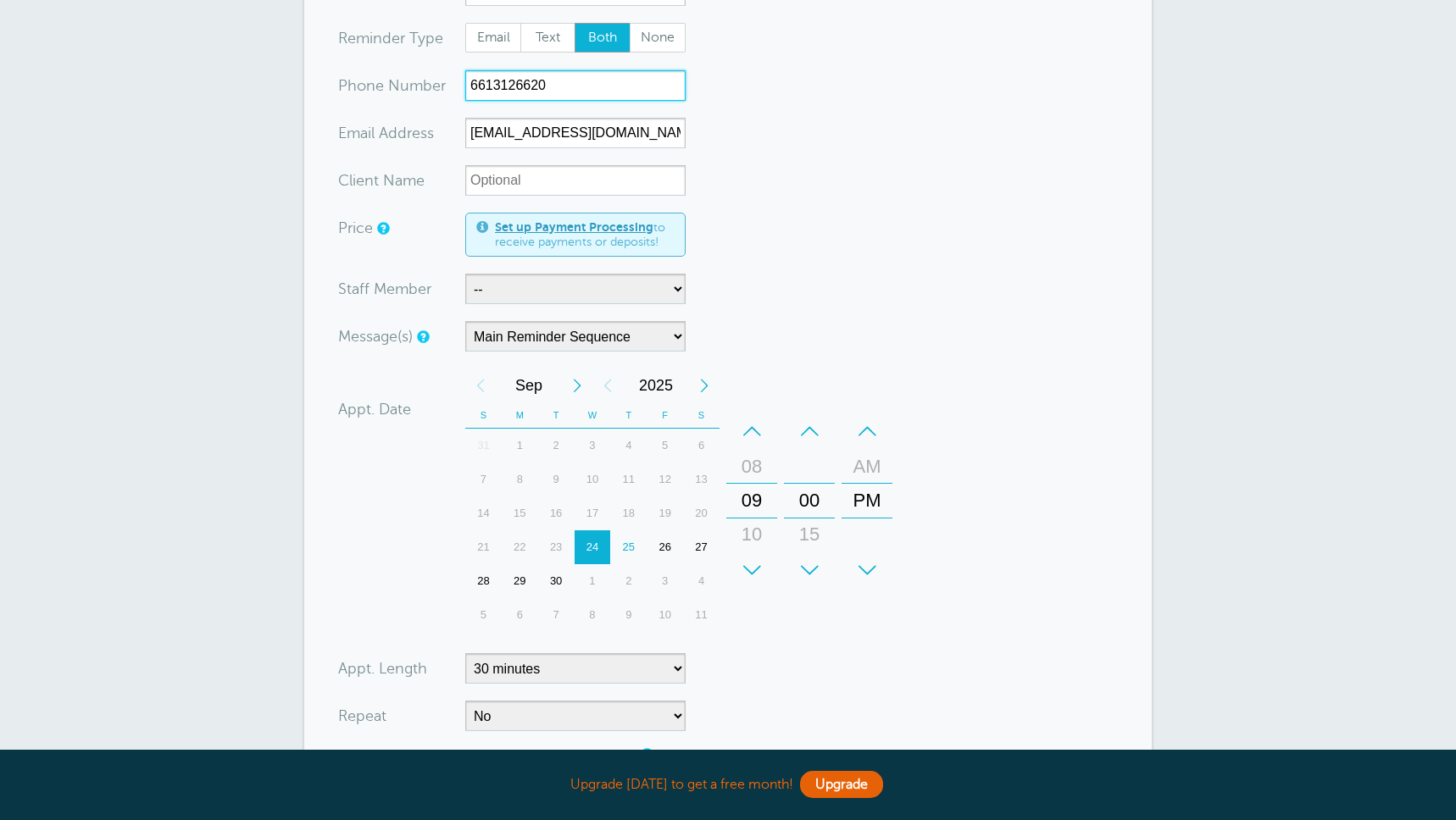
click at [623, 544] on div "25" at bounding box center [628, 548] width 36 height 34
click at [867, 466] on div "AM" at bounding box center [867, 466] width 41 height 34
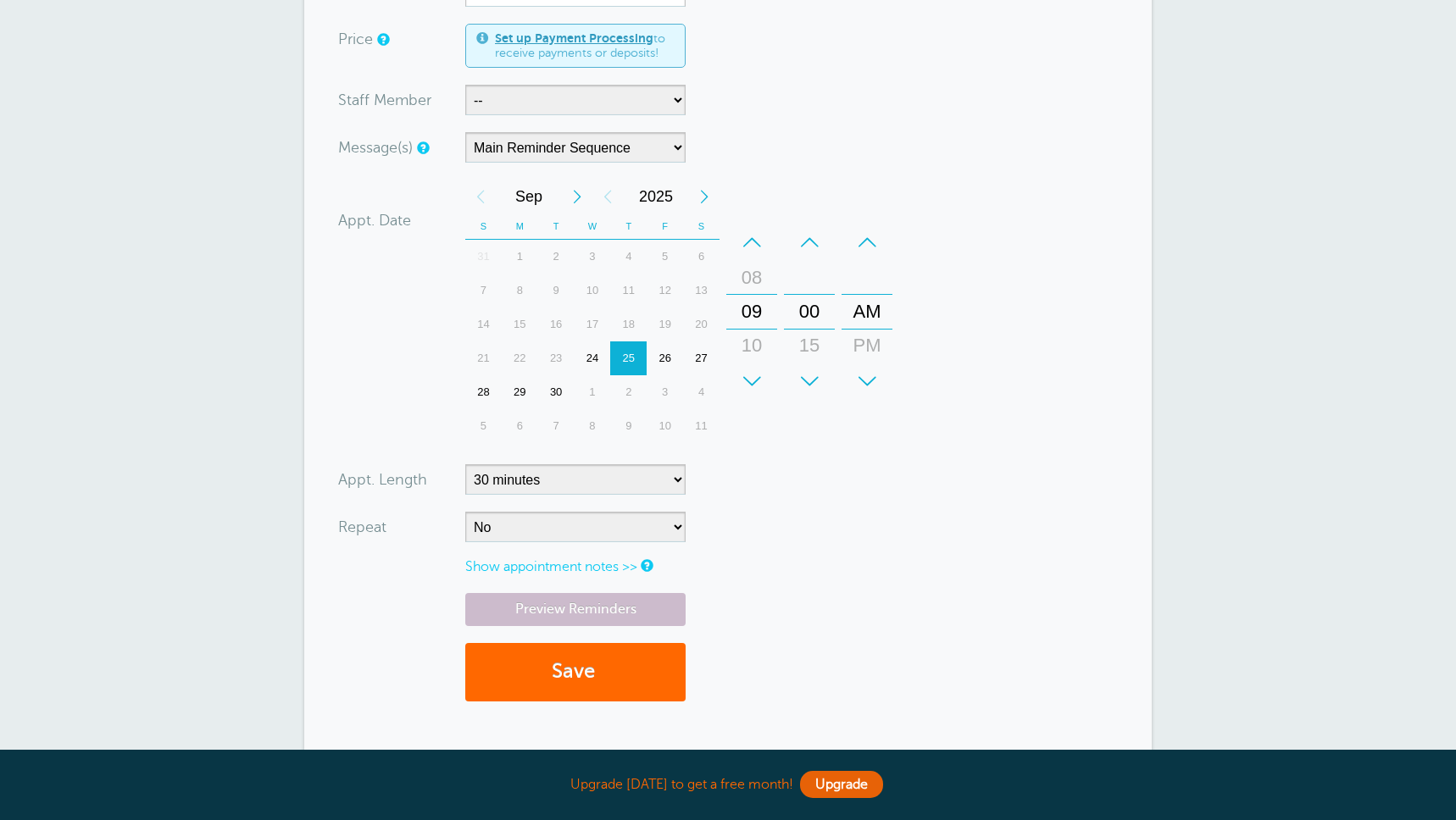
scroll to position [438, 0]
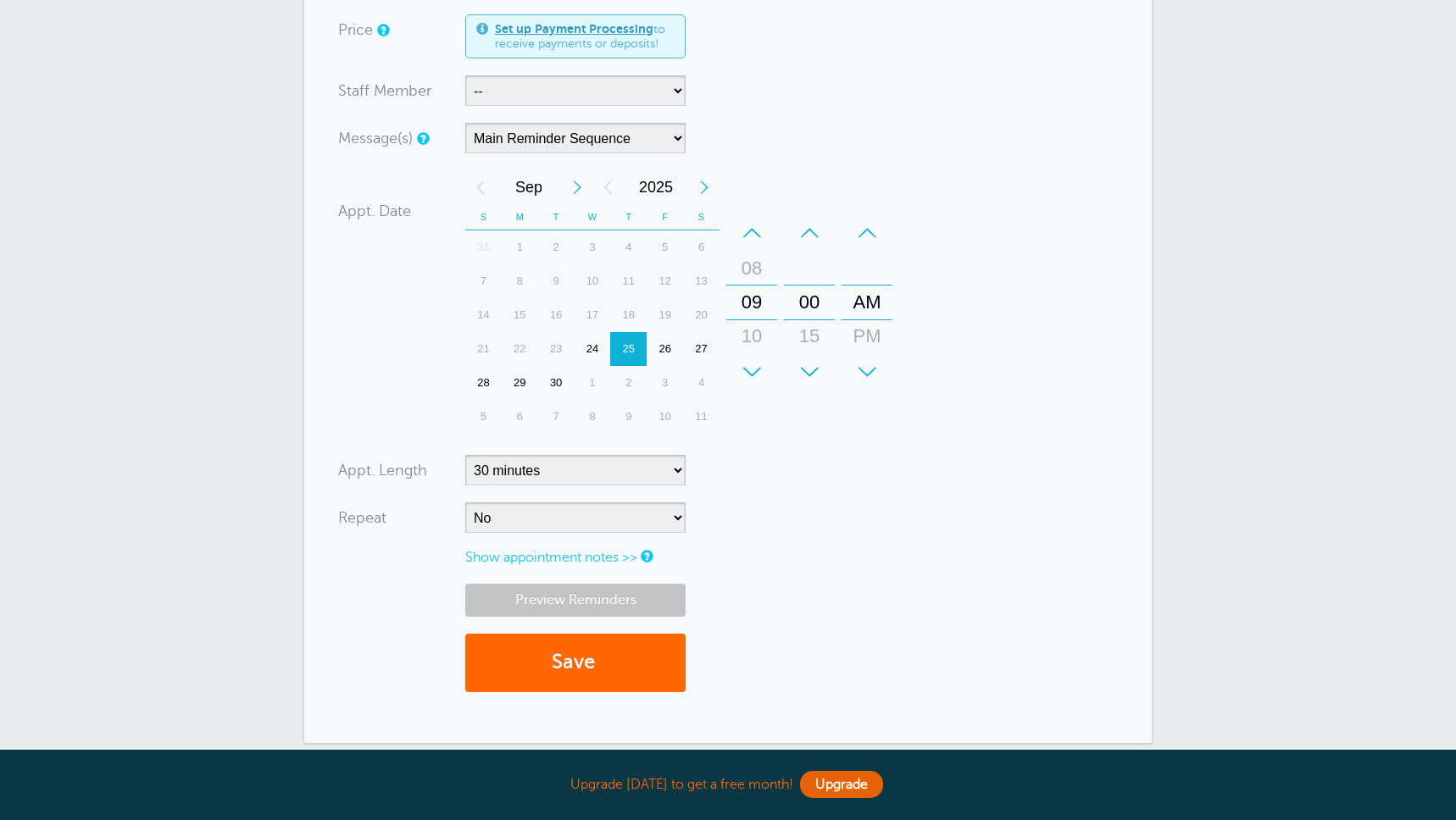
type input "6613126620"
click at [582, 589] on link "Preview Reminders" at bounding box center [576, 600] width 220 height 33
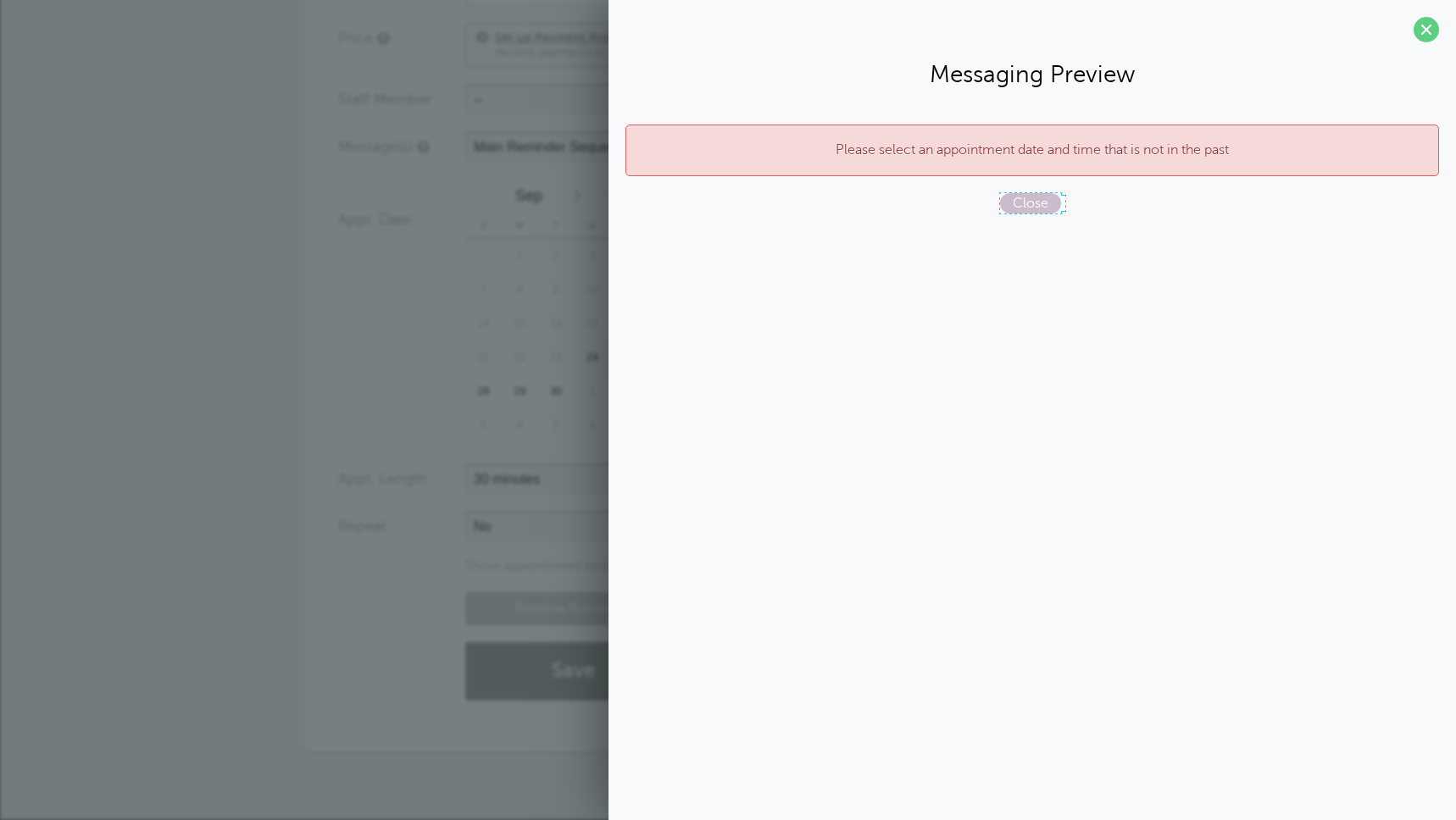
click at [1034, 211] on span "Close" at bounding box center [1030, 203] width 61 height 21
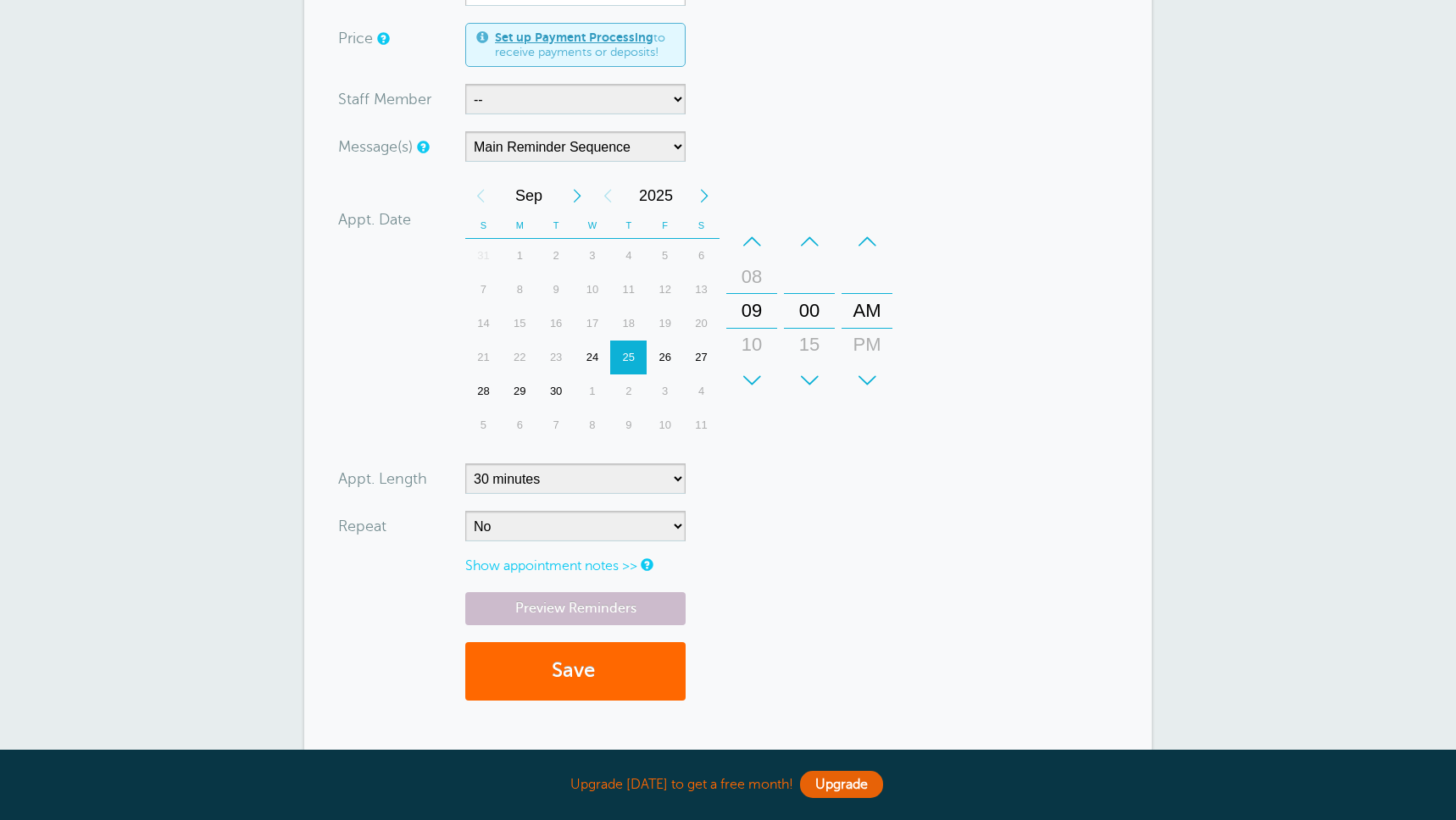
click at [665, 358] on div "26" at bounding box center [665, 357] width 36 height 34
click at [607, 615] on link "Preview Reminders" at bounding box center [576, 608] width 220 height 33
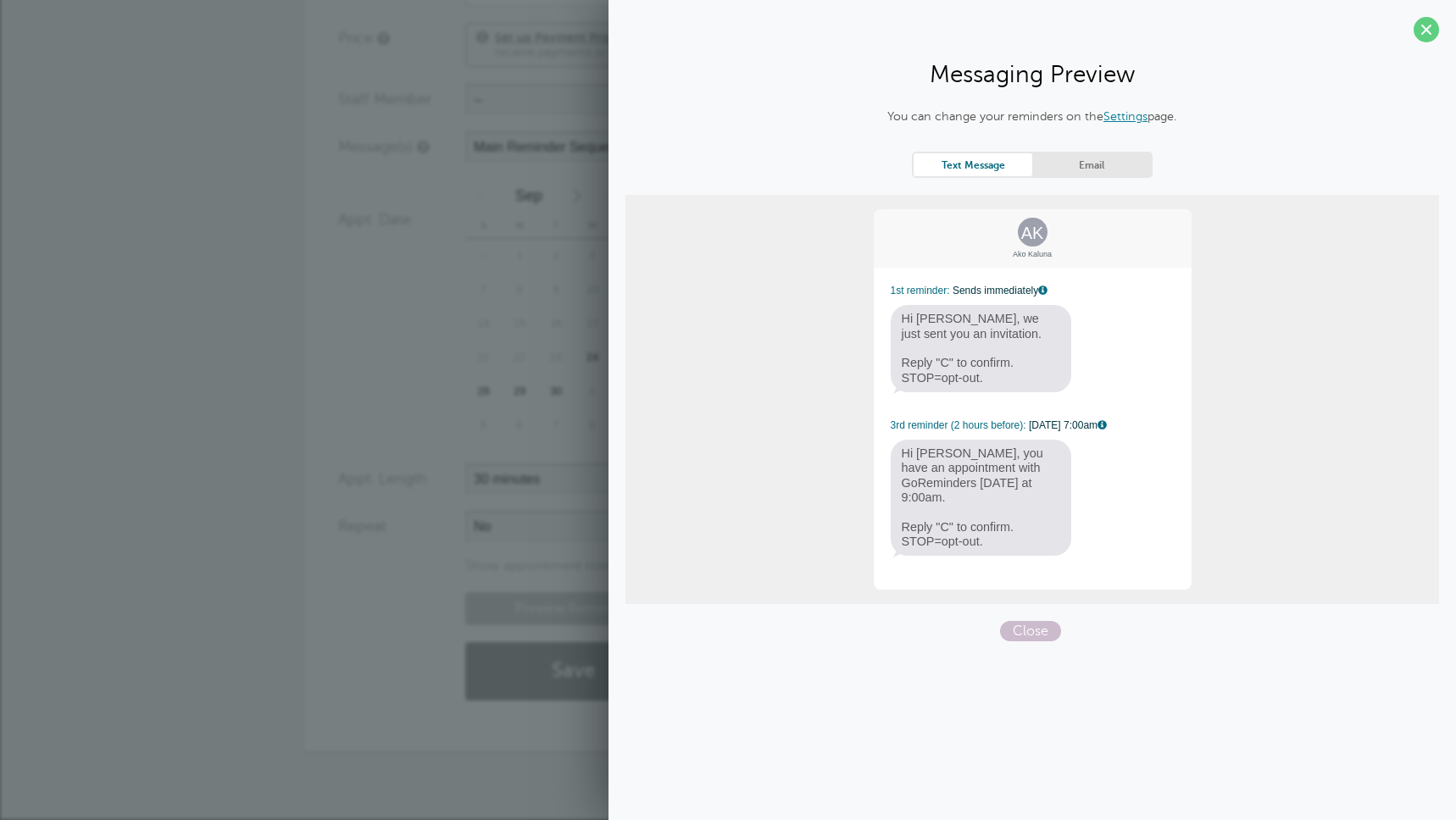
click at [1096, 168] on link "Email" at bounding box center [1091, 164] width 119 height 23
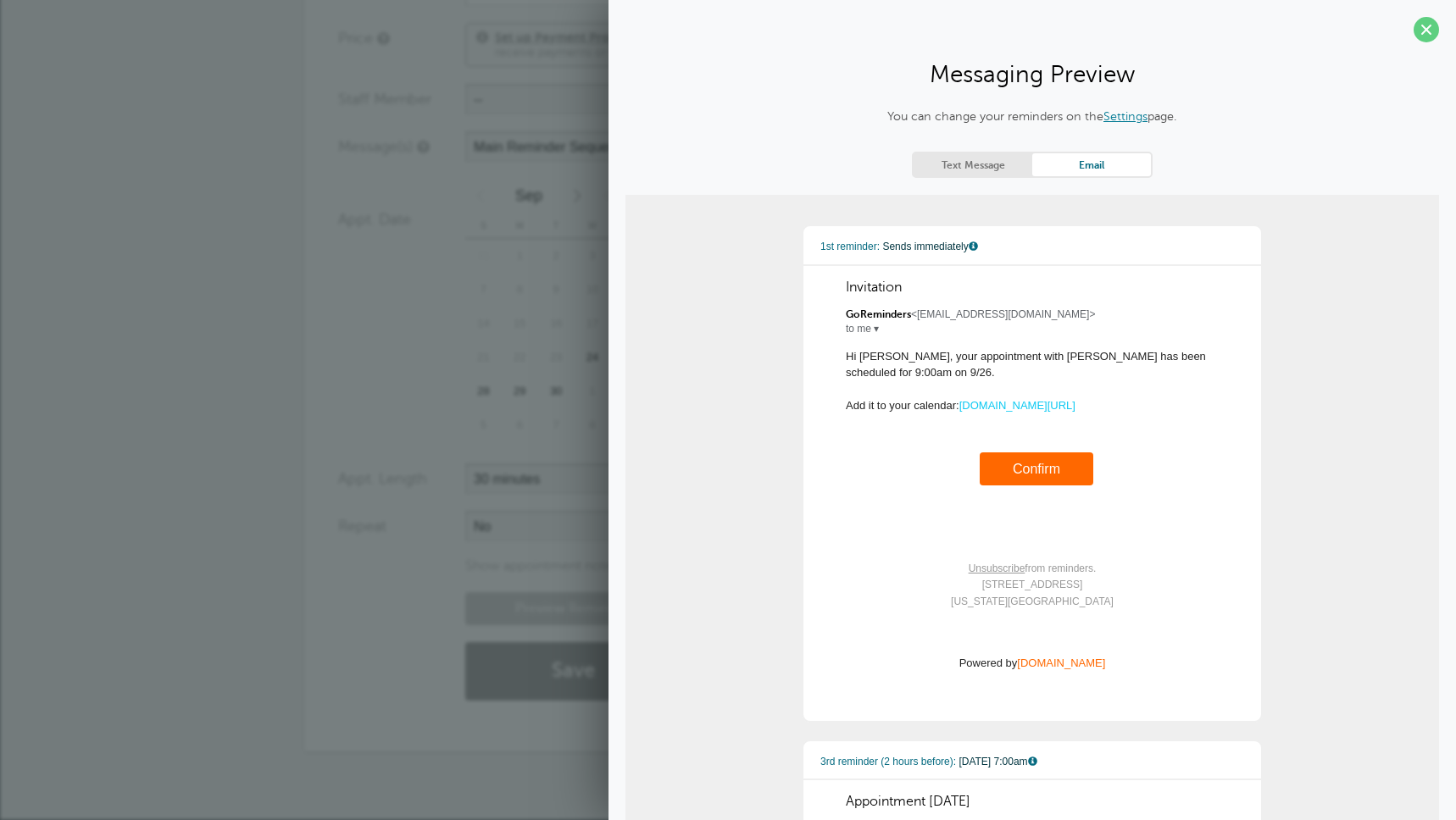
drag, startPoint x: 837, startPoint y: 355, endPoint x: 928, endPoint y: 371, distance: 92.4
click at [928, 371] on div "1st reminder: Sends immediately Invitation GoReminders <noreply@goreminders.com…" at bounding box center [1032, 474] width 424 height 461
click at [957, 374] on div "1st reminder: Sends immediately Invitation GoReminders <noreply@goreminders.com…" at bounding box center [1032, 474] width 424 height 461
drag, startPoint x: 1422, startPoint y: 35, endPoint x: 1004, endPoint y: 242, distance: 466.4
click at [1422, 35] on span at bounding box center [1426, 29] width 25 height 25
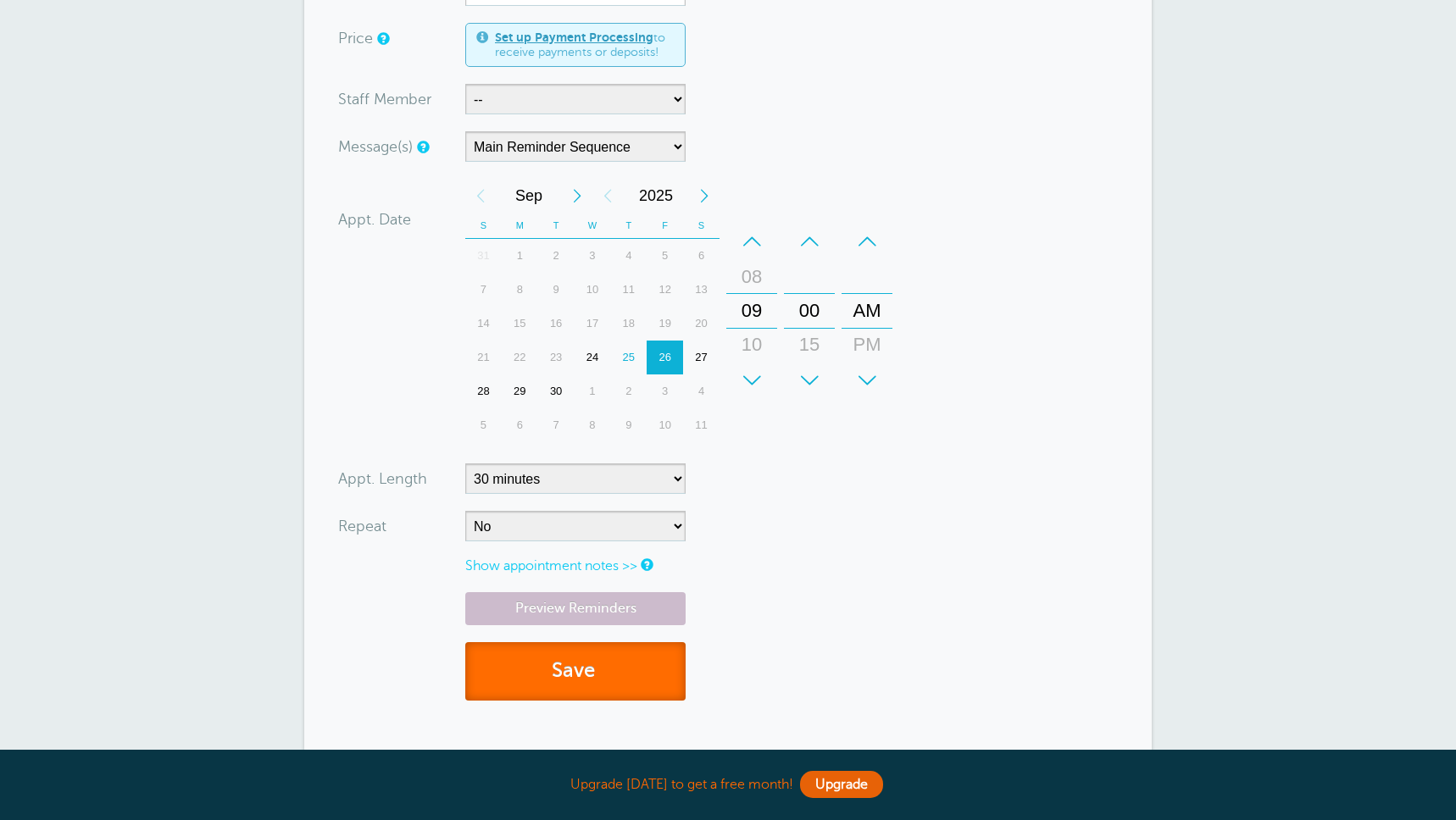
click at [572, 676] on button "Save" at bounding box center [576, 672] width 220 height 59
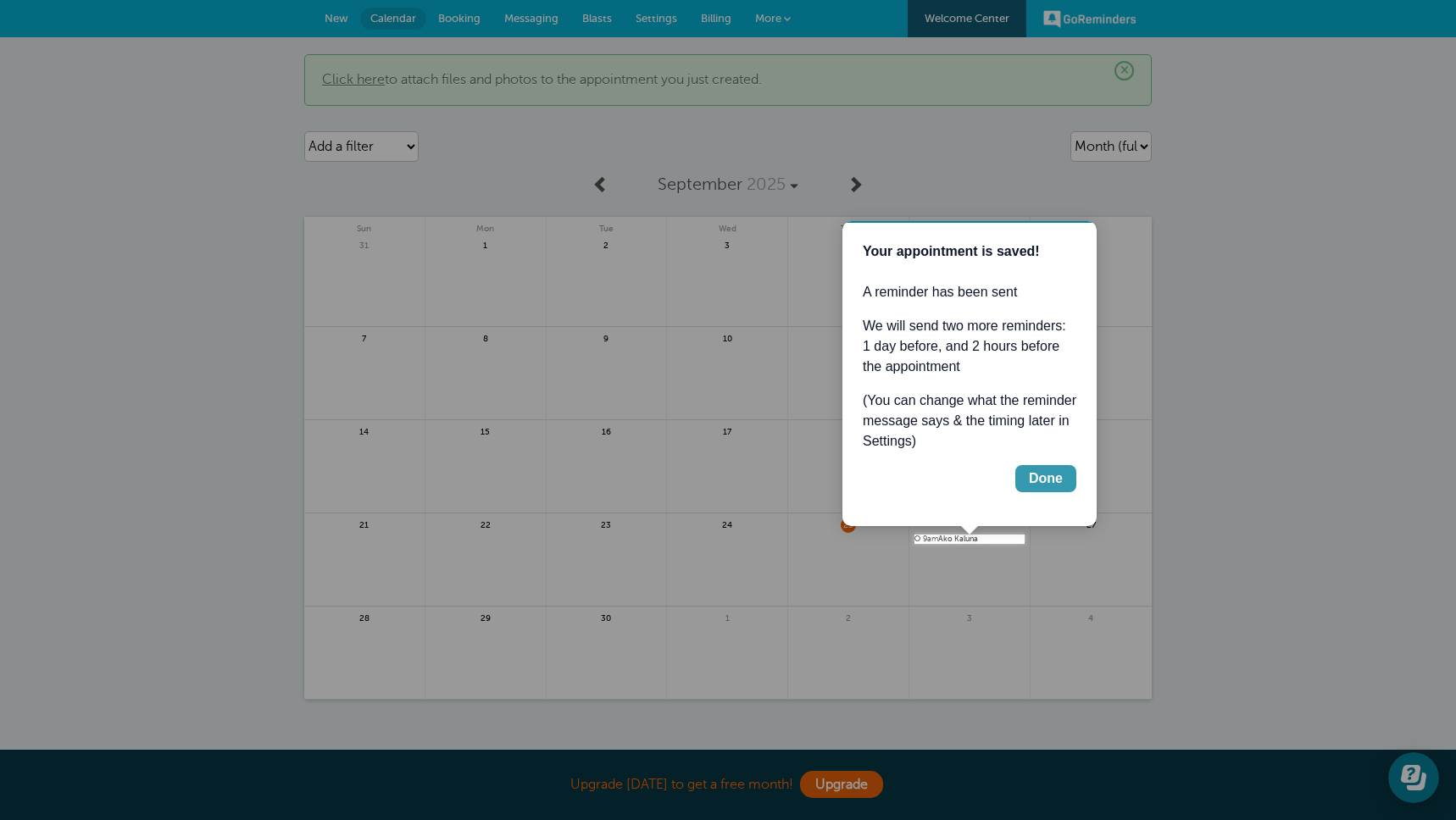
click at [1047, 482] on div "Done" at bounding box center [1046, 479] width 34 height 21
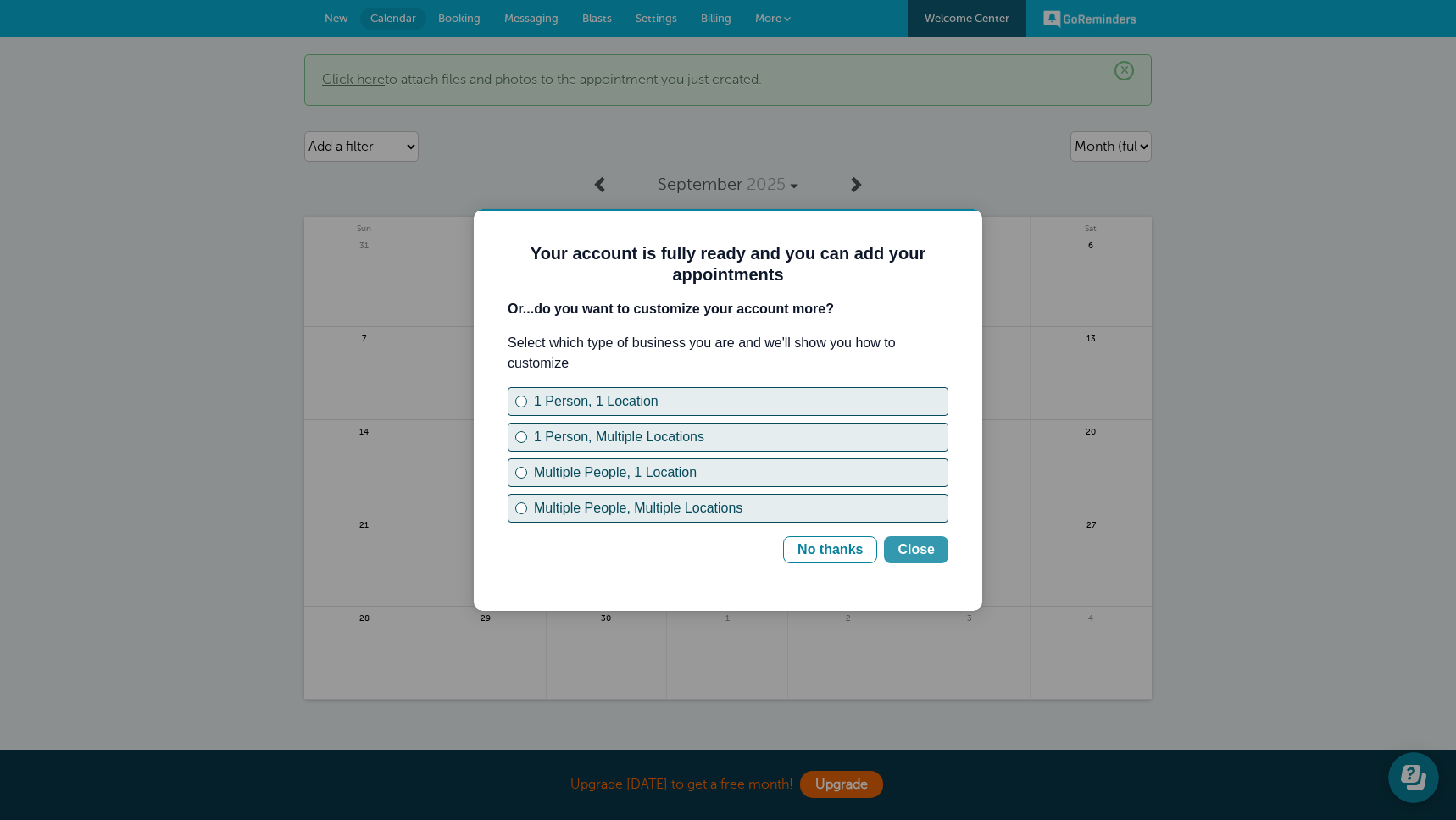
click at [904, 556] on div "Close" at bounding box center [917, 550] width 37 height 21
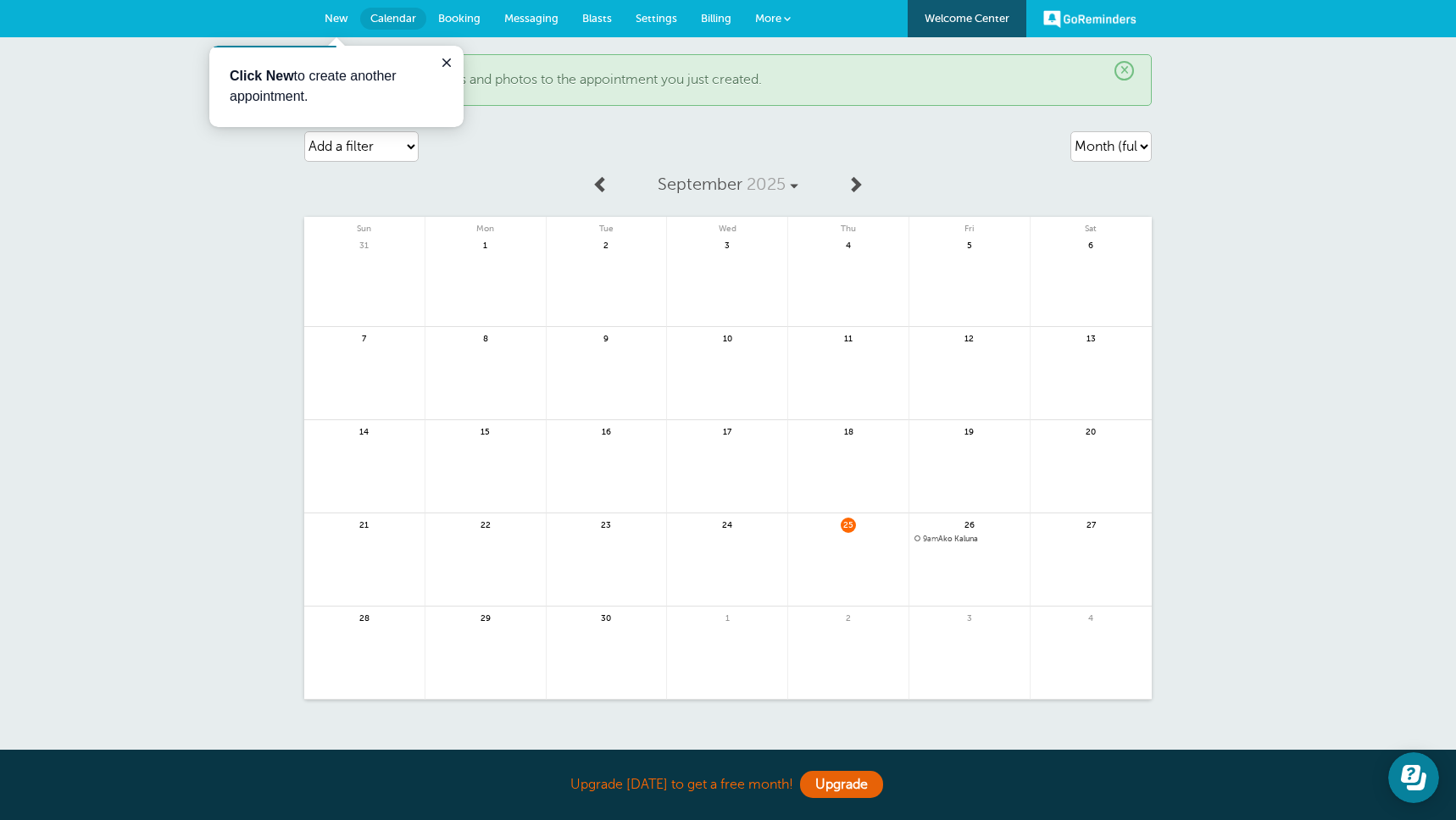
click at [533, 28] on link "Messaging" at bounding box center [532, 19] width 78 height 37
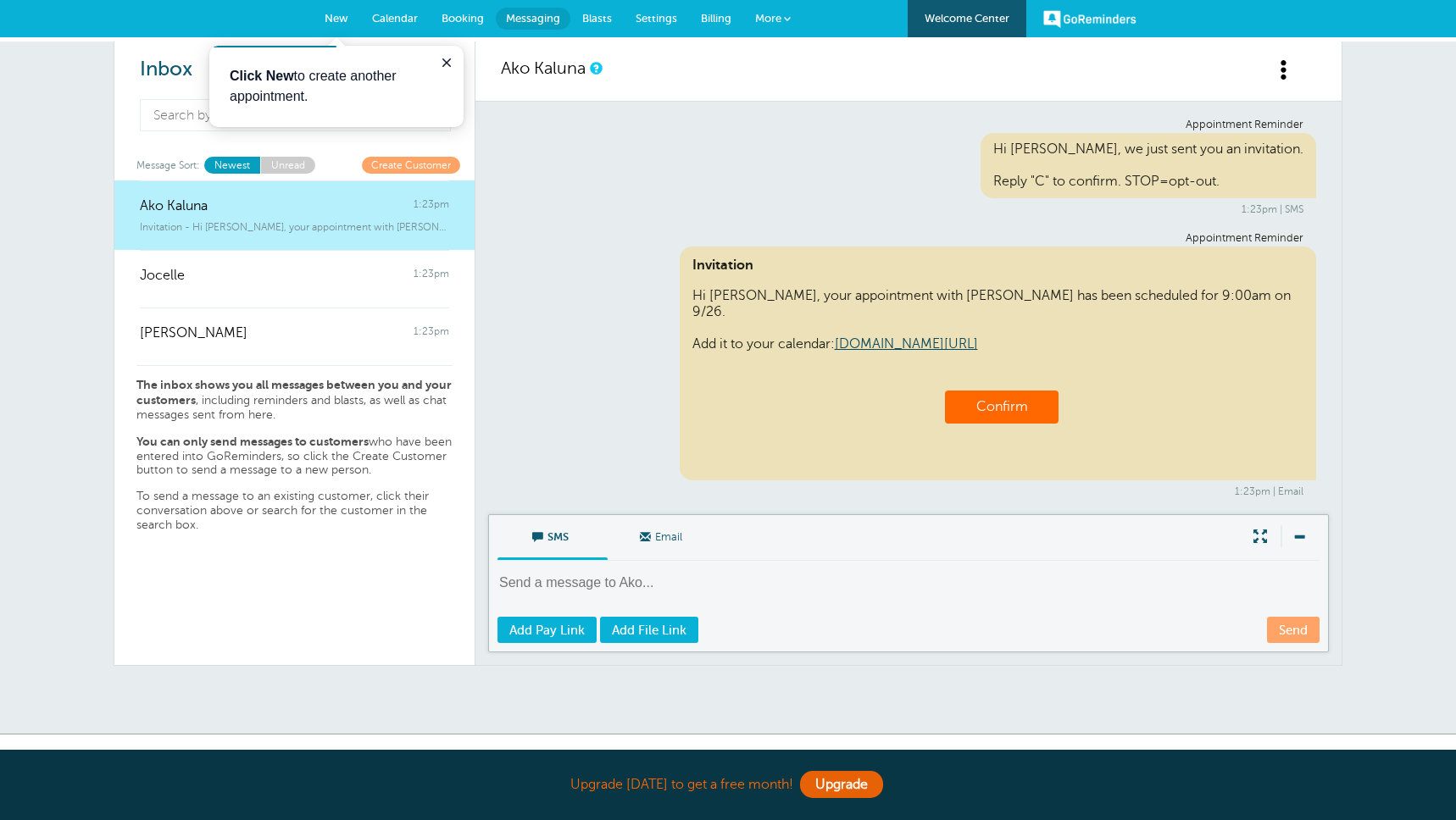
click at [774, 23] on span "More" at bounding box center [768, 19] width 26 height 13
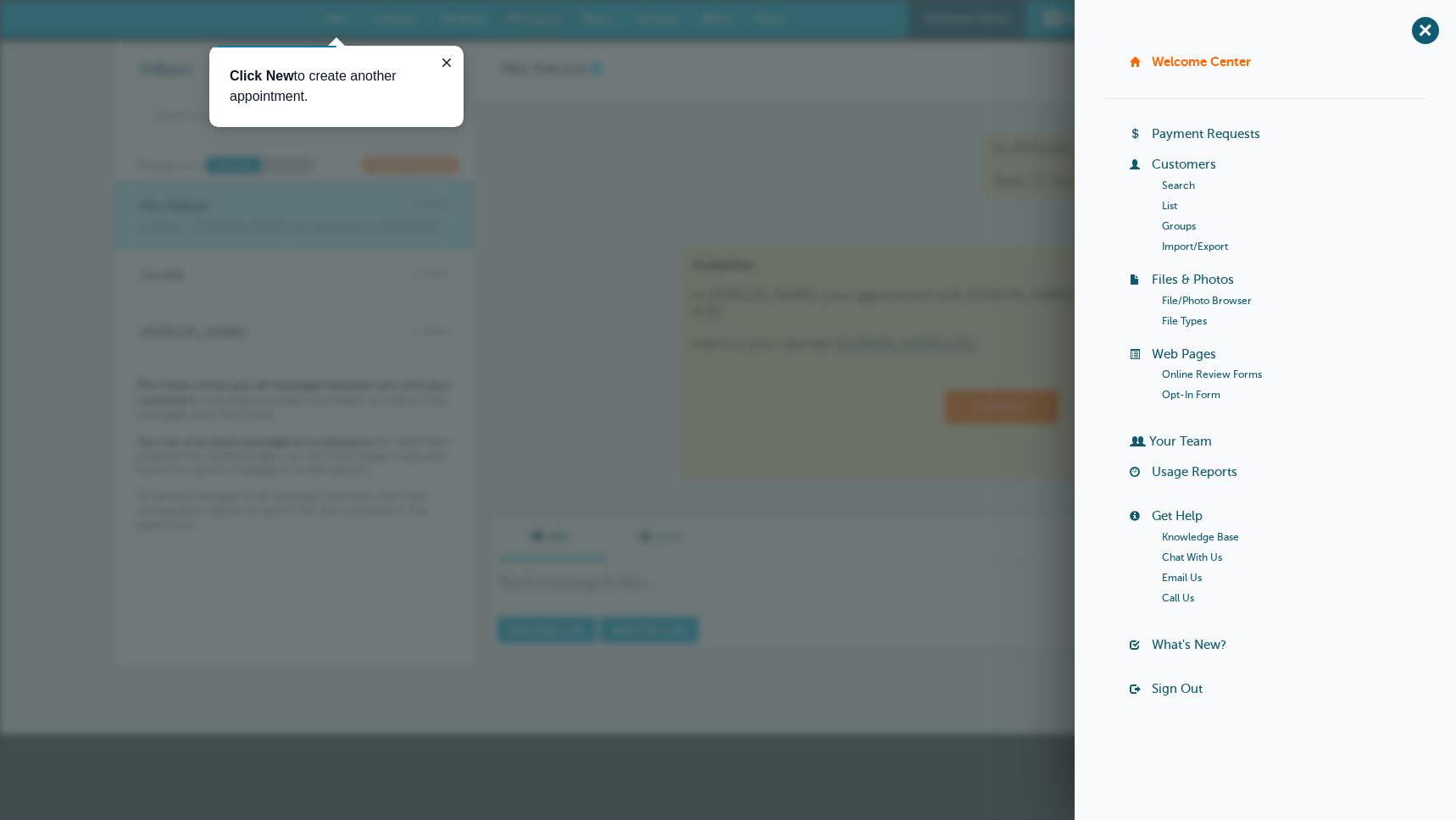
click at [1172, 208] on link "List" at bounding box center [1169, 205] width 15 height 12
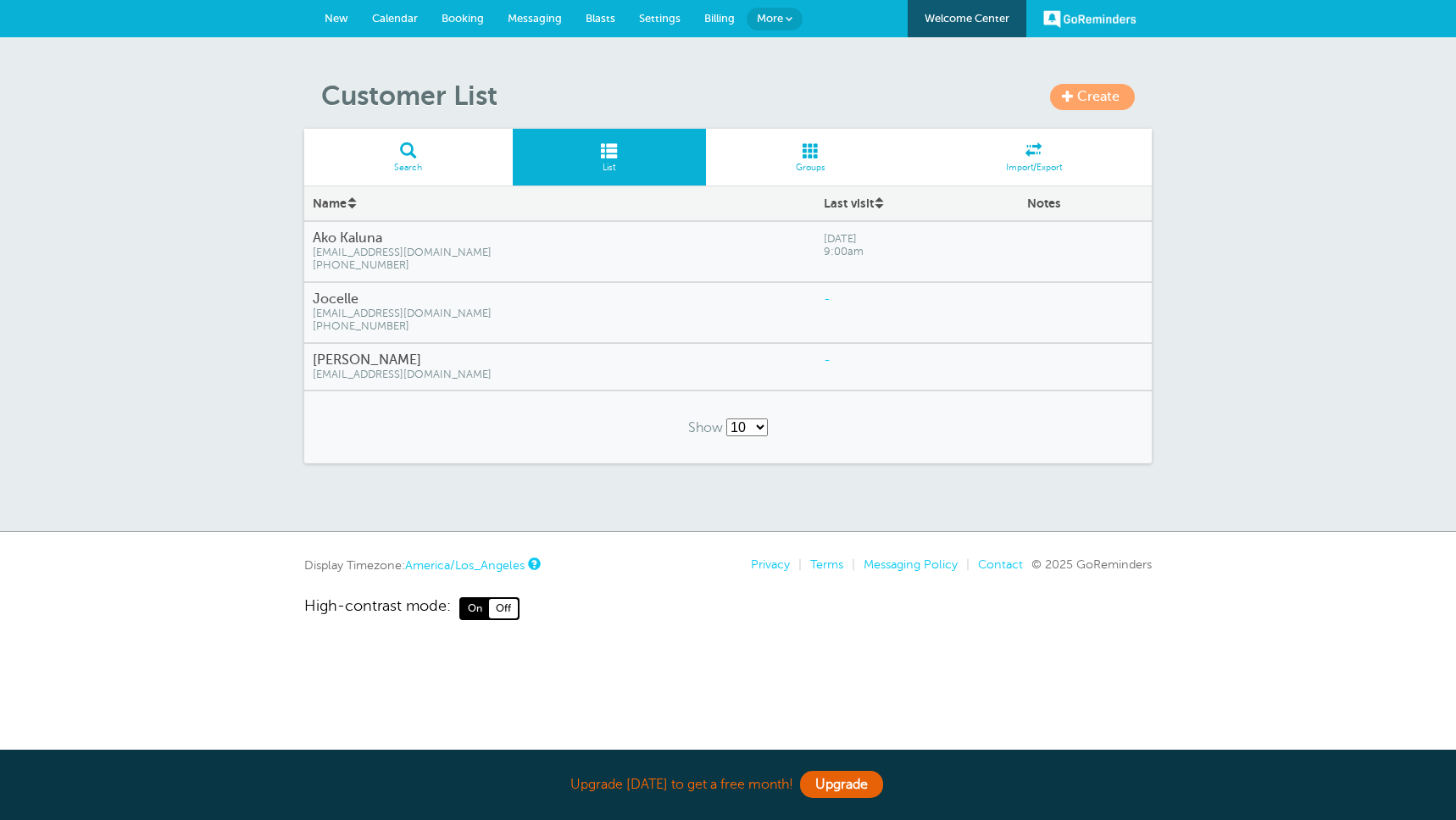
click at [393, 257] on span "[EMAIL_ADDRESS][DOMAIN_NAME]" at bounding box center [560, 253] width 495 height 13
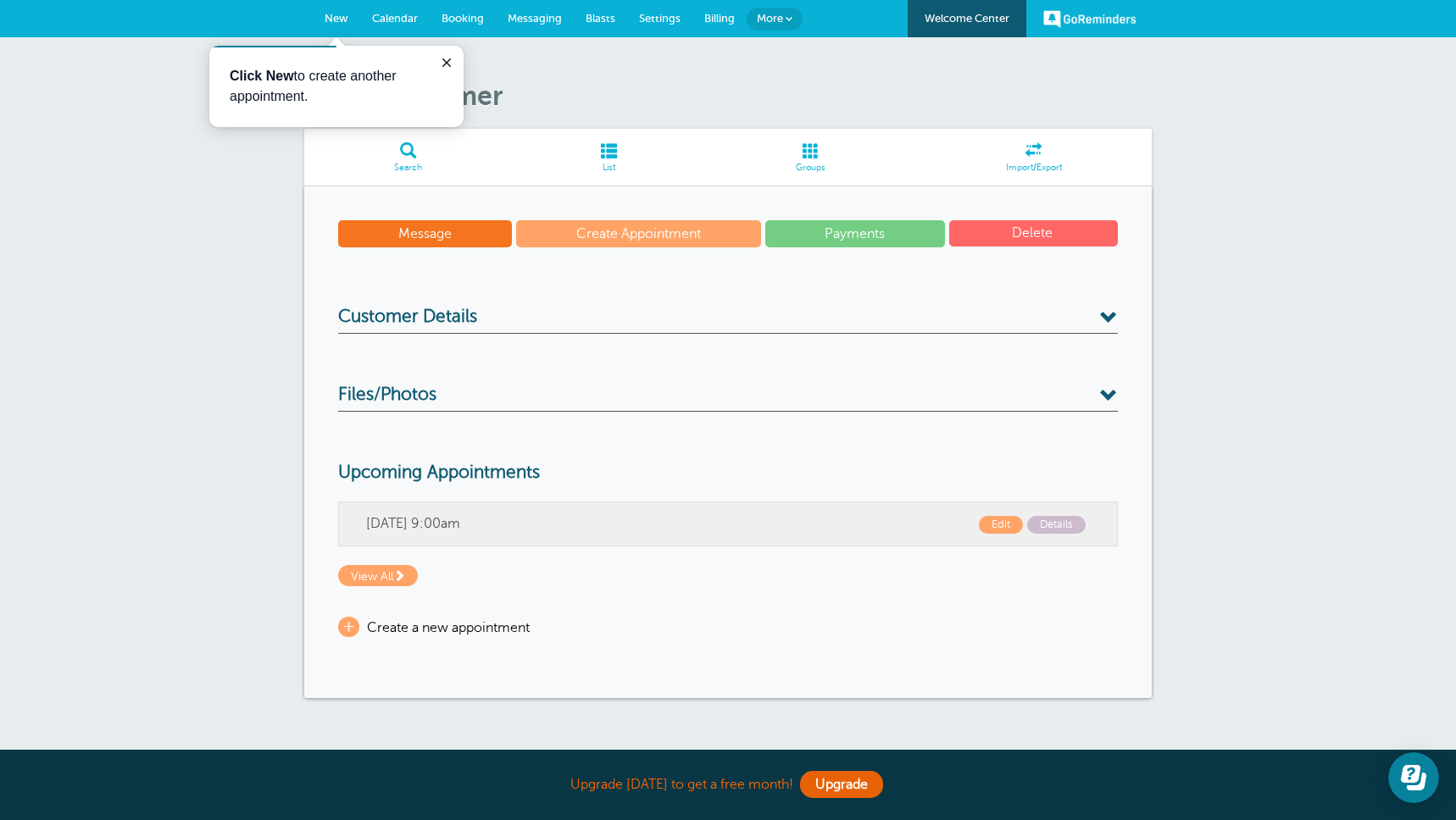
click at [637, 329] on h3 "Customer Details" at bounding box center [728, 320] width 780 height 27
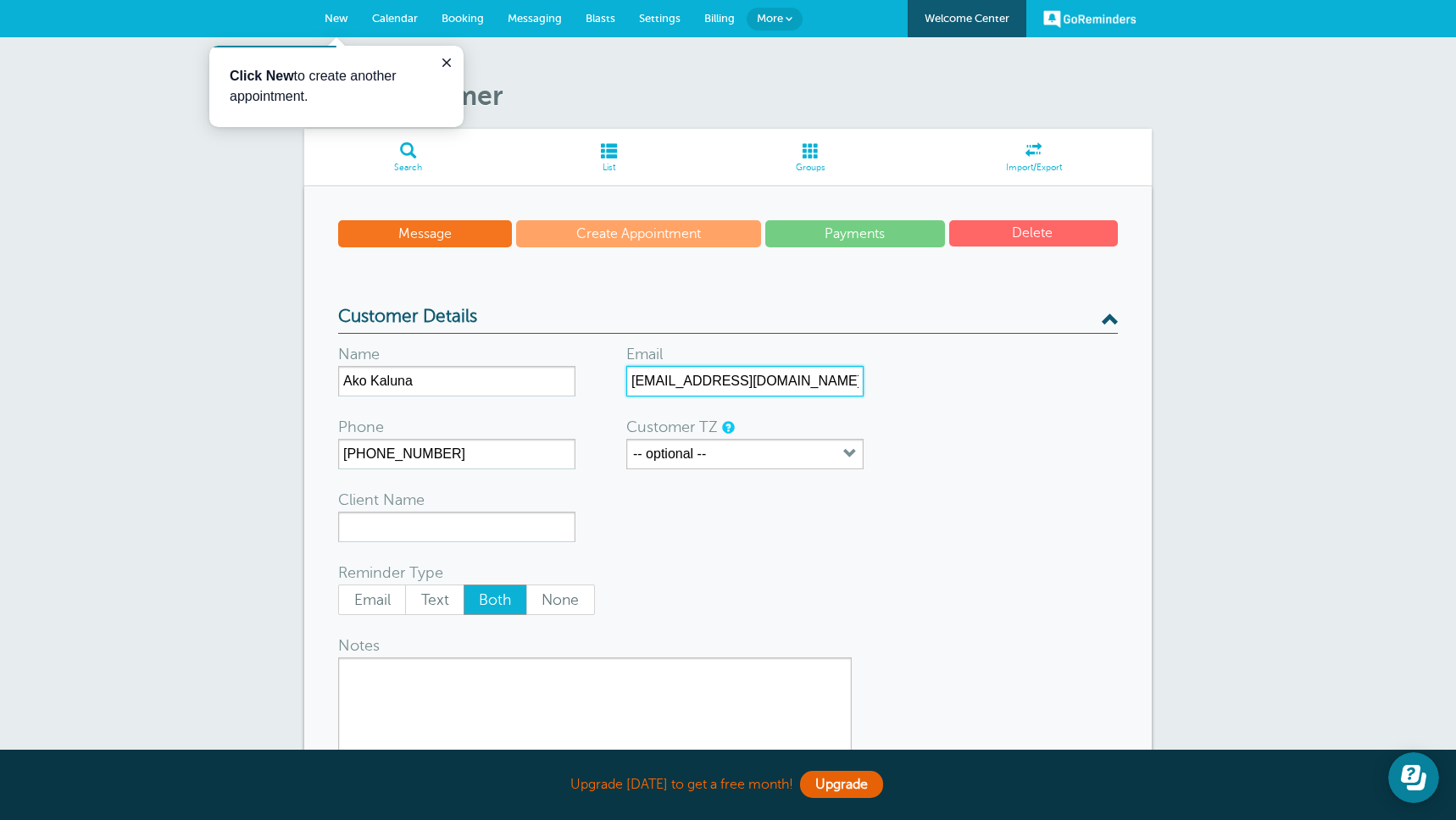
click at [819, 385] on input "[EMAIL_ADDRESS][DOMAIN_NAME]" at bounding box center [745, 381] width 237 height 31
click at [652, 386] on input "ako.kaluna@parkhillus.com" at bounding box center [745, 381] width 237 height 31
click at [513, 15] on span "Messaging" at bounding box center [535, 19] width 54 height 13
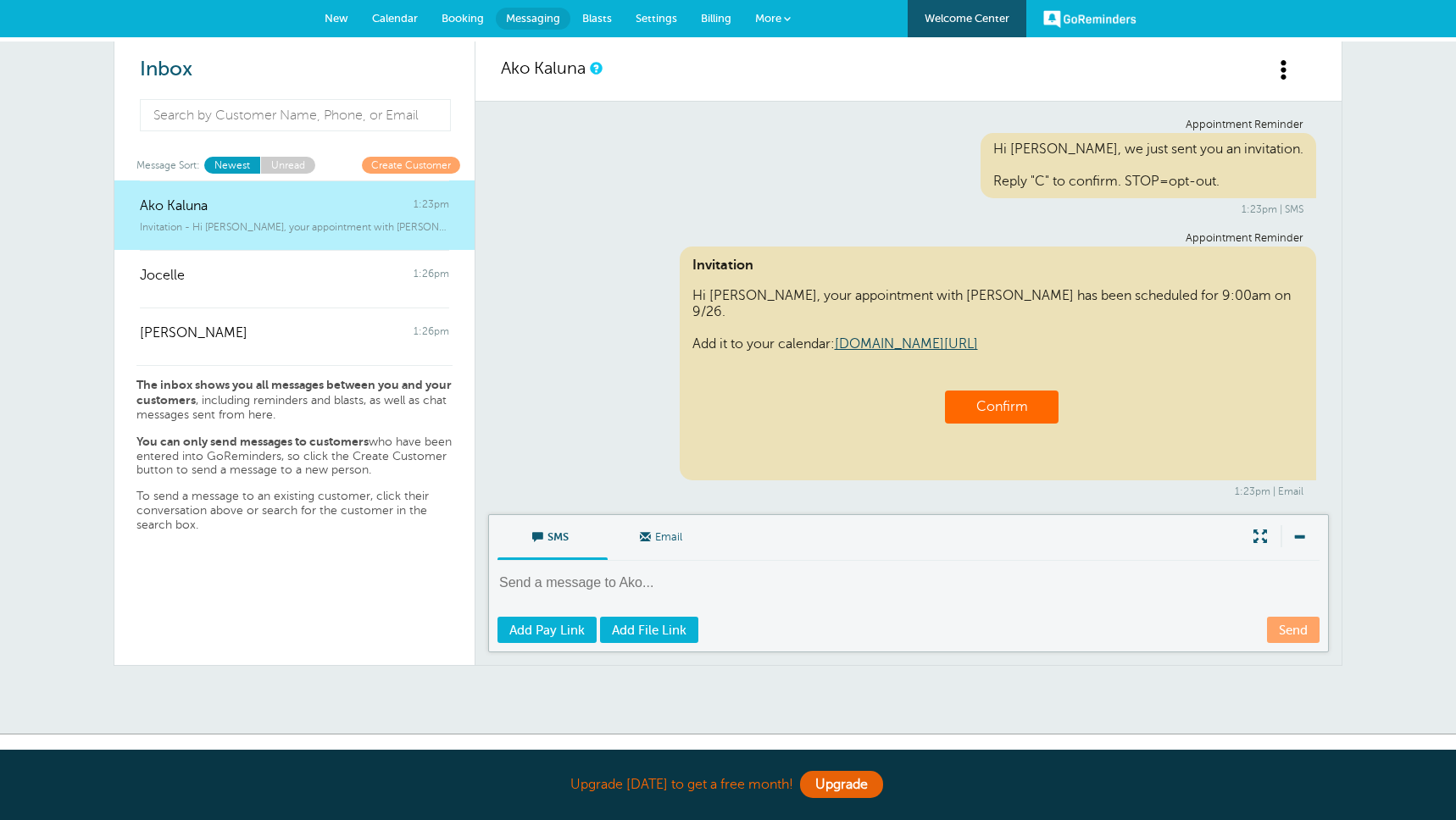
drag, startPoint x: 668, startPoint y: 536, endPoint x: 750, endPoint y: 522, distance: 83.2
click at [667, 536] on span "Email" at bounding box center [663, 535] width 85 height 41
click at [0, 0] on input "Email" at bounding box center [0, 0] width 0 height 0
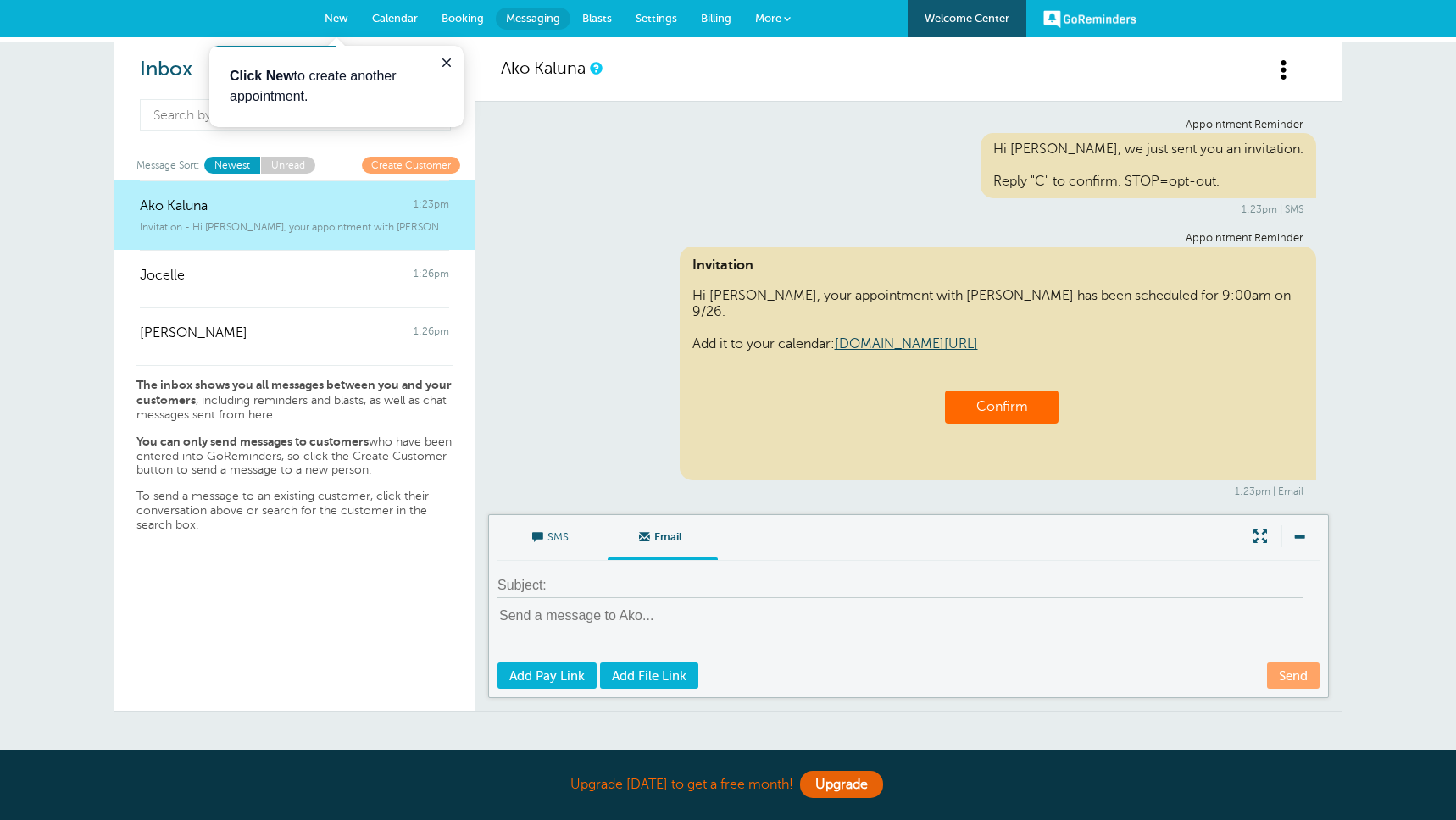
click at [605, 575] on input at bounding box center [900, 586] width 805 height 24
click at [756, 448] on div "Appointment Reminder Invitation Hi [PERSON_NAME], your appointment with [PERSON…" at bounding box center [909, 365] width 816 height 265
click at [340, 20] on span "New" at bounding box center [336, 19] width 23 height 13
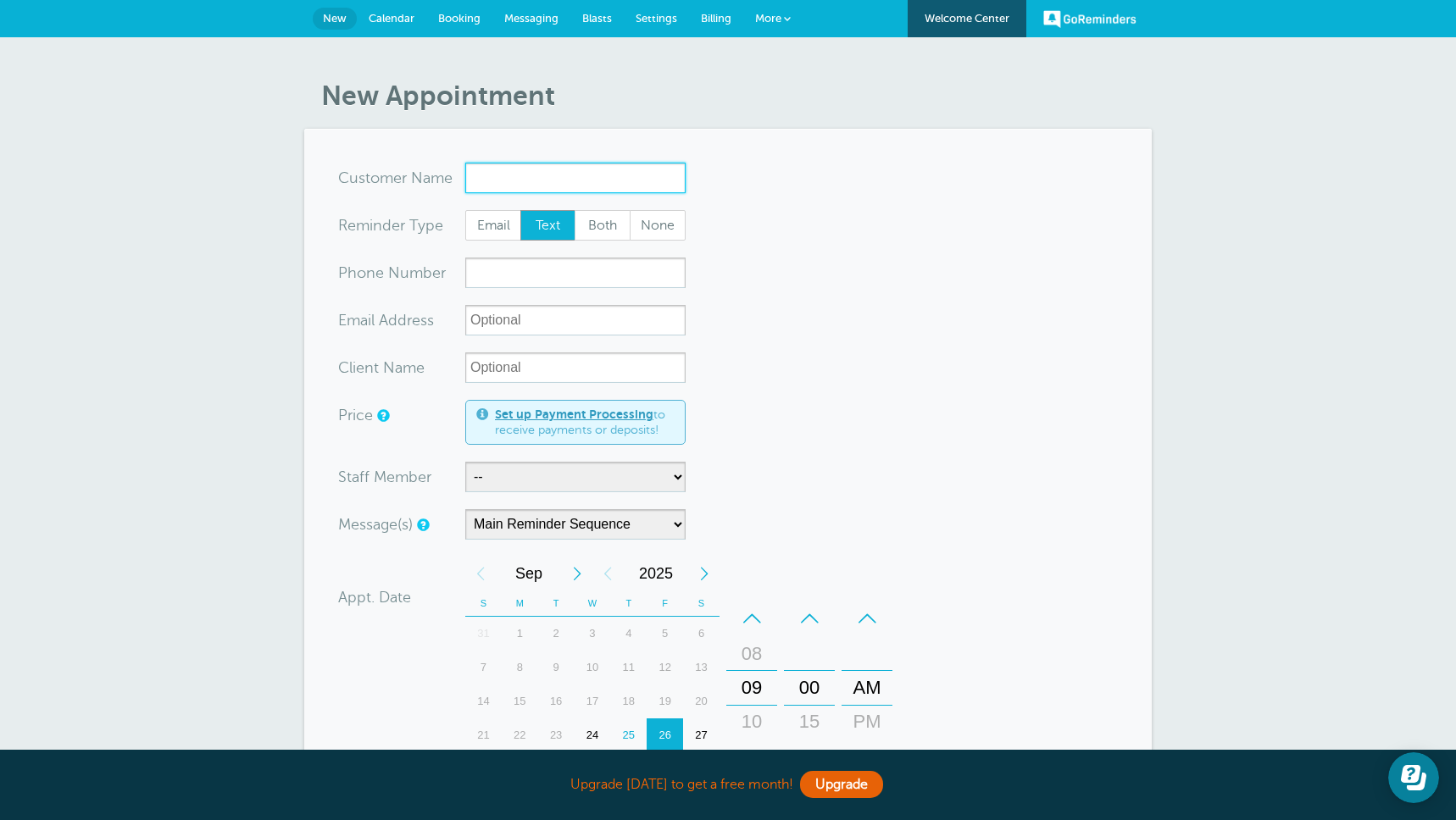
click at [551, 180] on input "x-no-autofill" at bounding box center [576, 177] width 220 height 31
paste input "Ako Kaluna"
type input "Ako Kaluna"
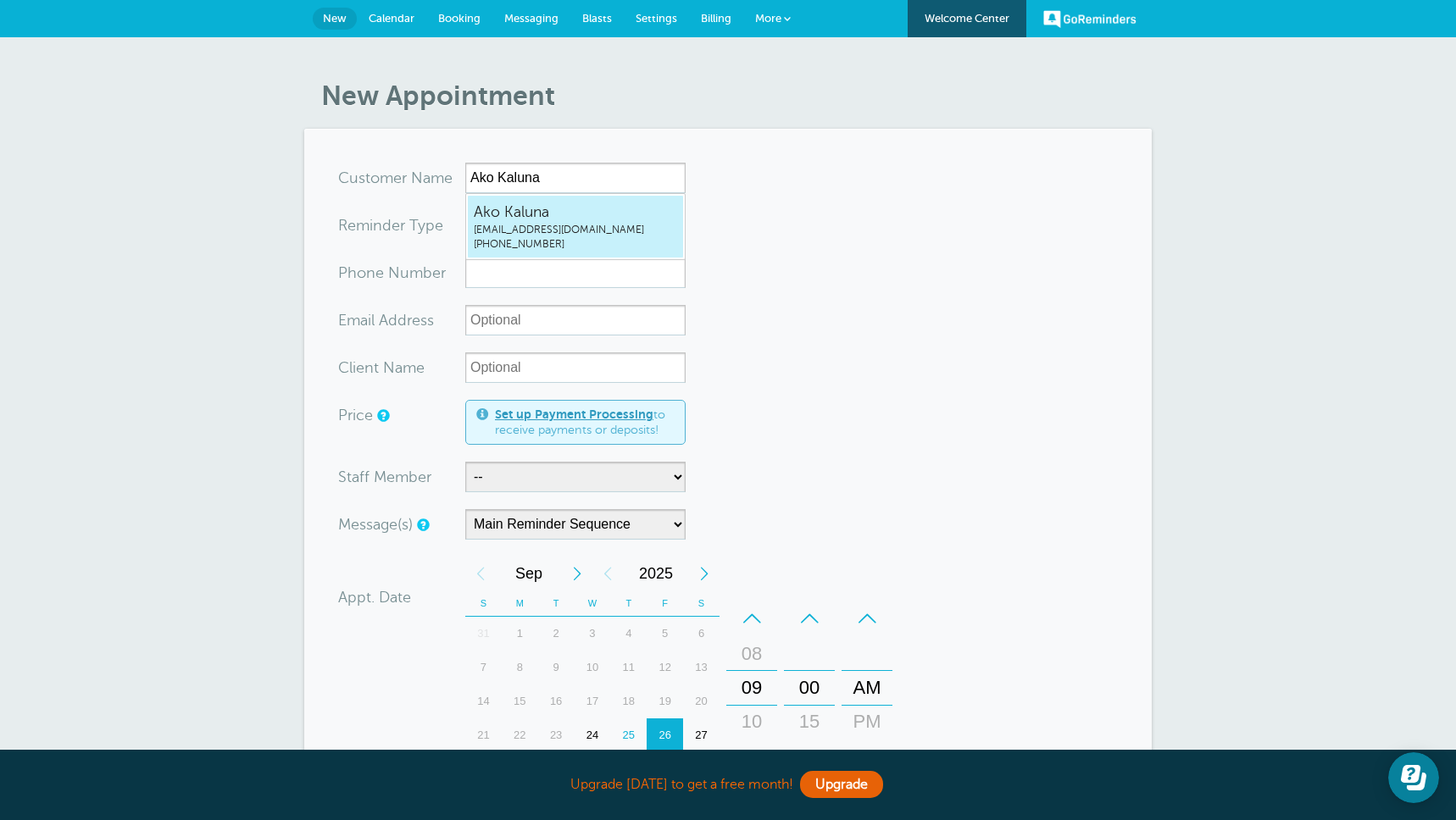
drag, startPoint x: 829, startPoint y: 251, endPoint x: 721, endPoint y: 227, distance: 110.6
click at [829, 251] on form "You are creating a new customer. To use an existing customer select one from th…" at bounding box center [728, 628] width 780 height 932
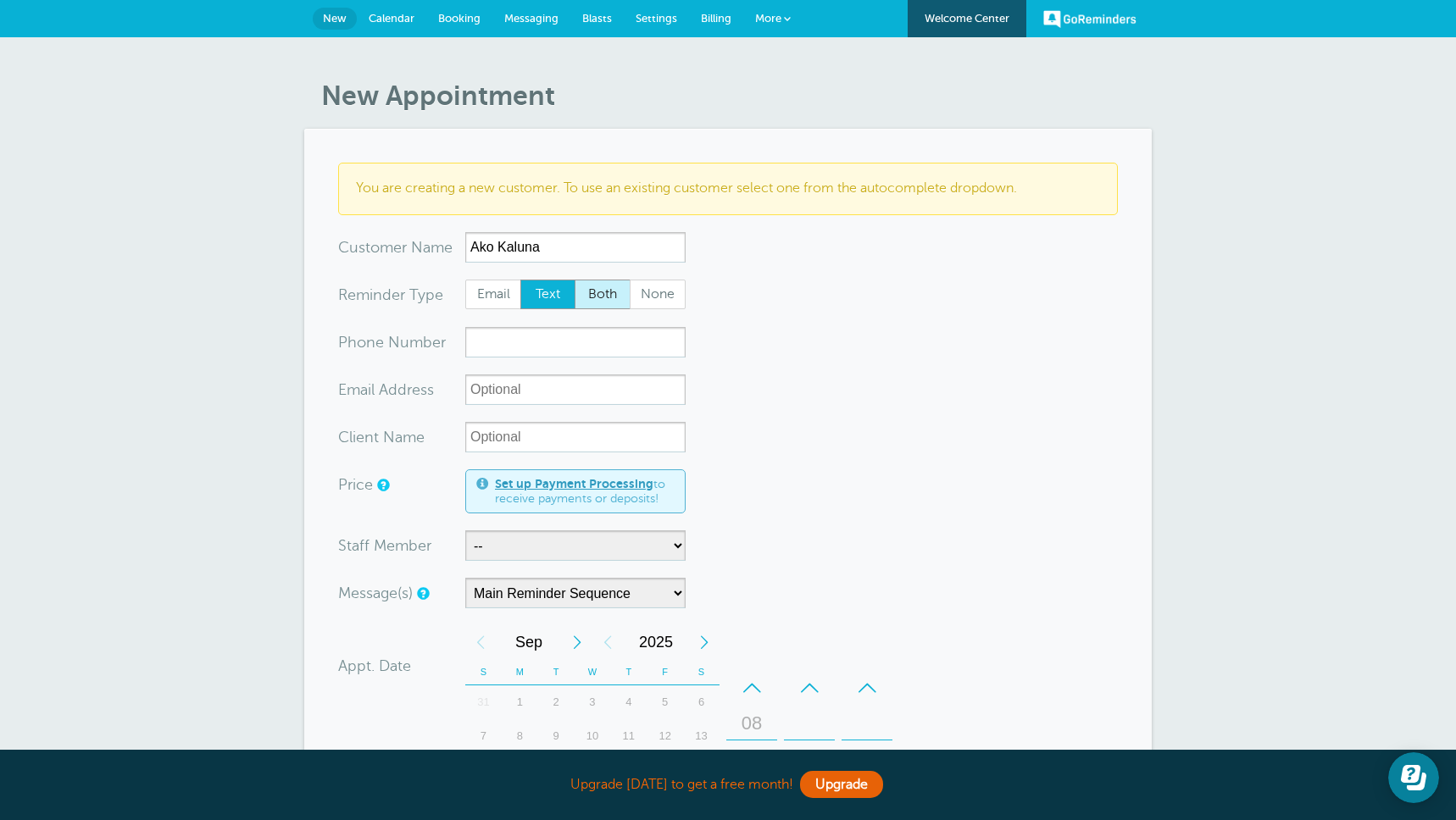
click at [594, 292] on span "Both" at bounding box center [603, 295] width 54 height 29
click at [575, 280] on input "Both" at bounding box center [574, 279] width 1 height 1
radio input "true"
click at [499, 392] on input "xx-no-autofill" at bounding box center [576, 389] width 220 height 31
type input "akokaluna@gmail.com"
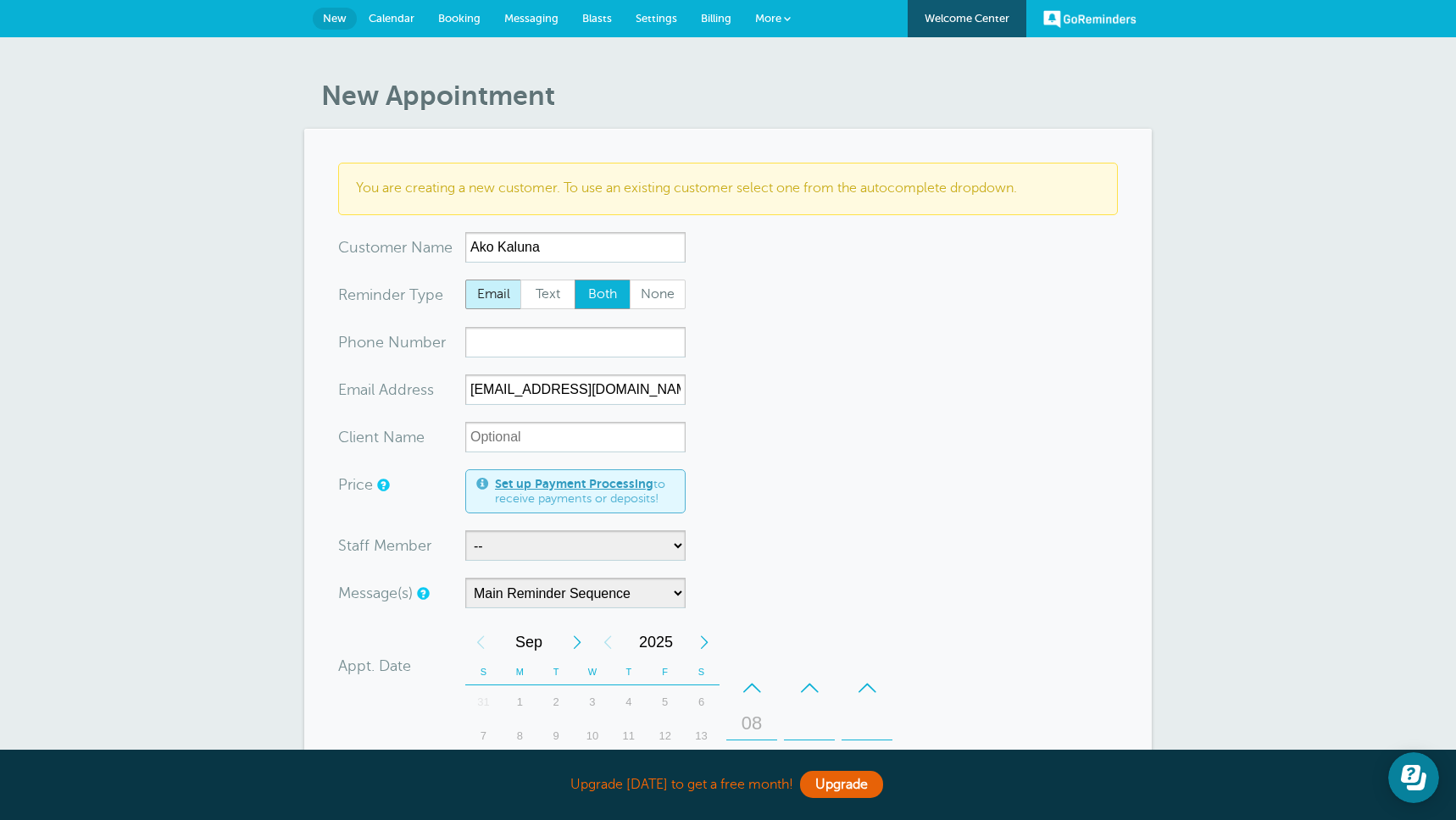
click at [481, 293] on span "Email" at bounding box center [494, 295] width 54 height 29
click at [466, 280] on input "Email" at bounding box center [465, 279] width 1 height 1
radio input "true"
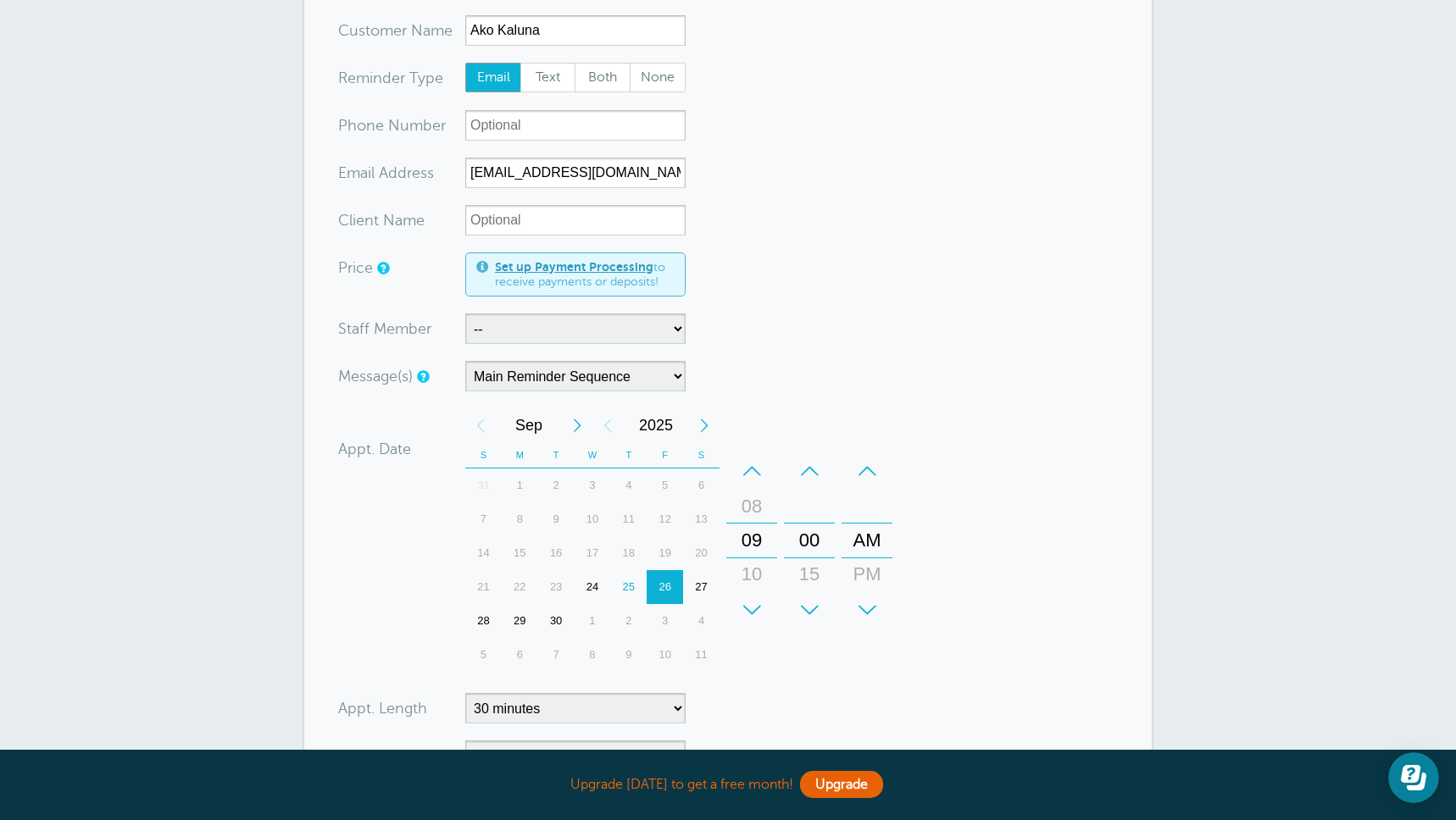
scroll to position [219, 0]
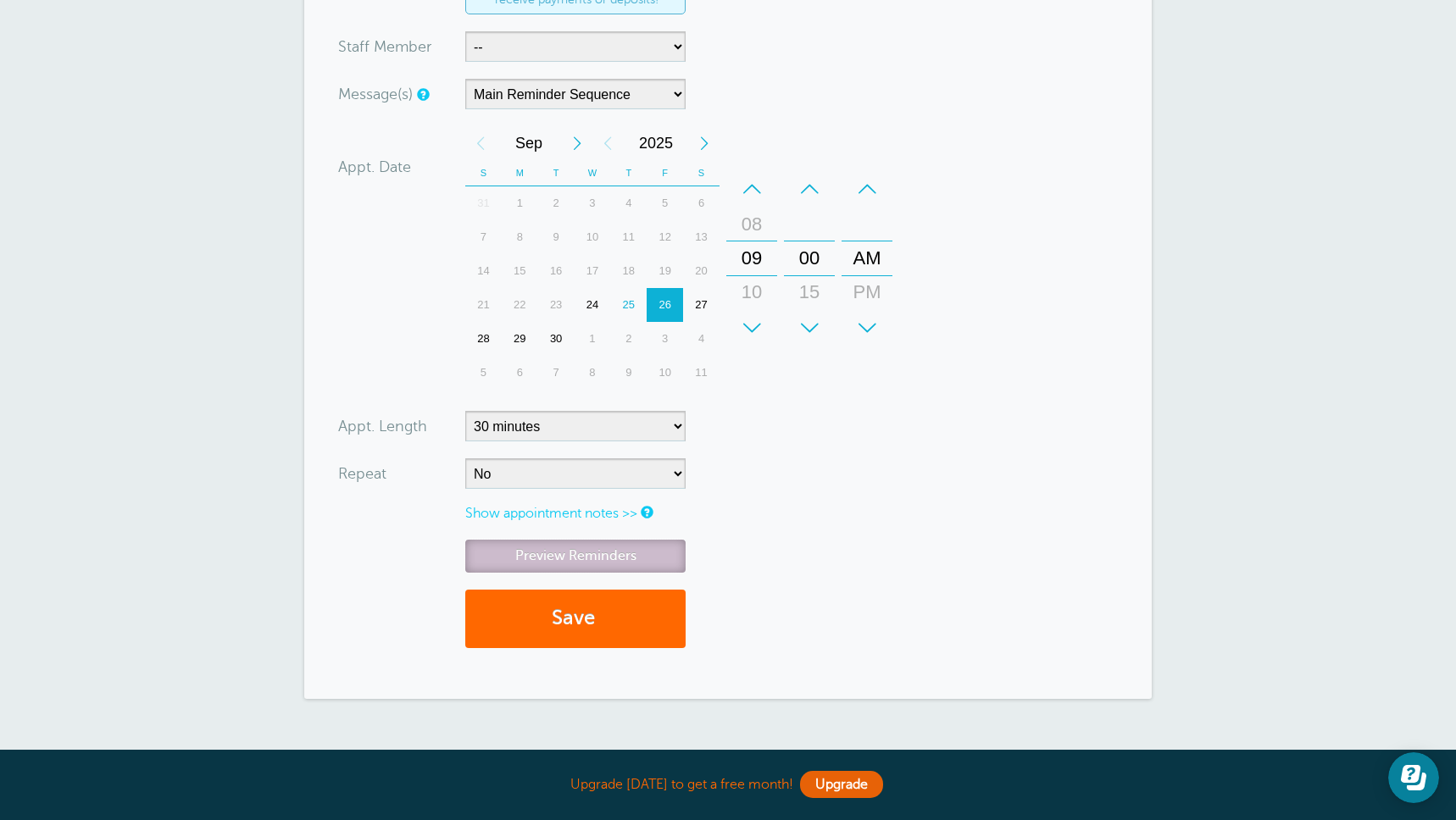
click at [624, 559] on link "Preview Reminders" at bounding box center [576, 556] width 220 height 33
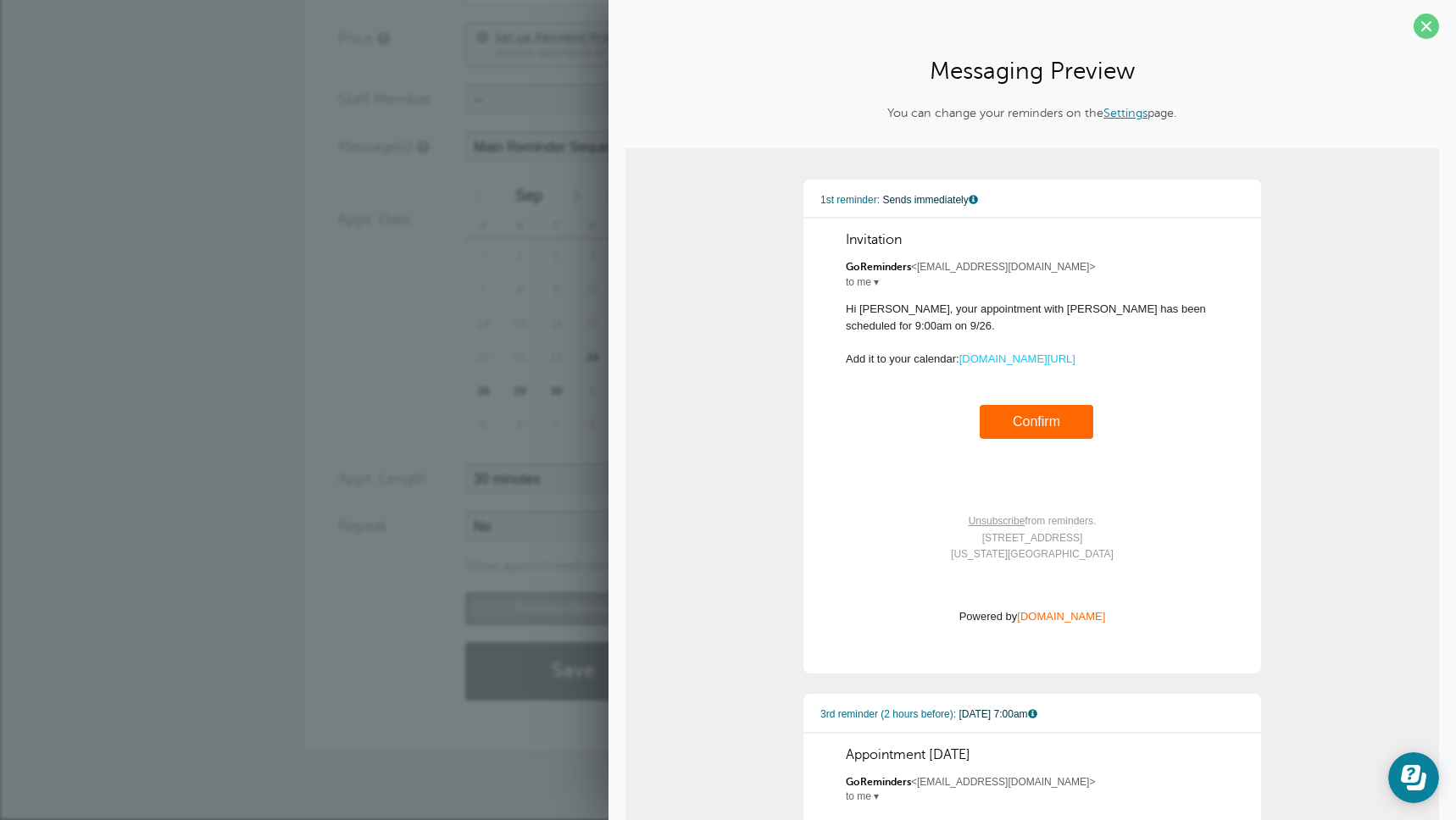
scroll to position [0, 0]
click at [1429, 31] on span at bounding box center [1426, 29] width 25 height 25
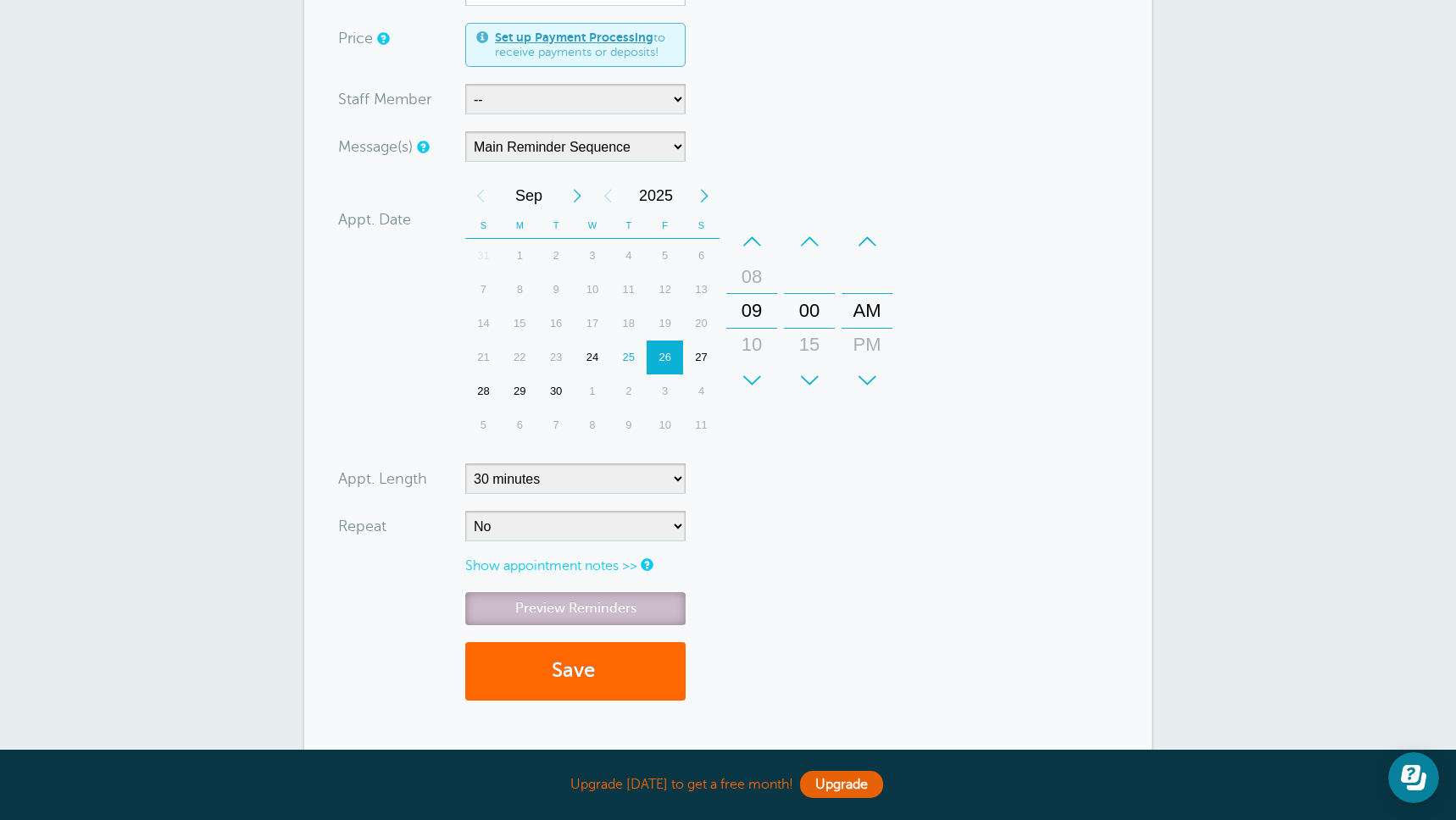
click at [609, 598] on link "Preview Reminders" at bounding box center [576, 608] width 220 height 33
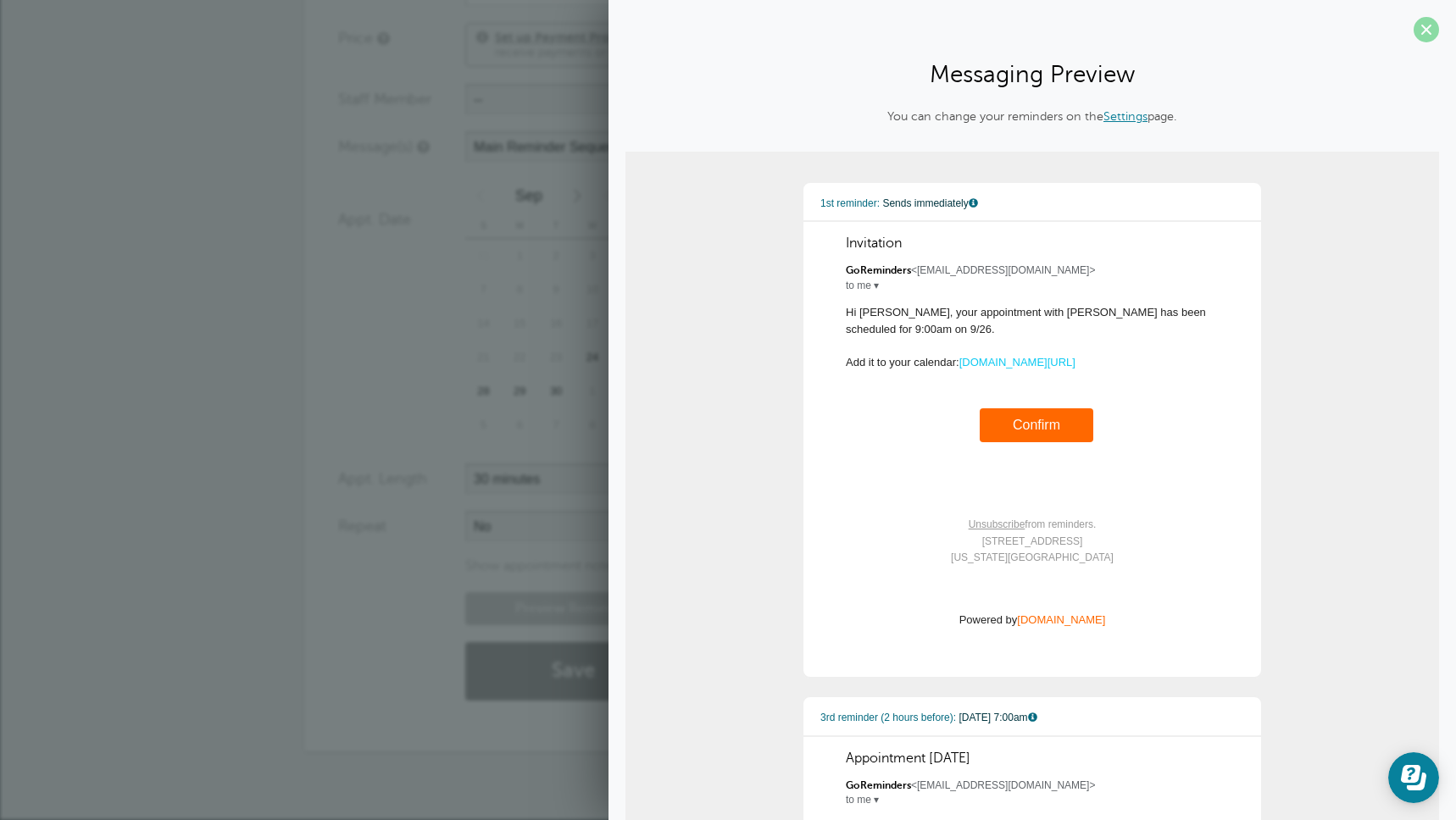
click at [1429, 27] on span at bounding box center [1426, 29] width 25 height 25
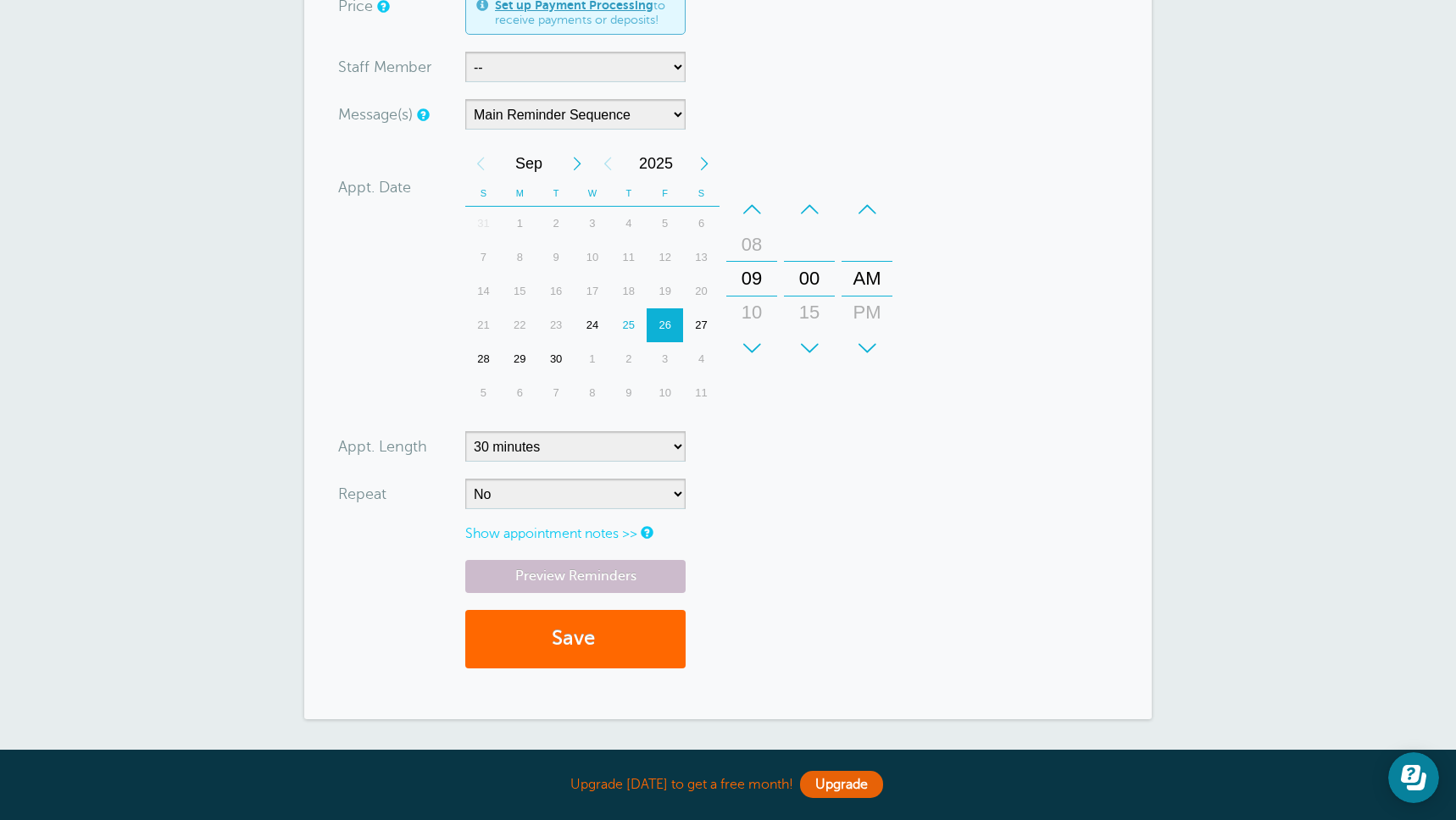
scroll to position [455, 0]
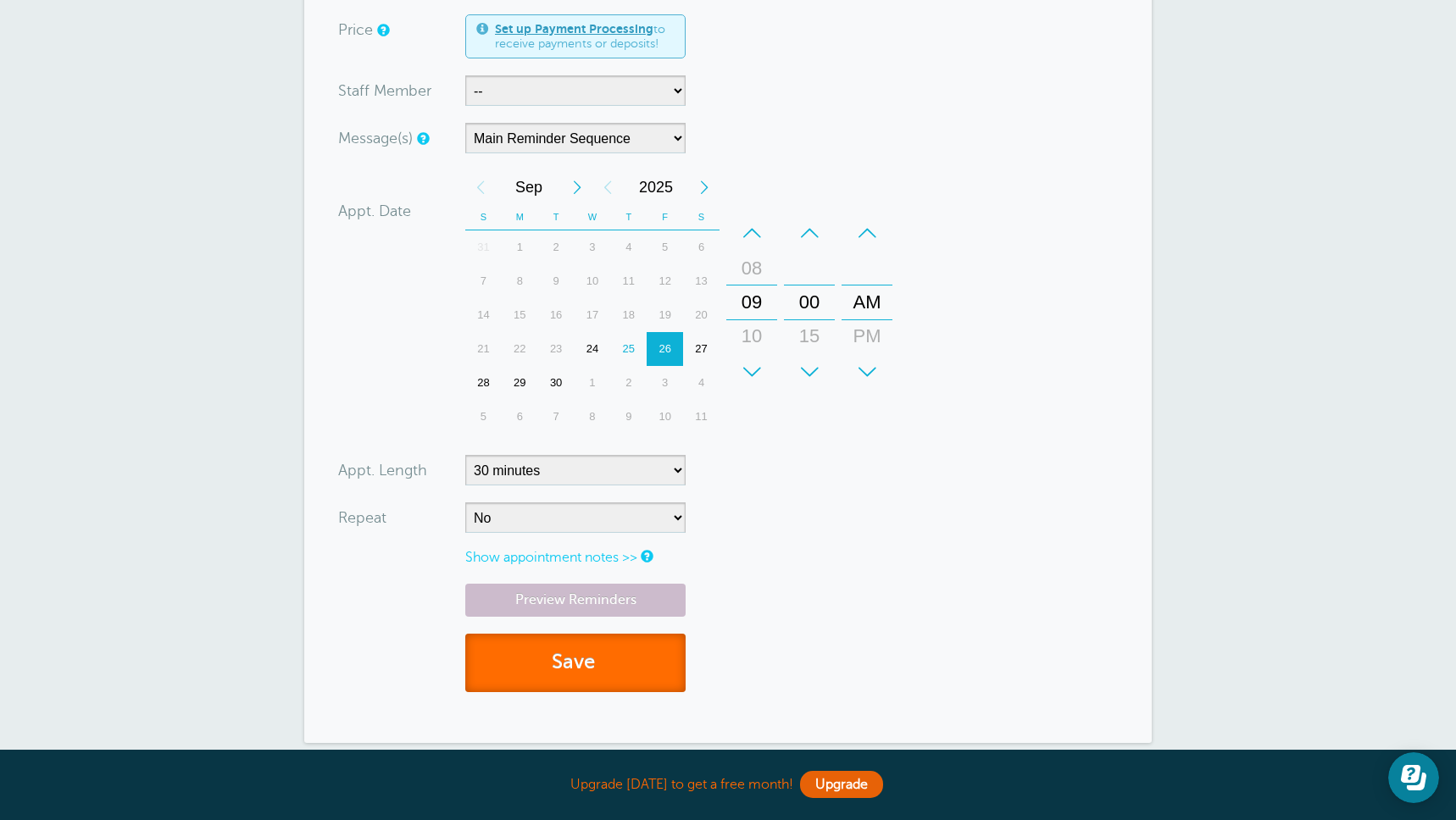
click at [567, 664] on button "Save" at bounding box center [576, 662] width 220 height 59
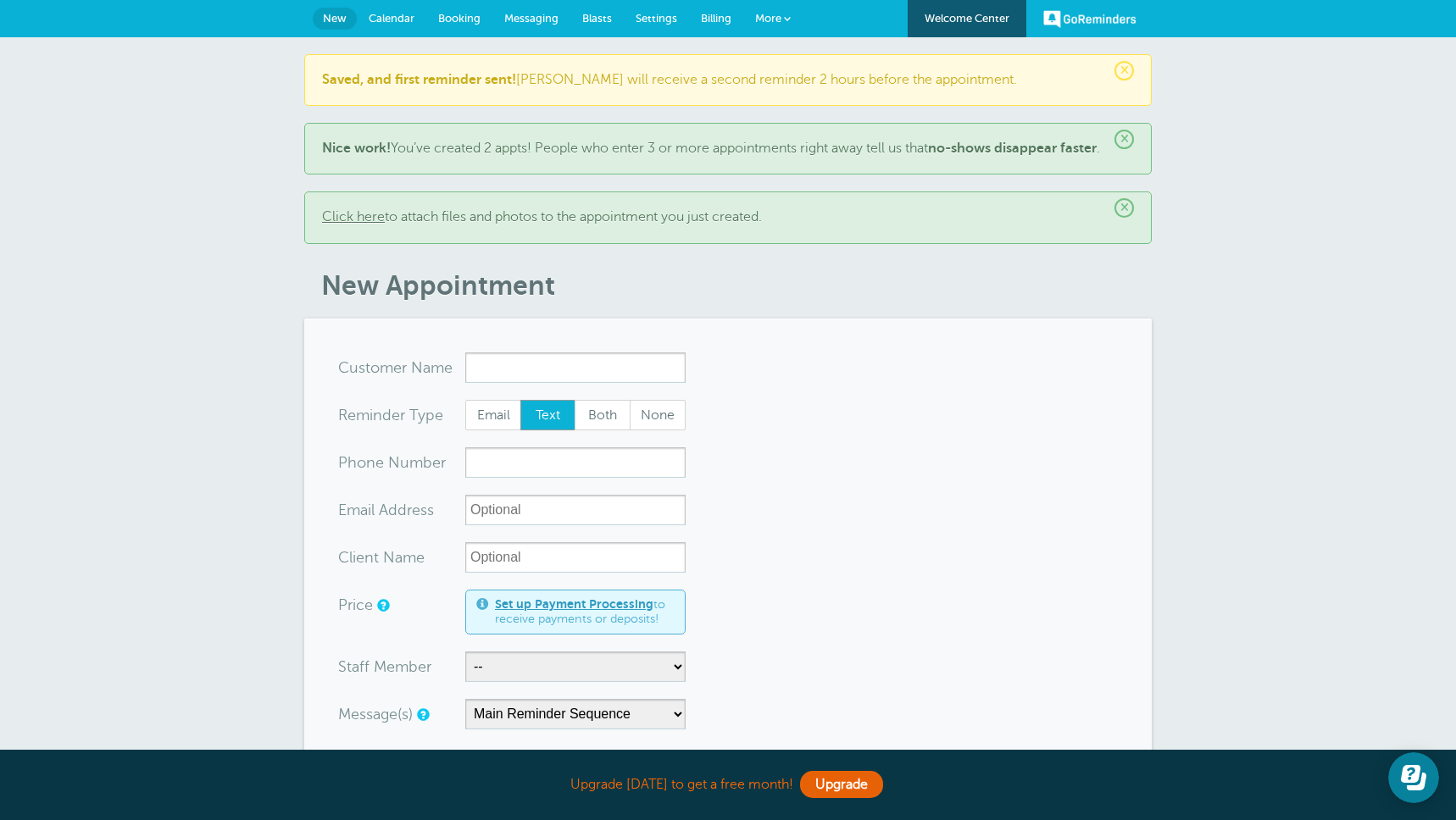
click at [650, 23] on span "Settings" at bounding box center [656, 19] width 42 height 13
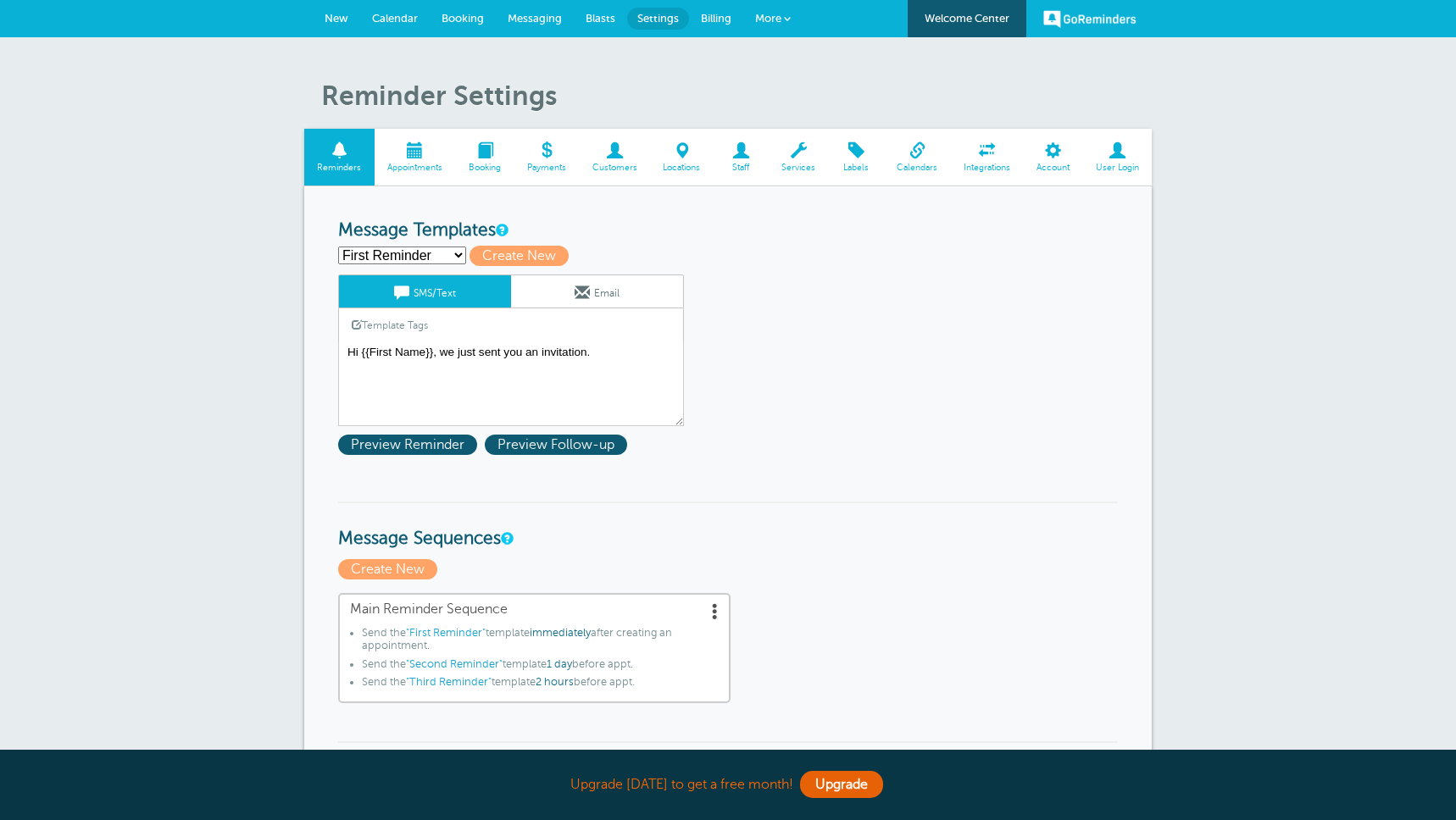
click at [1051, 164] on span "Account" at bounding box center [1052, 167] width 42 height 10
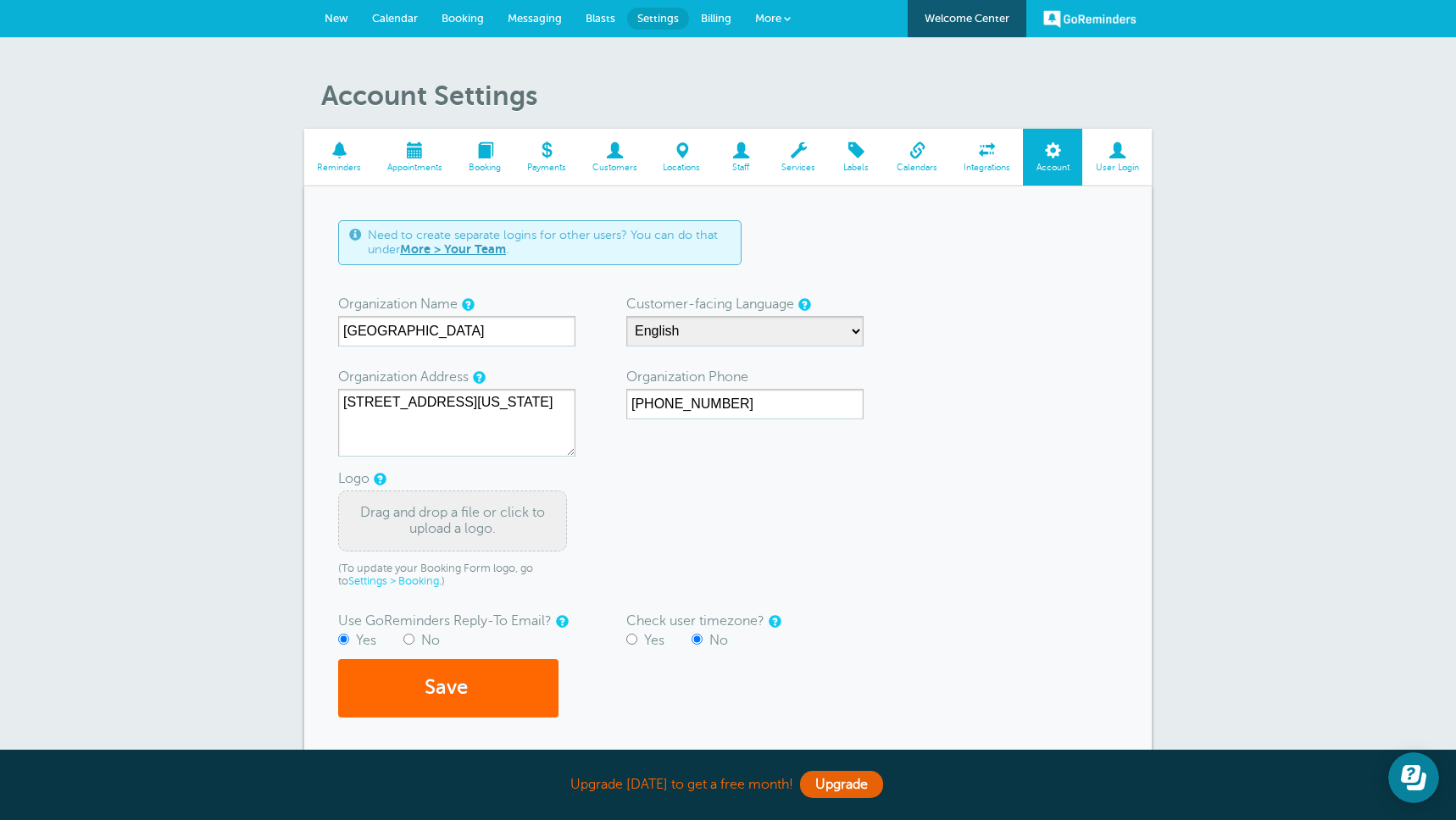
click at [325, 14] on span "New" at bounding box center [336, 19] width 23 height 13
